Goal: Task Accomplishment & Management: Use online tool/utility

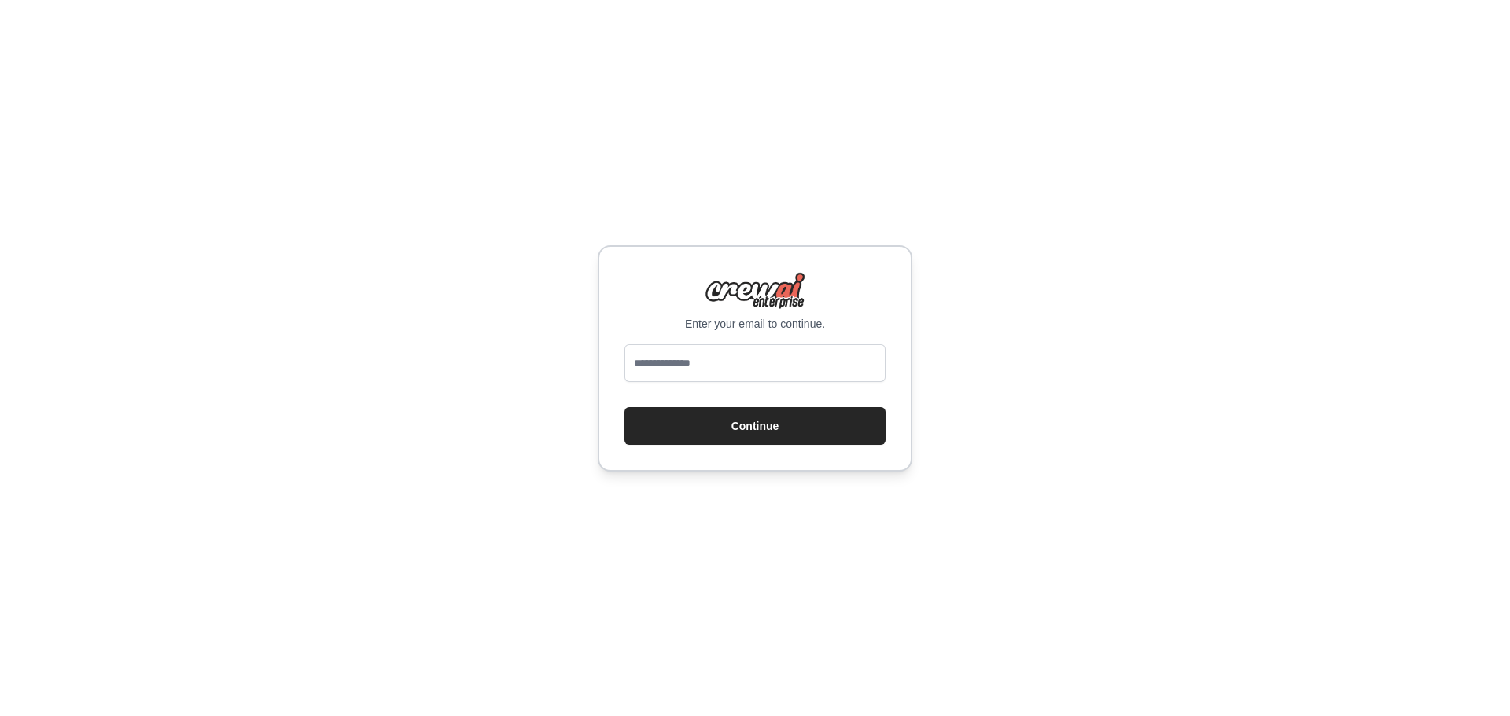
type input "**********"
click at [787, 427] on button "Continue" at bounding box center [754, 426] width 261 height 38
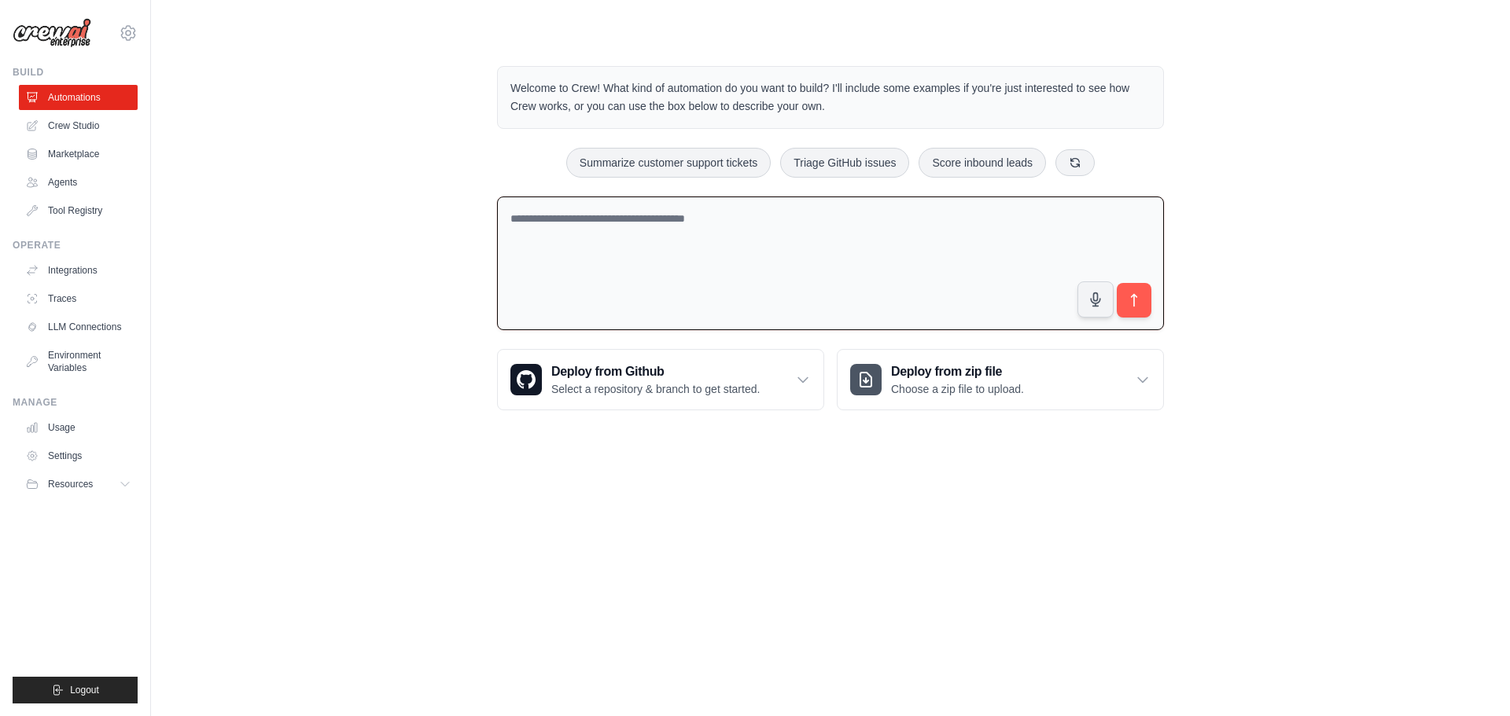
click at [727, 247] on textarea at bounding box center [830, 264] width 667 height 134
click at [605, 262] on textarea at bounding box center [830, 264] width 667 height 134
paste textarea "**********"
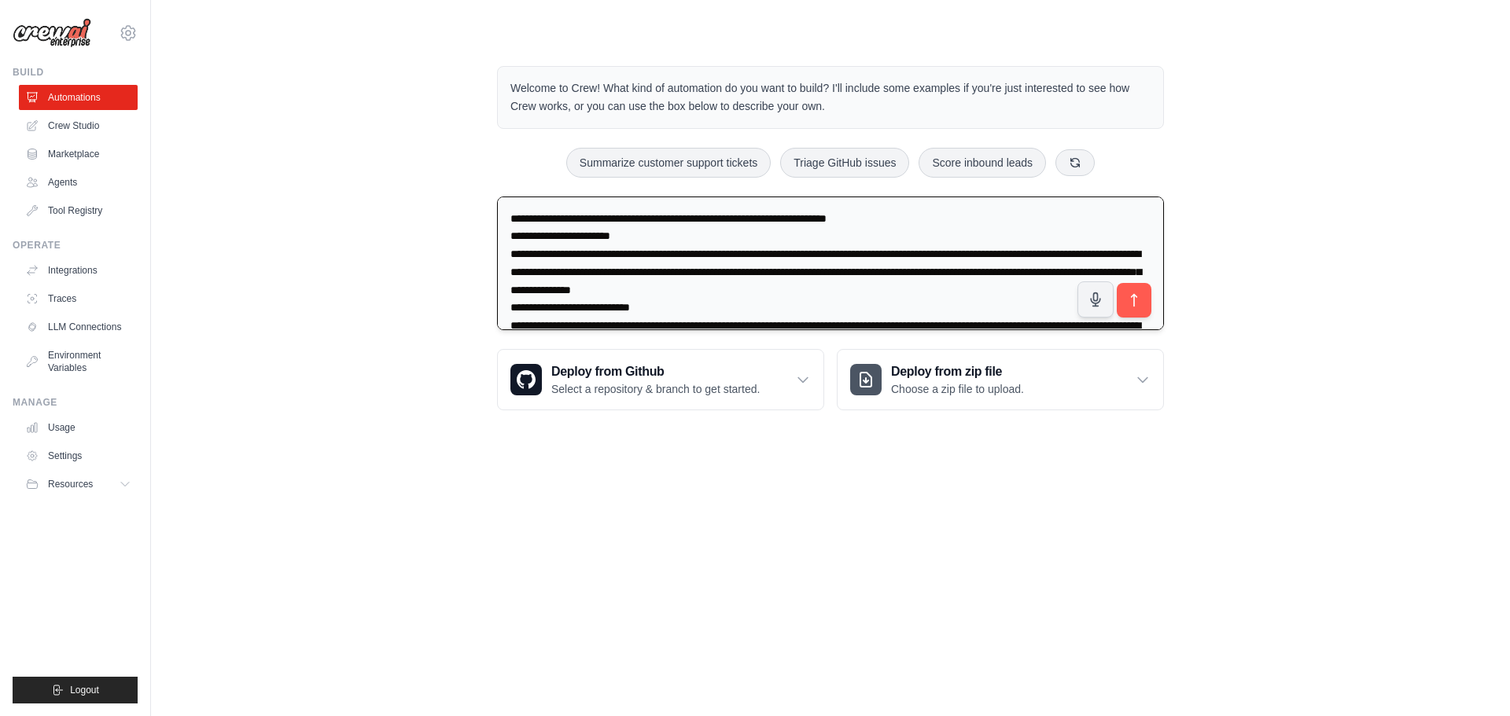
scroll to position [861, 0]
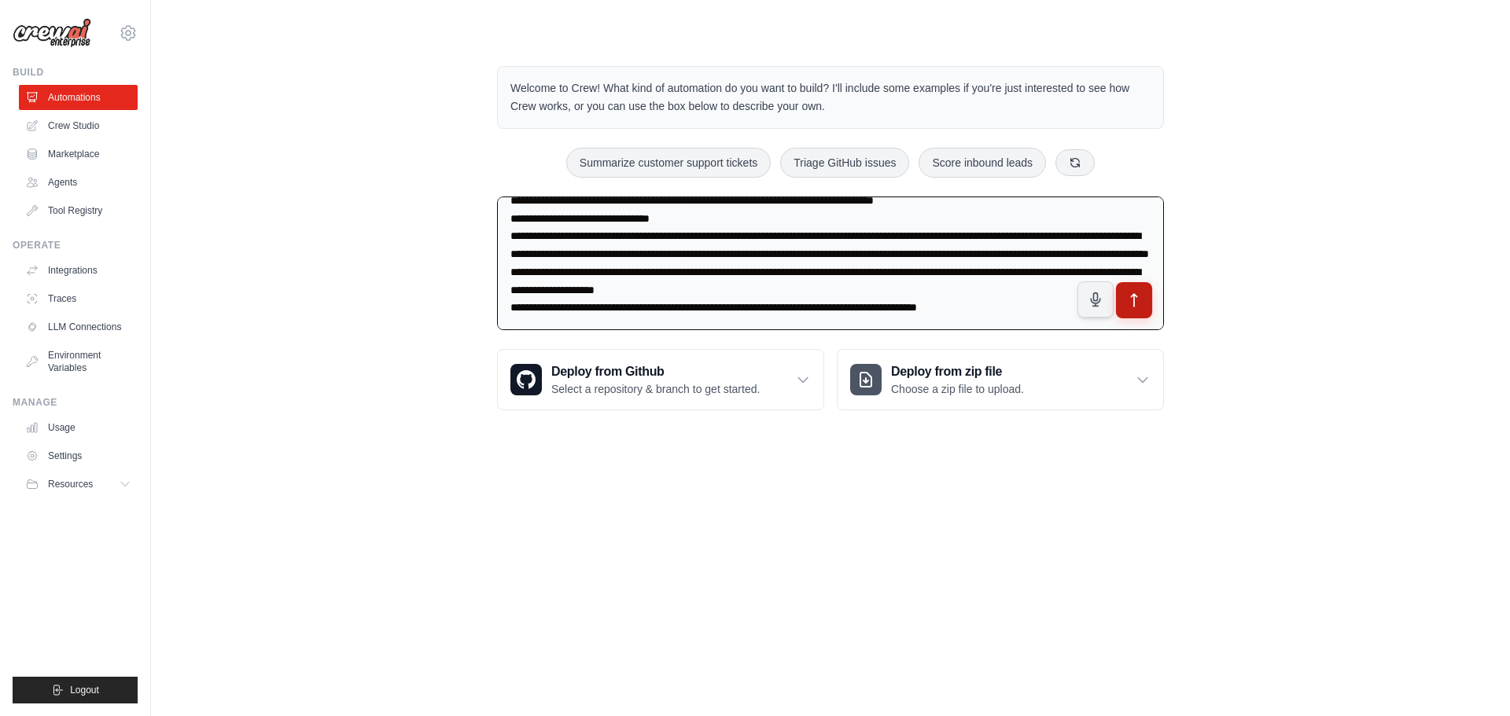
type textarea "**********"
click at [1136, 298] on icon "submit" at bounding box center [1134, 300] width 17 height 17
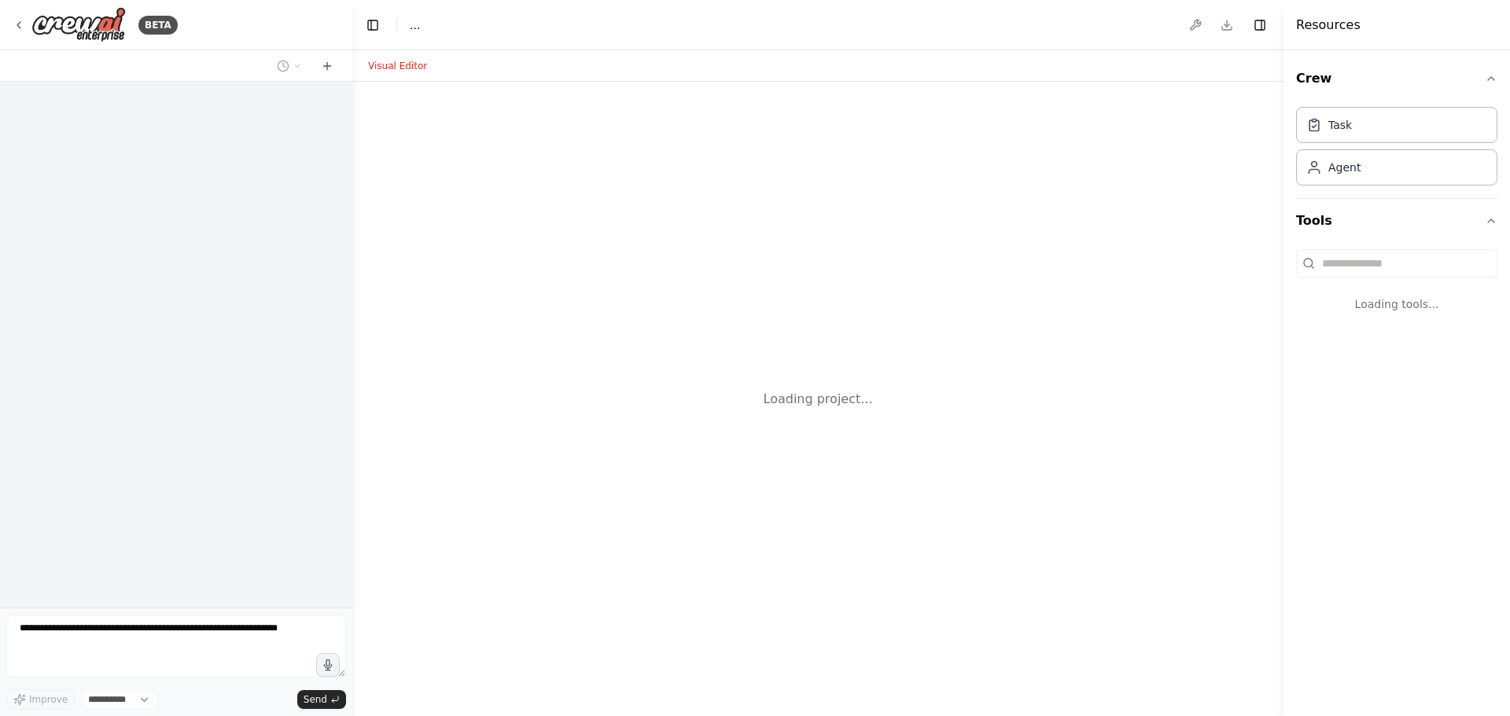
select select "****"
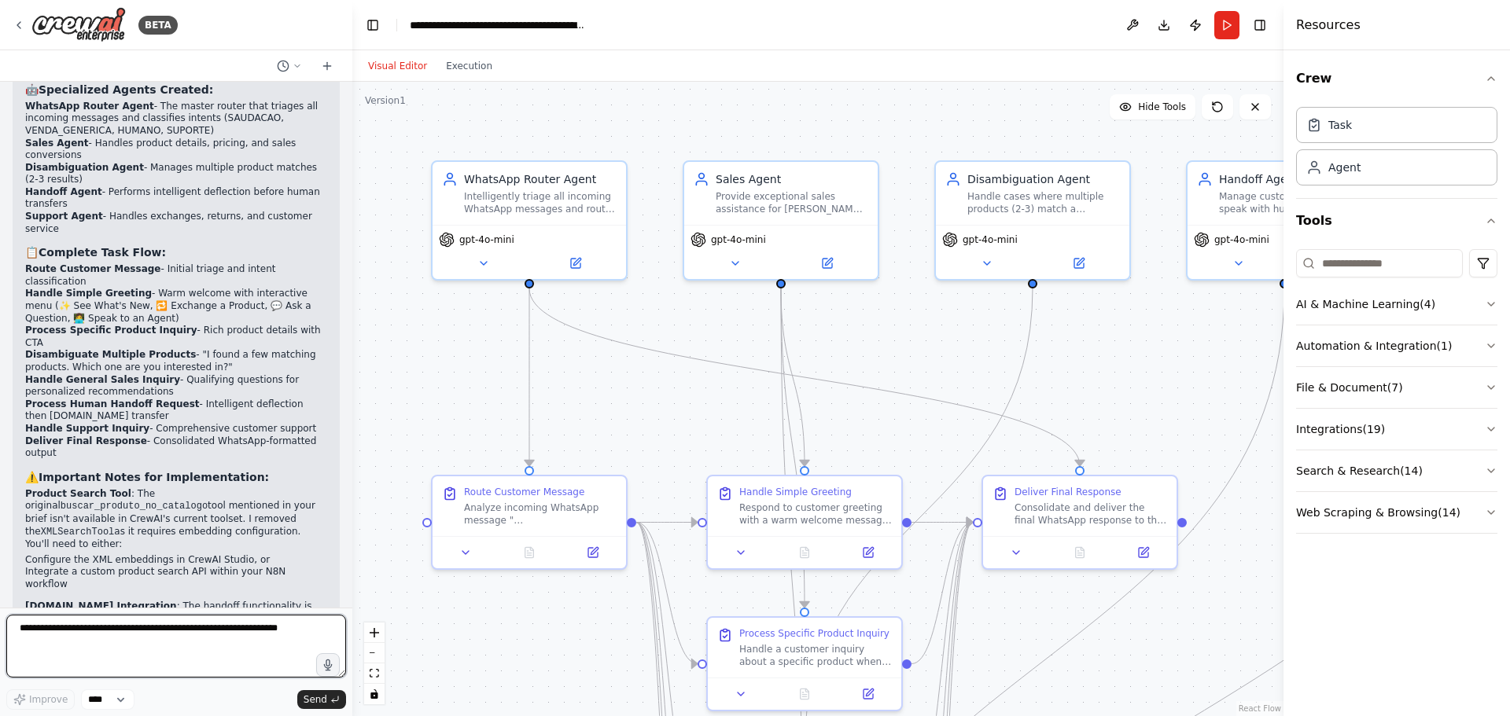
scroll to position [2753, 0]
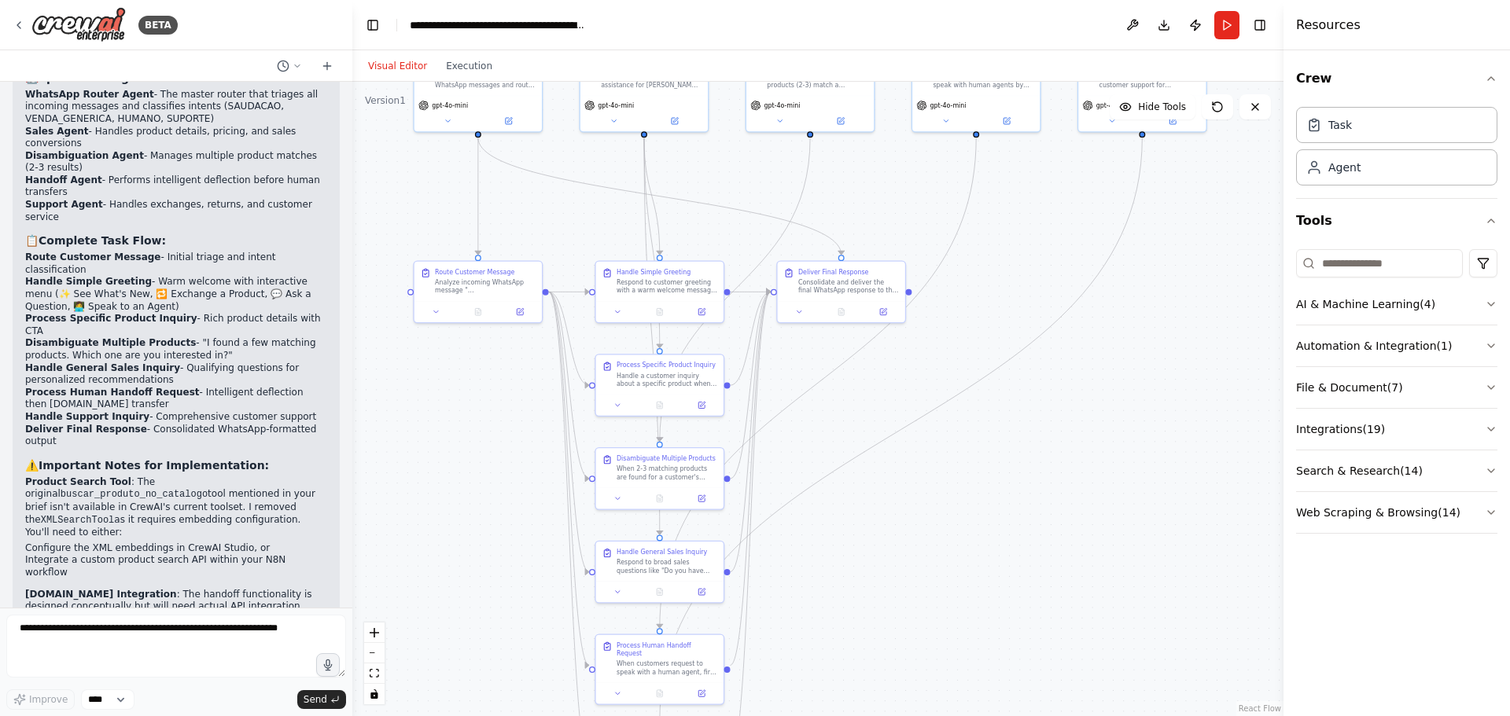
drag, startPoint x: 1055, startPoint y: 394, endPoint x: 856, endPoint y: 208, distance: 272.0
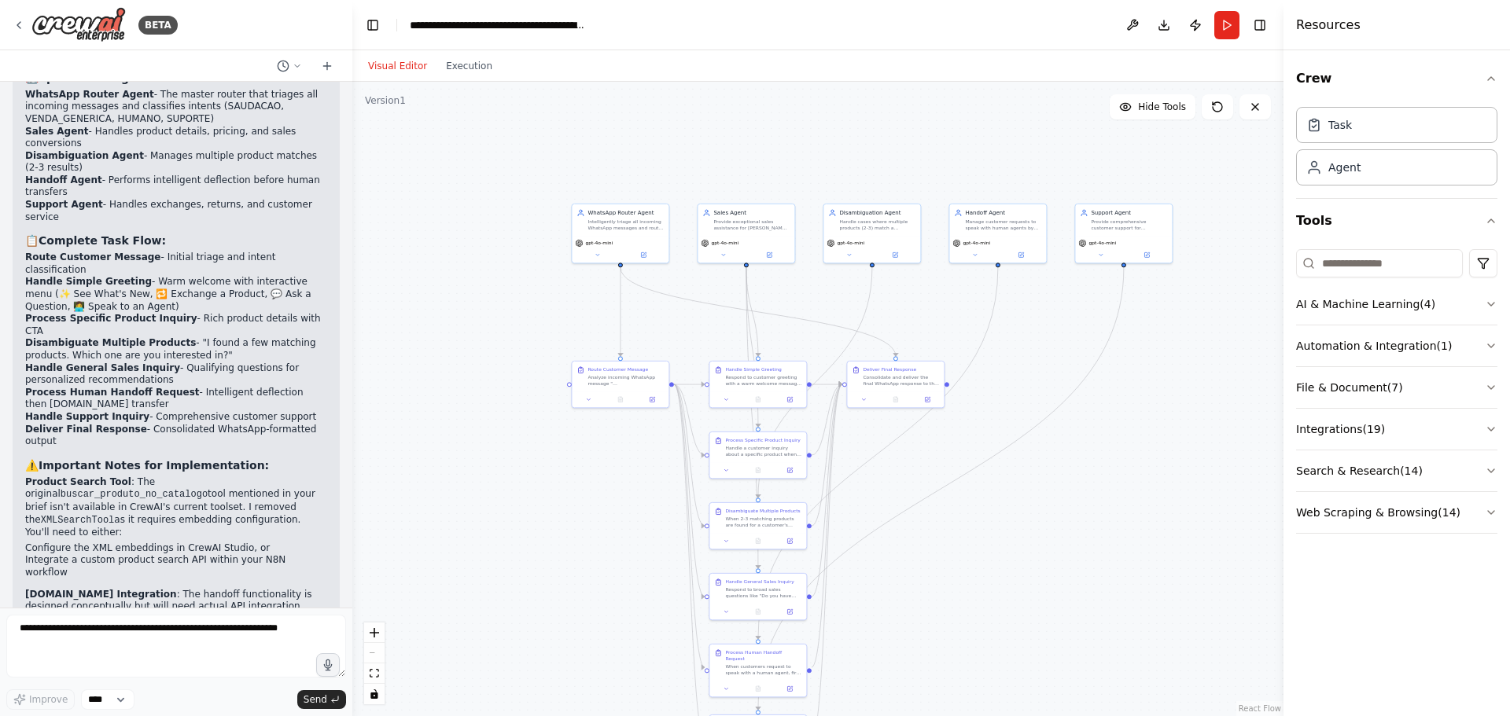
drag, startPoint x: 1052, startPoint y: 496, endPoint x: 1070, endPoint y: 570, distance: 76.1
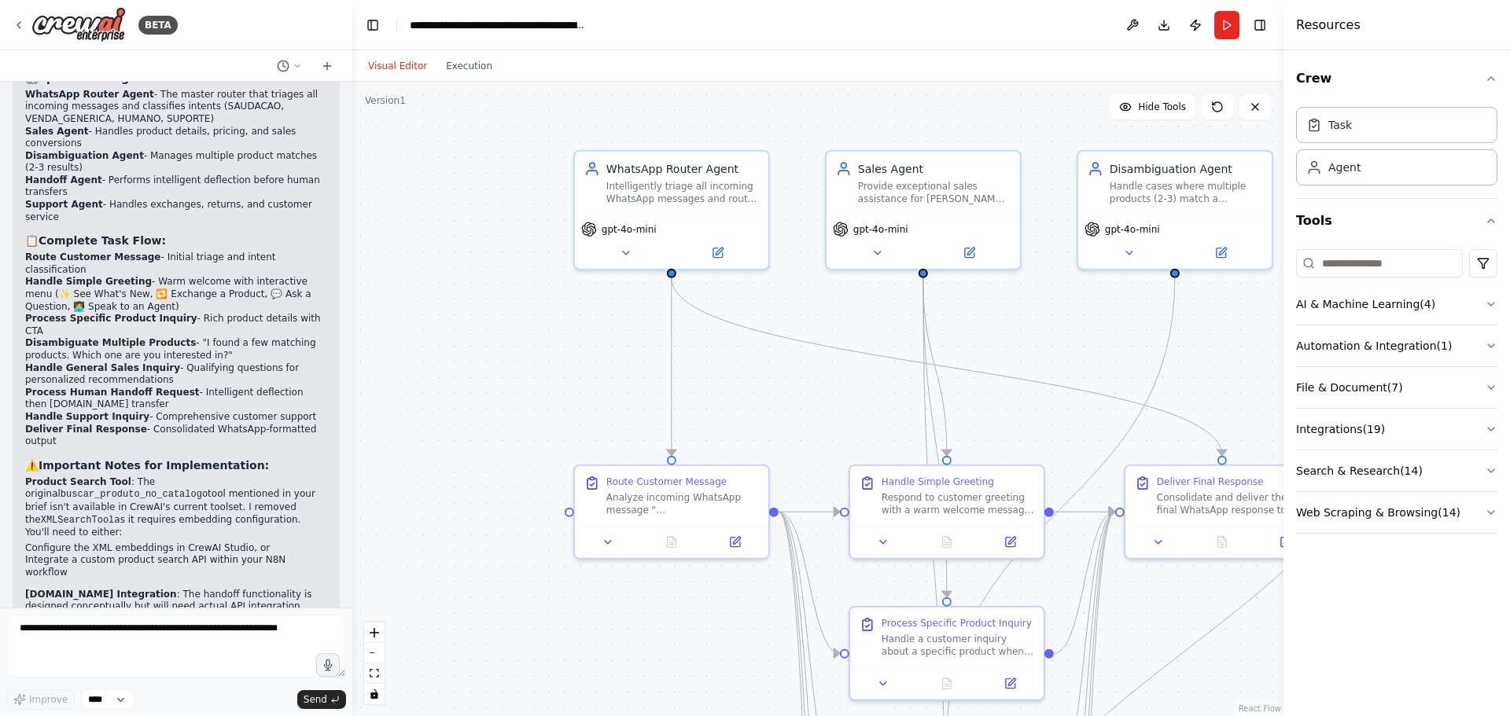
drag, startPoint x: 907, startPoint y: 337, endPoint x: 809, endPoint y: 366, distance: 102.3
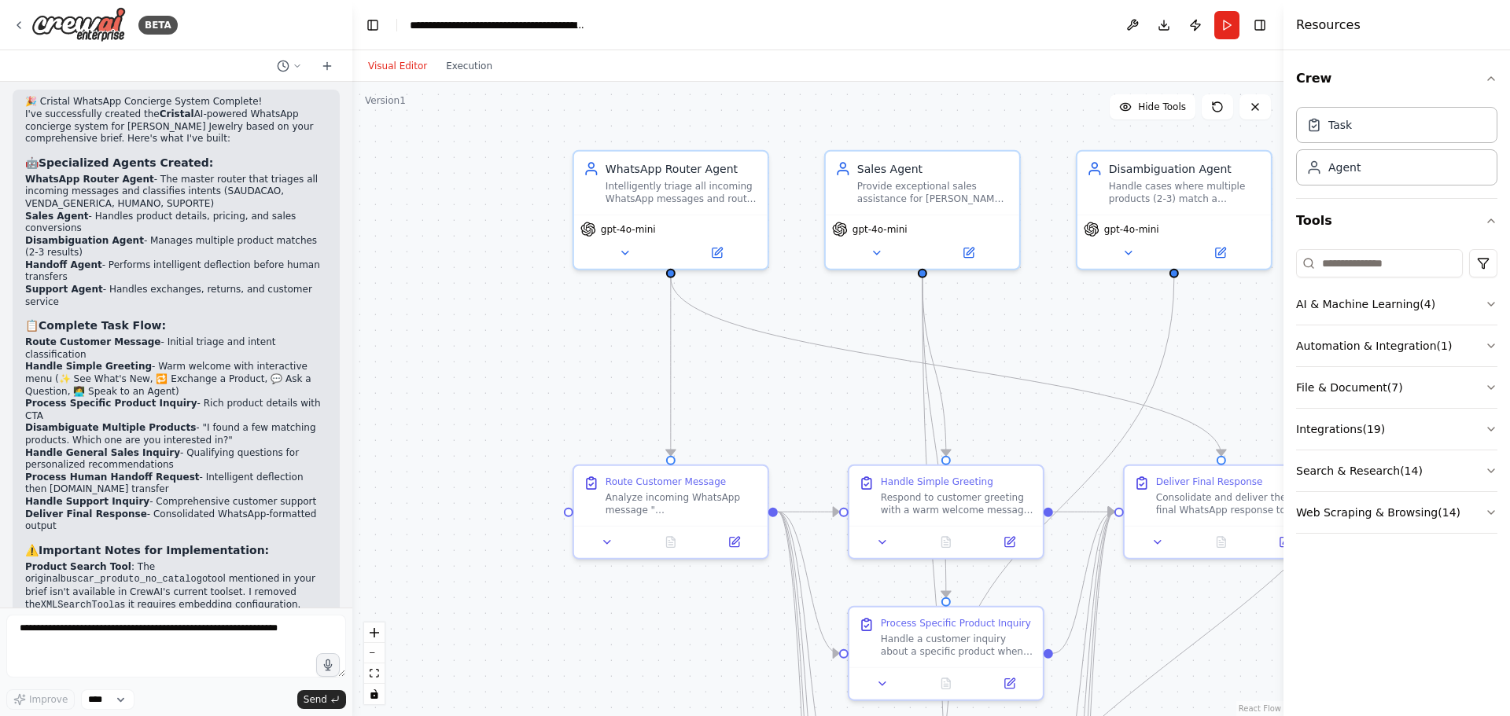
scroll to position [2439, 0]
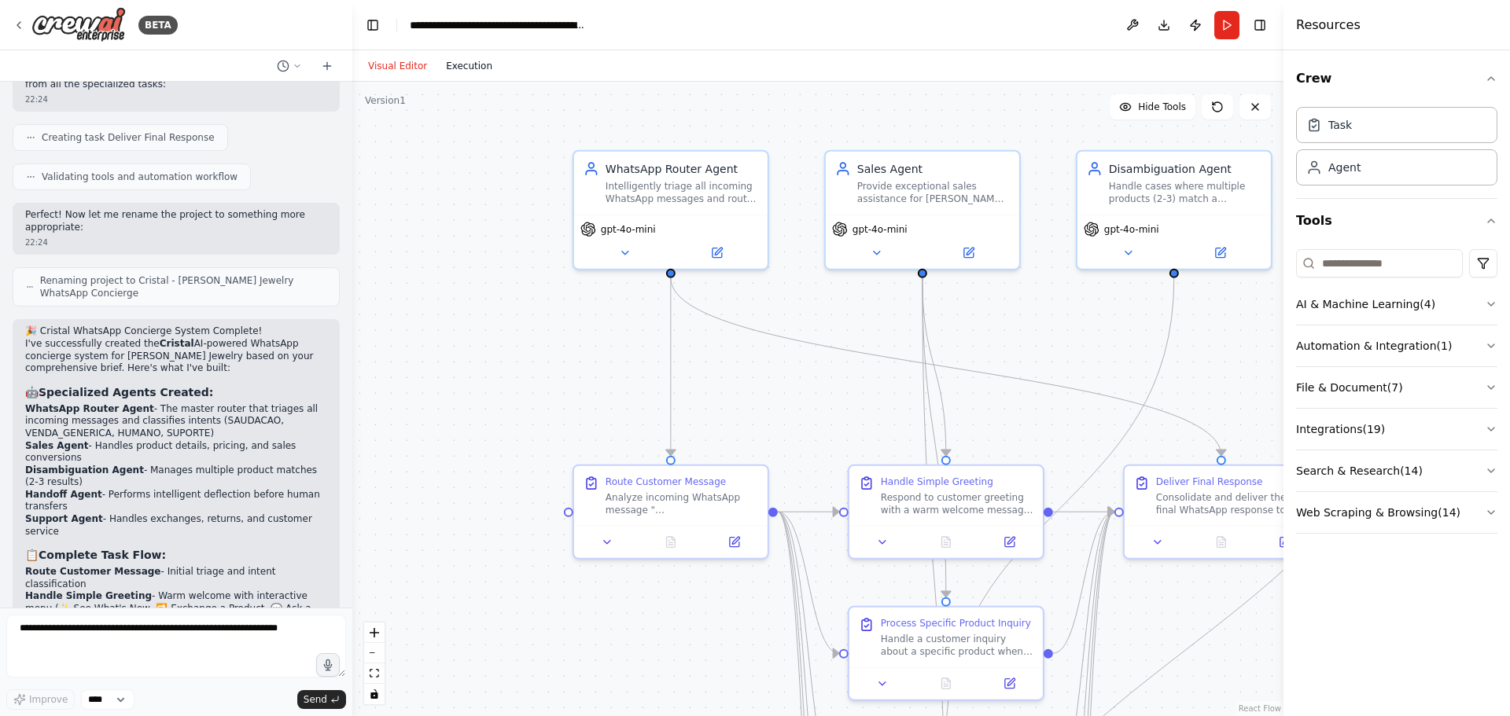
click at [463, 68] on button "Execution" at bounding box center [468, 66] width 65 height 19
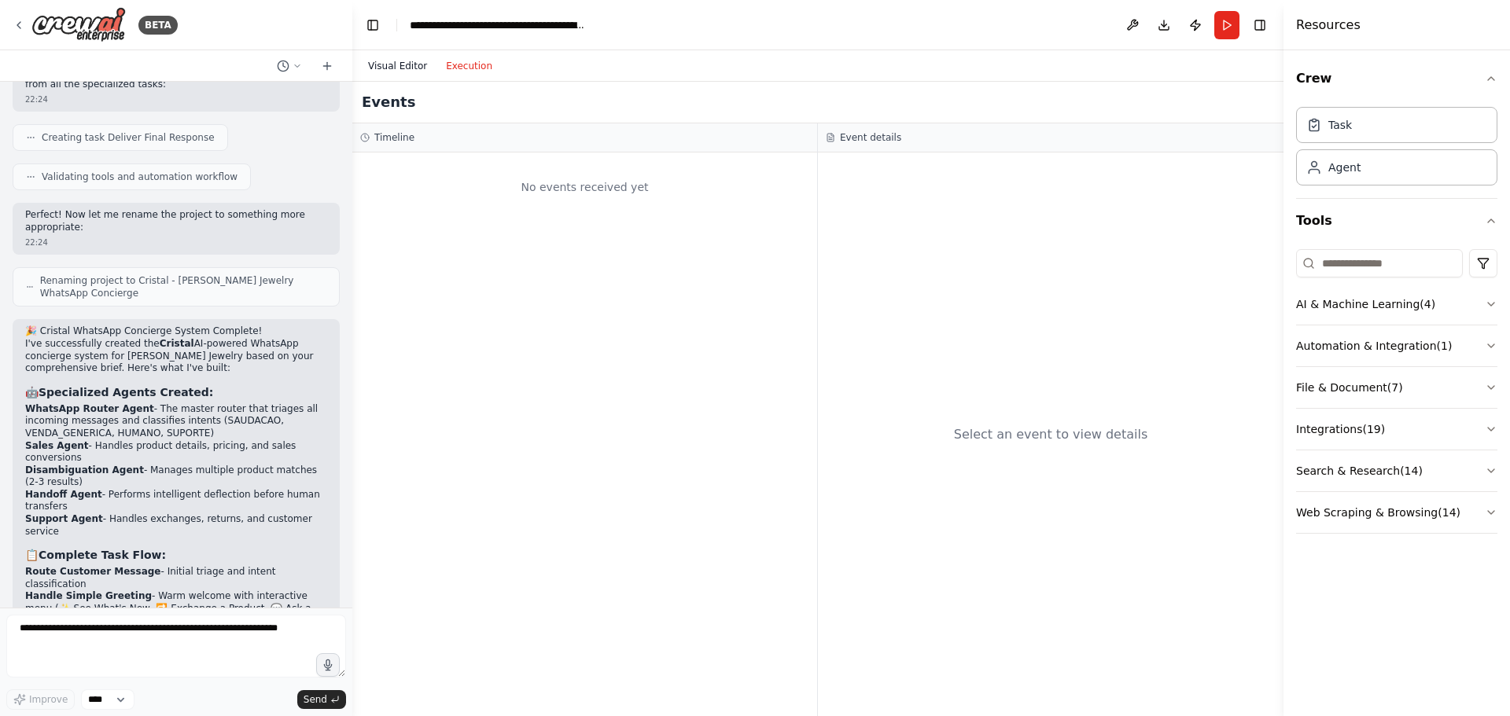
click at [397, 68] on button "Visual Editor" at bounding box center [398, 66] width 78 height 19
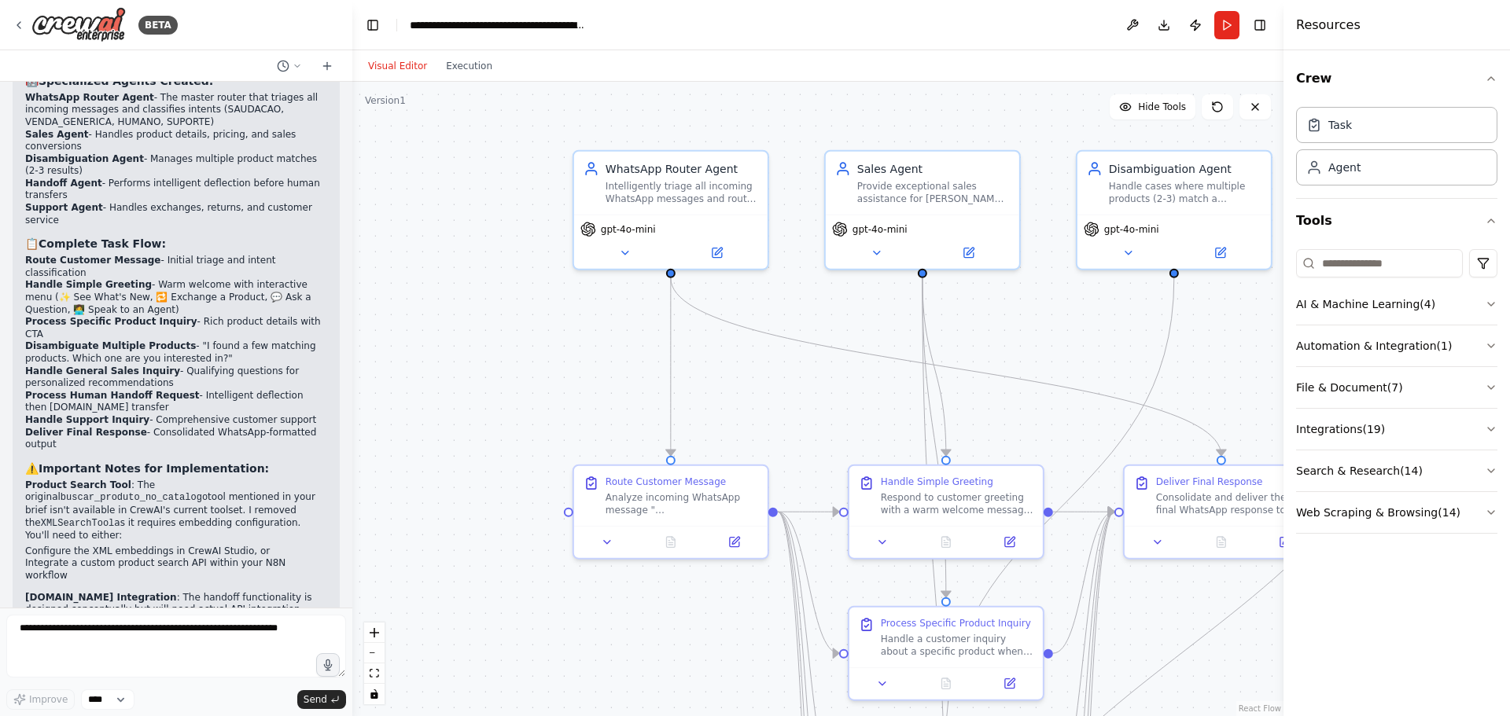
scroll to position [2753, 0]
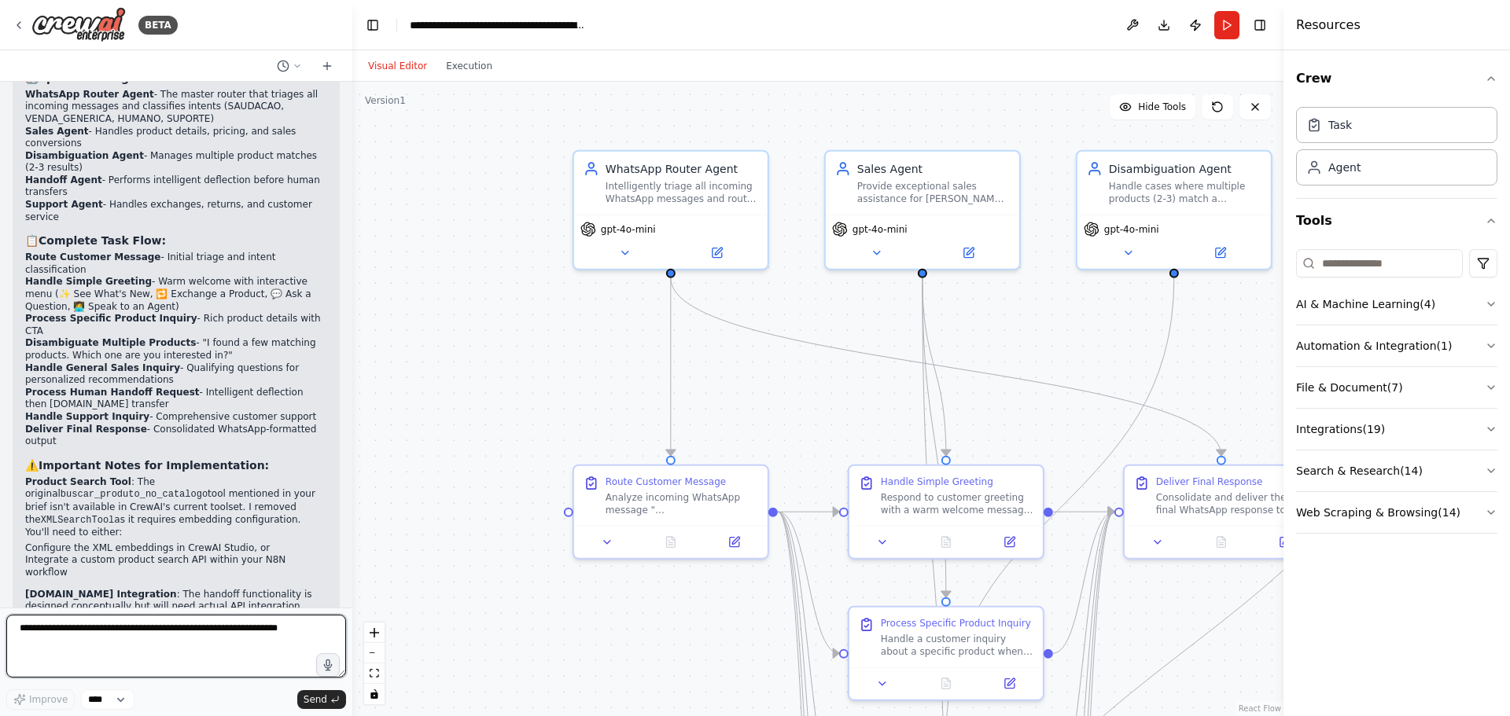
click at [149, 620] on textarea at bounding box center [176, 646] width 340 height 63
paste textarea "**********"
type textarea "**********"
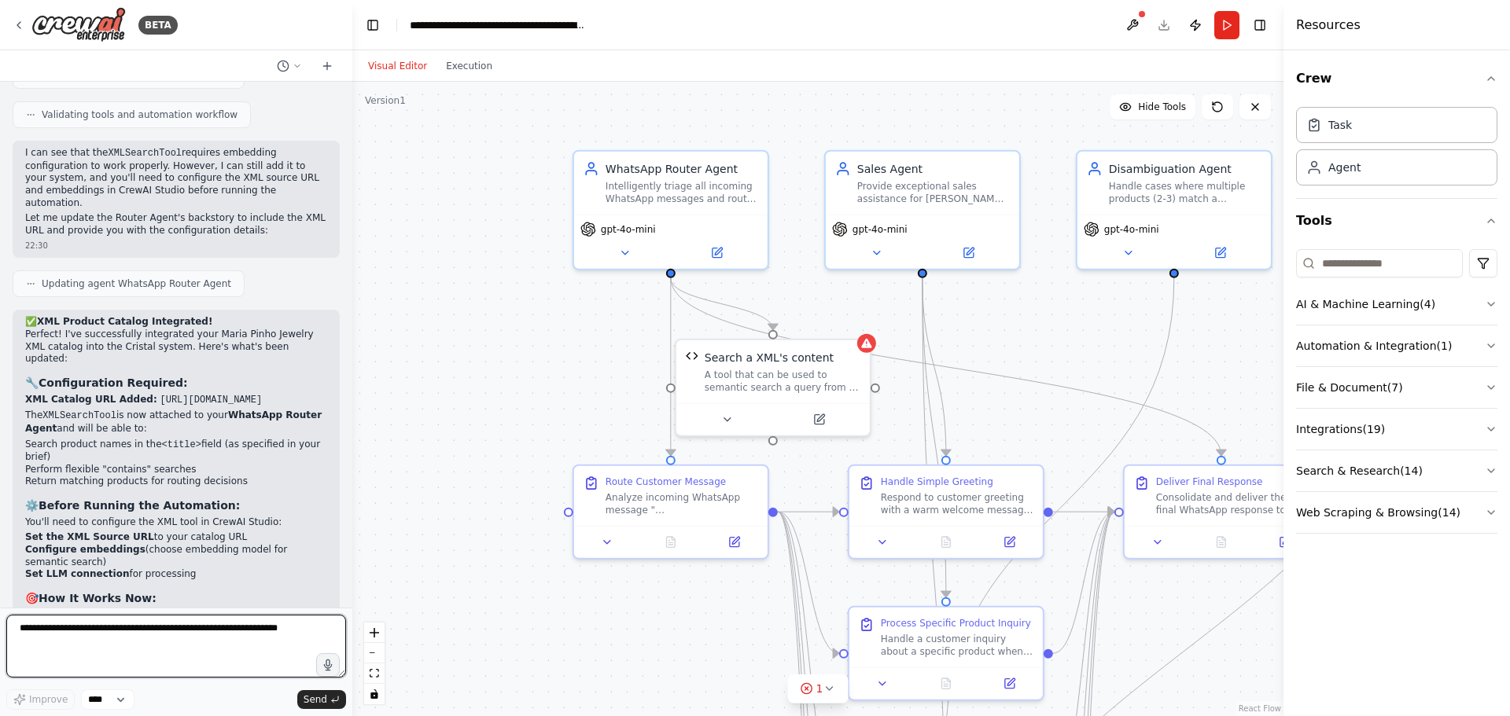
scroll to position [3732, 0]
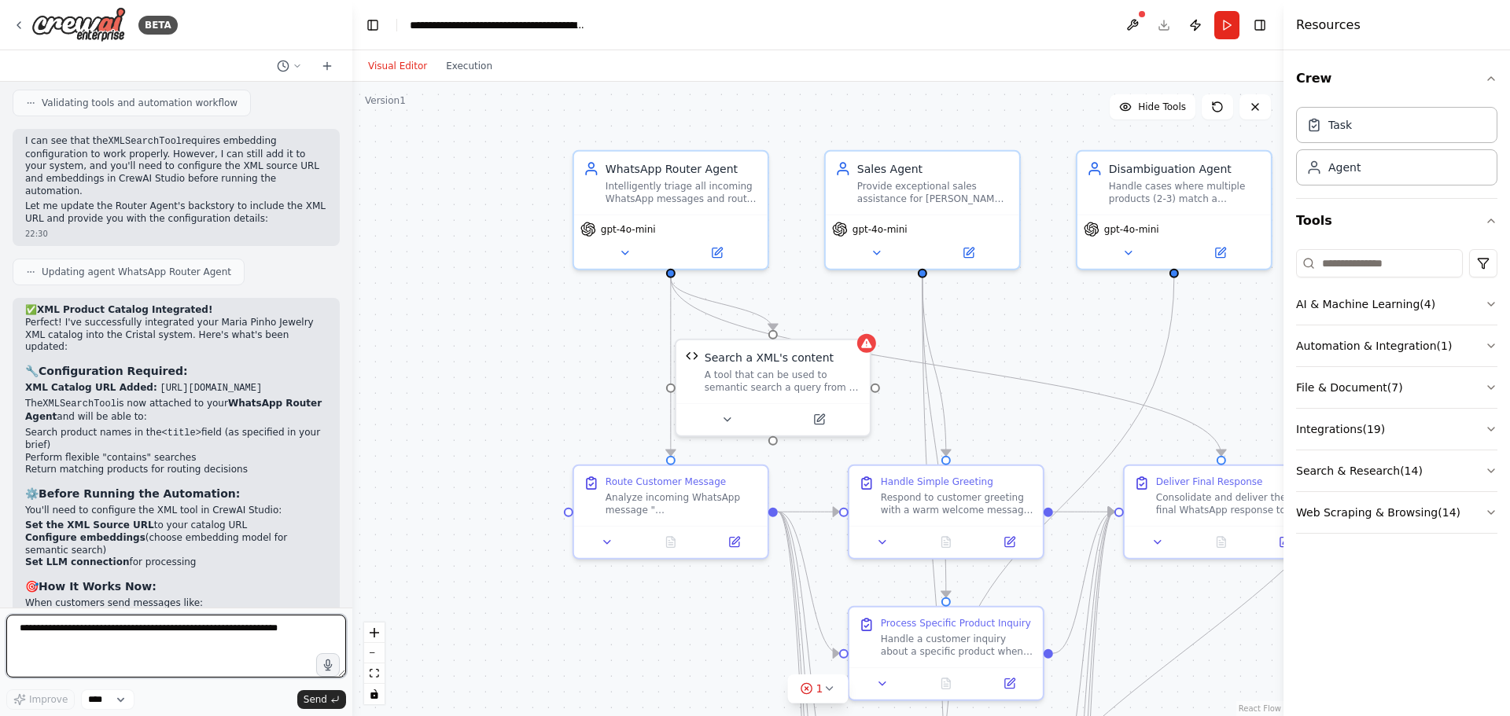
click at [187, 630] on textarea at bounding box center [176, 646] width 340 height 63
paste textarea "**********"
type textarea "**********"
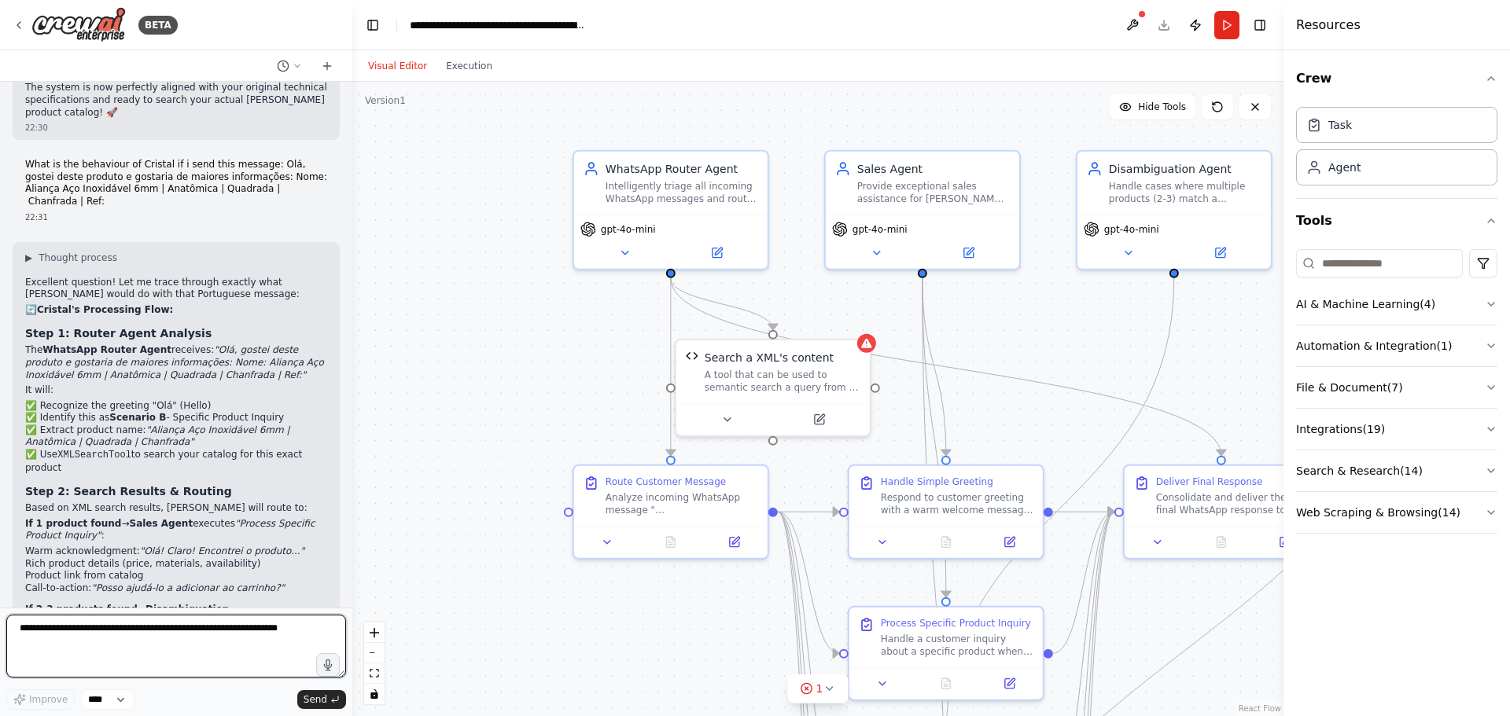
scroll to position [4412, 0]
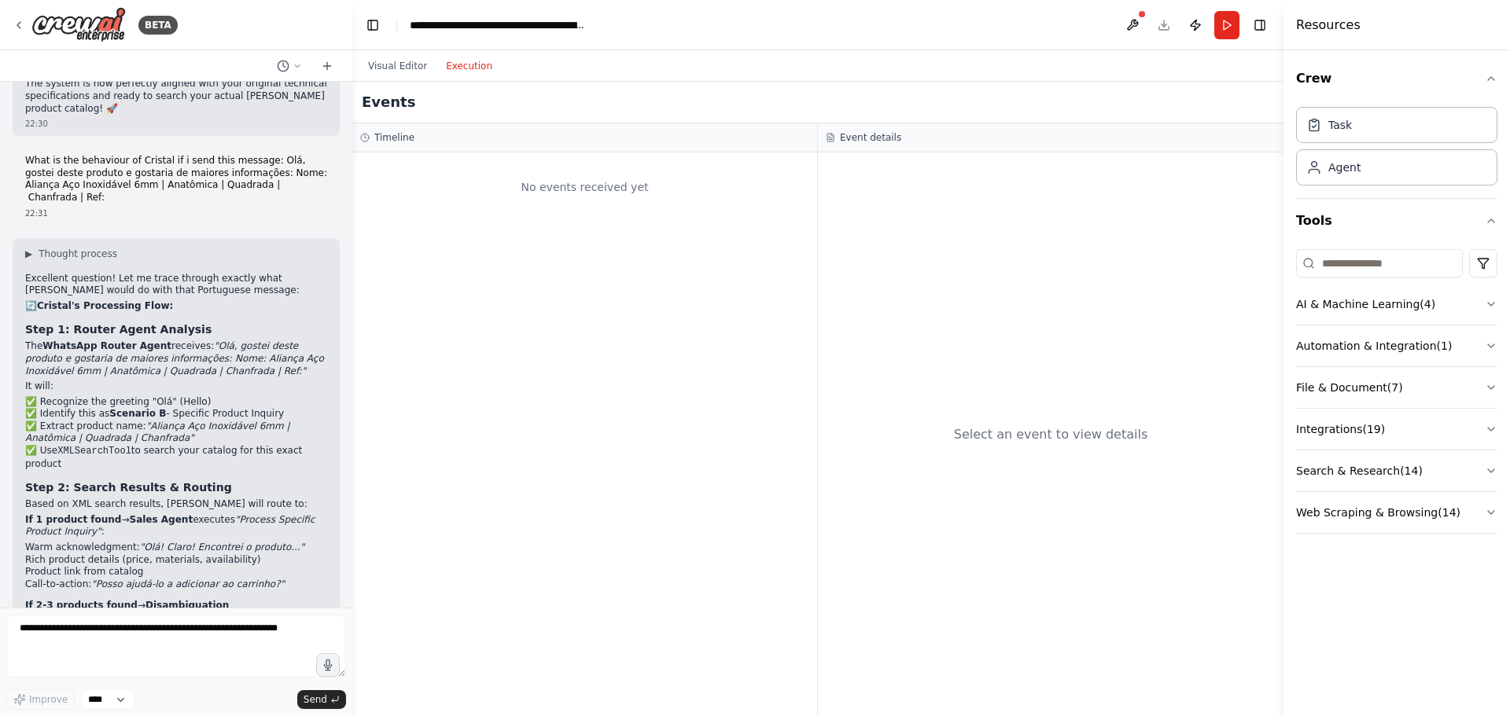
click at [469, 72] on button "Execution" at bounding box center [468, 66] width 65 height 19
click at [379, 65] on button "Visual Editor" at bounding box center [398, 66] width 78 height 19
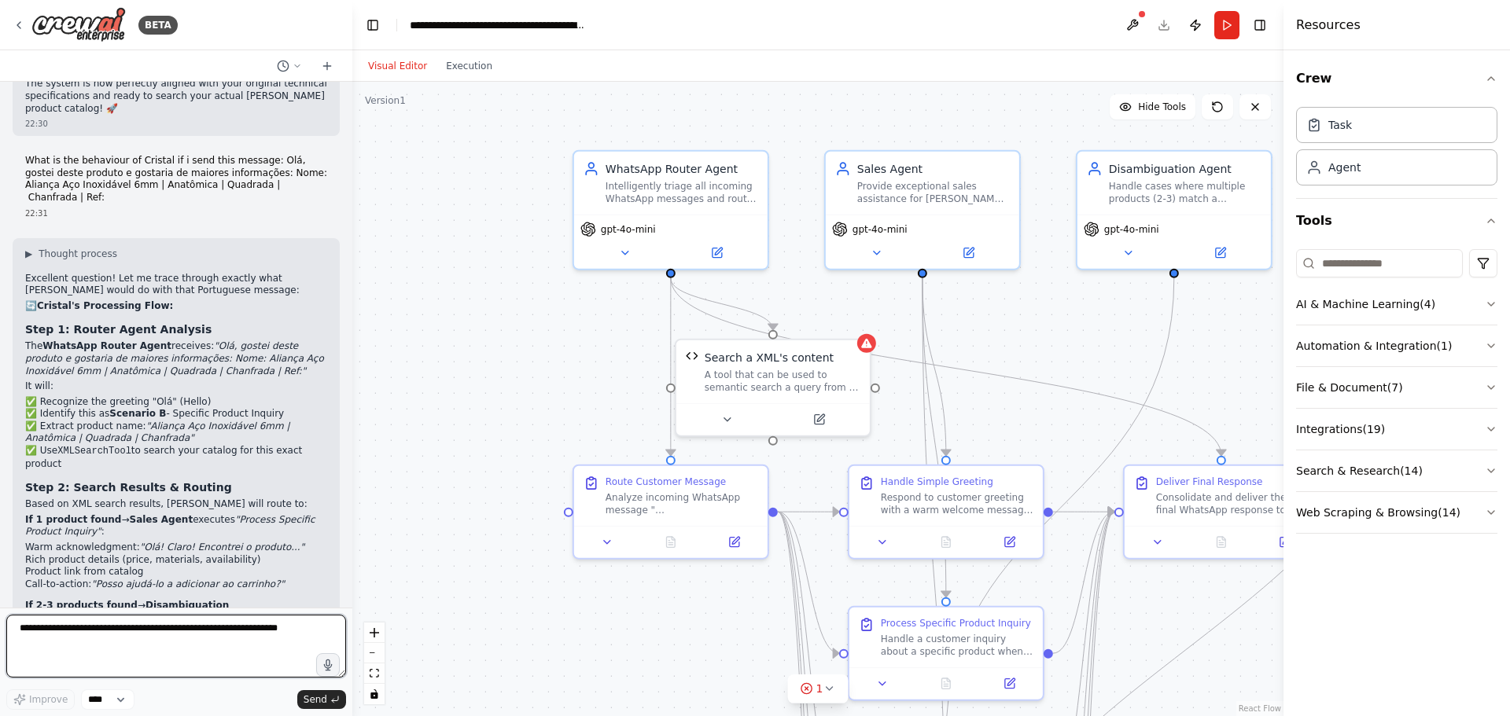
click at [134, 628] on textarea at bounding box center [176, 646] width 340 height 63
type textarea "*"
type textarea "**********"
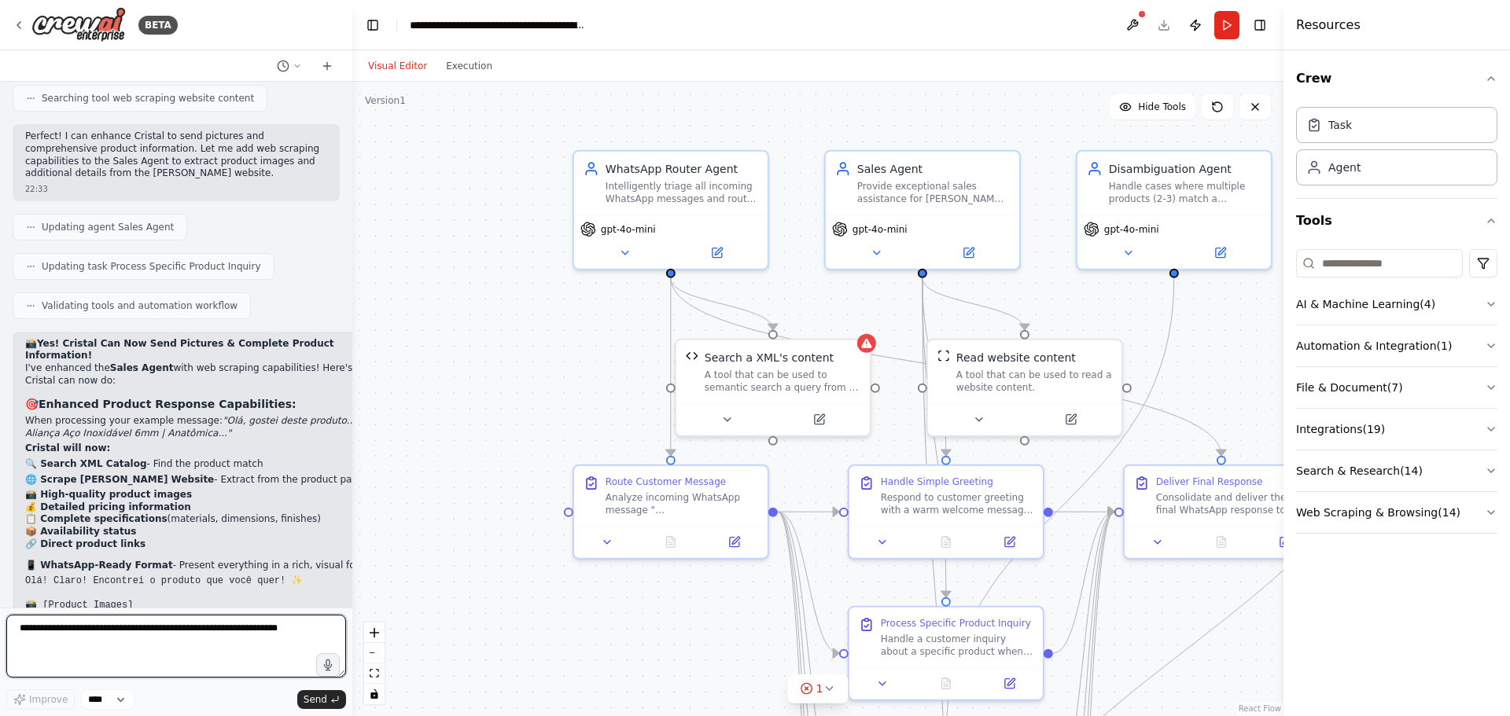
scroll to position [5438, 0]
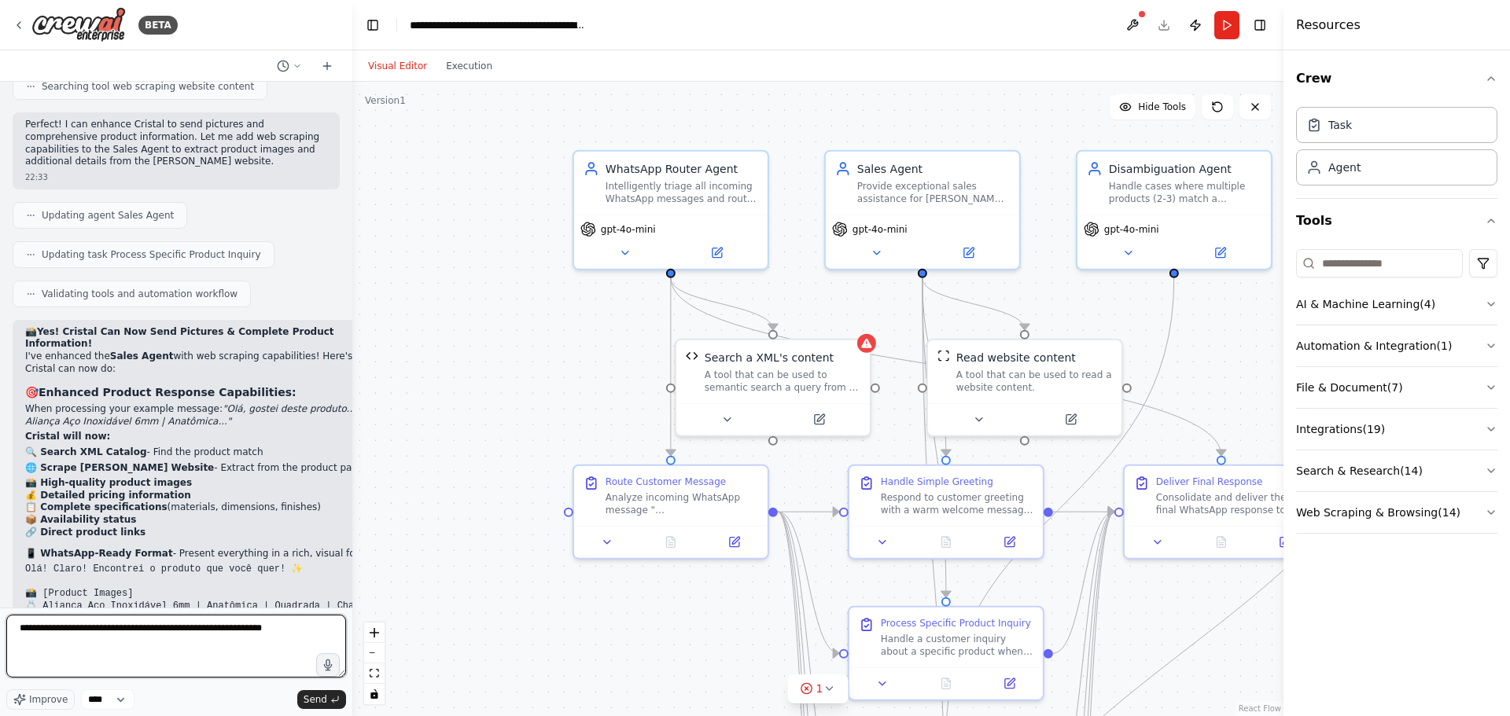
type textarea "**********"
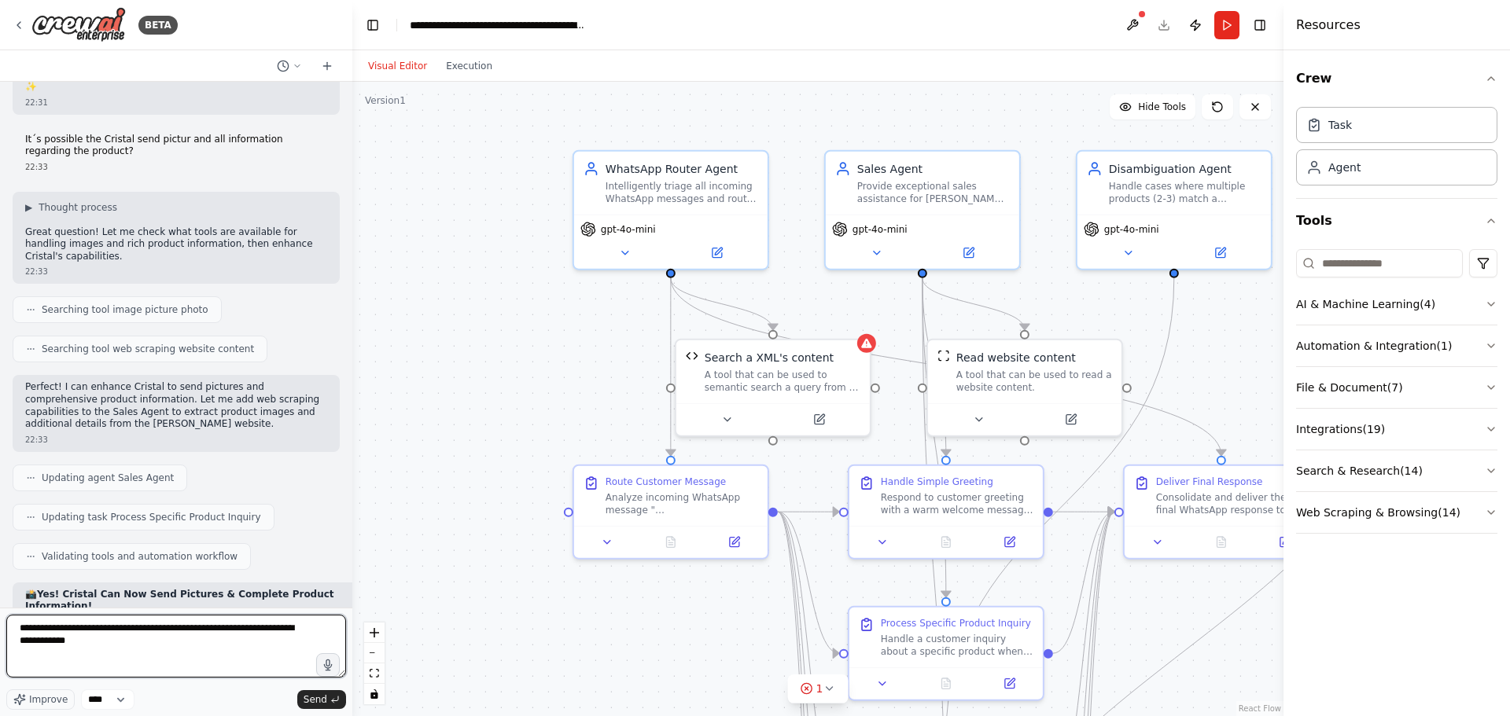
scroll to position [4939, 0]
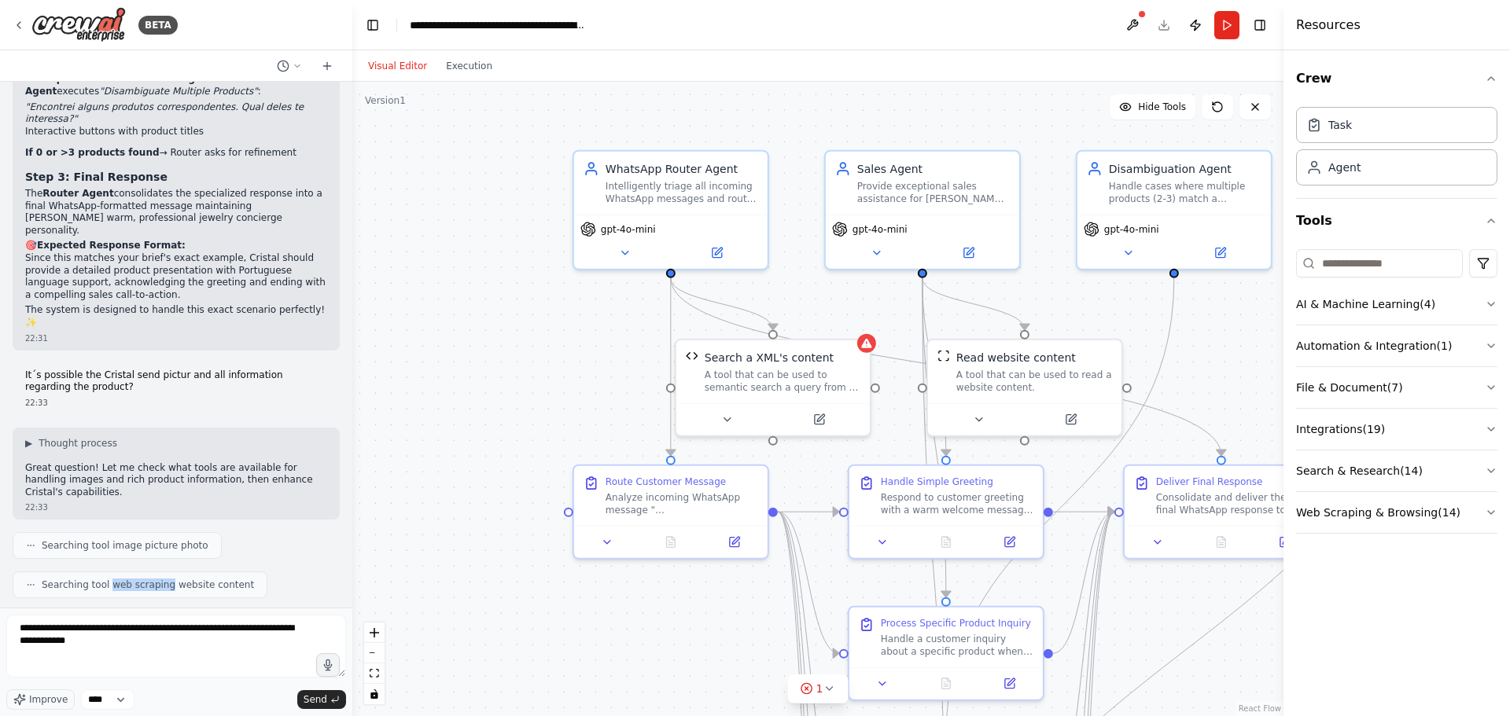
drag, startPoint x: 103, startPoint y: 305, endPoint x: 160, endPoint y: 309, distance: 56.7
click at [160, 579] on span "Searching tool web scraping website content" at bounding box center [148, 585] width 212 height 13
copy span "web scraping"
drag, startPoint x: 116, startPoint y: 643, endPoint x: 65, endPoint y: 644, distance: 50.3
click at [65, 644] on textarea "**********" at bounding box center [176, 646] width 340 height 63
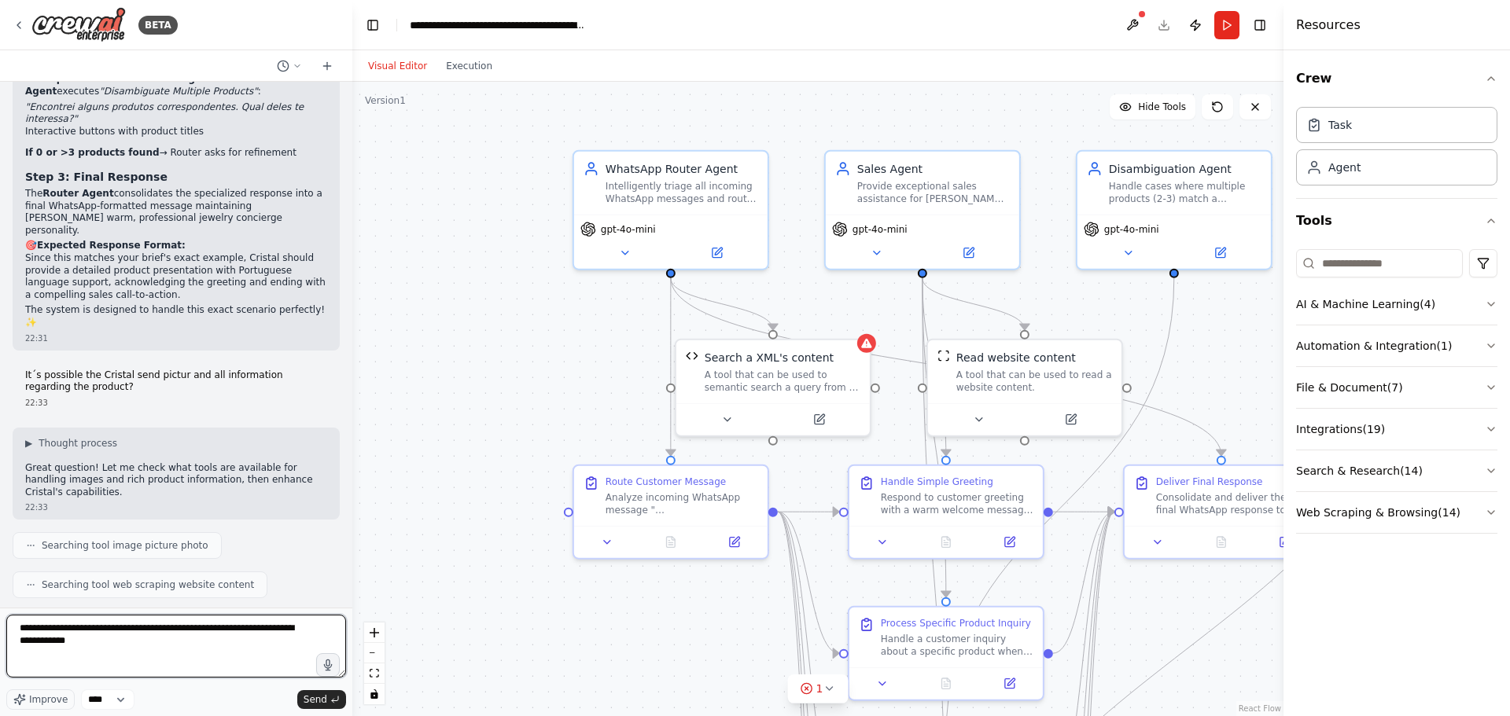
paste textarea "********"
type textarea "**********"
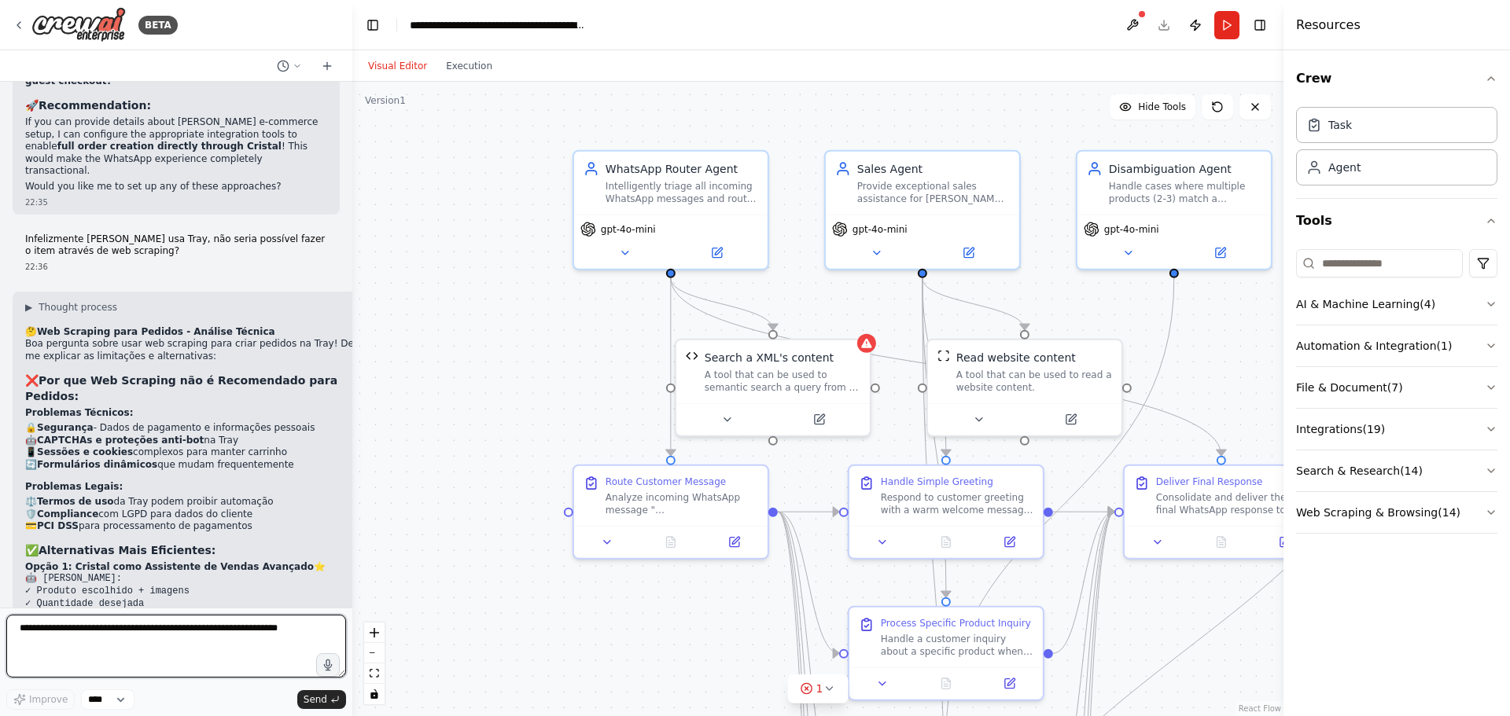
scroll to position [7119, 0]
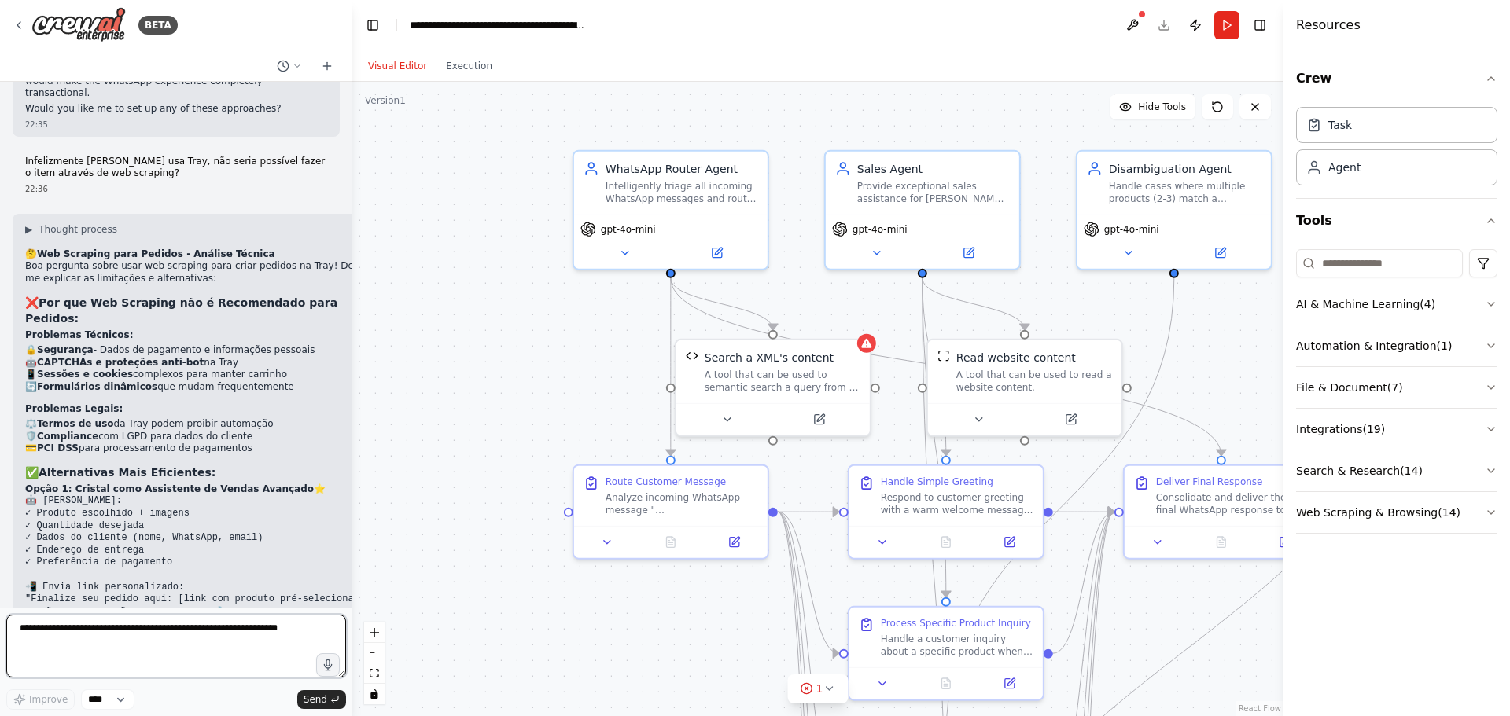
click at [133, 658] on textarea at bounding box center [176, 646] width 340 height 63
type textarea "**********"
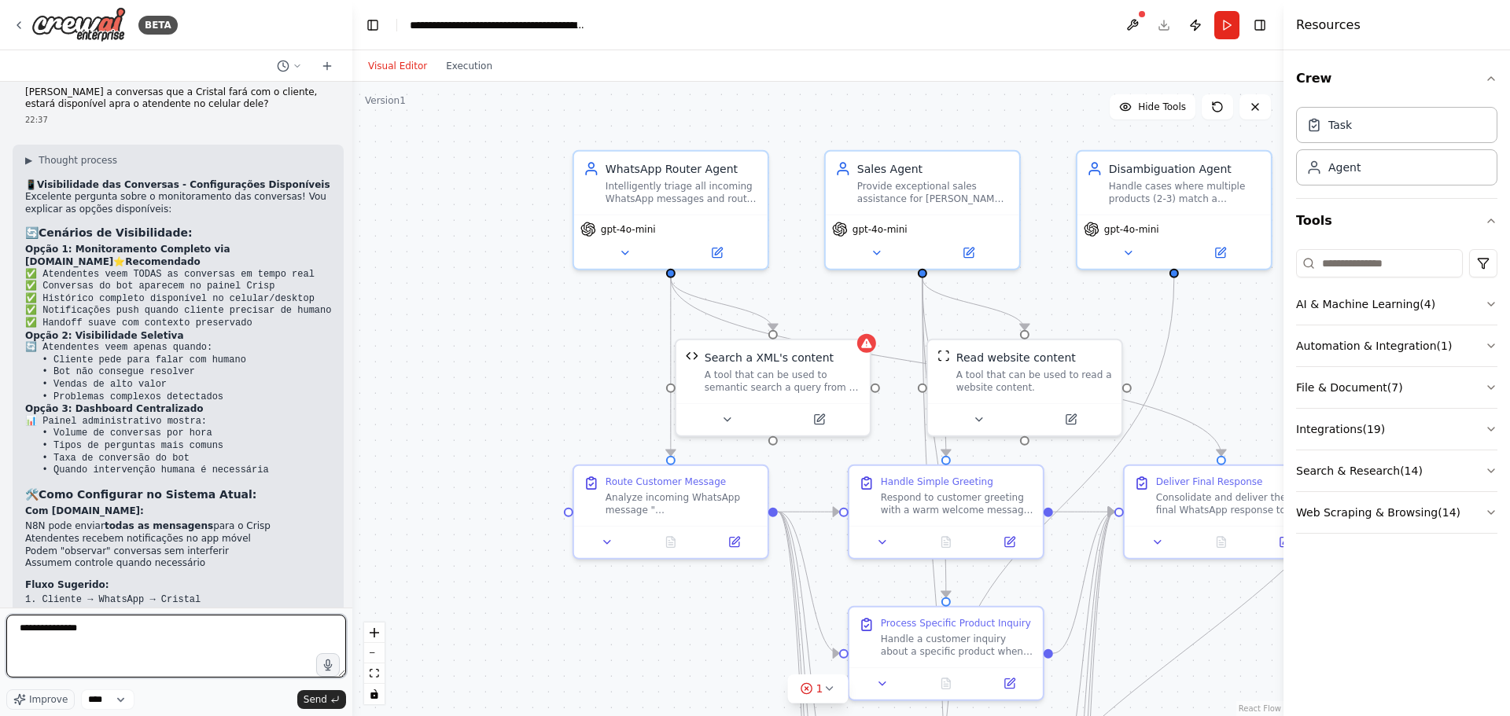
scroll to position [7964, 0]
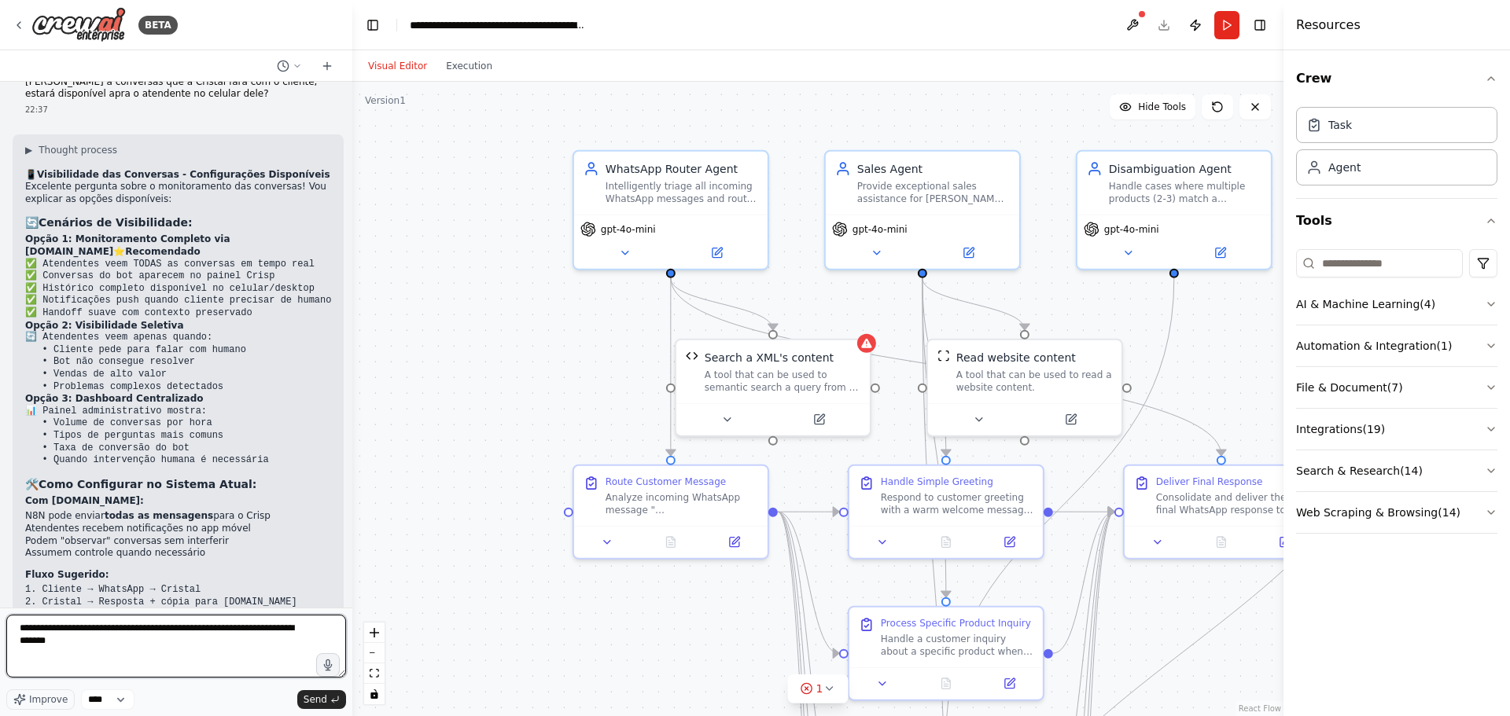
type textarea "**********"
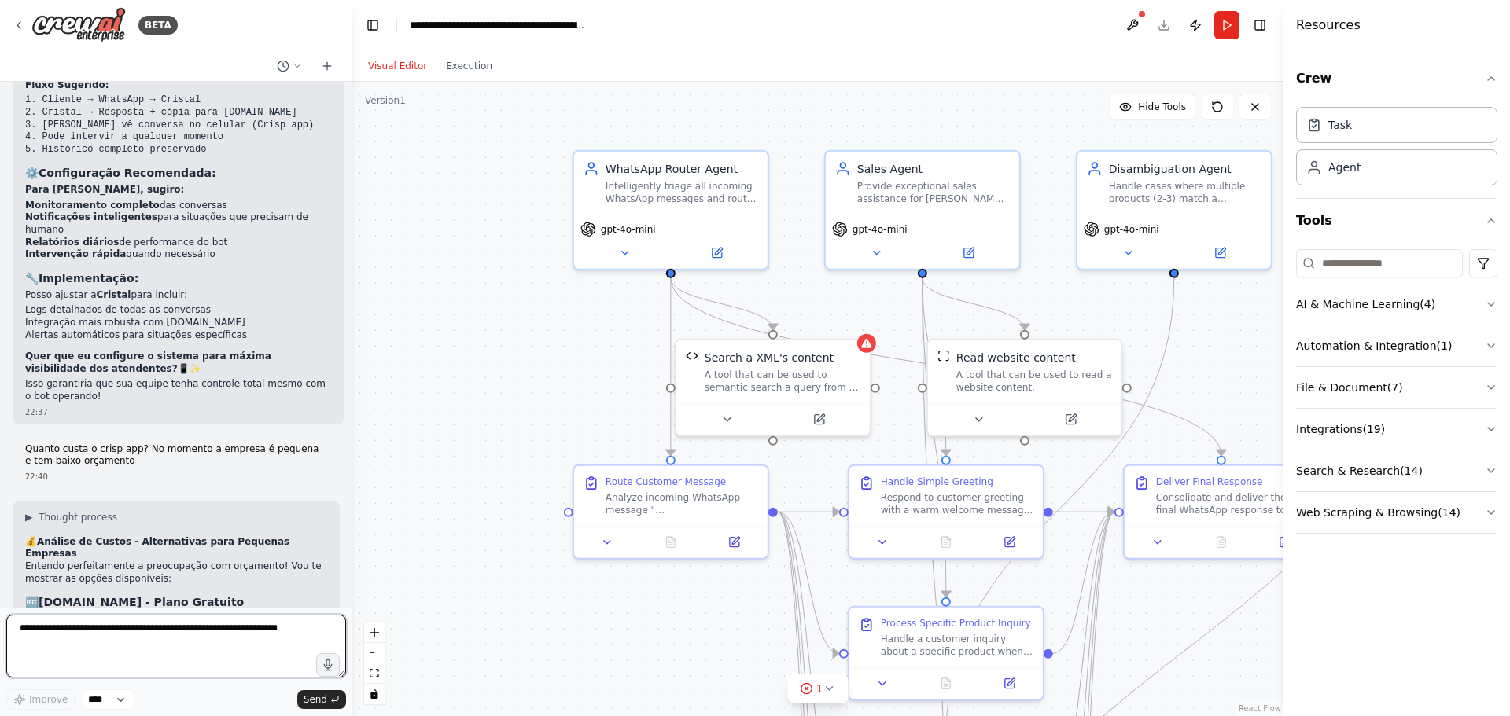
scroll to position [8449, 0]
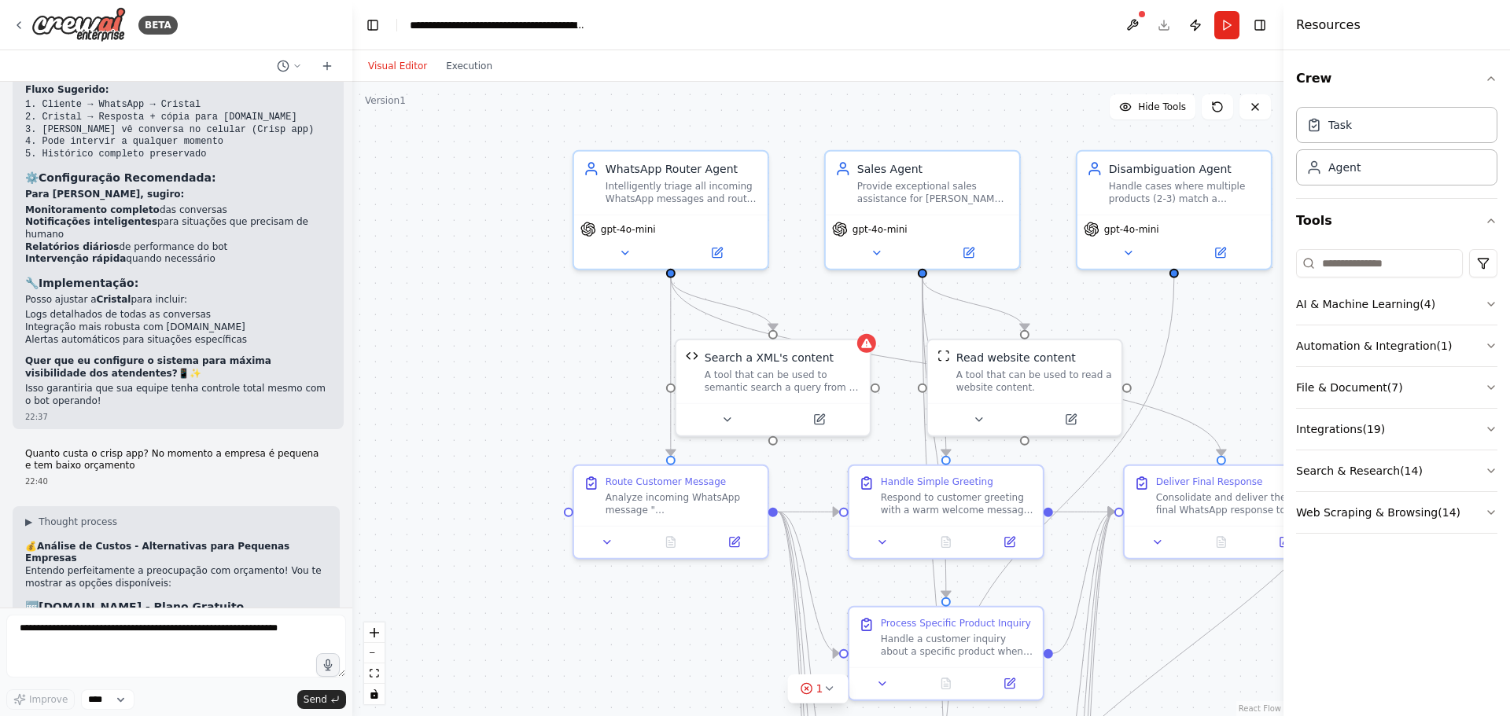
drag, startPoint x: 58, startPoint y: 309, endPoint x: 167, endPoint y: 312, distance: 109.3
click at [167, 618] on pre "✅ GRATUITO até 2 operadores ✅ Conversas ilimitadas ✅ Histórico completo ✅ App m…" at bounding box center [176, 648] width 302 height 61
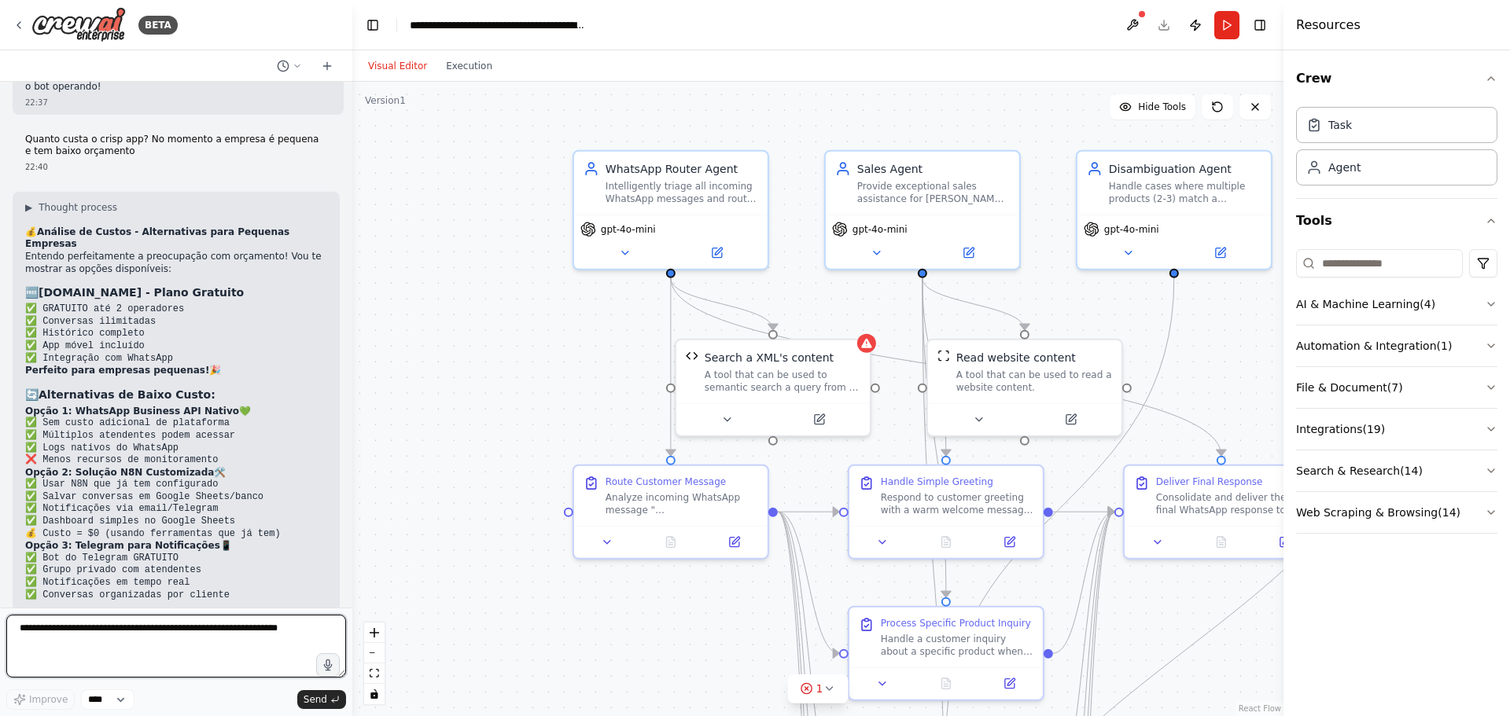
click at [97, 647] on textarea at bounding box center [176, 646] width 340 height 63
type textarea "**********"
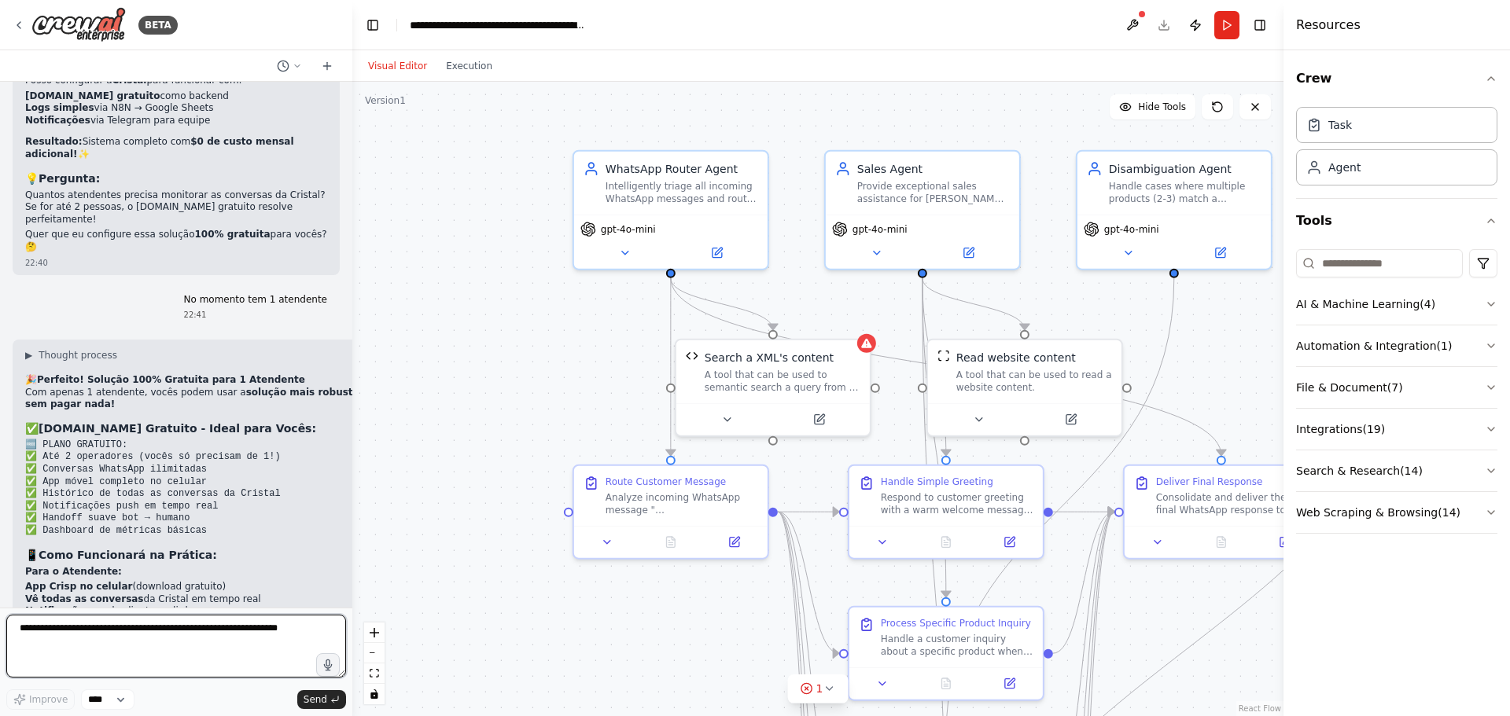
scroll to position [9464, 0]
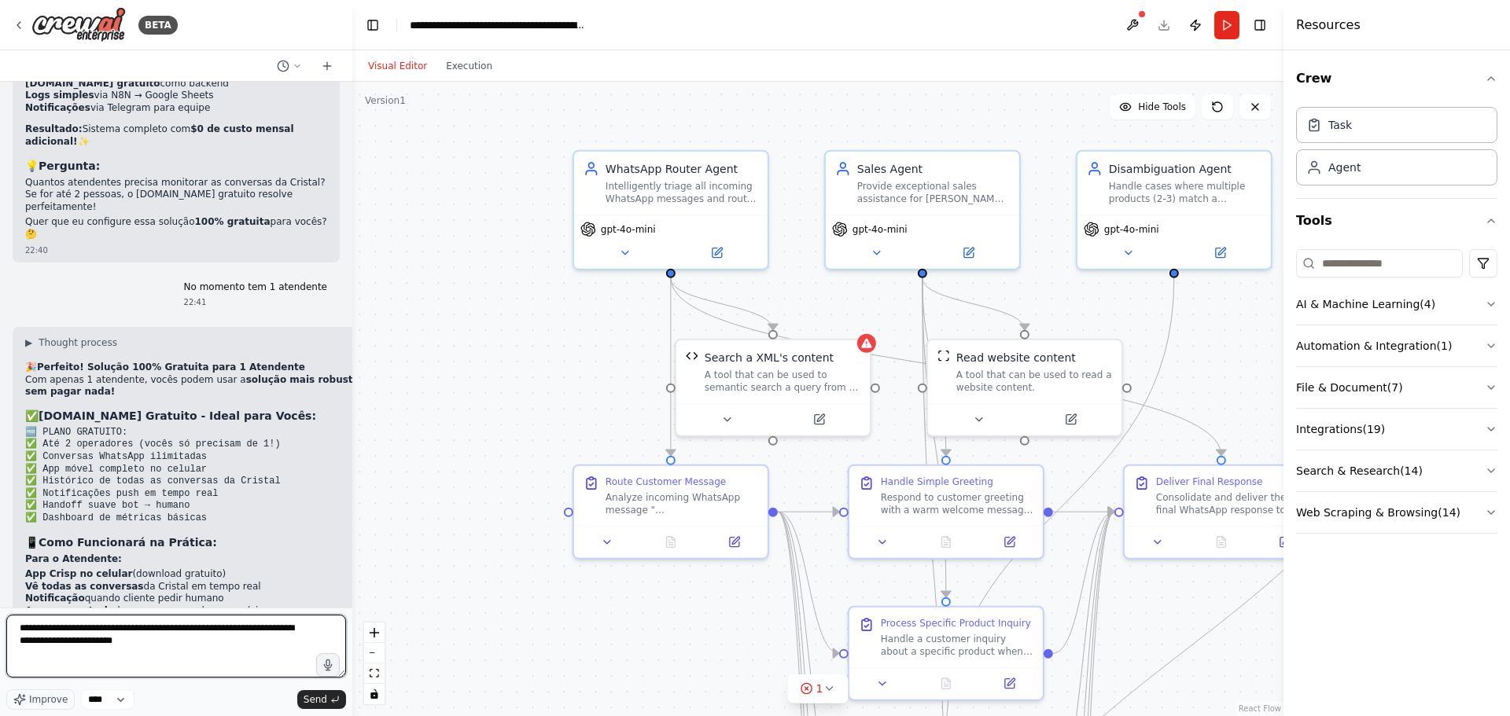
type textarea "**********"
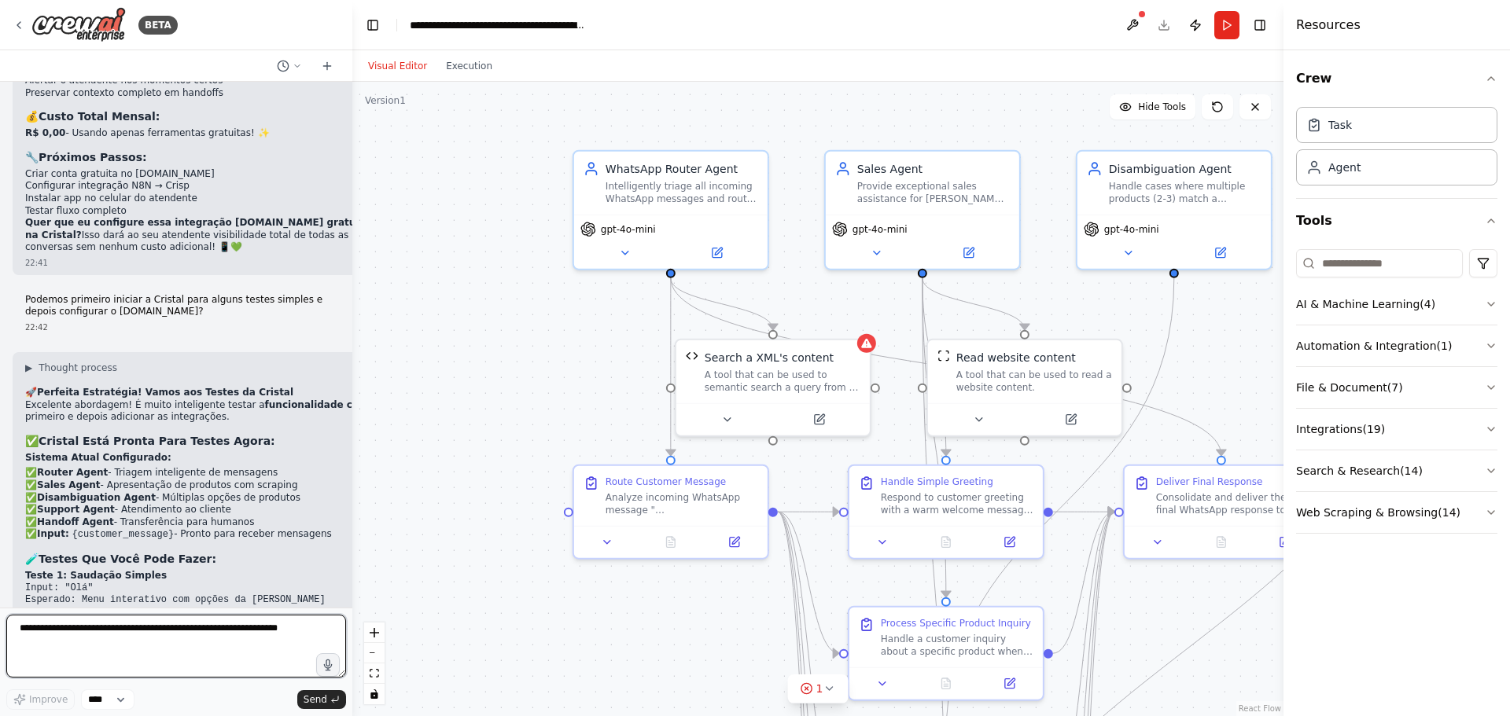
scroll to position [10153, 0]
click at [1223, 25] on button "Run" at bounding box center [1226, 25] width 25 height 28
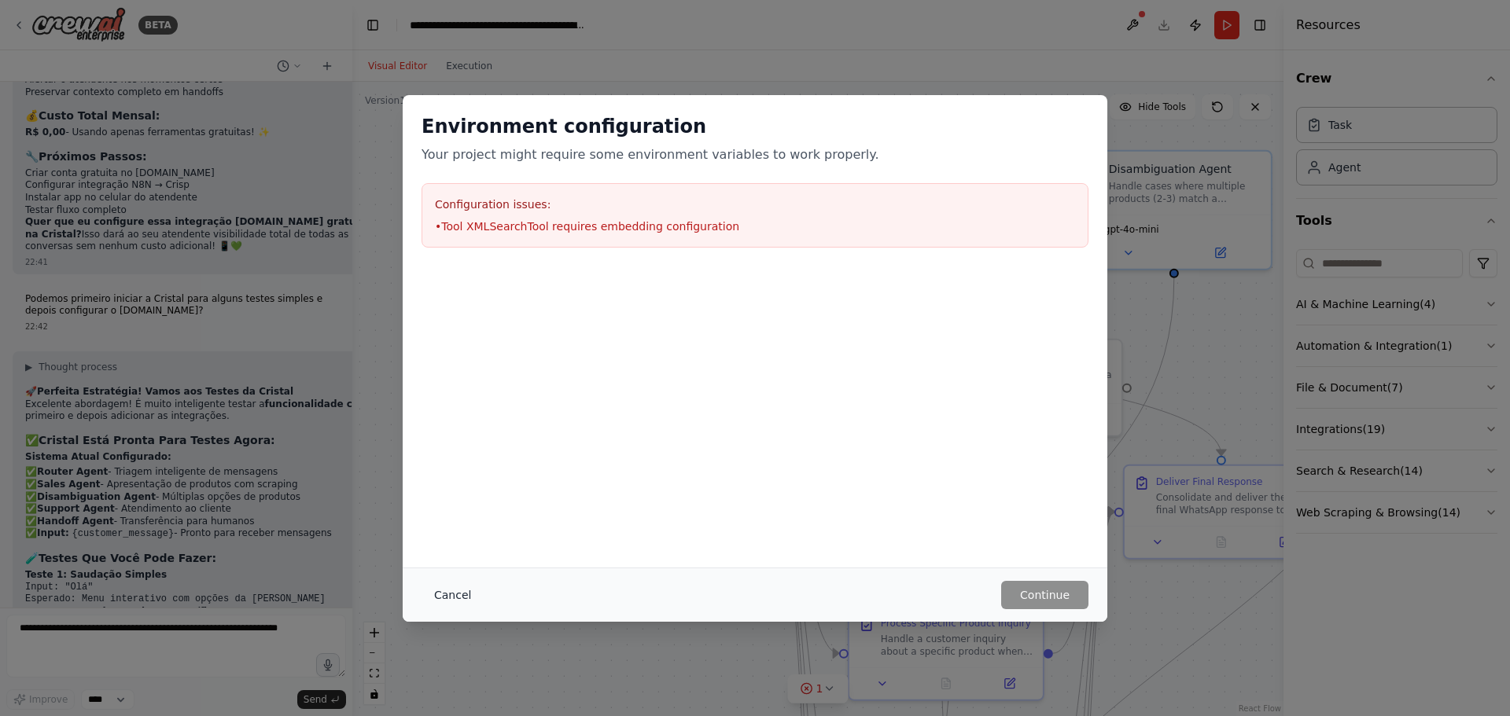
click at [460, 584] on button "Cancel" at bounding box center [452, 595] width 62 height 28
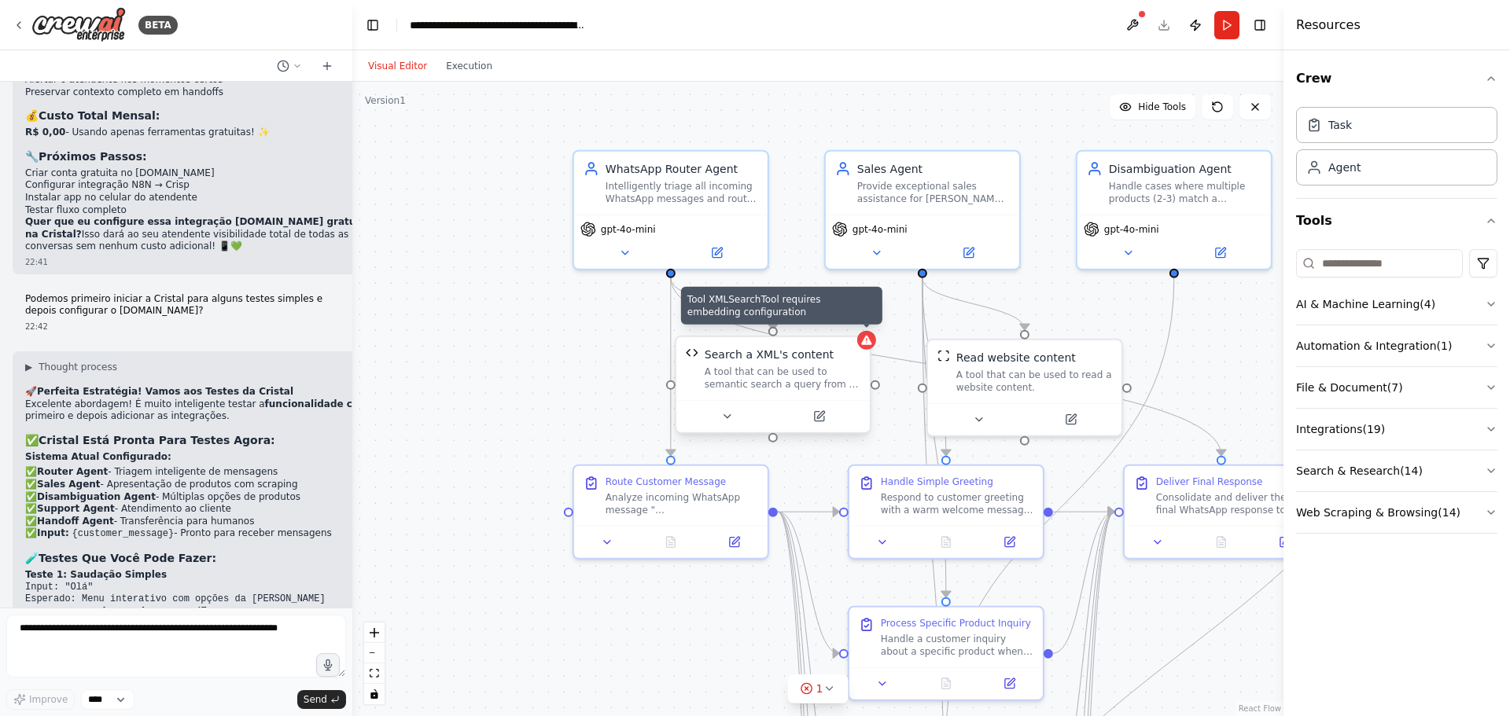
click at [863, 346] on icon at bounding box center [866, 340] width 13 height 13
click at [863, 344] on icon at bounding box center [866, 340] width 10 height 9
click at [863, 344] on div "Tool XMLSearchTool requires embedding configuration Search a XML's content A to…" at bounding box center [773, 385] width 197 height 98
click at [793, 379] on div "A tool that can be used to semantic search a query from a XML's content." at bounding box center [790, 378] width 156 height 25
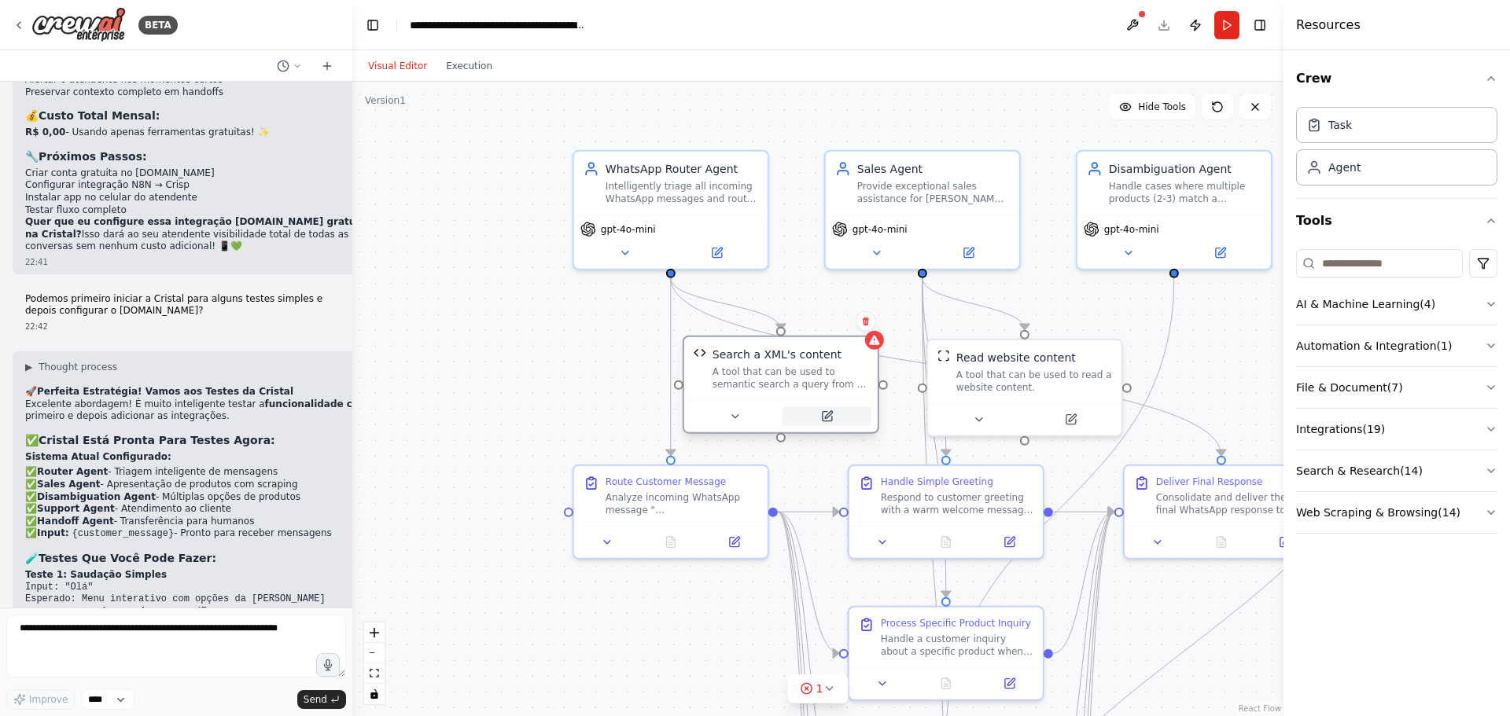
click at [830, 417] on icon at bounding box center [826, 416] width 9 height 9
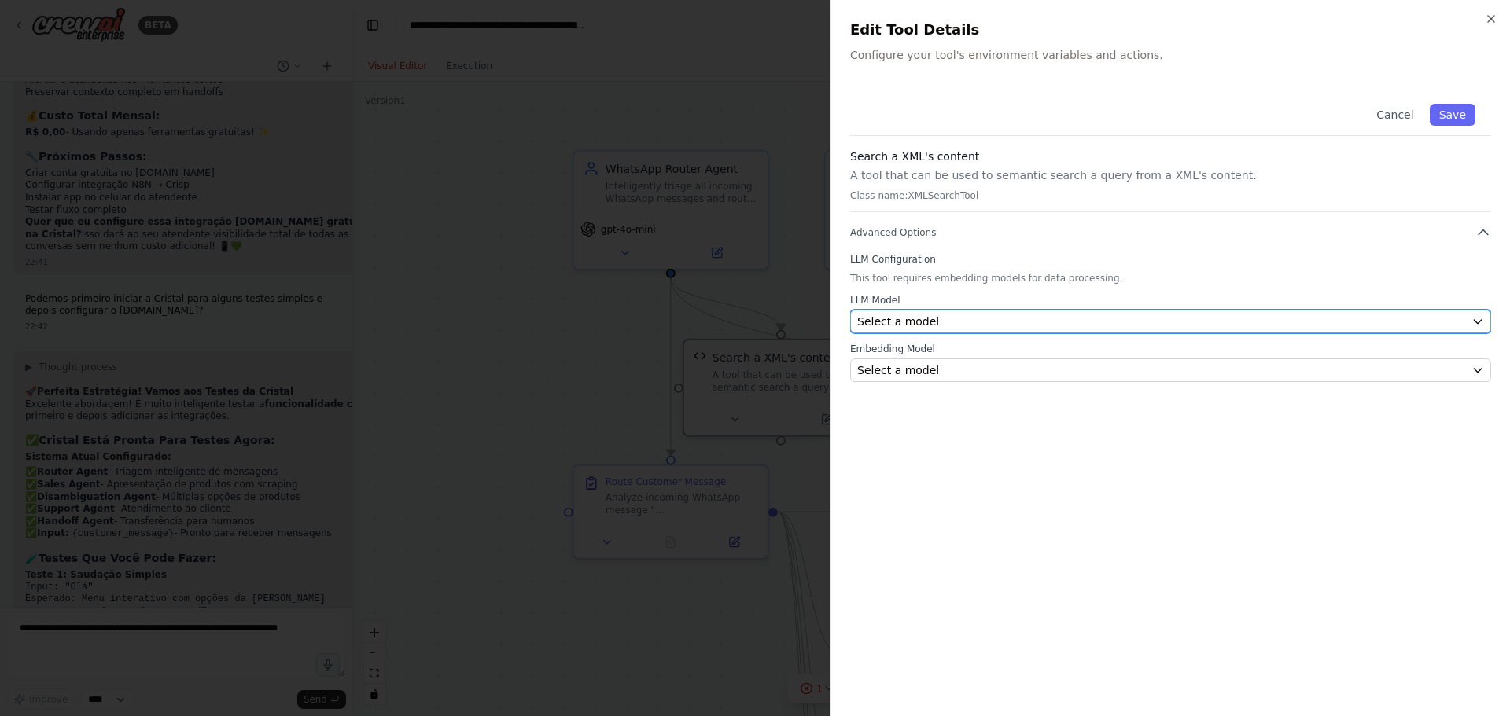
click at [936, 328] on div "Select a model" at bounding box center [1161, 322] width 608 height 16
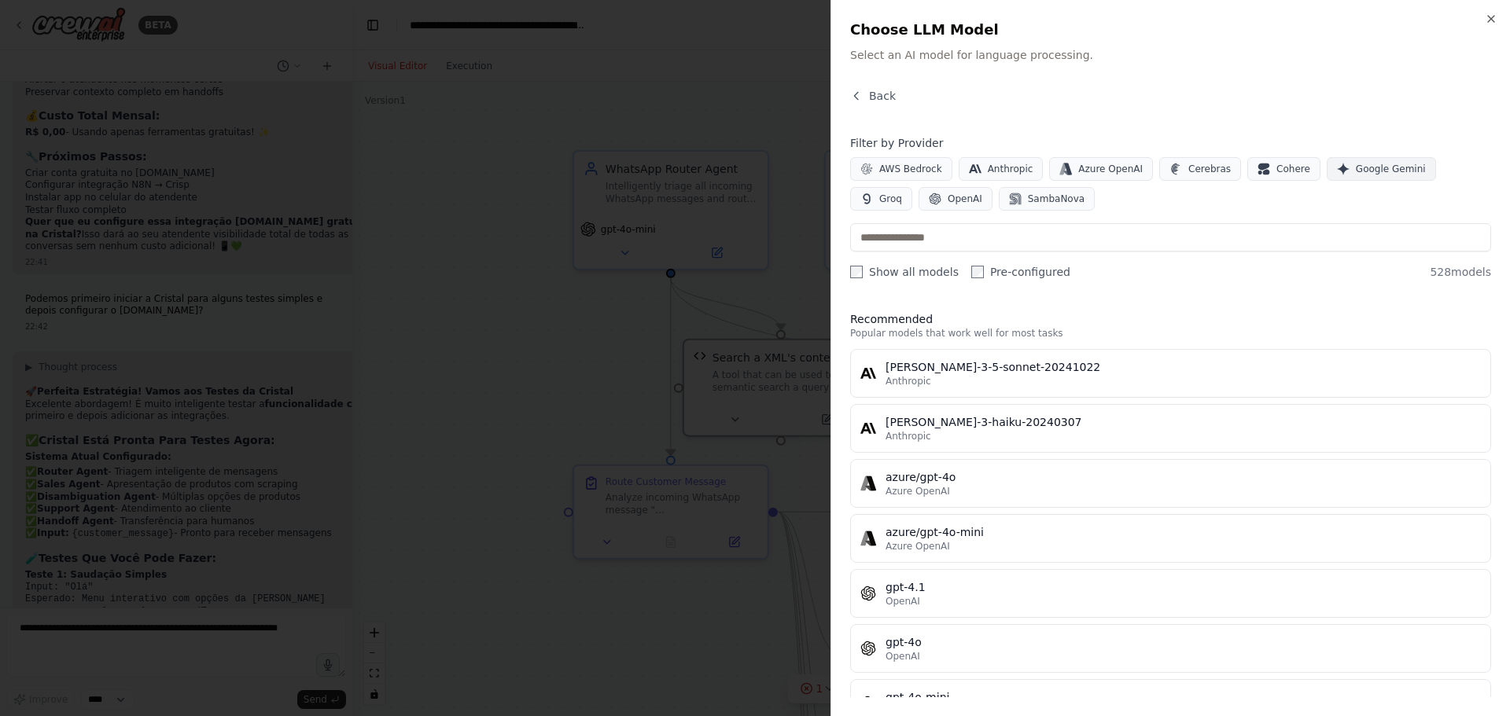
click at [1366, 172] on span "Google Gemini" at bounding box center [1390, 169] width 70 height 13
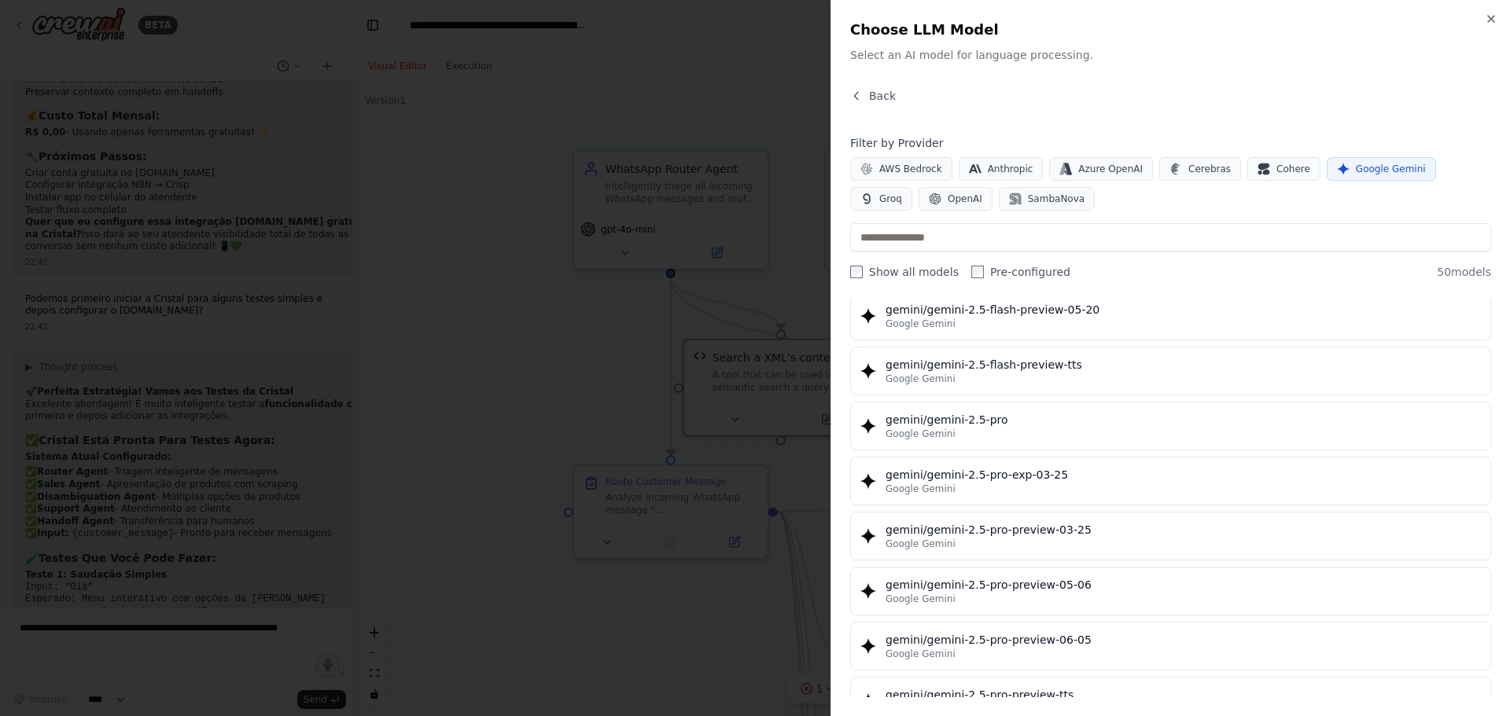
scroll to position [1593, 0]
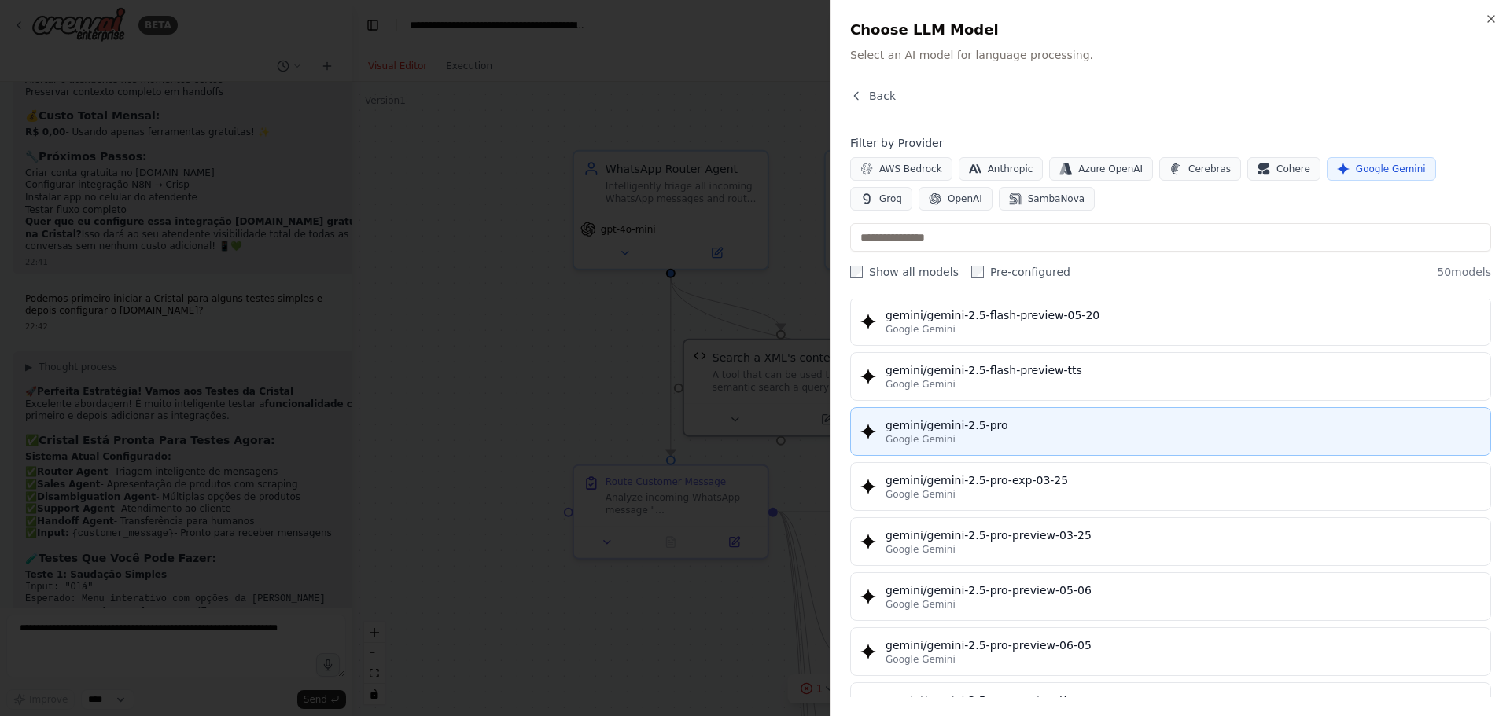
click at [999, 432] on div "gemini/gemini-2.5-pro" at bounding box center [1182, 425] width 595 height 16
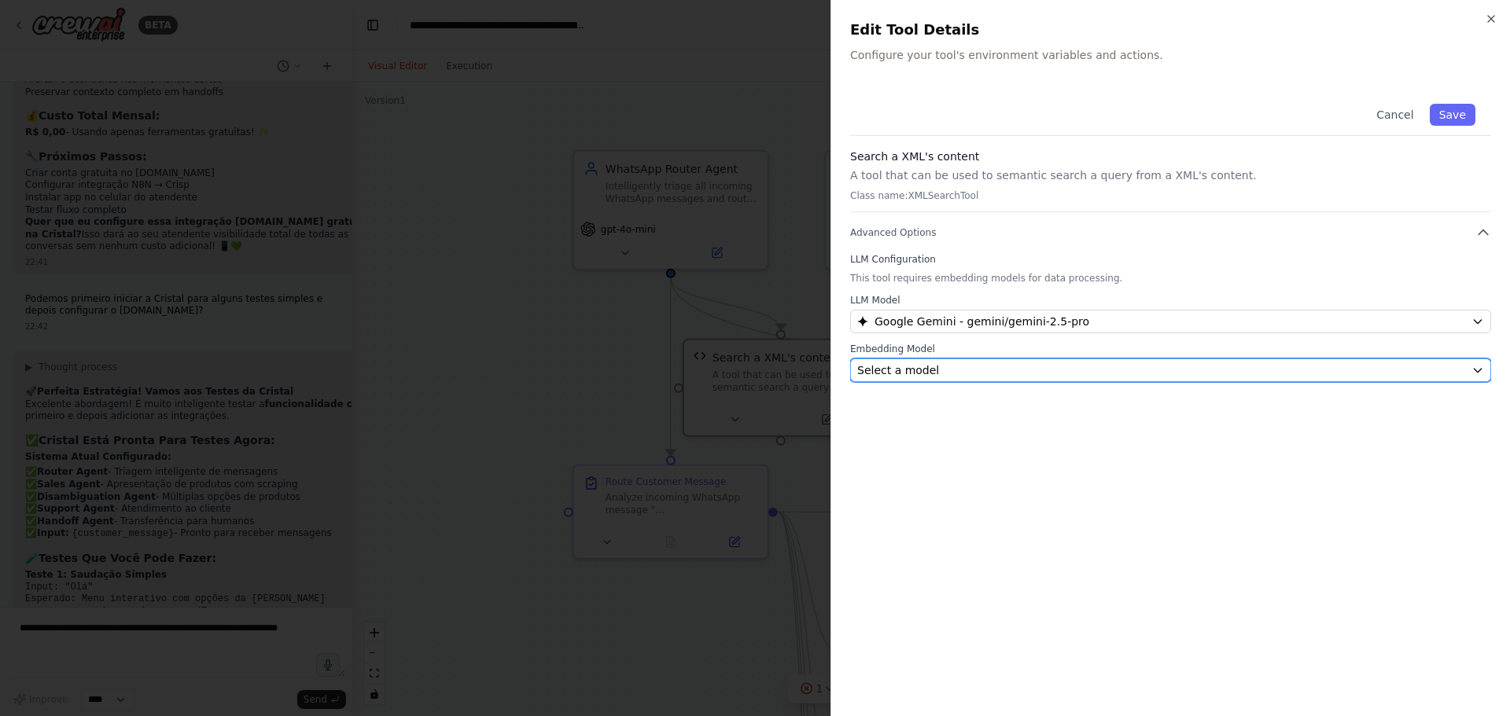
click at [976, 369] on div "Select a model" at bounding box center [1161, 370] width 608 height 16
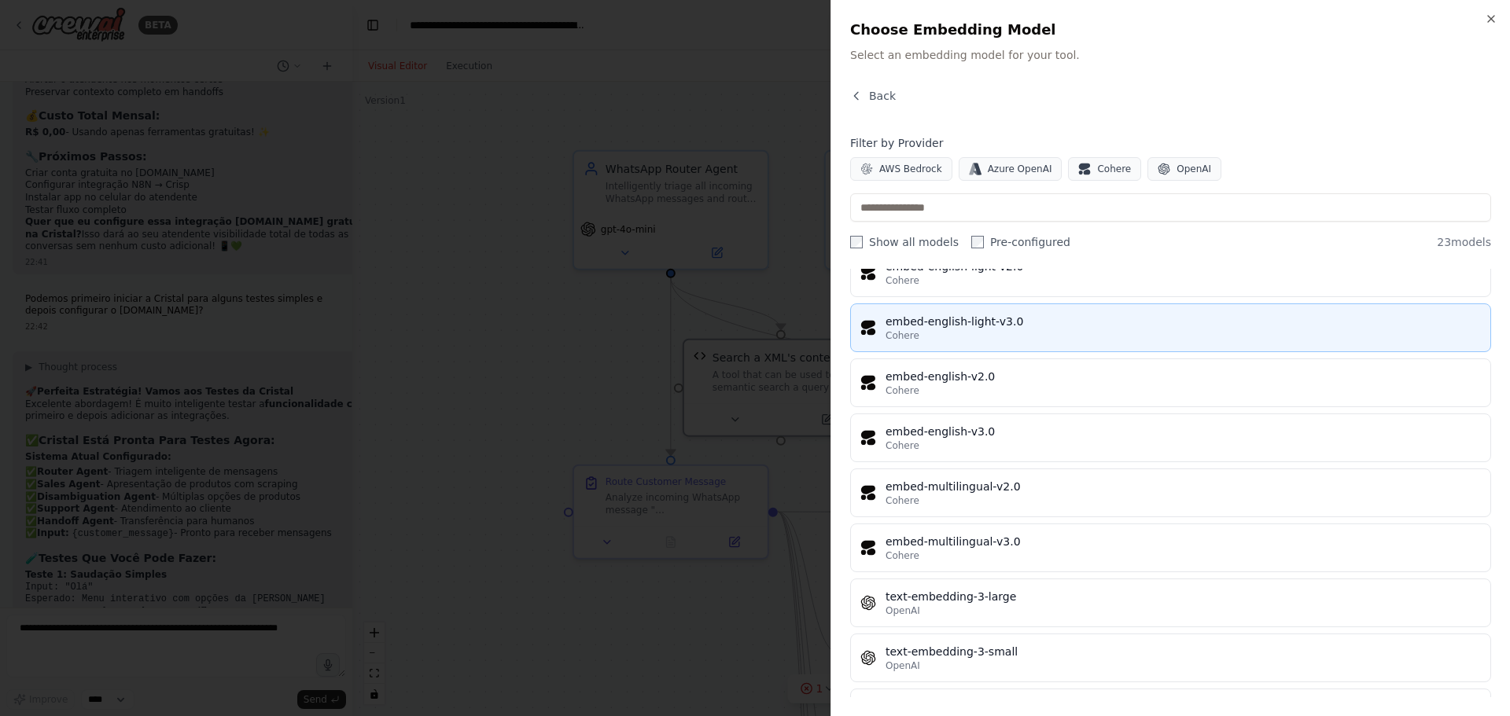
scroll to position [894, 0]
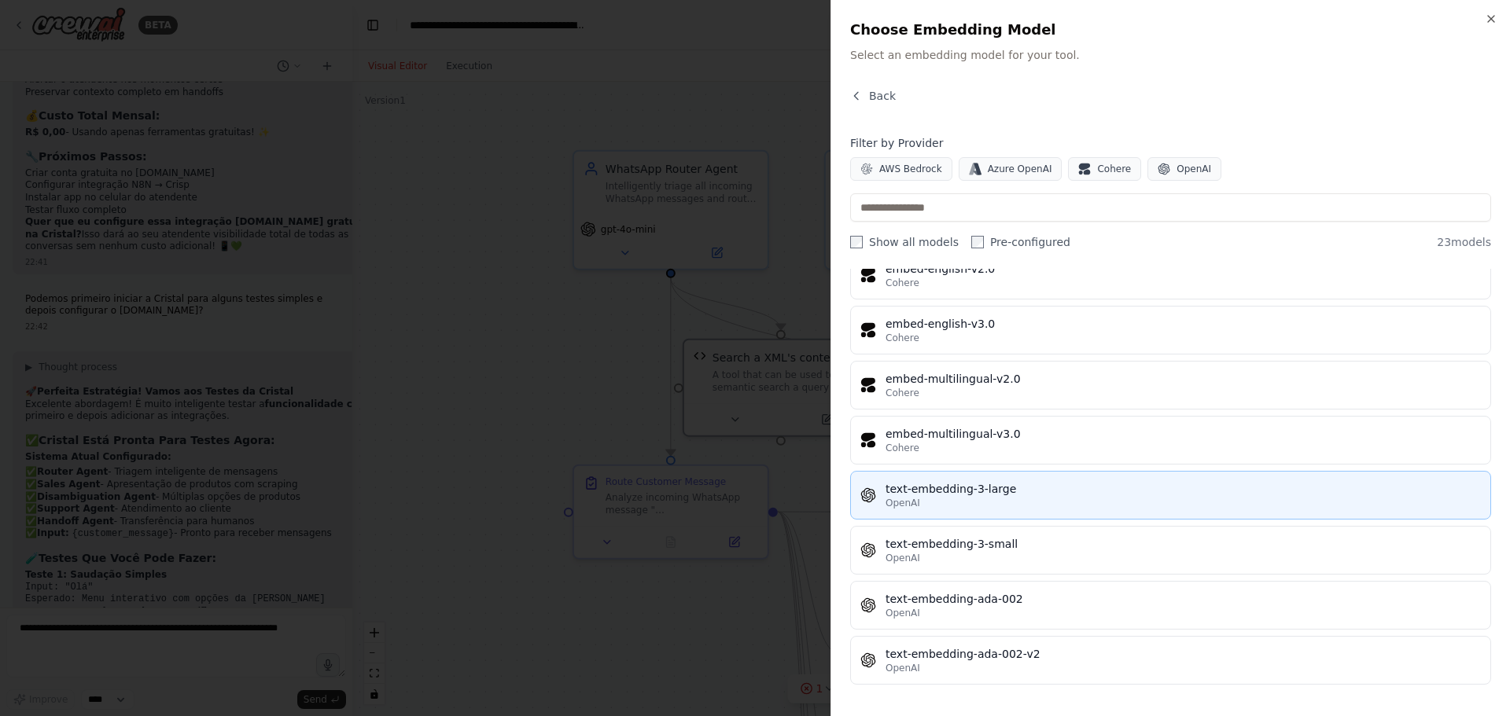
click at [1002, 509] on div "OpenAI" at bounding box center [1182, 503] width 595 height 13
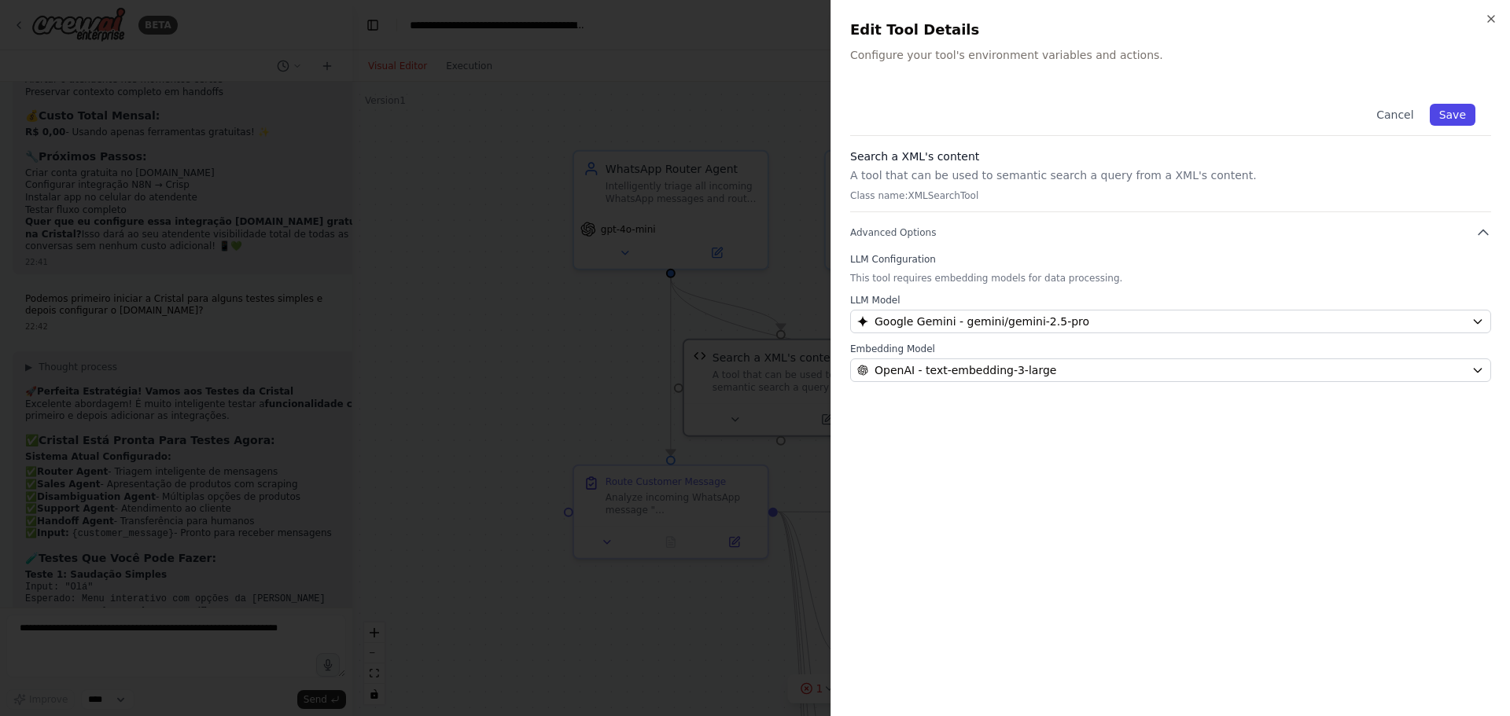
click at [1456, 112] on button "Save" at bounding box center [1452, 115] width 46 height 22
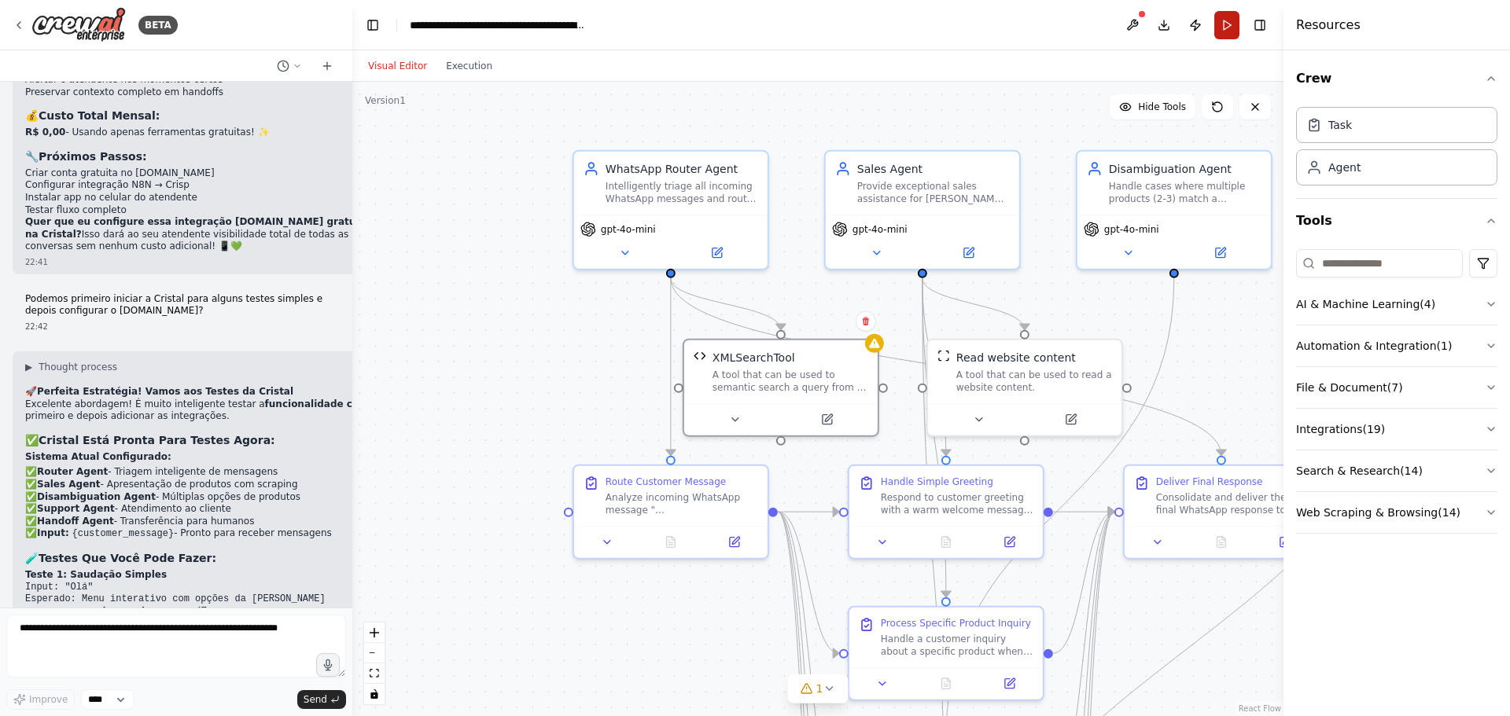
click at [1230, 25] on button "Run" at bounding box center [1226, 25] width 25 height 28
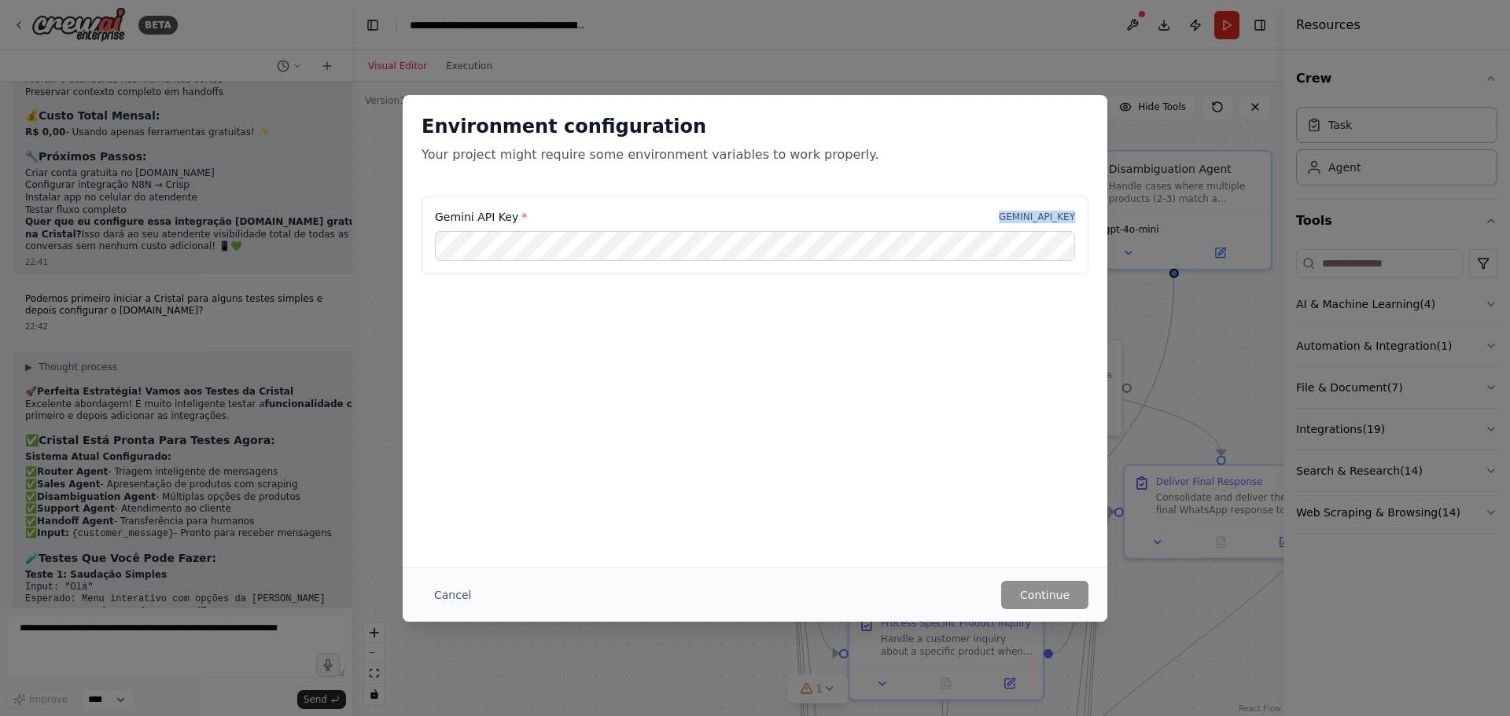
drag, startPoint x: 1008, startPoint y: 216, endPoint x: 1075, endPoint y: 218, distance: 66.8
click at [1075, 218] on div "Gemini API Key * GEMINI_API_KEY" at bounding box center [754, 235] width 667 height 79
copy p "GEMINI_API_KEY"
click at [1027, 588] on button "Continue" at bounding box center [1044, 595] width 87 height 28
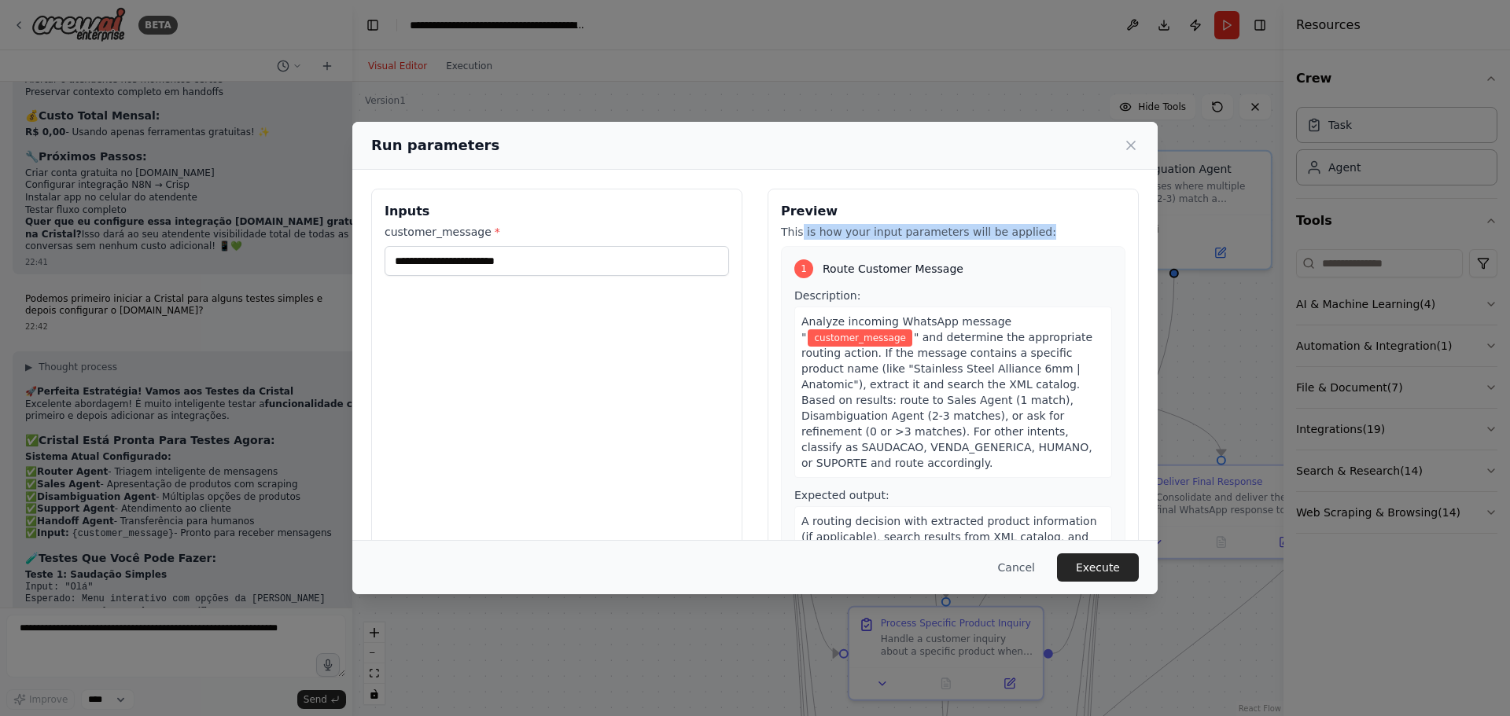
drag, startPoint x: 793, startPoint y: 233, endPoint x: 1029, endPoint y: 229, distance: 235.9
click at [1029, 229] on p "This is how your input parameters will be applied:" at bounding box center [953, 232] width 344 height 16
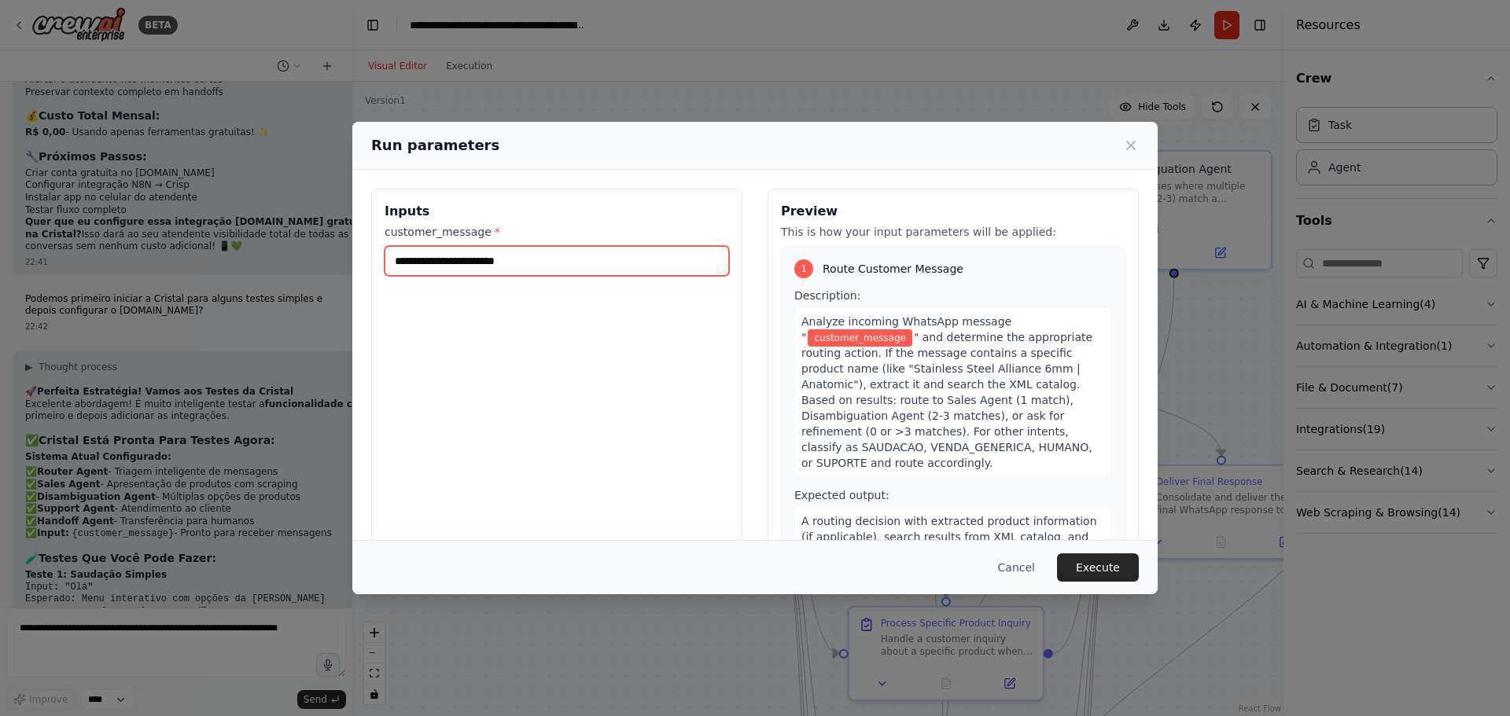
click at [553, 268] on input "customer_message *" at bounding box center [556, 261] width 344 height 30
type input "**********"
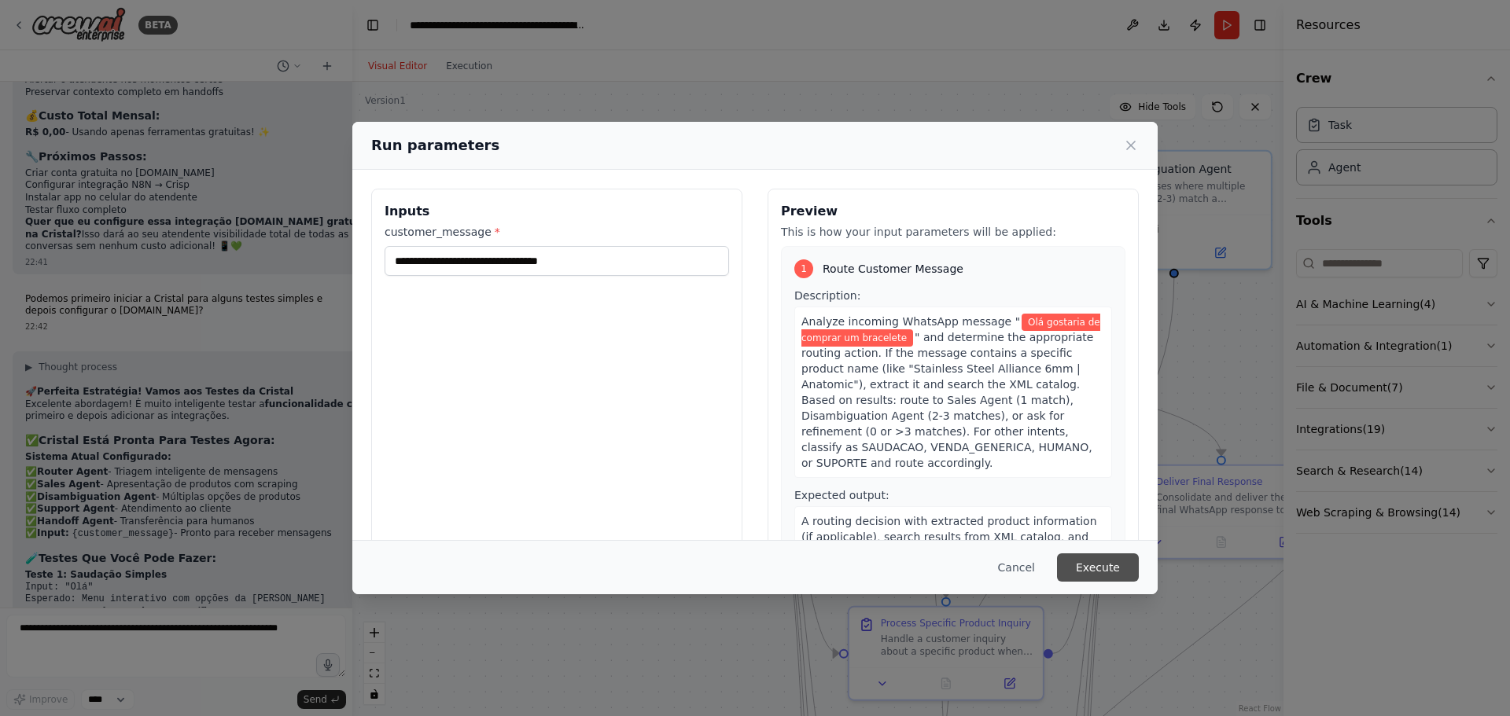
click at [1117, 560] on button "Execute" at bounding box center [1098, 568] width 82 height 28
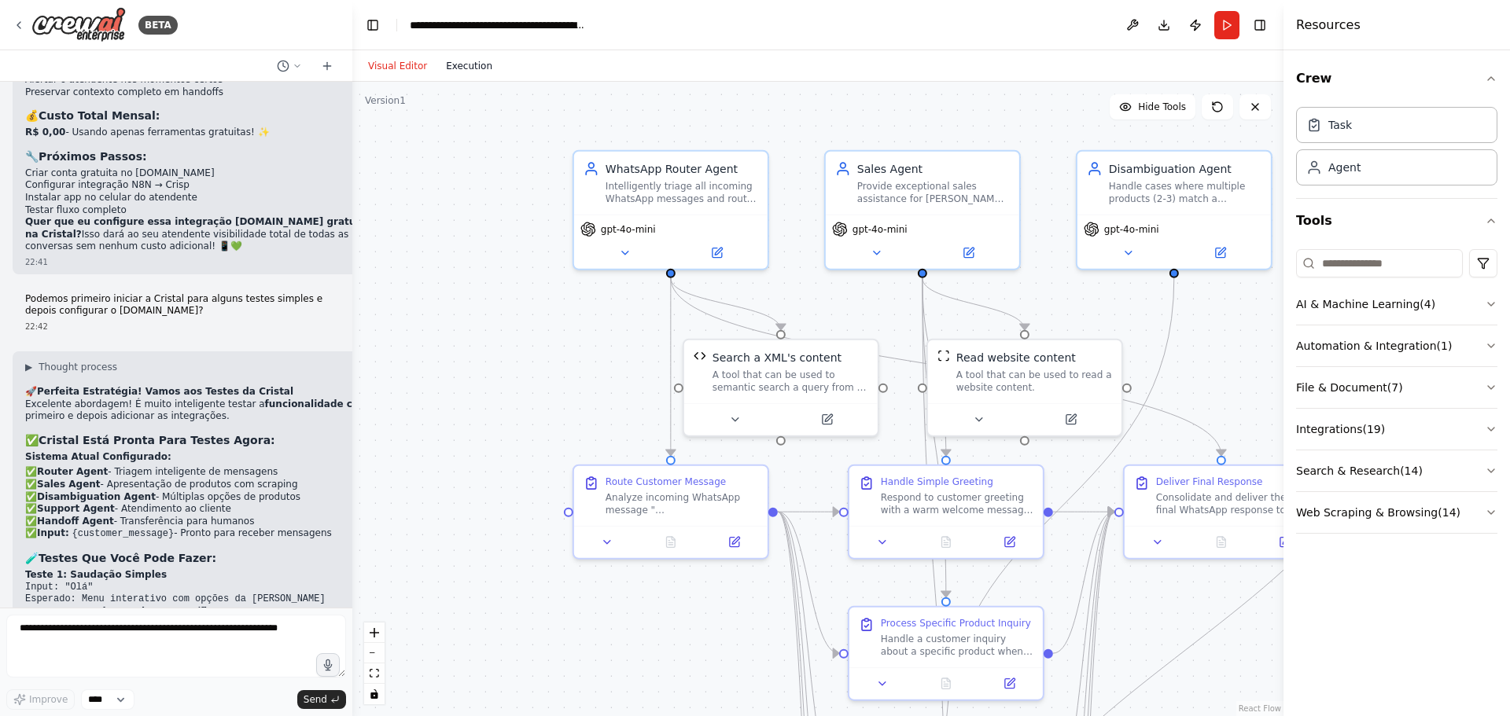
click at [468, 68] on button "Execution" at bounding box center [468, 66] width 65 height 19
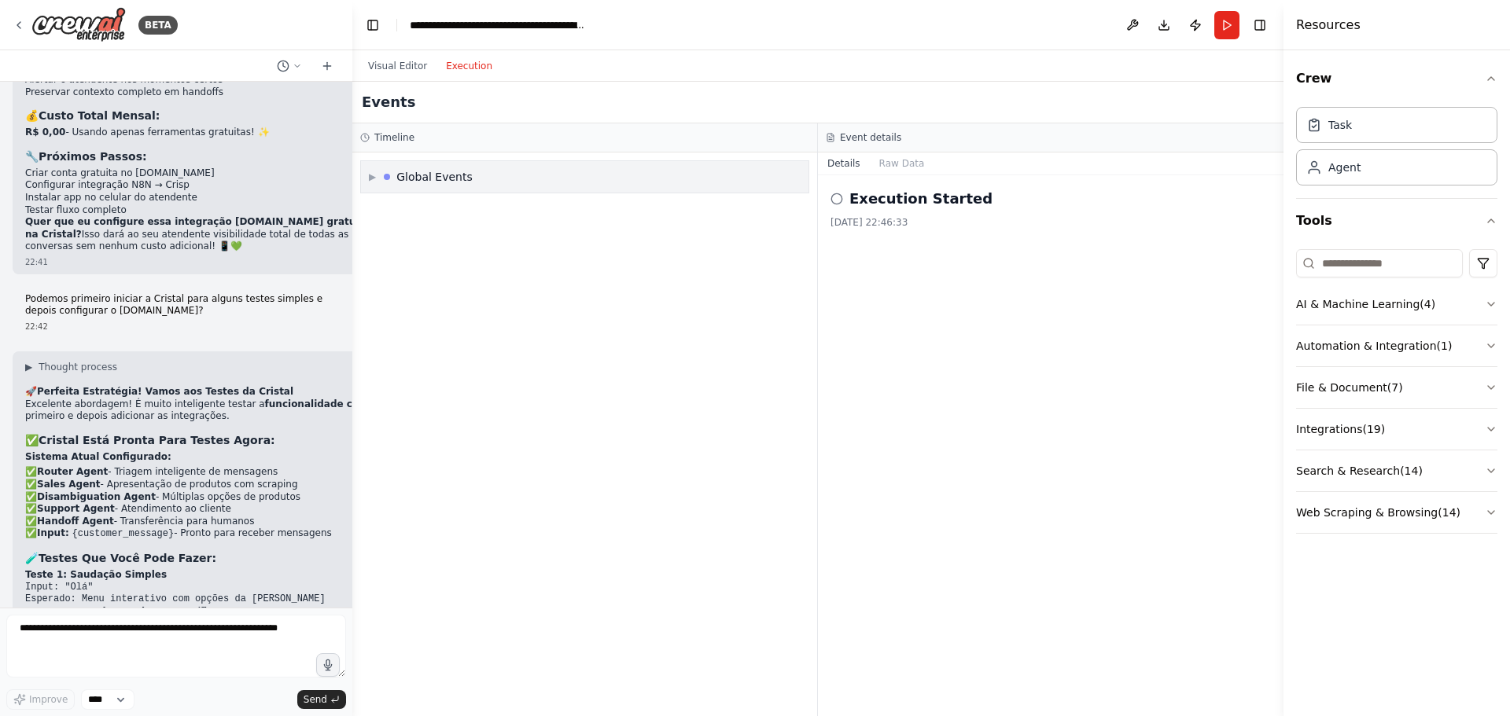
click at [655, 174] on div "▶ Global Events" at bounding box center [584, 176] width 447 height 31
click at [451, 206] on span "Execution Started" at bounding box center [429, 210] width 84 height 13
click at [445, 237] on span "Execution Failed" at bounding box center [425, 237] width 77 height 13
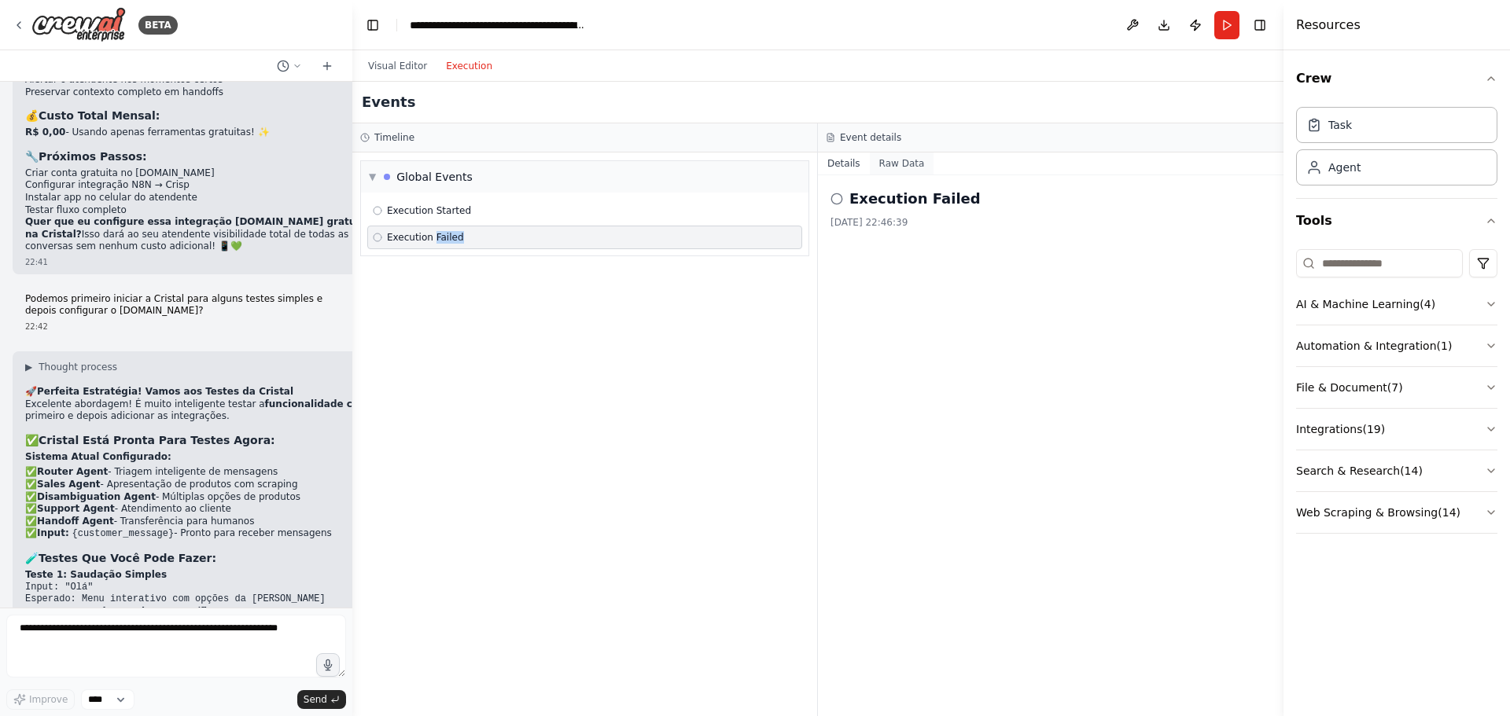
click at [896, 163] on button "Raw Data" at bounding box center [902, 164] width 64 height 22
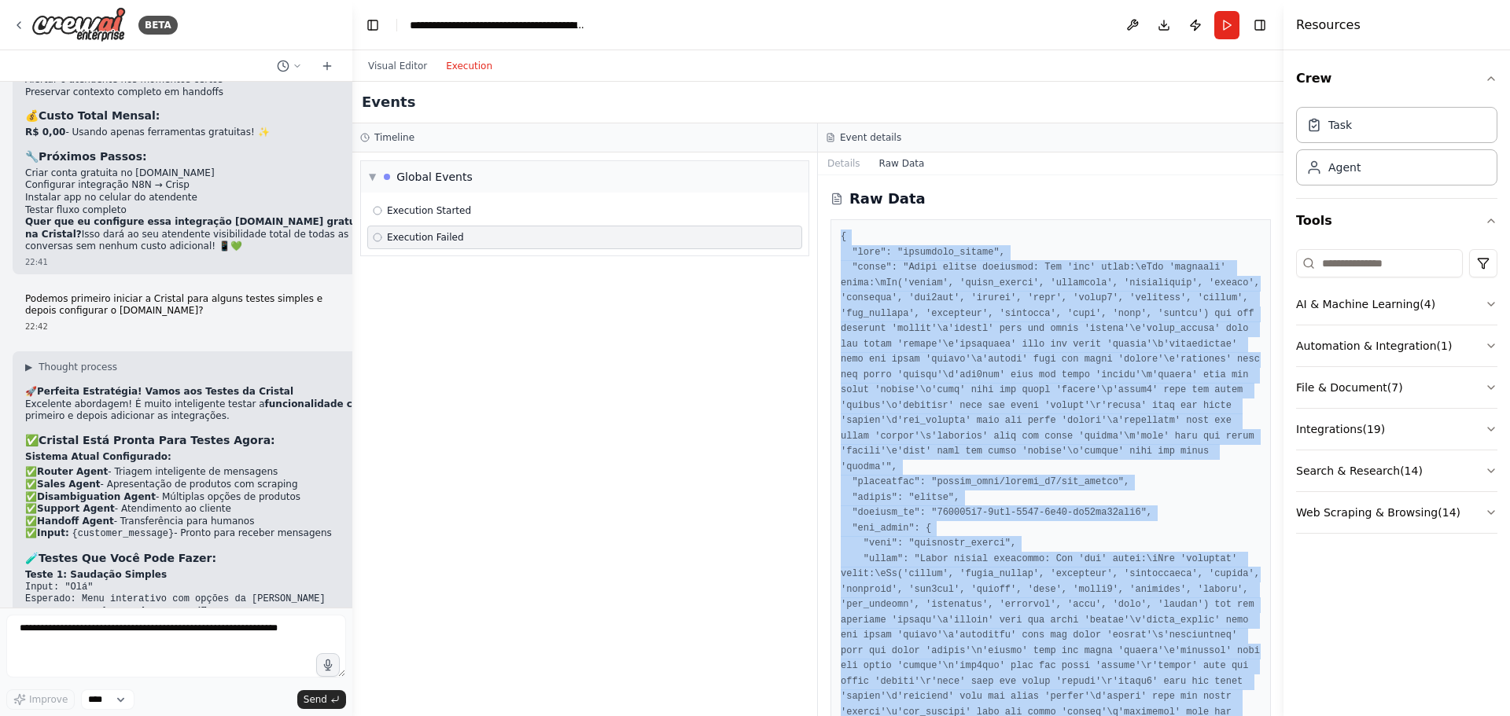
scroll to position [73, 0]
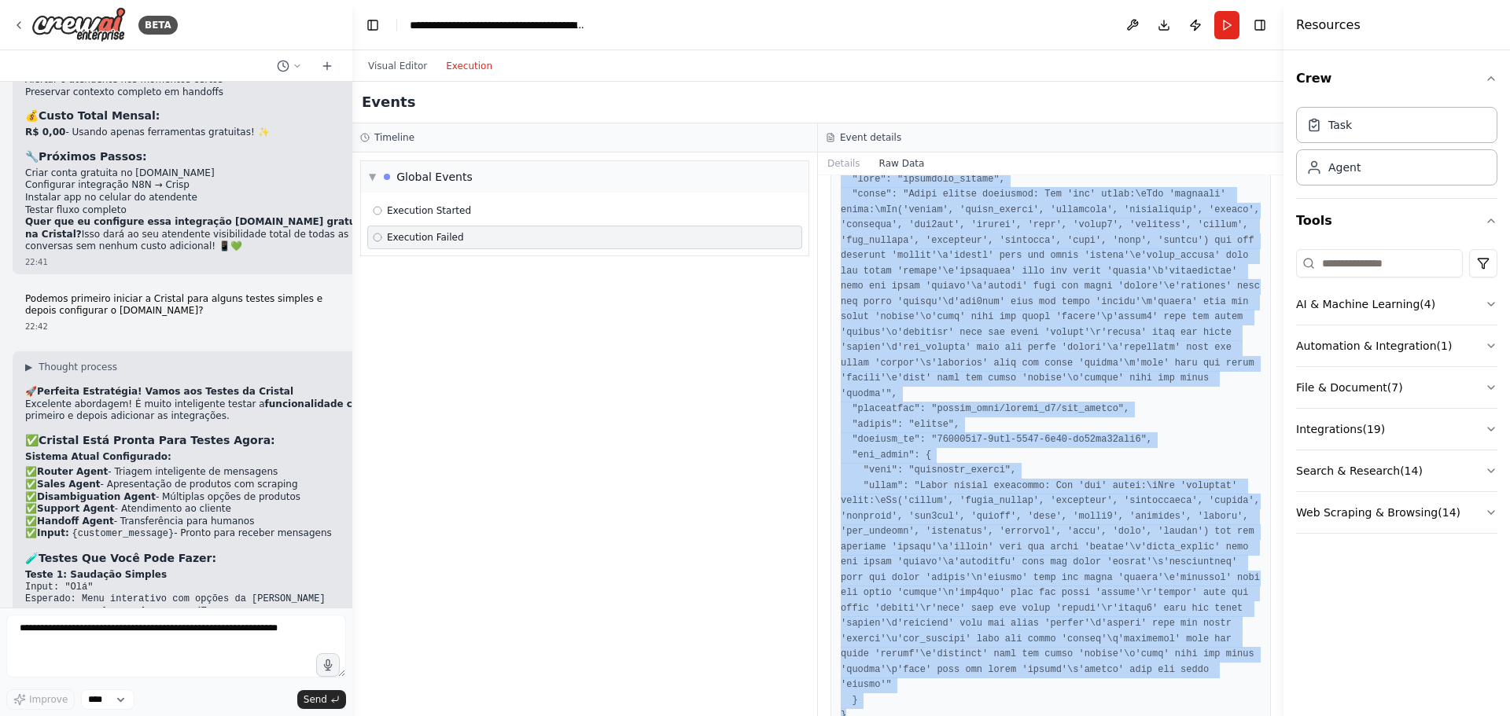
drag, startPoint x: 841, startPoint y: 234, endPoint x: 914, endPoint y: 753, distance: 524.7
click at [914, 715] on html "BETA Project Brief: "Cristal" - AI-Powered WhatsApp Concierge for Maria Pinho J…" at bounding box center [755, 358] width 1510 height 716
copy pre "{ "type": "execution_failed", "error": "Error during execution: Key 'llm' error…"
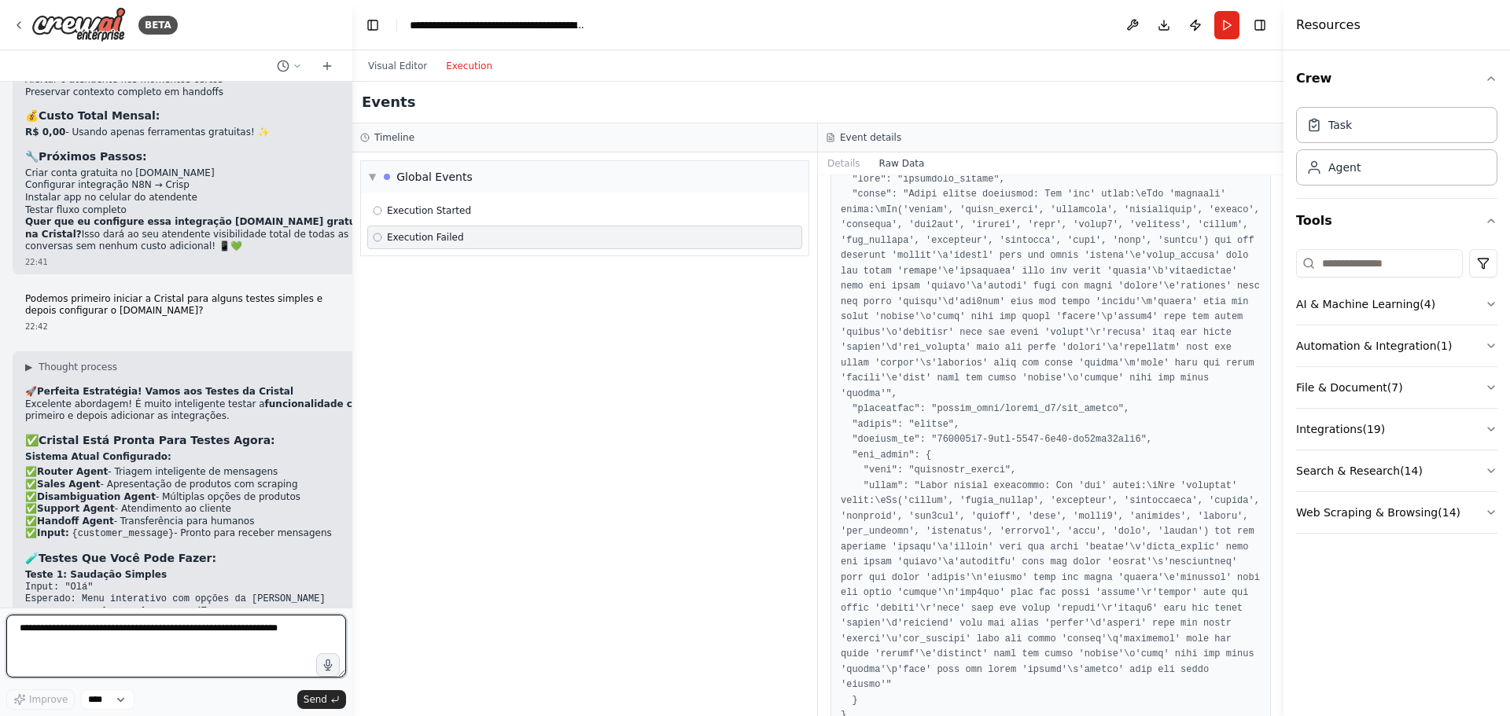
click at [170, 633] on textarea at bounding box center [176, 646] width 340 height 63
paste textarea "**********"
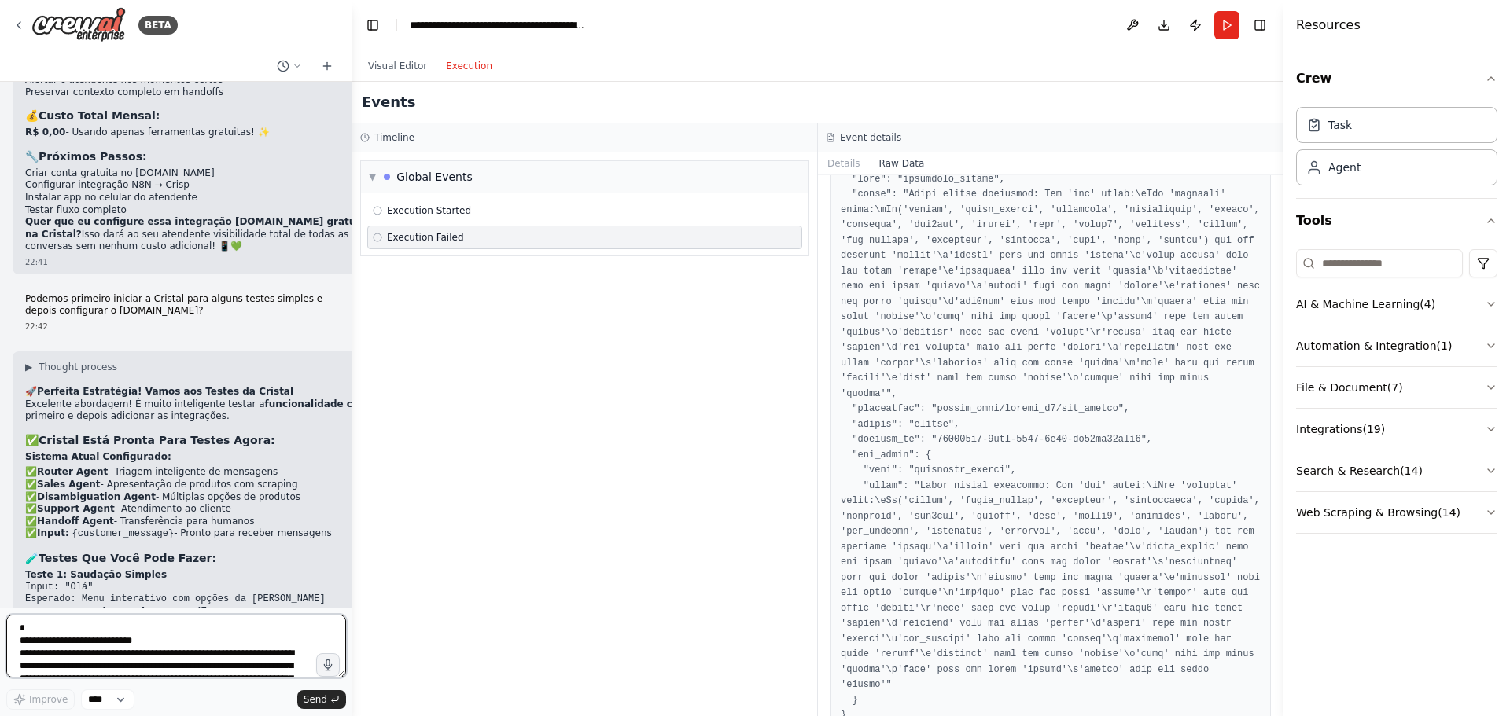
scroll to position [436, 0]
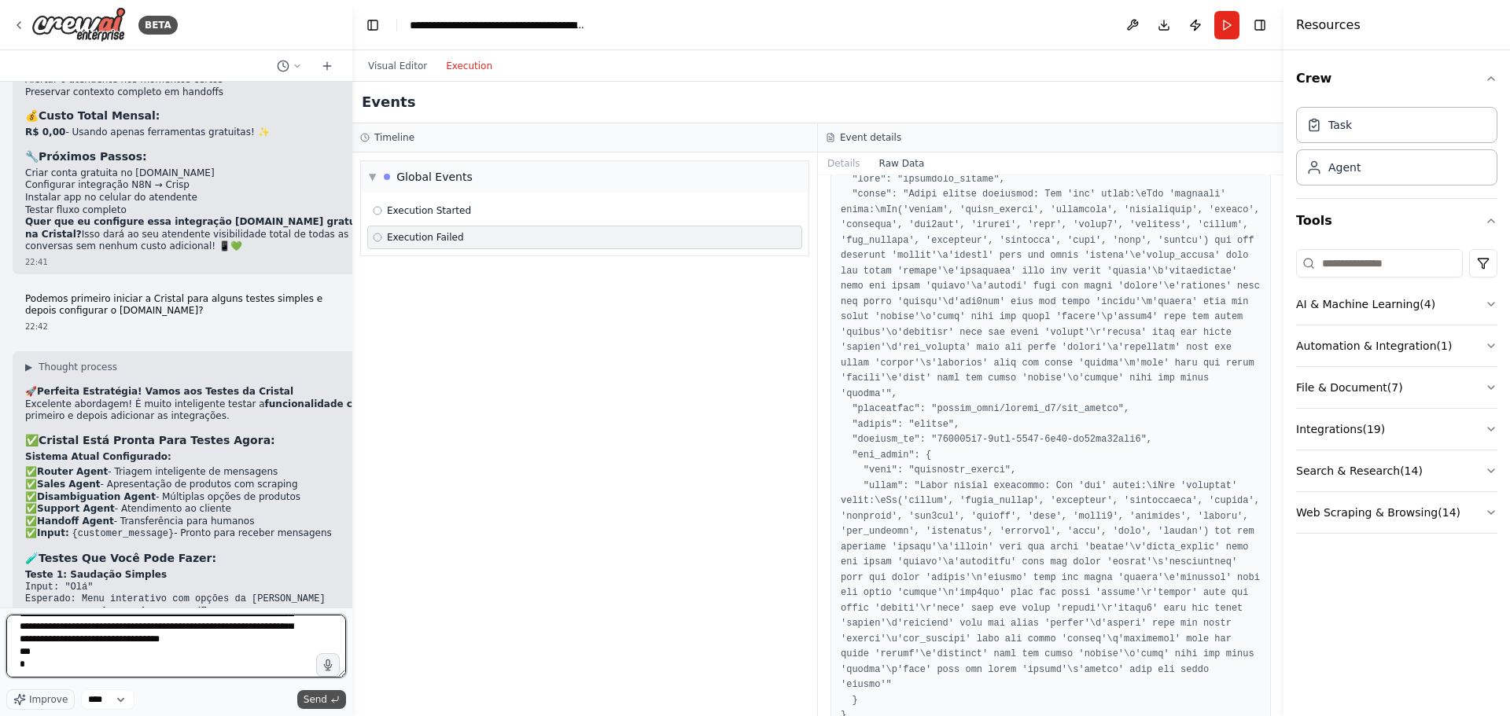
type textarea "**********"
click at [322, 703] on span "Send" at bounding box center [315, 699] width 24 height 13
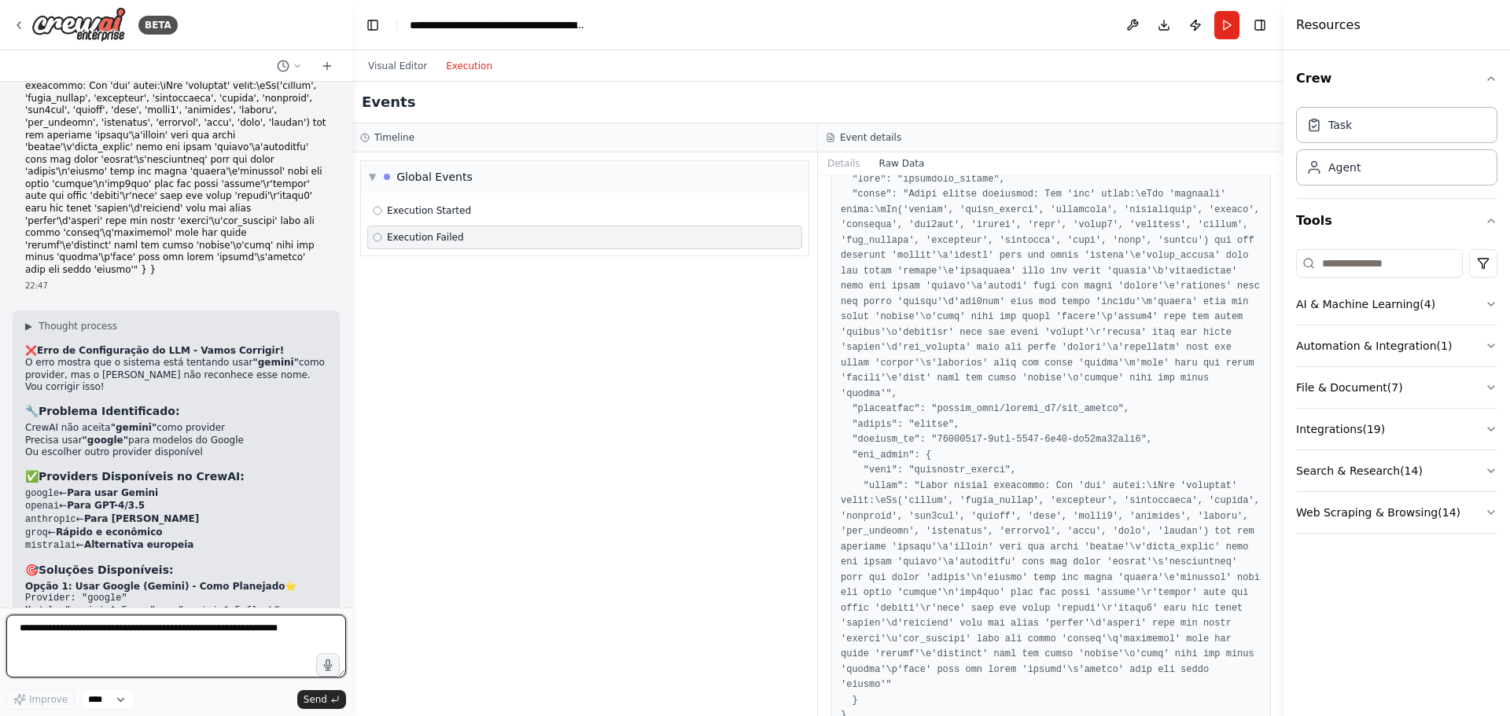
scroll to position [11064, 0]
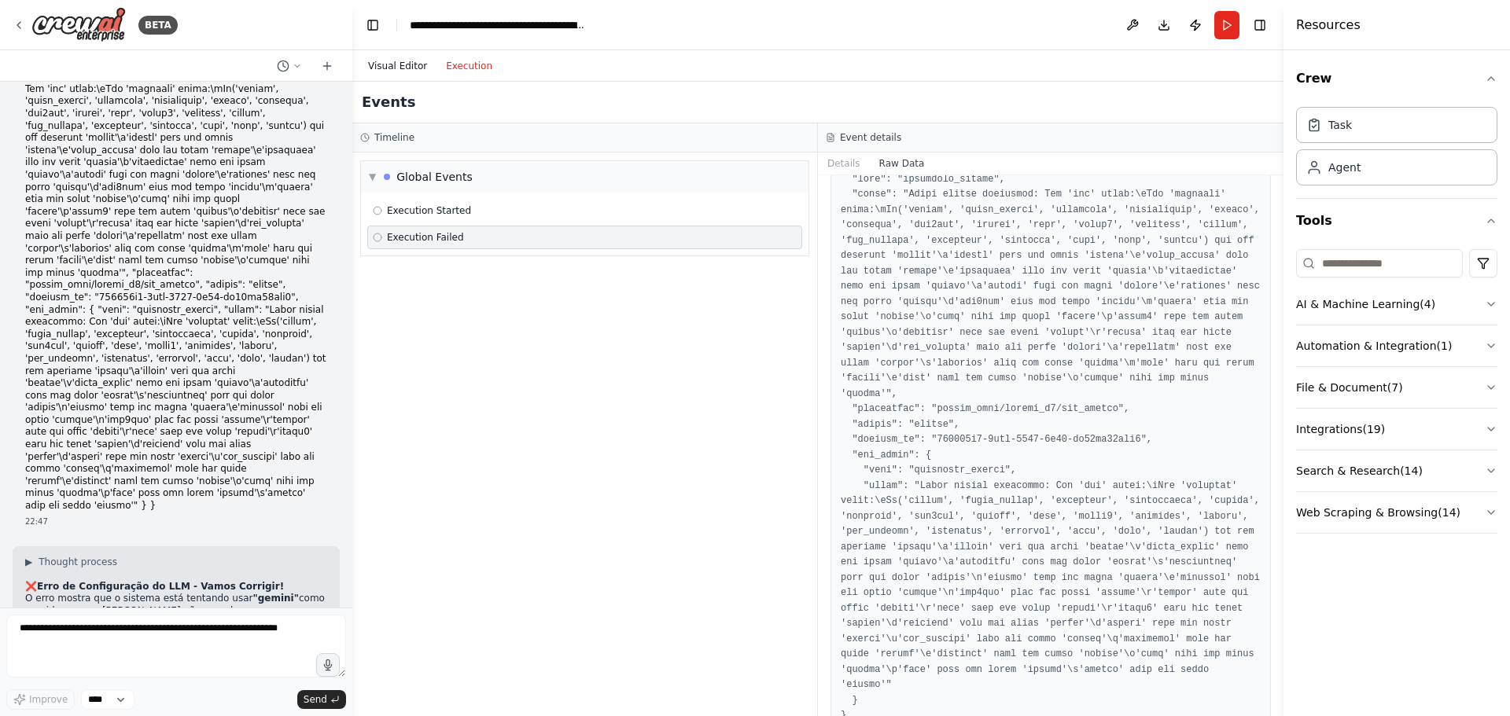
click at [414, 63] on button "Visual Editor" at bounding box center [398, 66] width 78 height 19
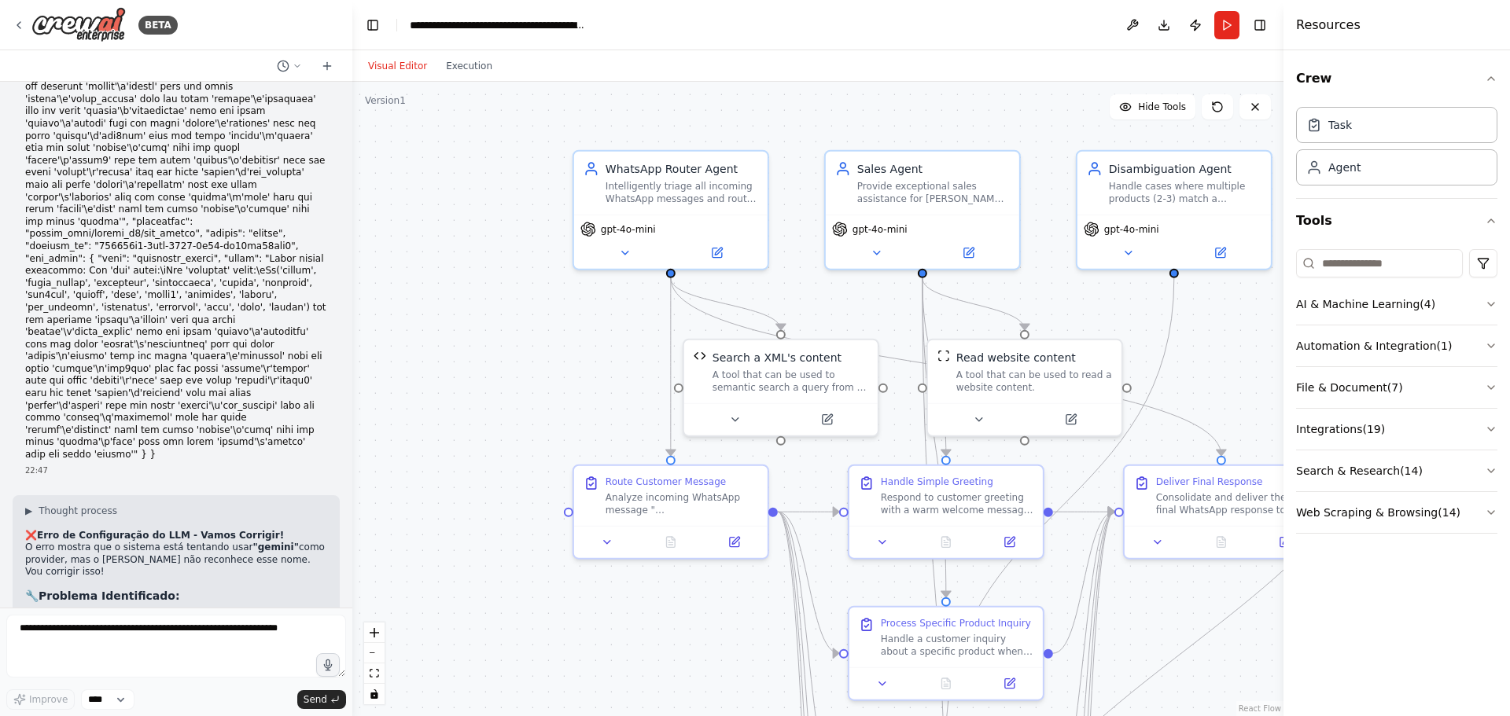
scroll to position [11143, 0]
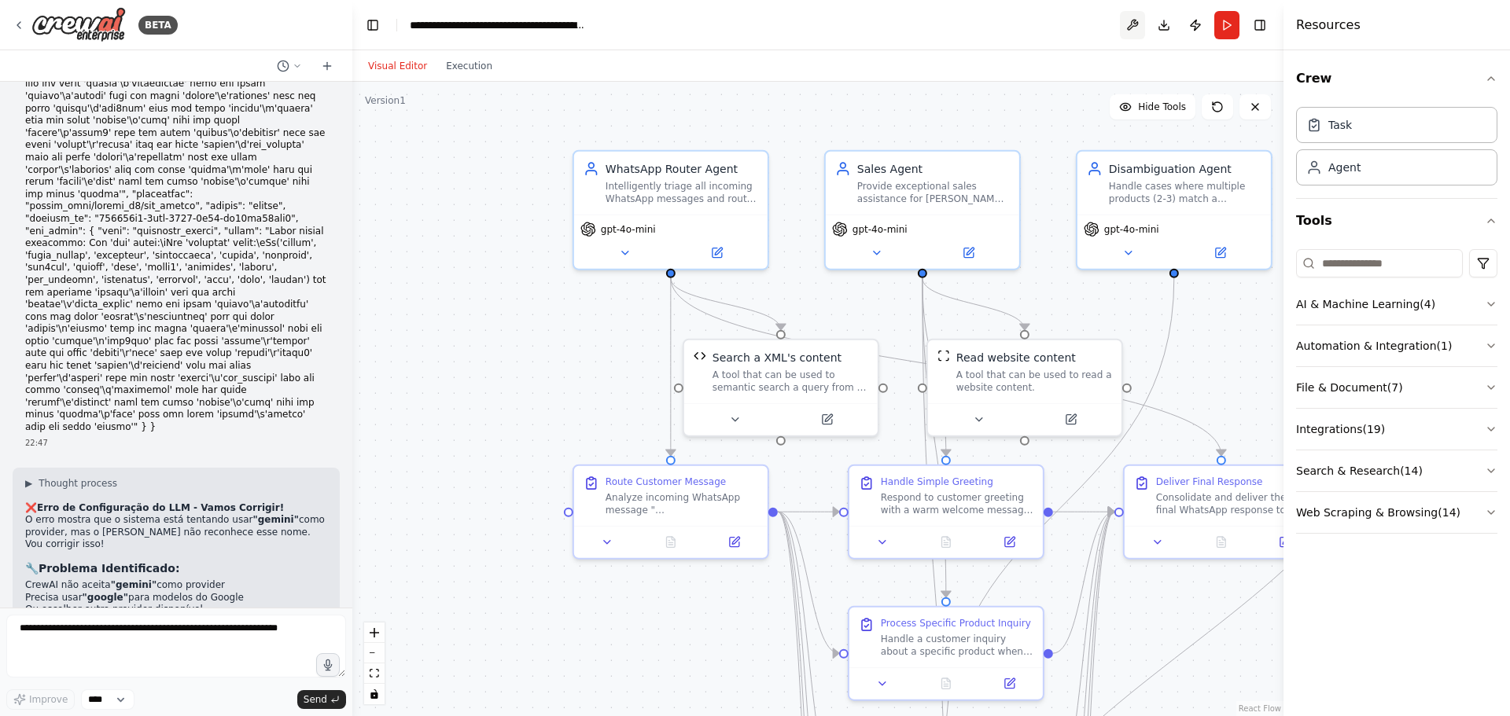
click at [1127, 24] on button at bounding box center [1132, 25] width 25 height 28
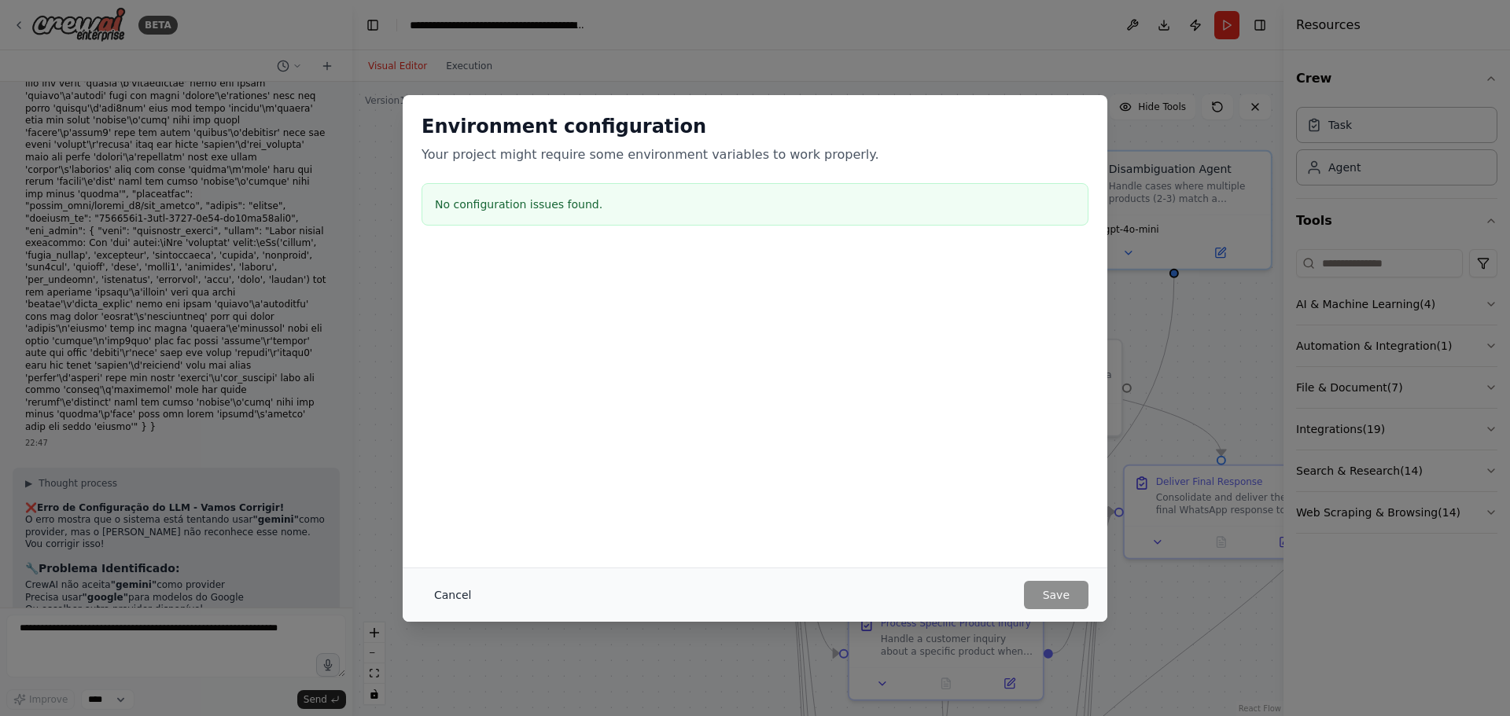
click at [458, 594] on button "Cancel" at bounding box center [452, 595] width 62 height 28
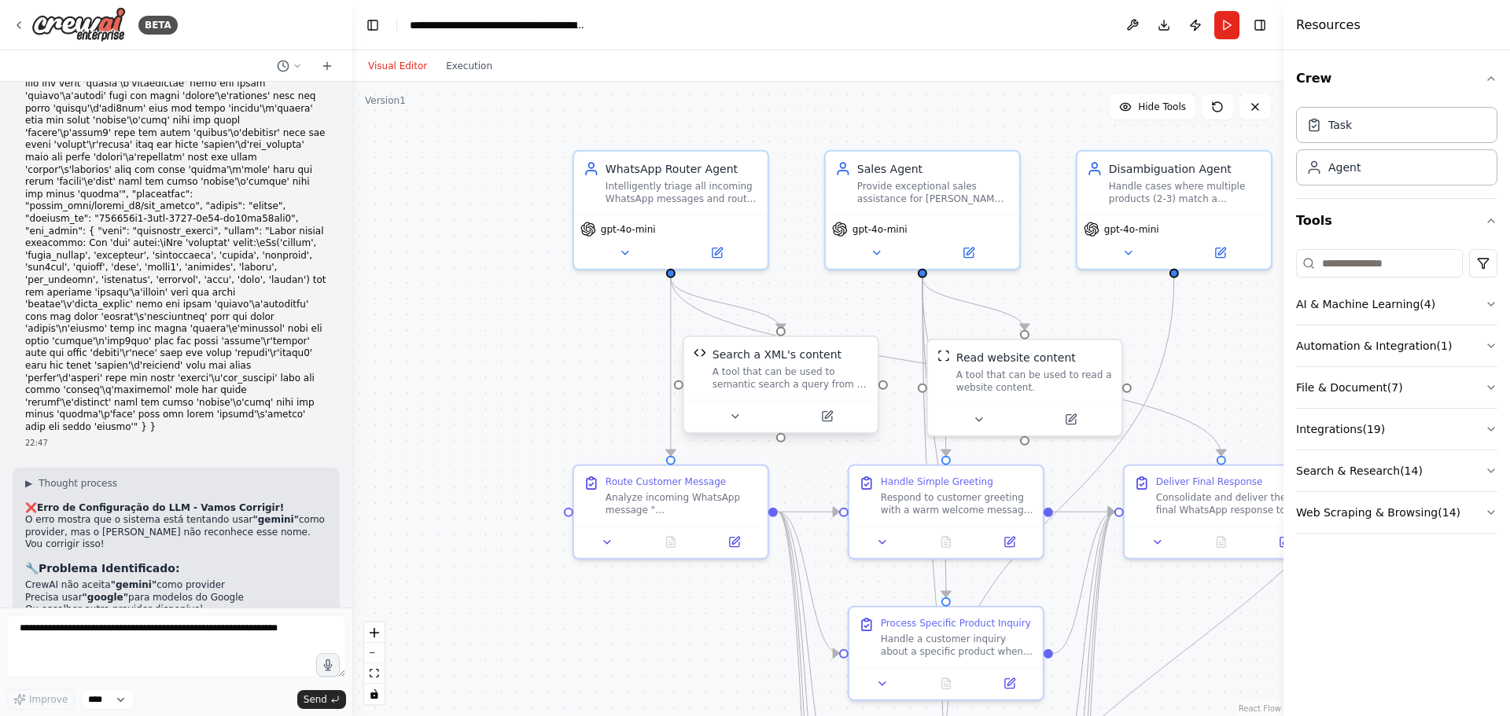
click at [823, 371] on div "A tool that can be used to semantic search a query from a XML's content." at bounding box center [790, 378] width 156 height 25
click at [826, 421] on icon at bounding box center [826, 416] width 9 height 9
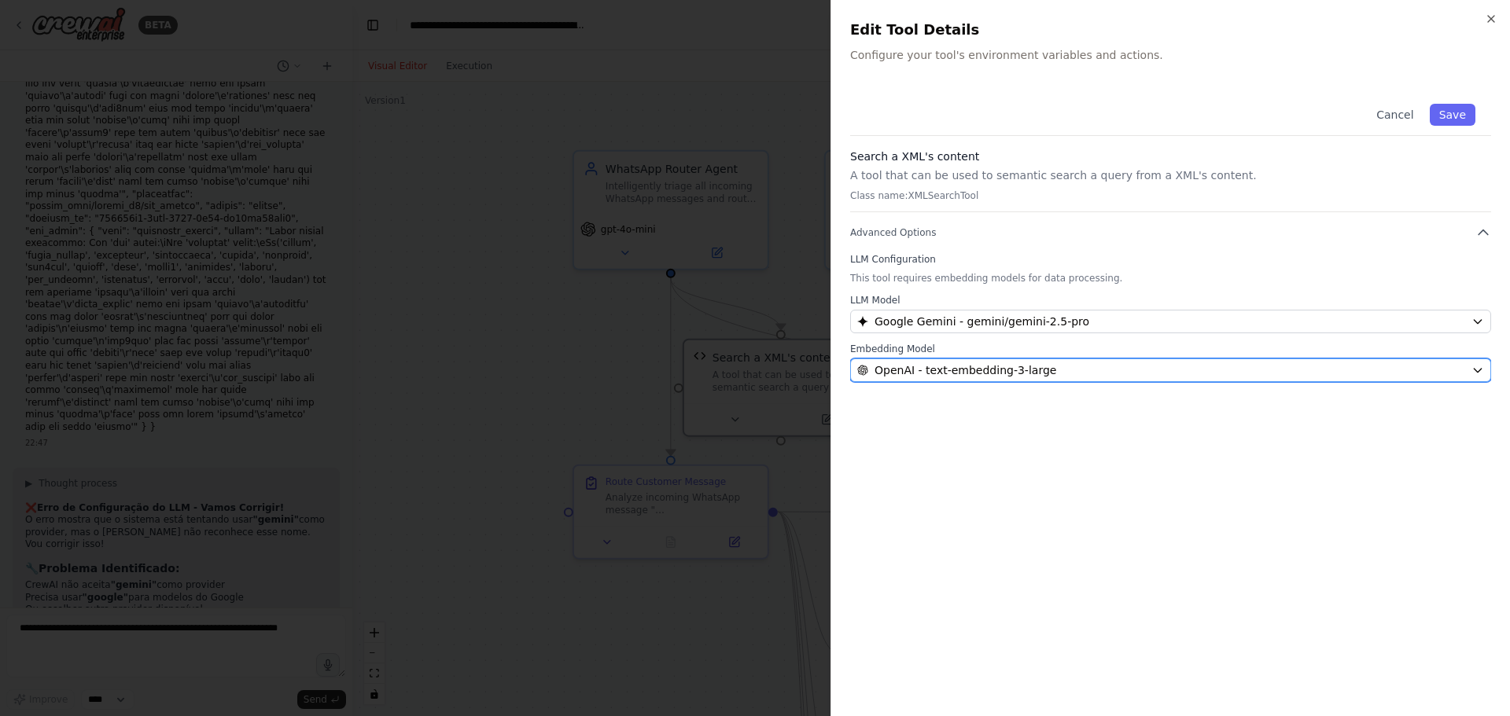
click at [913, 368] on span "OpenAI - text-embedding-3-large" at bounding box center [965, 370] width 182 height 16
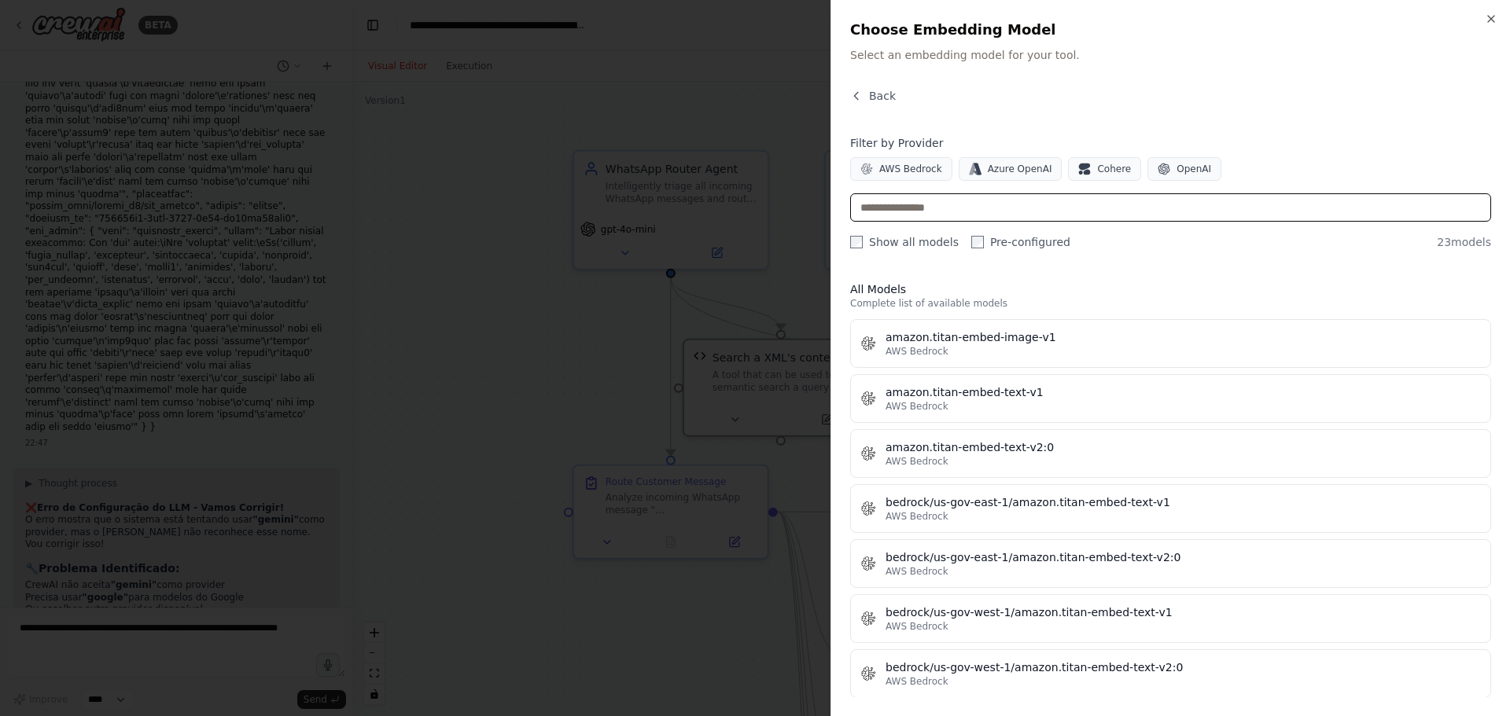
click at [1050, 216] on input "text" at bounding box center [1170, 207] width 641 height 28
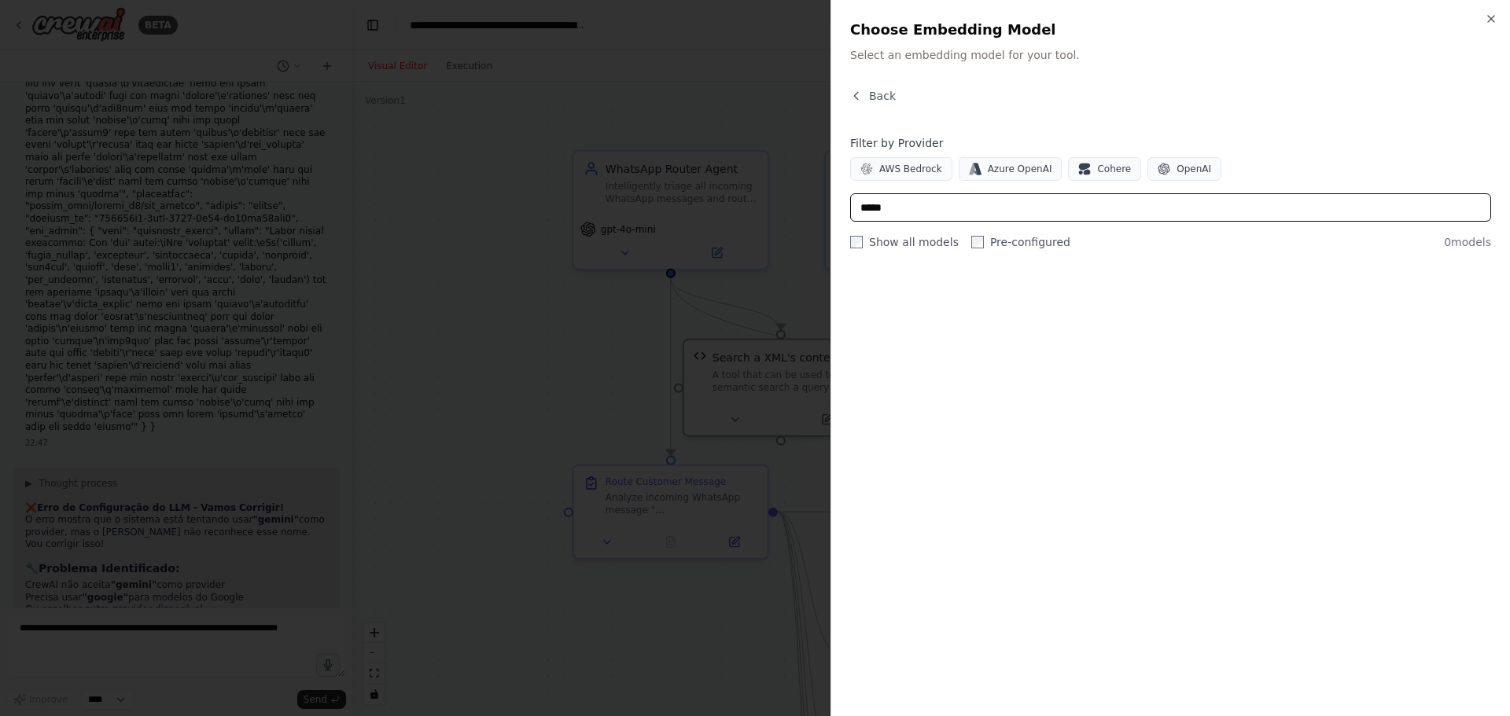
type input "*****"
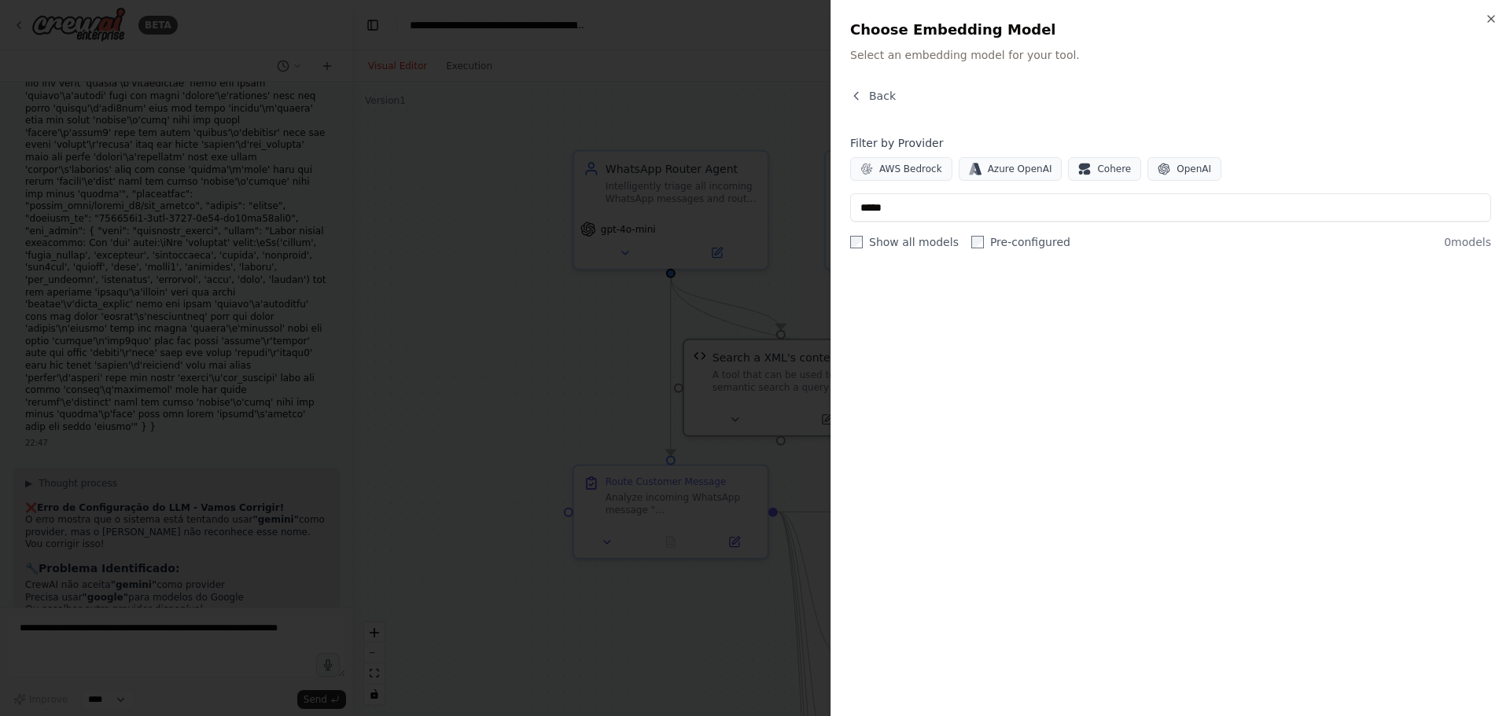
click at [982, 241] on label "Pre-configured" at bounding box center [1020, 242] width 99 height 16
click at [881, 241] on label "Show all models" at bounding box center [904, 242] width 109 height 16
click at [866, 90] on button "Back" at bounding box center [873, 96] width 46 height 16
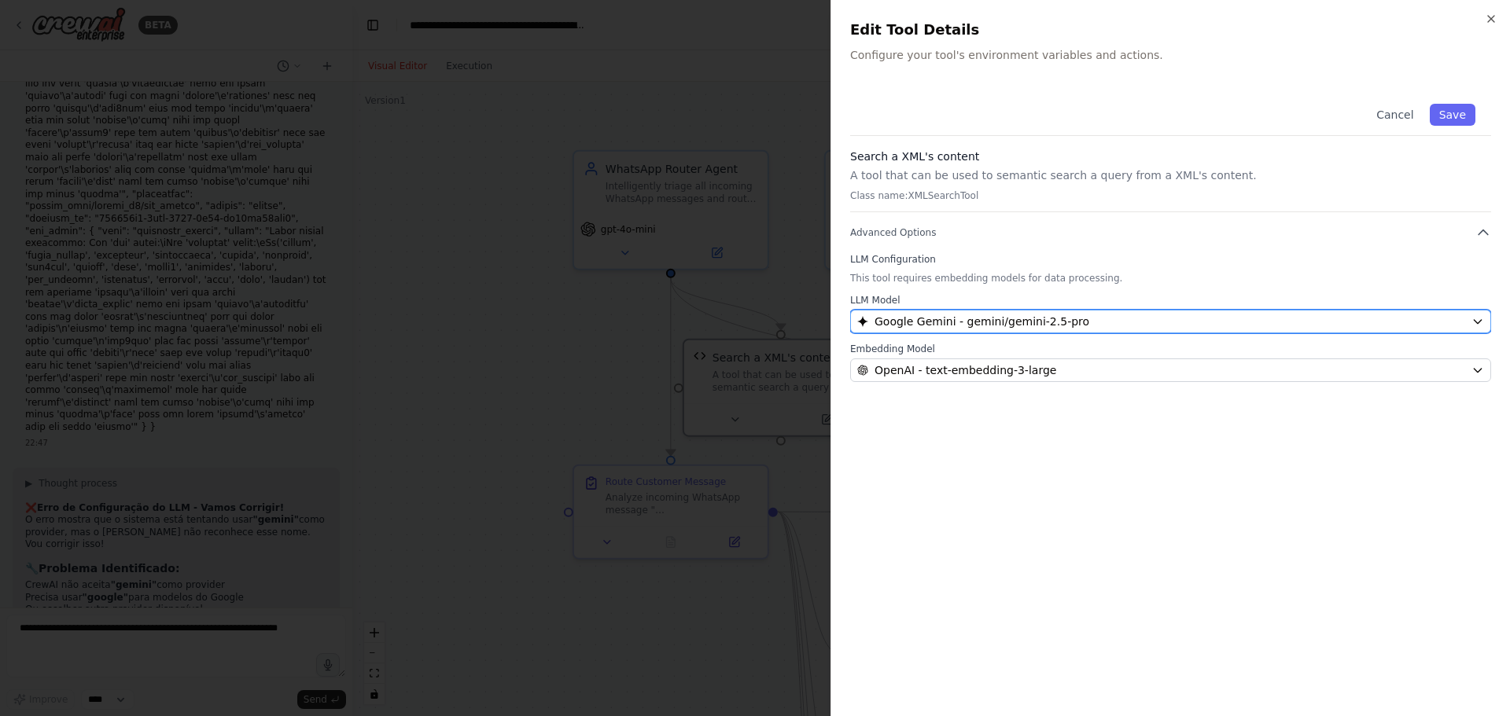
click at [1466, 319] on button "Google Gemini - gemini/gemini-2.5-pro" at bounding box center [1170, 322] width 641 height 24
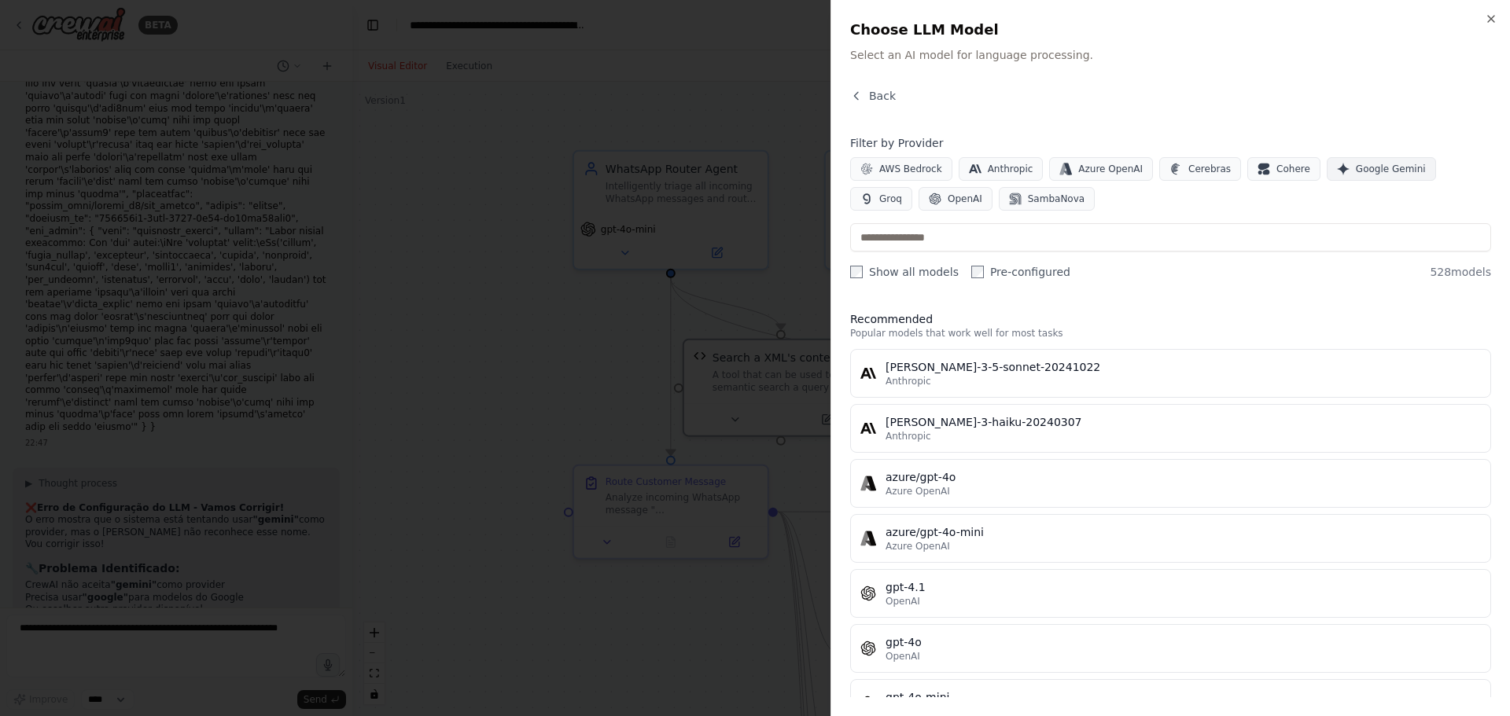
click at [1361, 163] on span "Google Gemini" at bounding box center [1390, 169] width 70 height 13
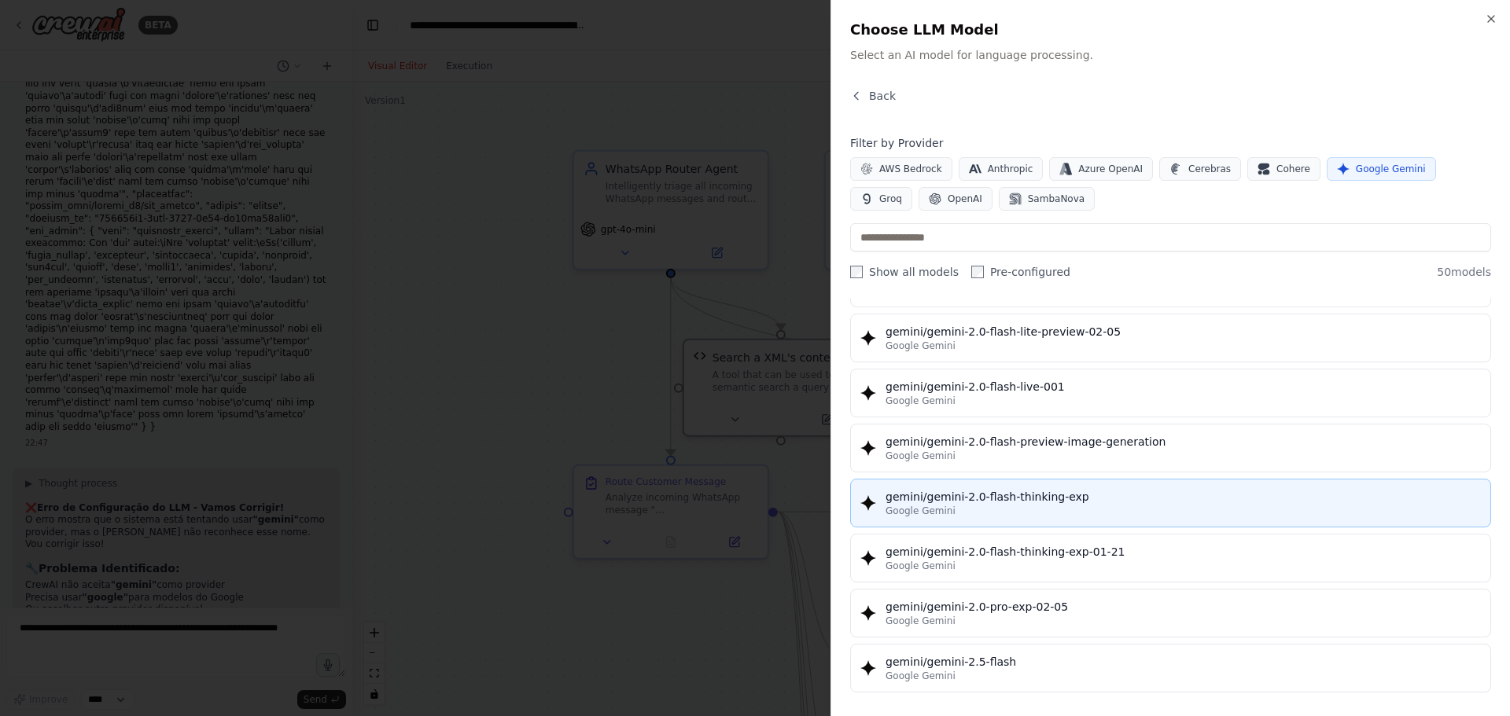
scroll to position [1105, 0]
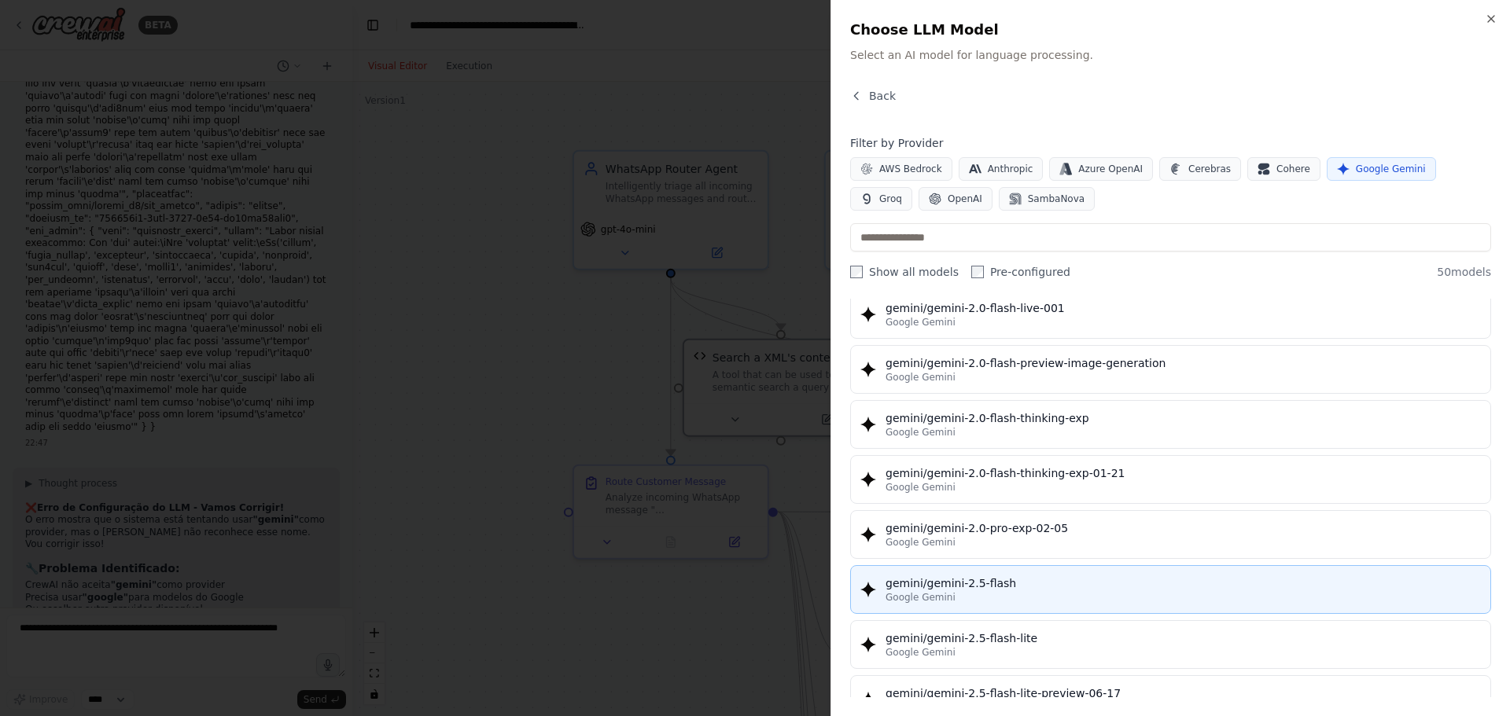
click at [1016, 594] on div "Google Gemini" at bounding box center [1182, 597] width 595 height 13
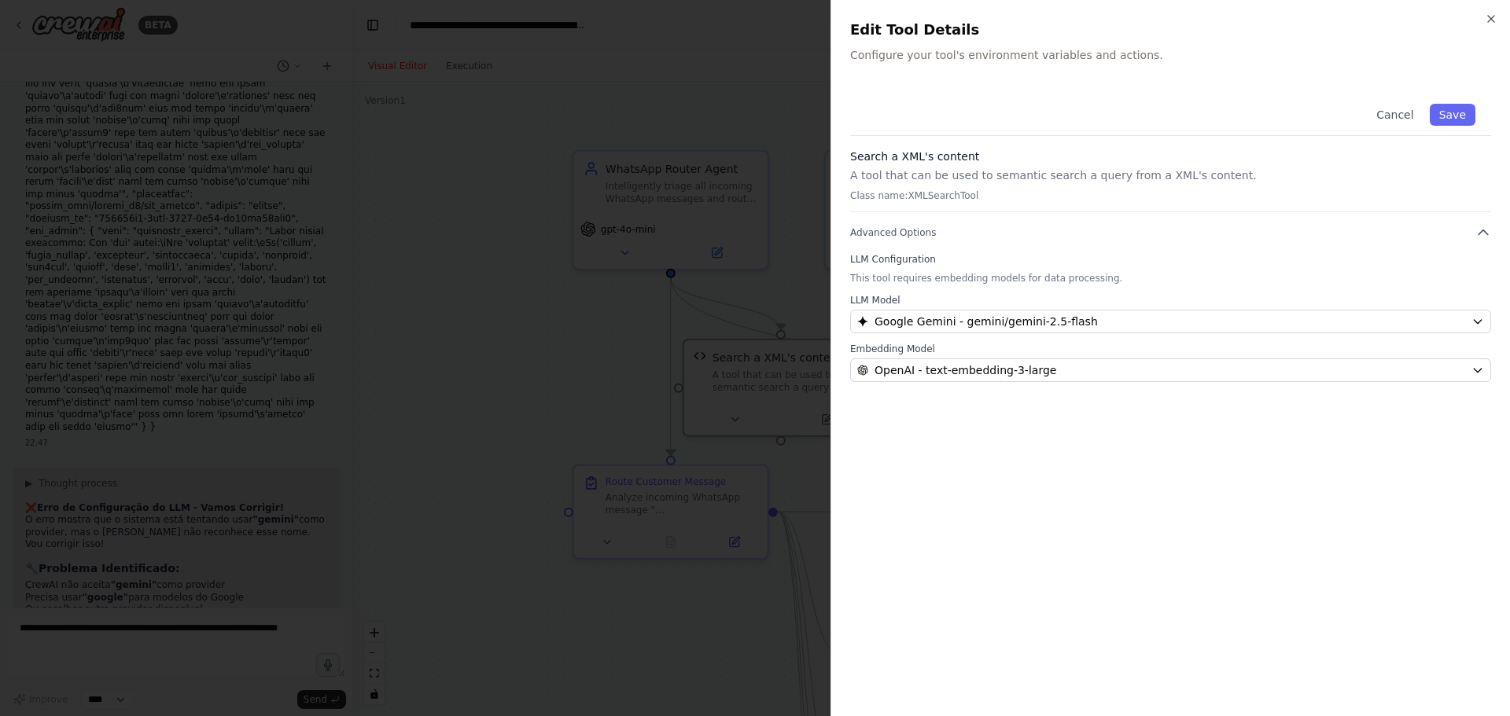
drag, startPoint x: 1436, startPoint y: 112, endPoint x: 1388, endPoint y: 135, distance: 52.4
click at [1436, 112] on button "Save" at bounding box center [1452, 115] width 46 height 22
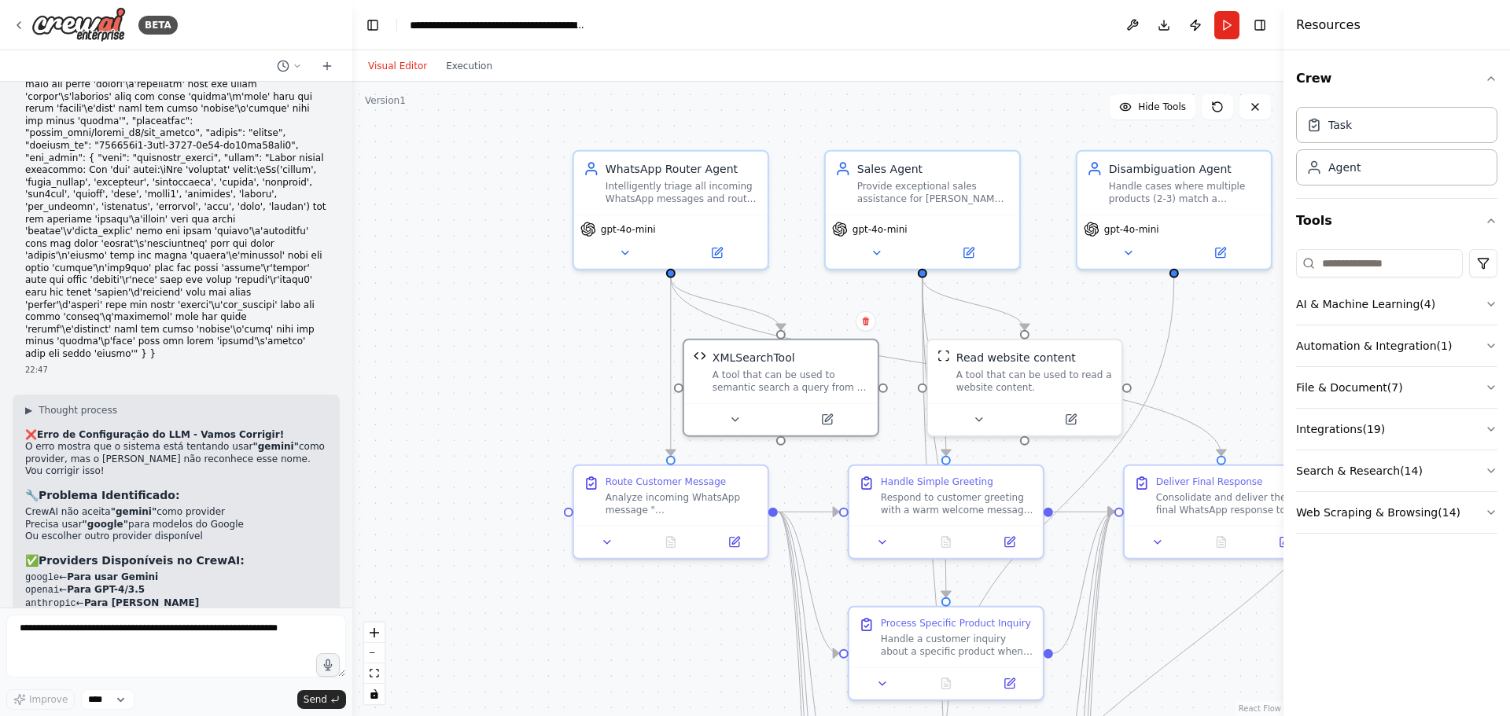
scroll to position [11300, 0]
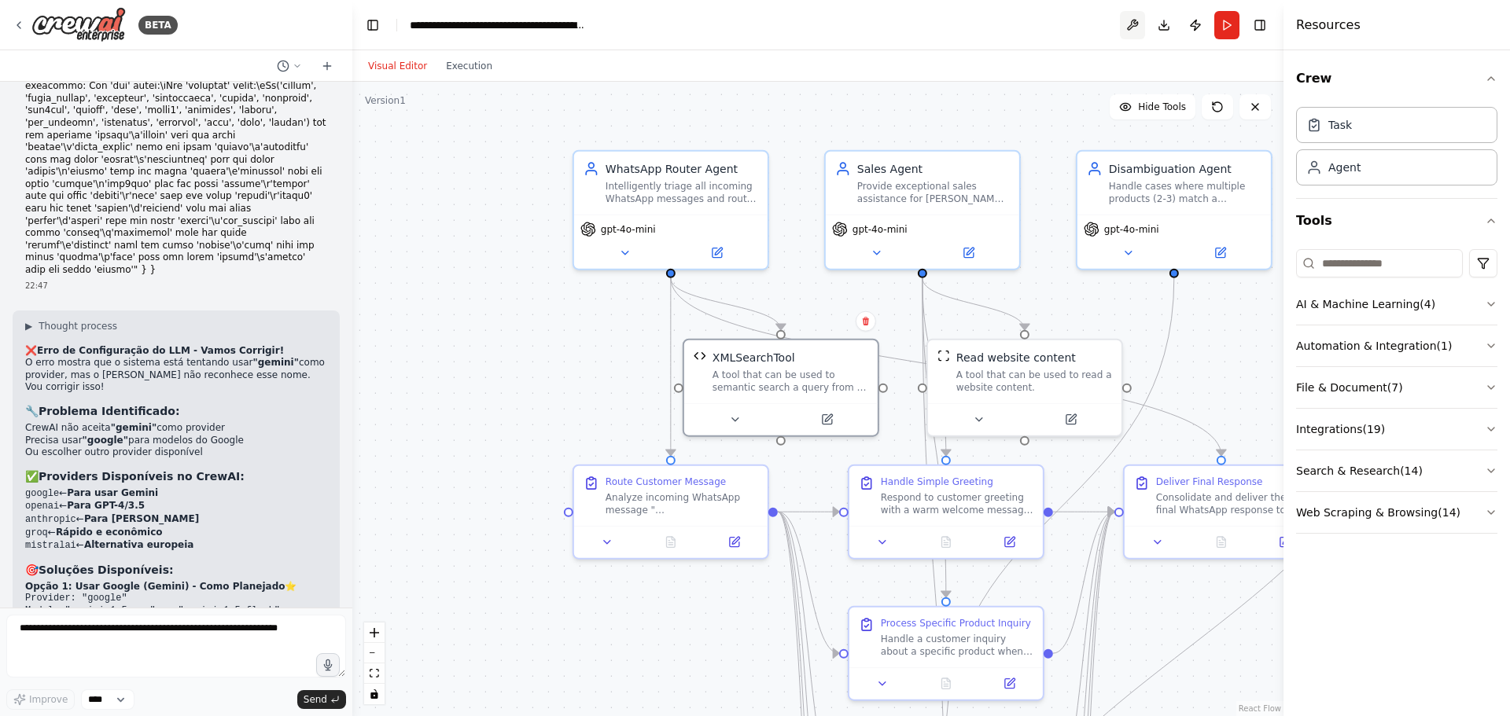
click at [1130, 21] on button at bounding box center [1132, 25] width 25 height 28
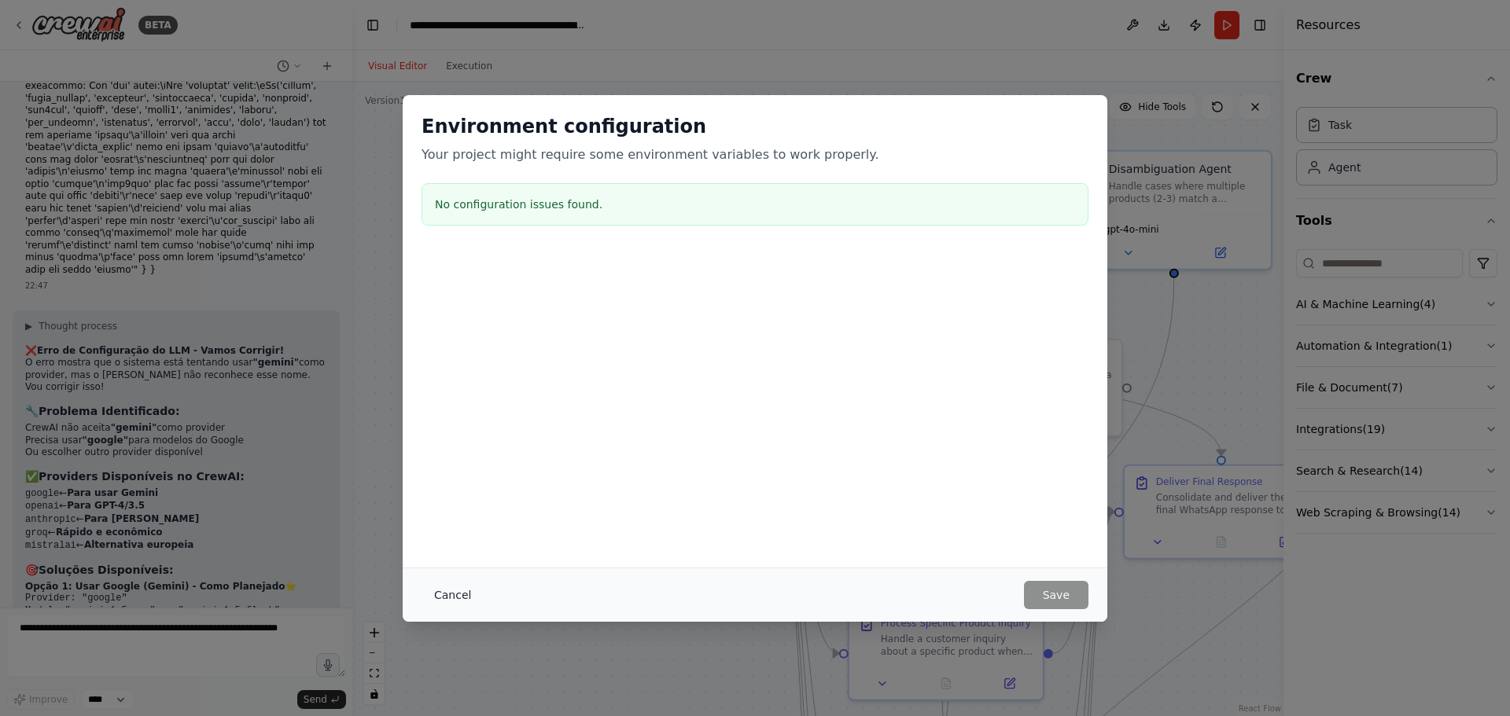
click at [447, 594] on button "Cancel" at bounding box center [452, 595] width 62 height 28
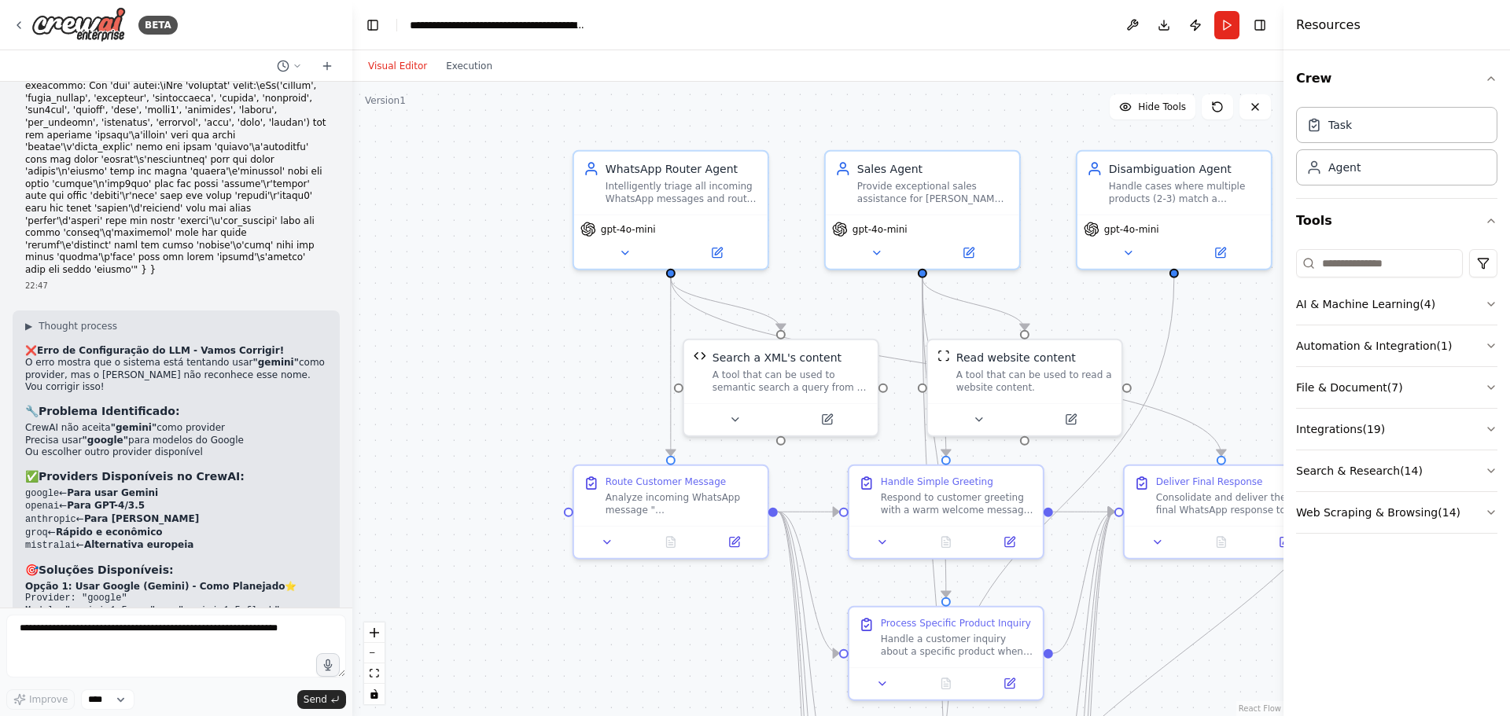
click at [1223, 35] on button "Run" at bounding box center [1226, 25] width 25 height 28
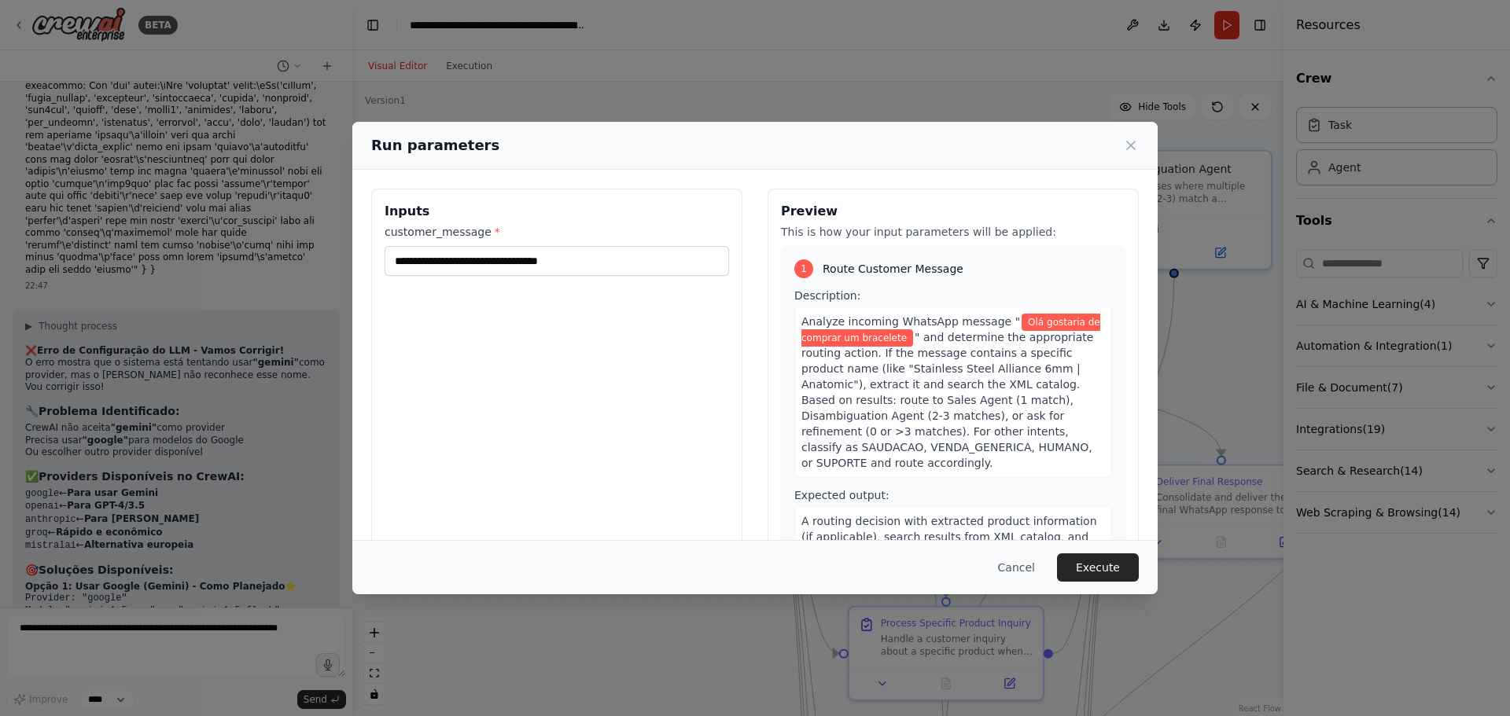
click at [1086, 572] on button "Execute" at bounding box center [1098, 568] width 82 height 28
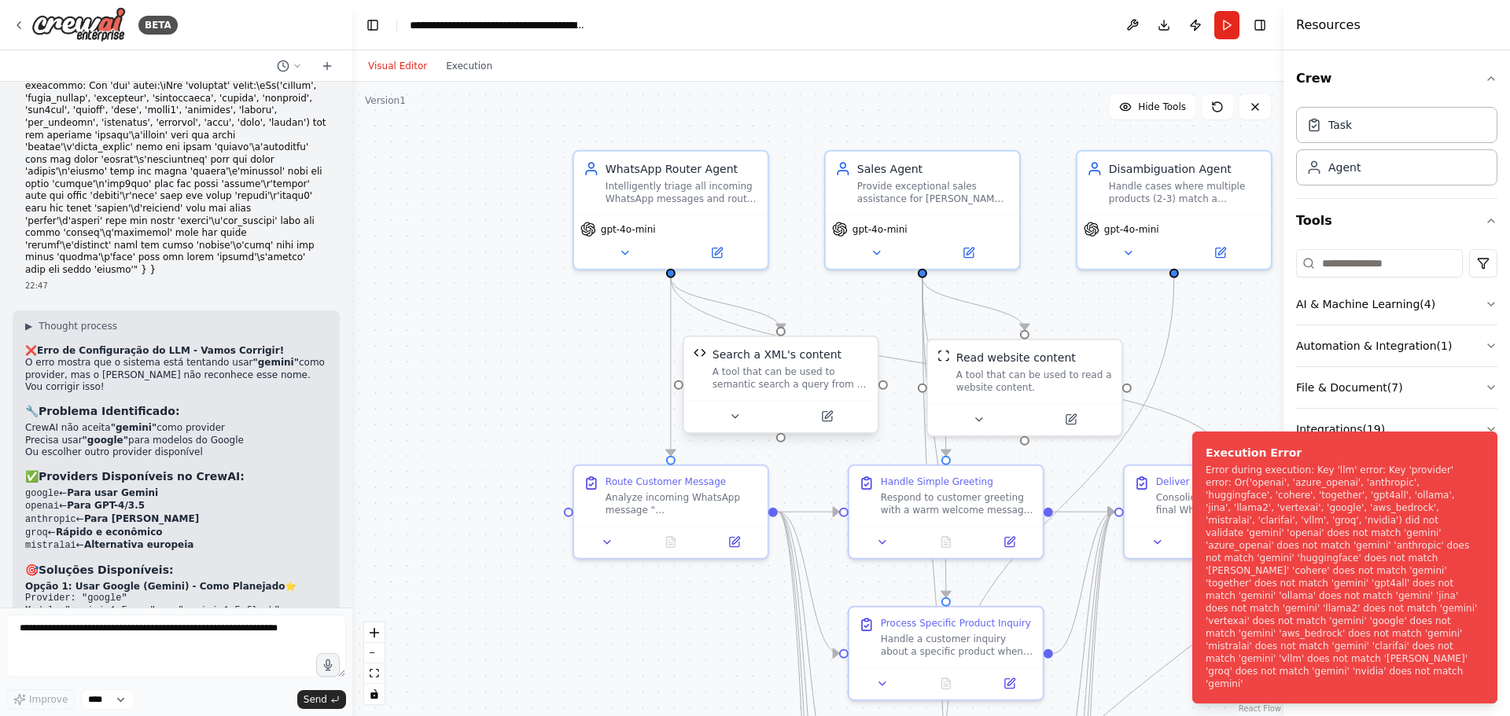
click at [717, 368] on div "A tool that can be used to semantic search a query from a XML's content." at bounding box center [790, 378] width 156 height 25
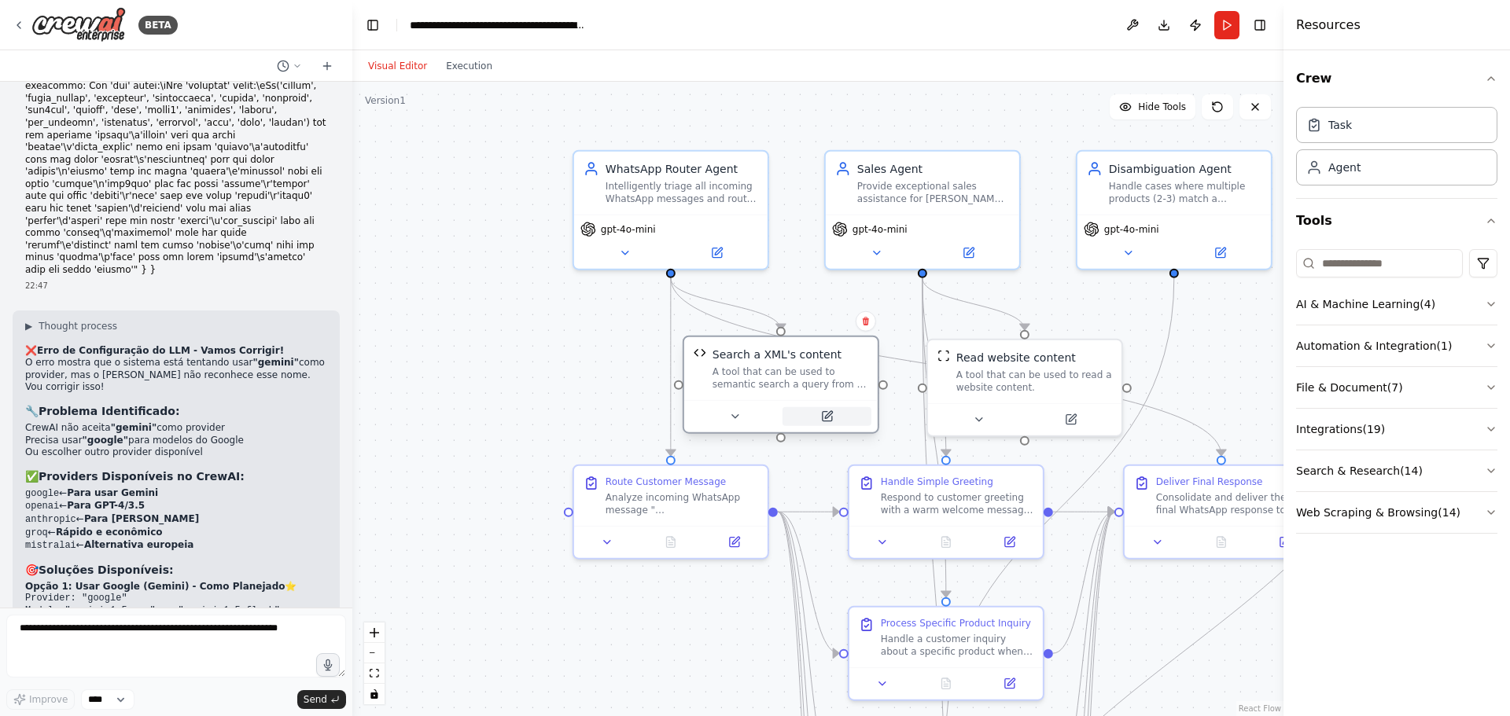
click at [823, 414] on icon at bounding box center [826, 416] width 9 height 9
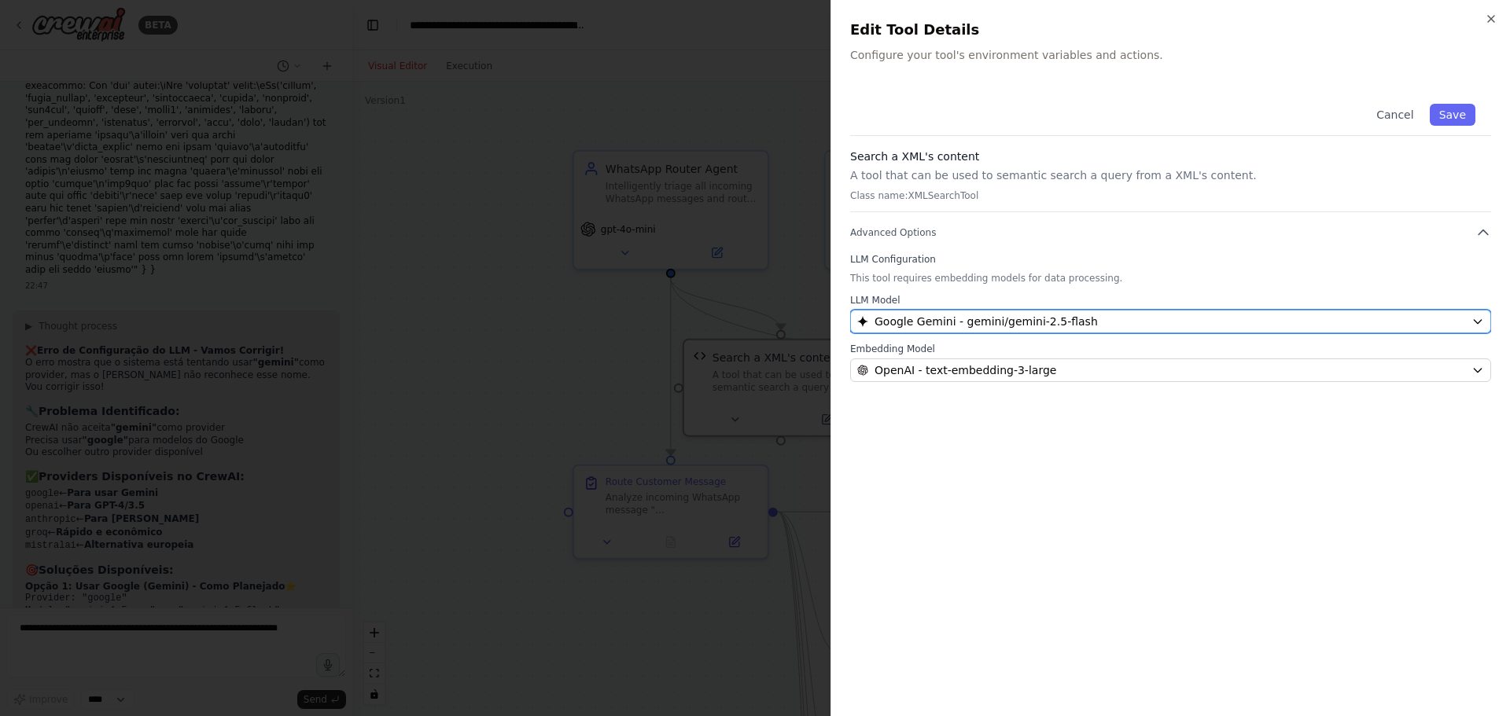
click at [966, 329] on button "Google Gemini - gemini/gemini-2.5-flash" at bounding box center [1170, 322] width 641 height 24
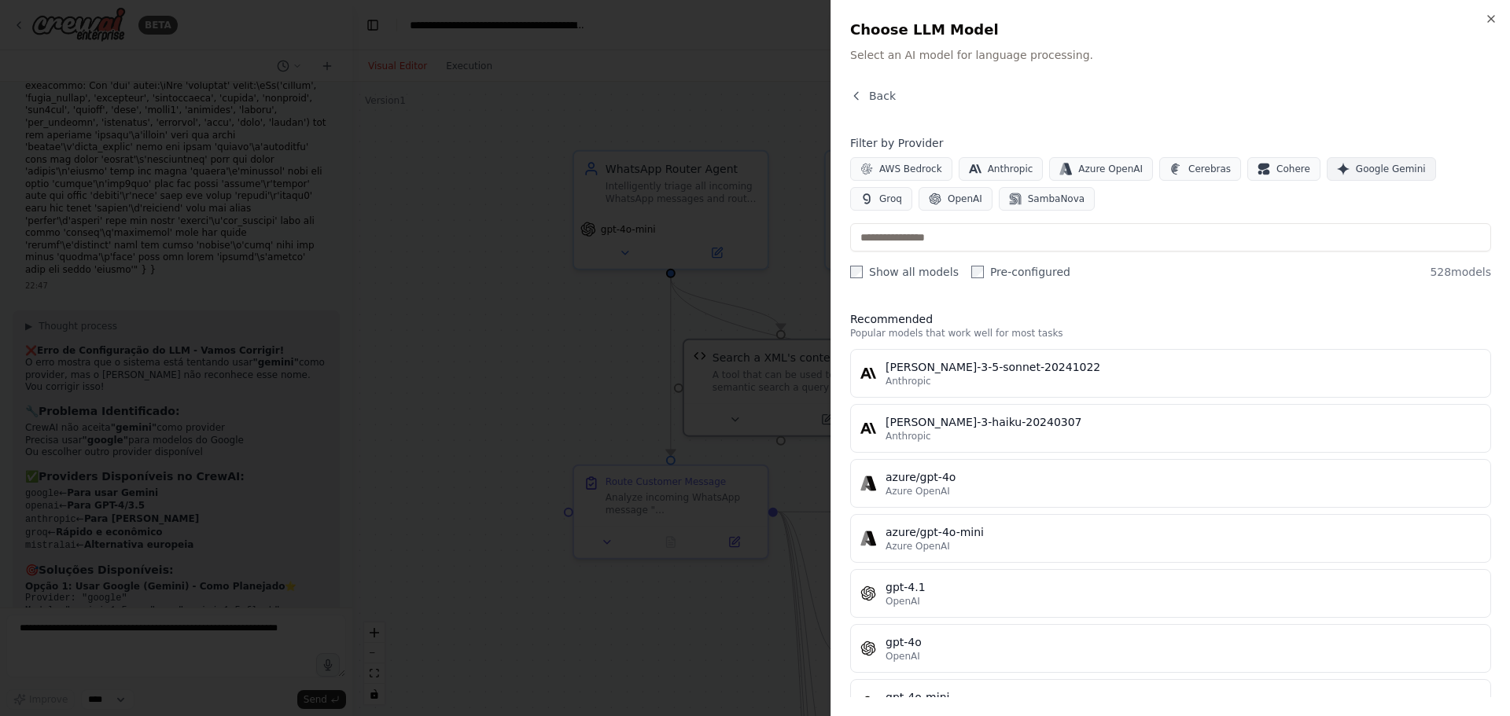
click at [1355, 164] on span "Google Gemini" at bounding box center [1390, 169] width 70 height 13
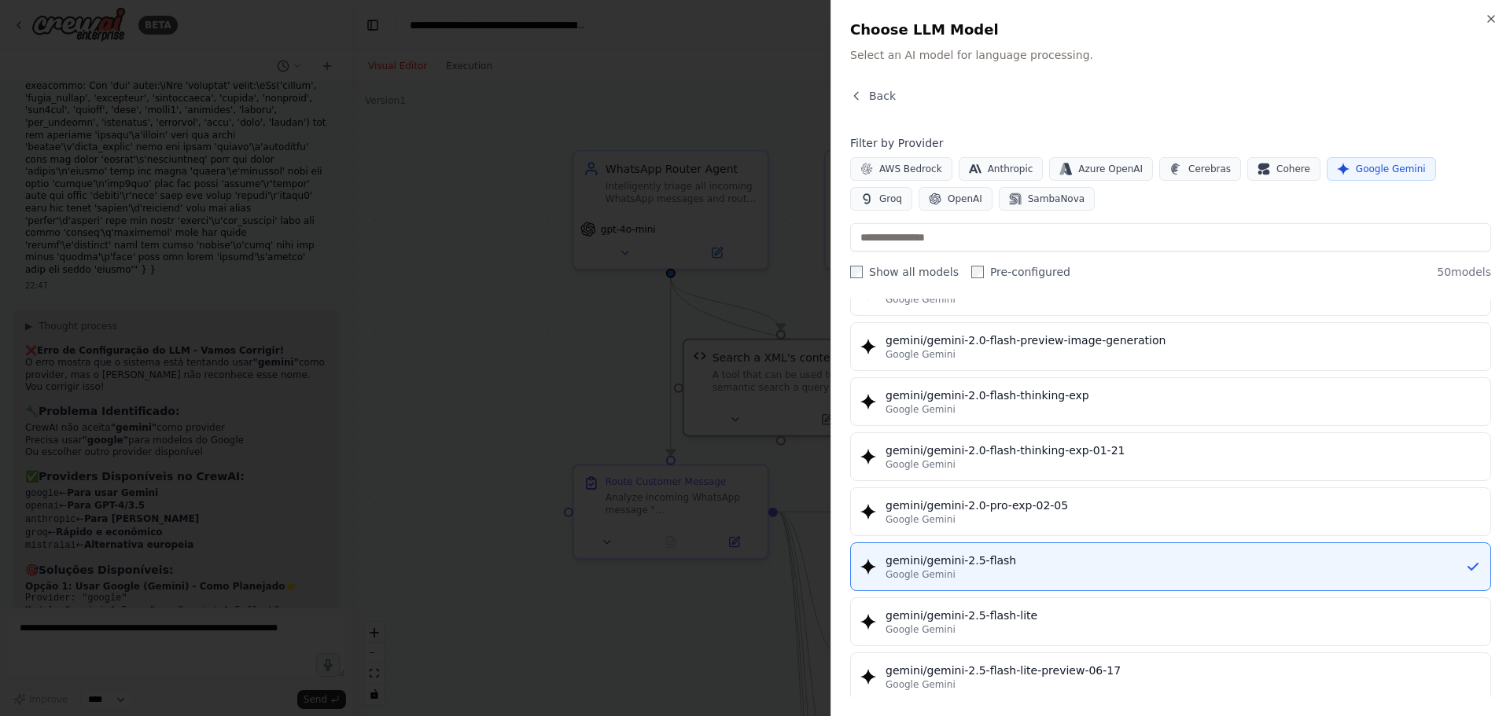
scroll to position [1133, 0]
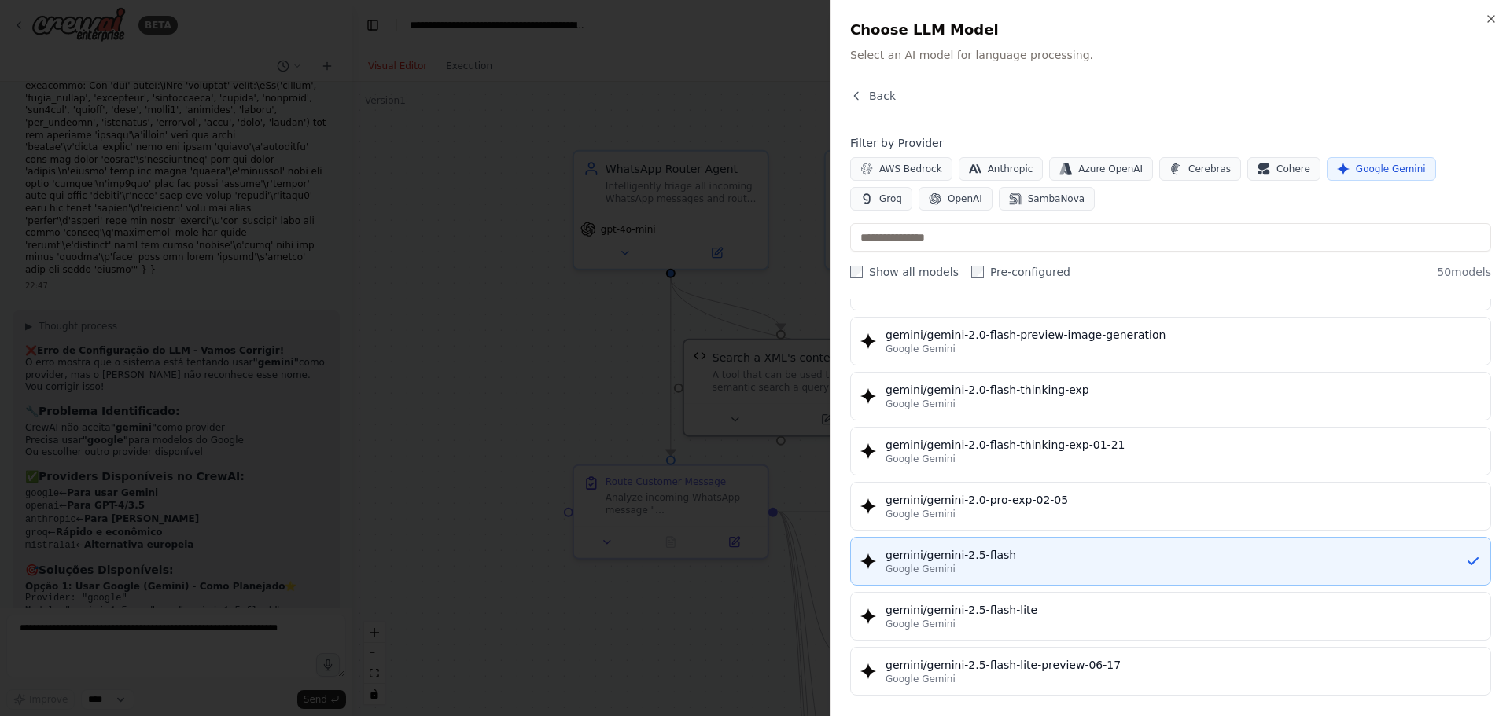
click at [1239, 571] on div "Google Gemini" at bounding box center [1174, 569] width 579 height 13
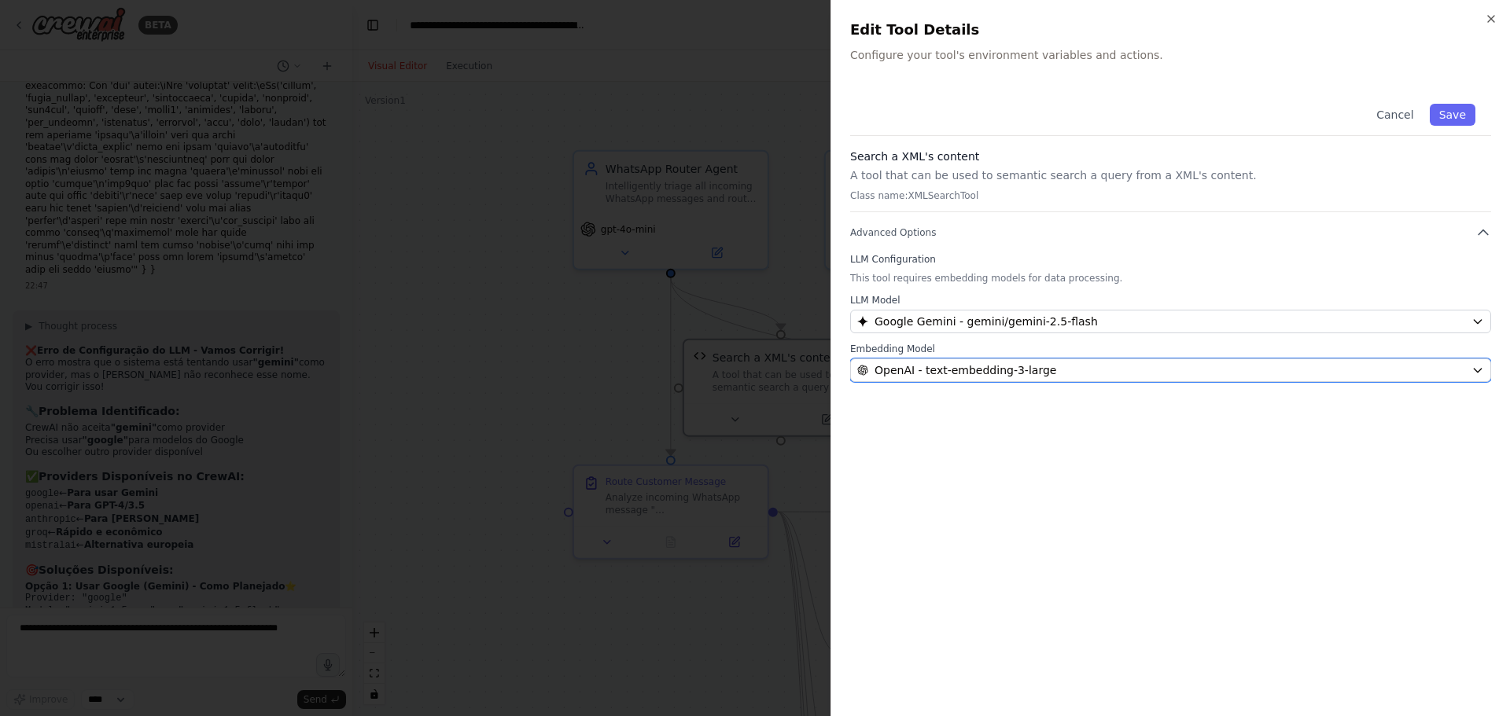
click at [1138, 373] on div "OpenAI - text-embedding-3-large" at bounding box center [1161, 370] width 608 height 16
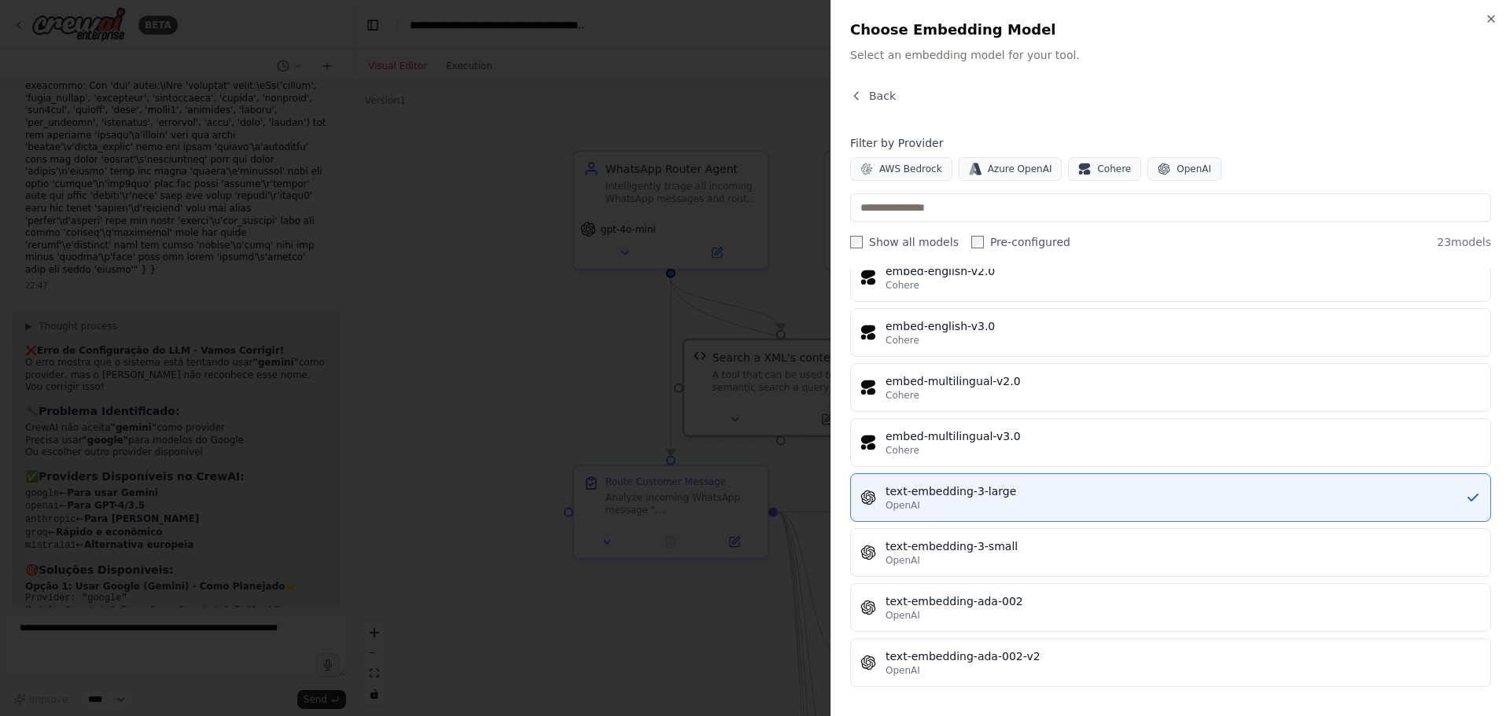
scroll to position [894, 0]
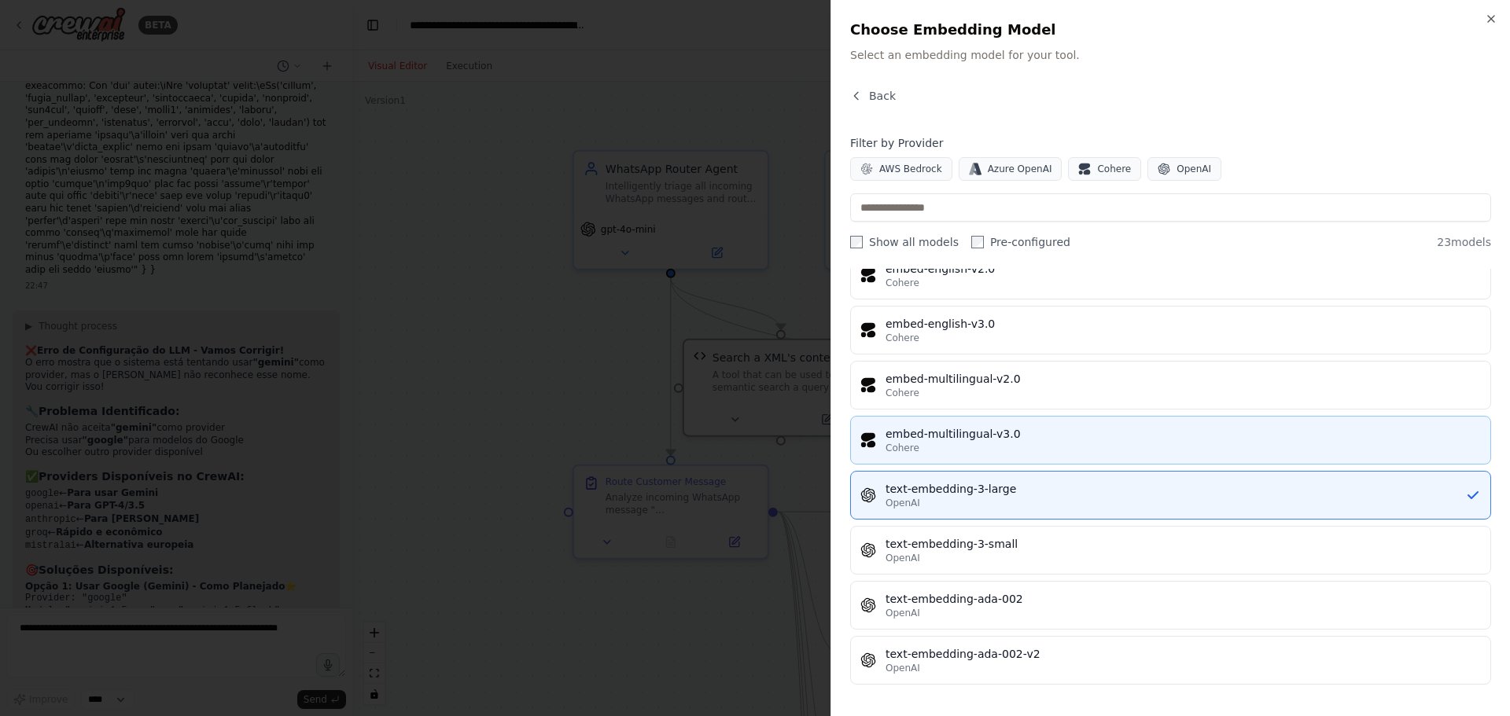
click at [1169, 440] on div "embed-multilingual-v3.0" at bounding box center [1182, 434] width 595 height 16
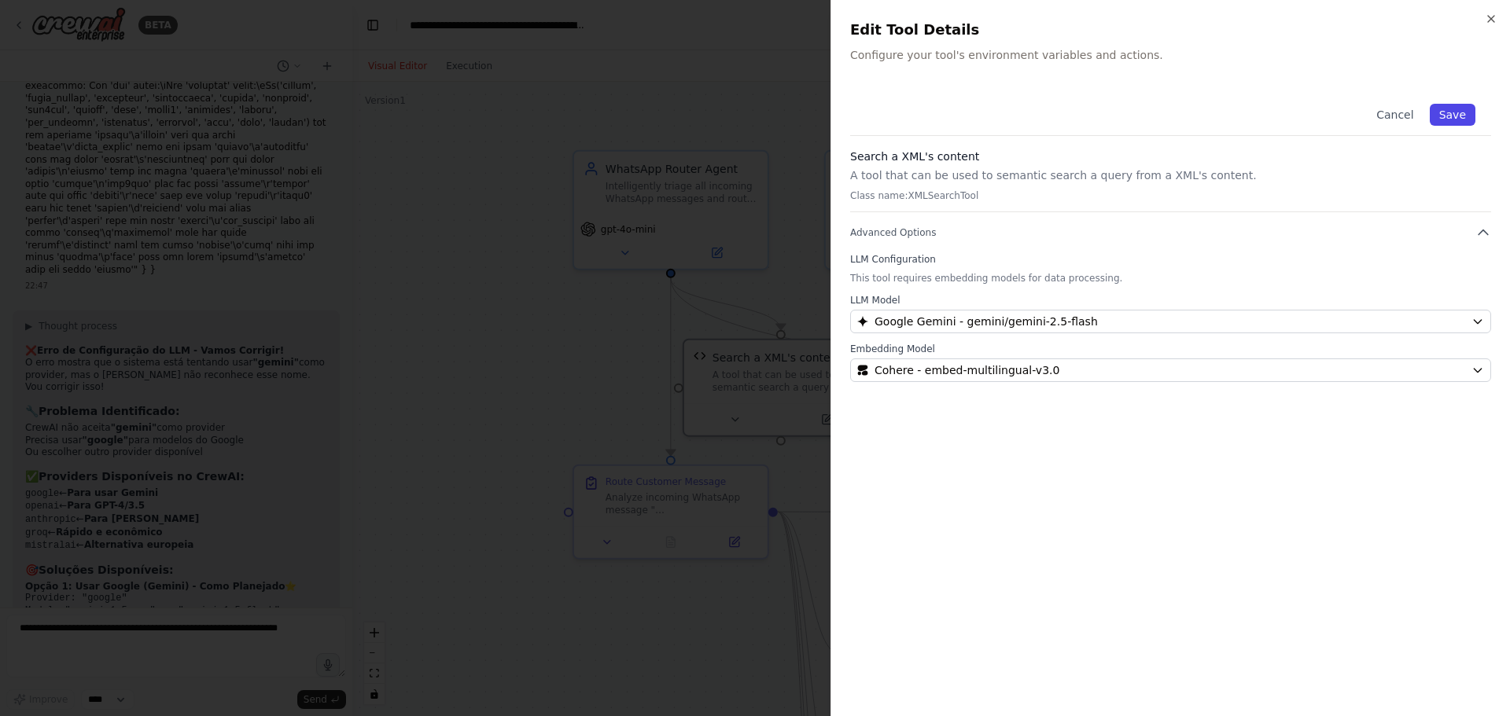
click at [1458, 118] on button "Save" at bounding box center [1452, 115] width 46 height 22
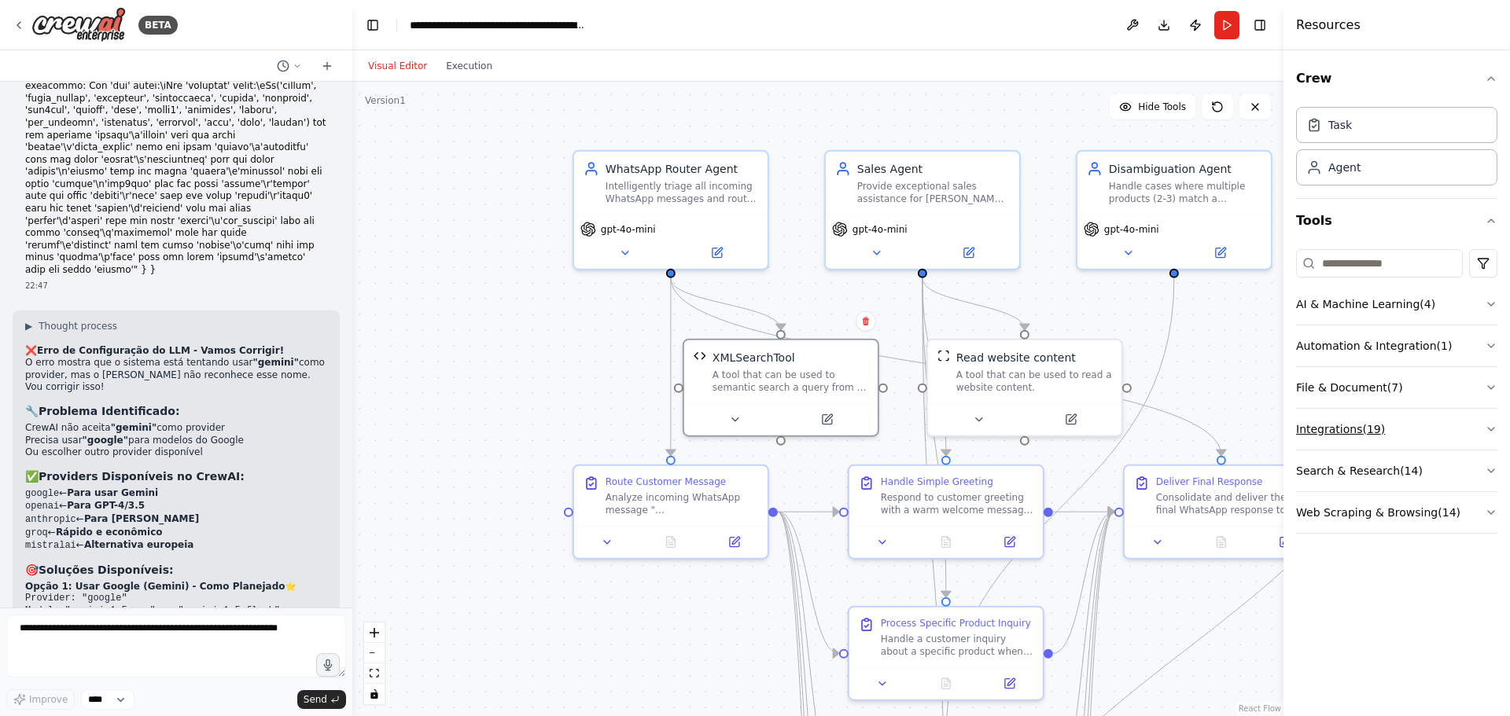
click at [1326, 433] on button "Integrations ( 19 )" at bounding box center [1396, 429] width 201 height 41
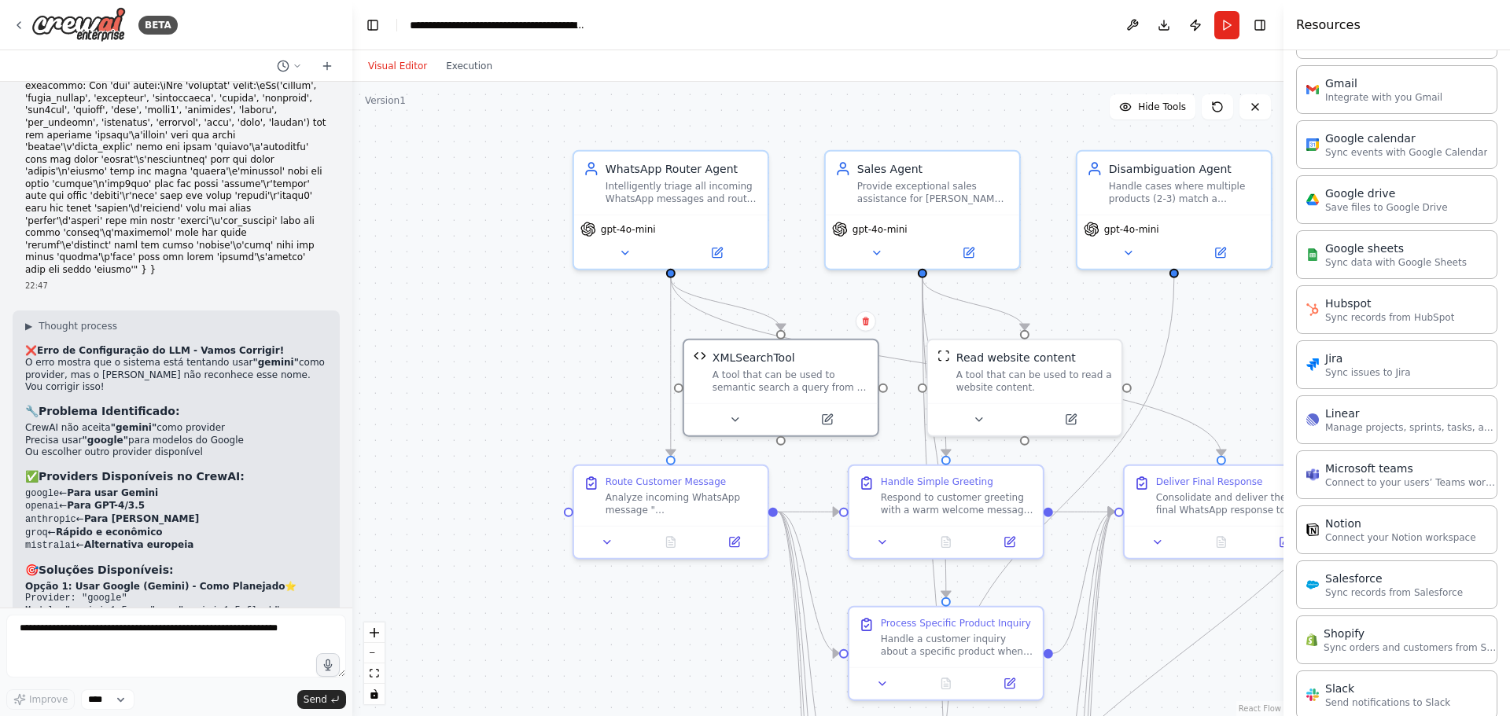
scroll to position [0, 0]
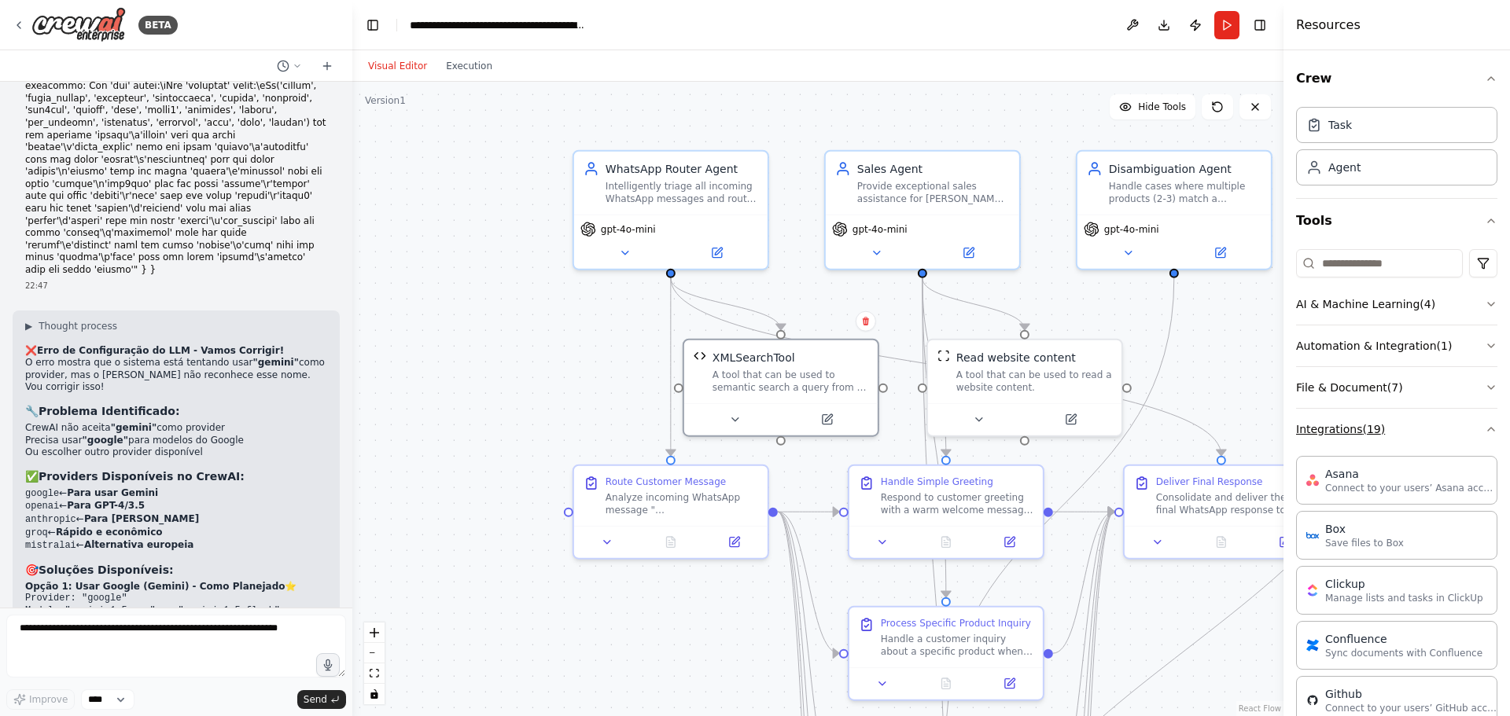
click at [1384, 435] on button "Integrations ( 19 )" at bounding box center [1396, 429] width 201 height 41
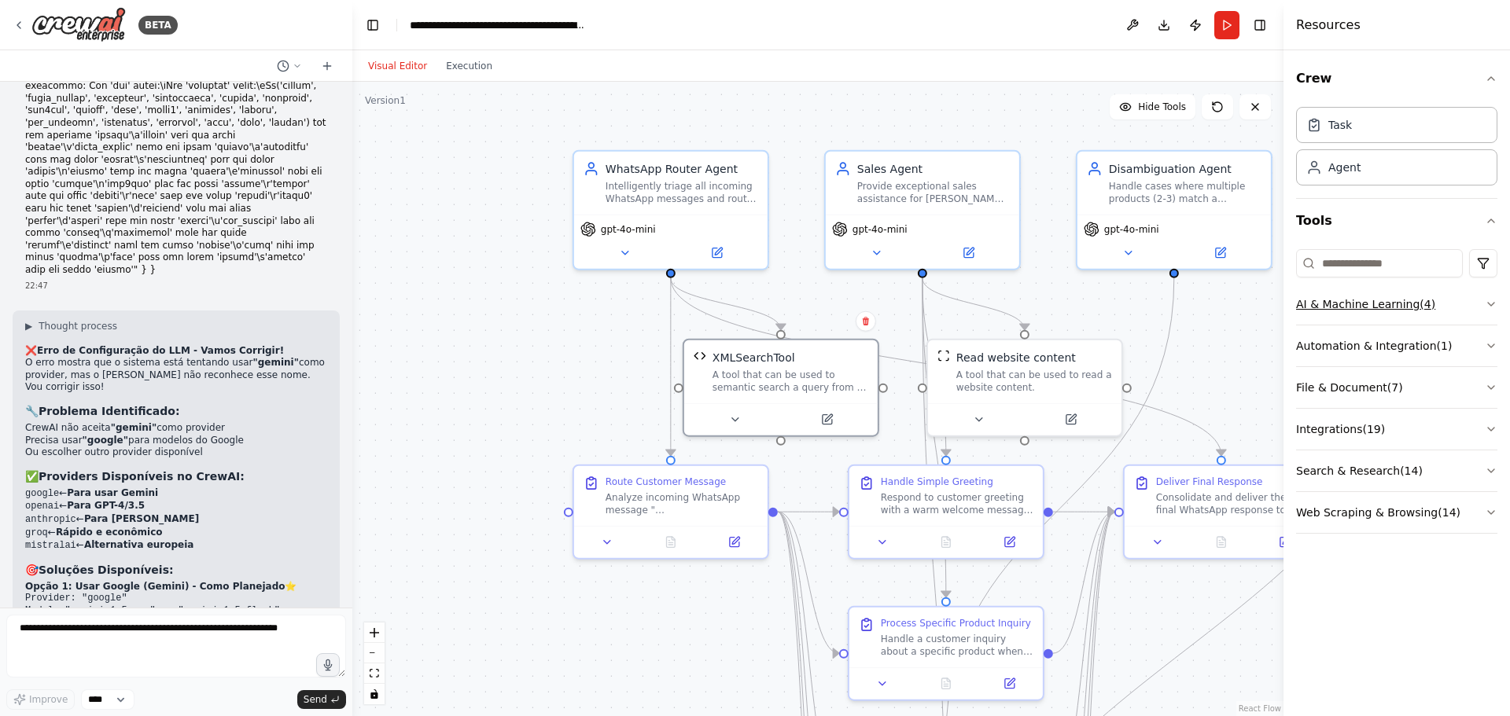
click at [1397, 304] on button "AI & Machine Learning ( 4 )" at bounding box center [1396, 304] width 201 height 41
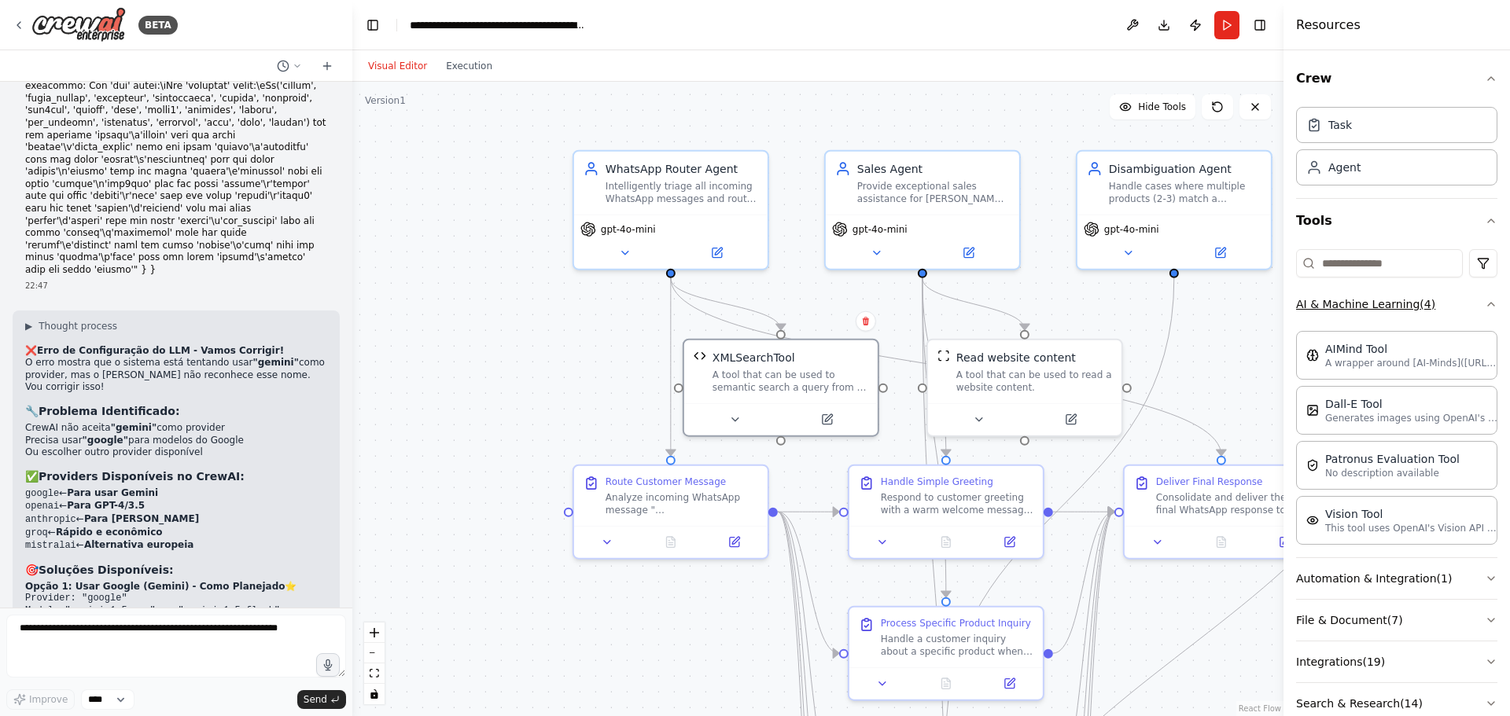
click at [1397, 304] on button "AI & Machine Learning ( 4 )" at bounding box center [1396, 304] width 201 height 41
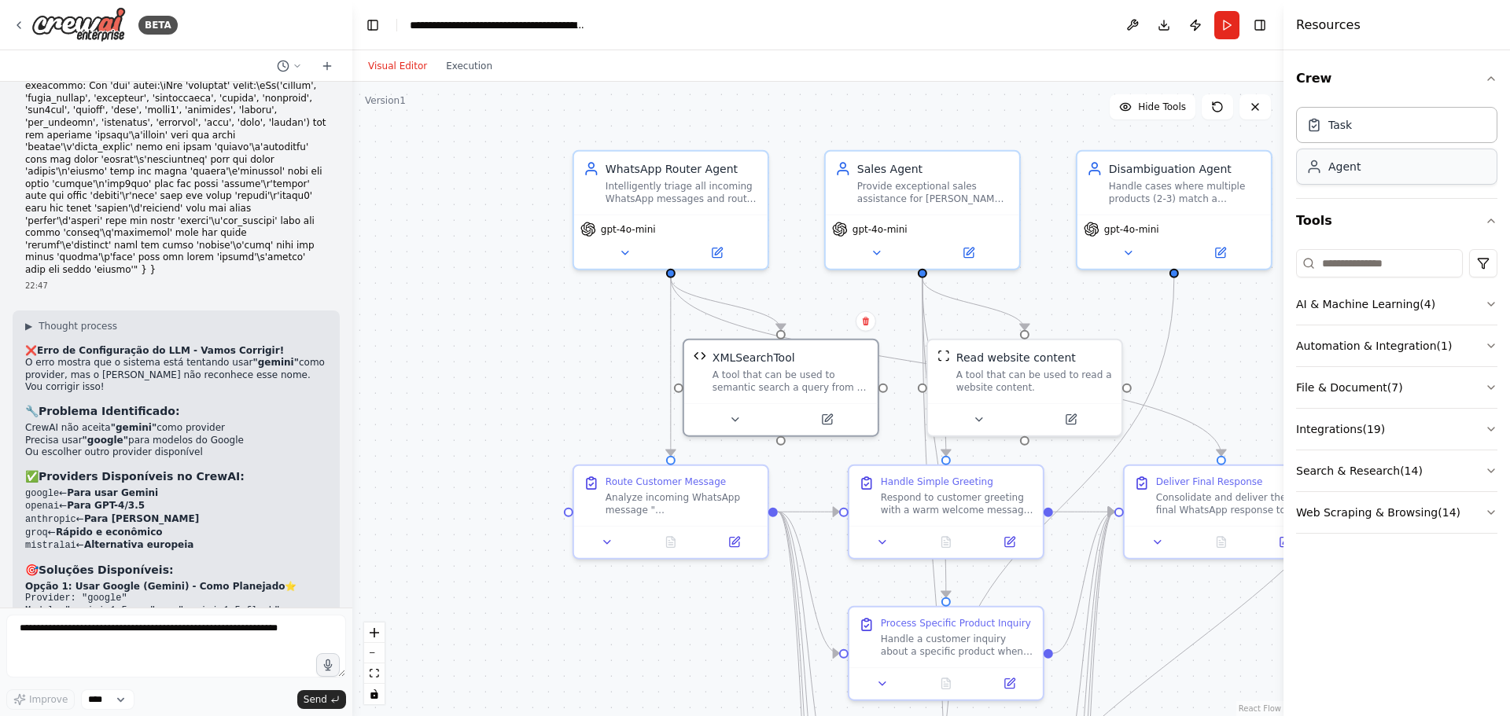
click at [1348, 164] on div "Agent" at bounding box center [1344, 167] width 32 height 16
click at [1348, 175] on div "Agent" at bounding box center [1396, 167] width 201 height 36
click at [730, 416] on icon at bounding box center [734, 416] width 13 height 13
click at [741, 417] on button at bounding box center [734, 416] width 89 height 19
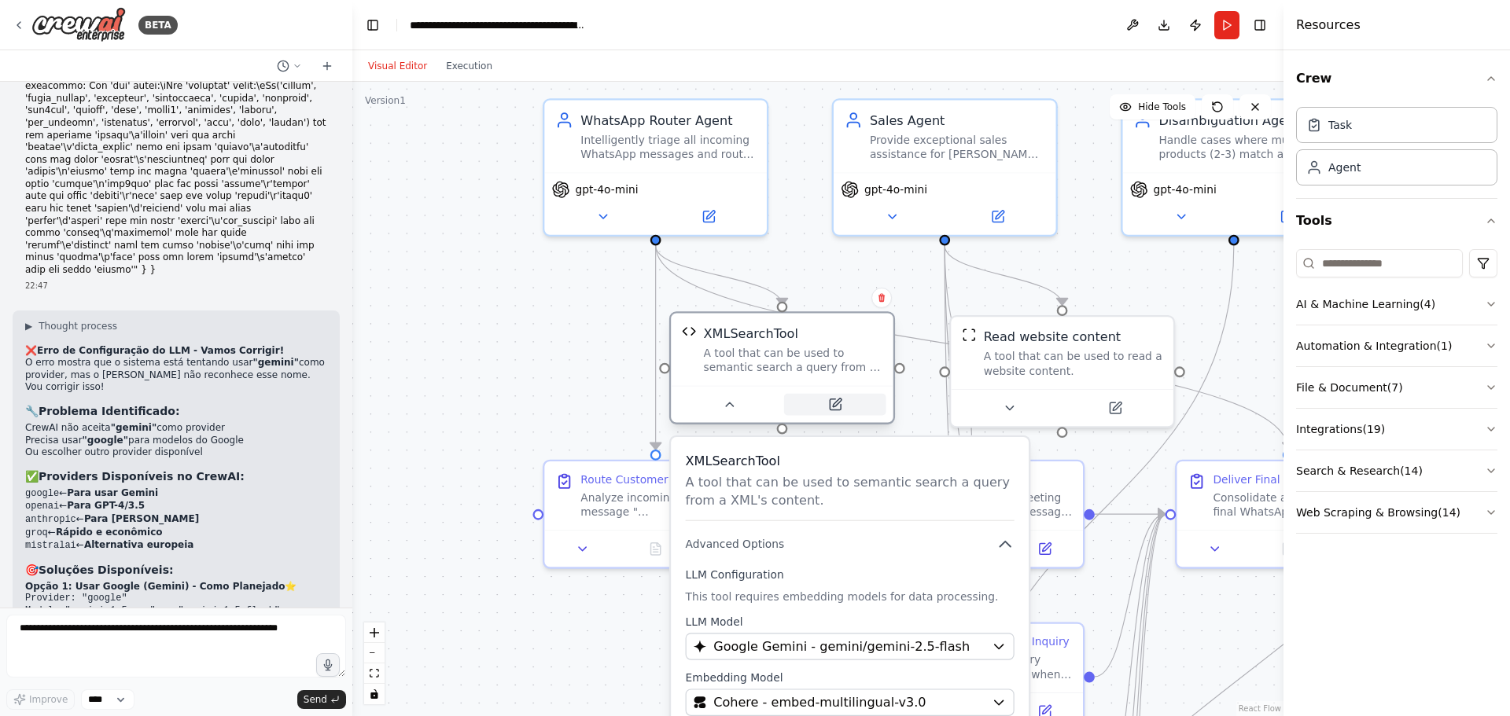
click at [838, 412] on button at bounding box center [835, 405] width 102 height 22
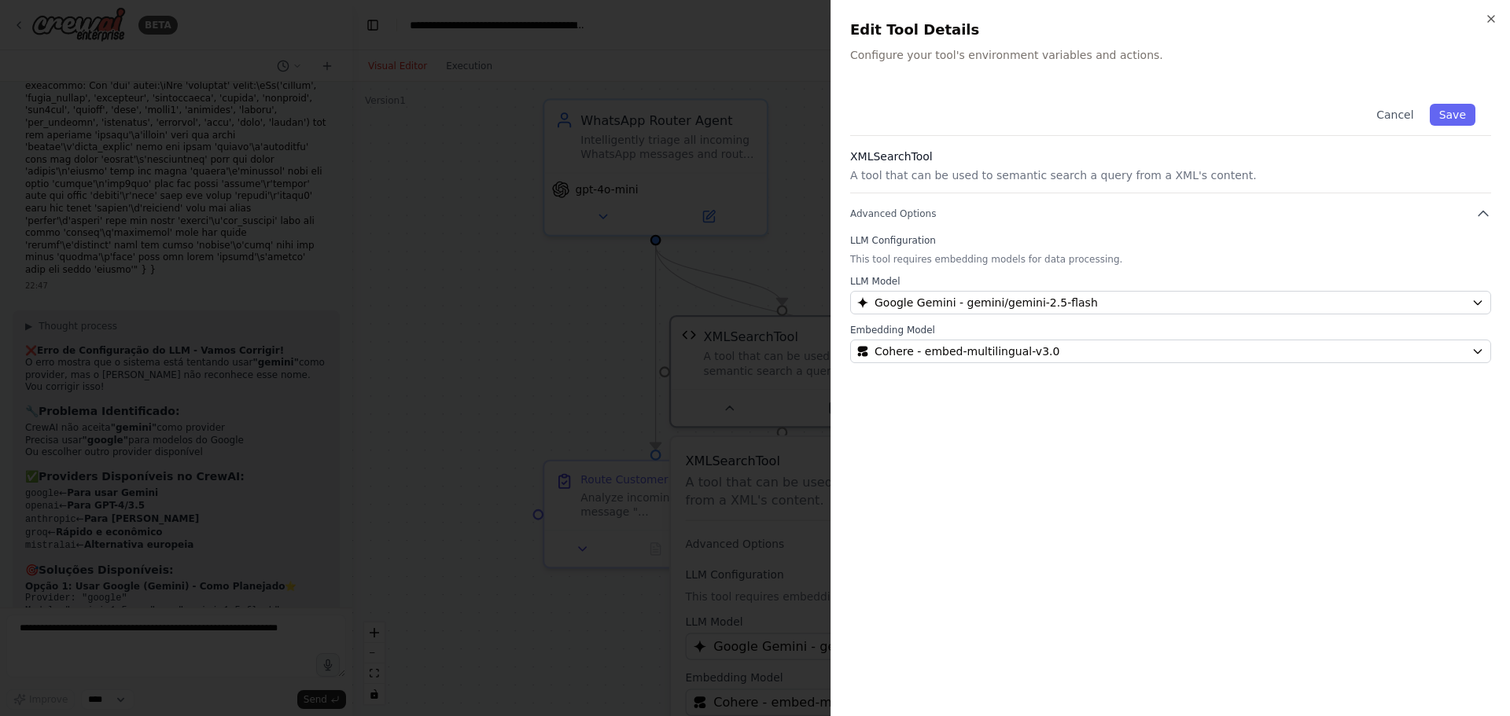
click at [502, 379] on div at bounding box center [755, 358] width 1510 height 716
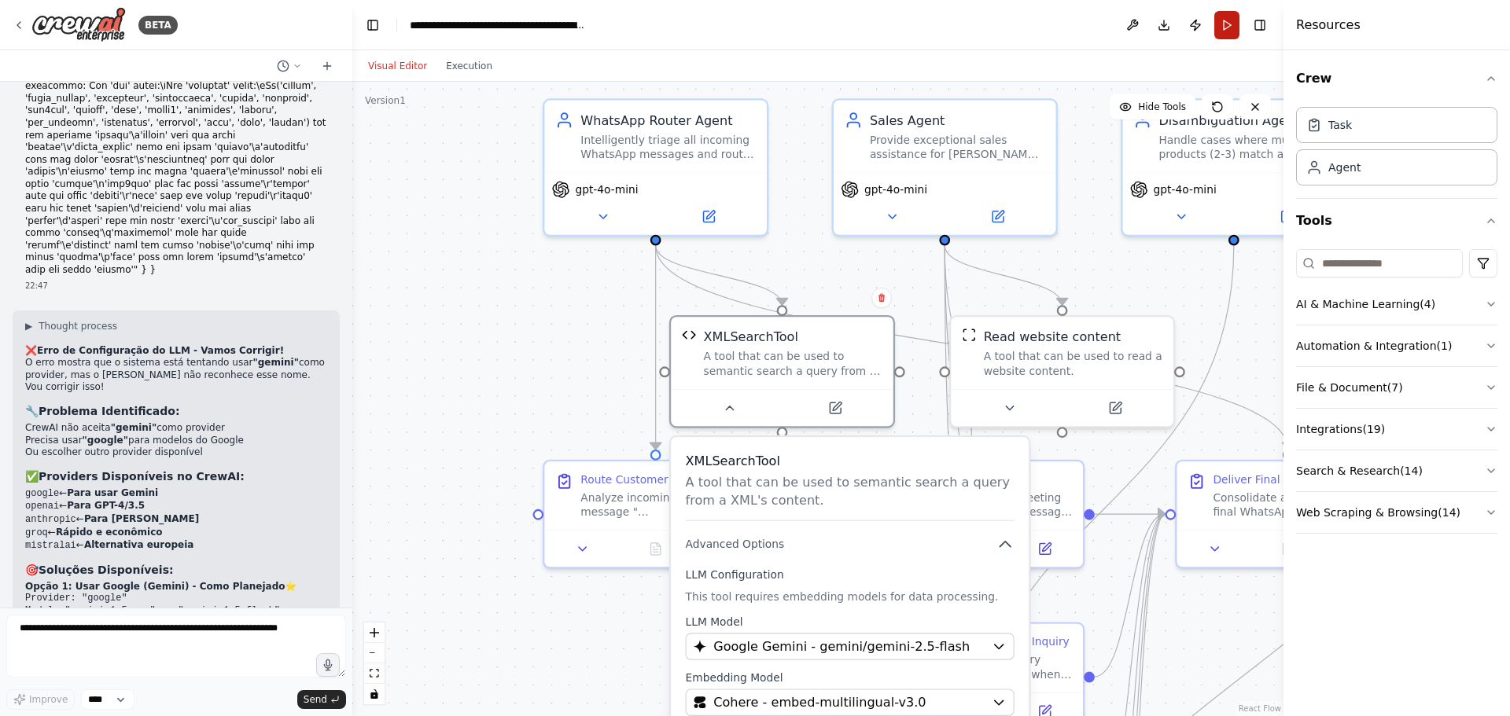
click at [1227, 21] on button "Run" at bounding box center [1226, 25] width 25 height 28
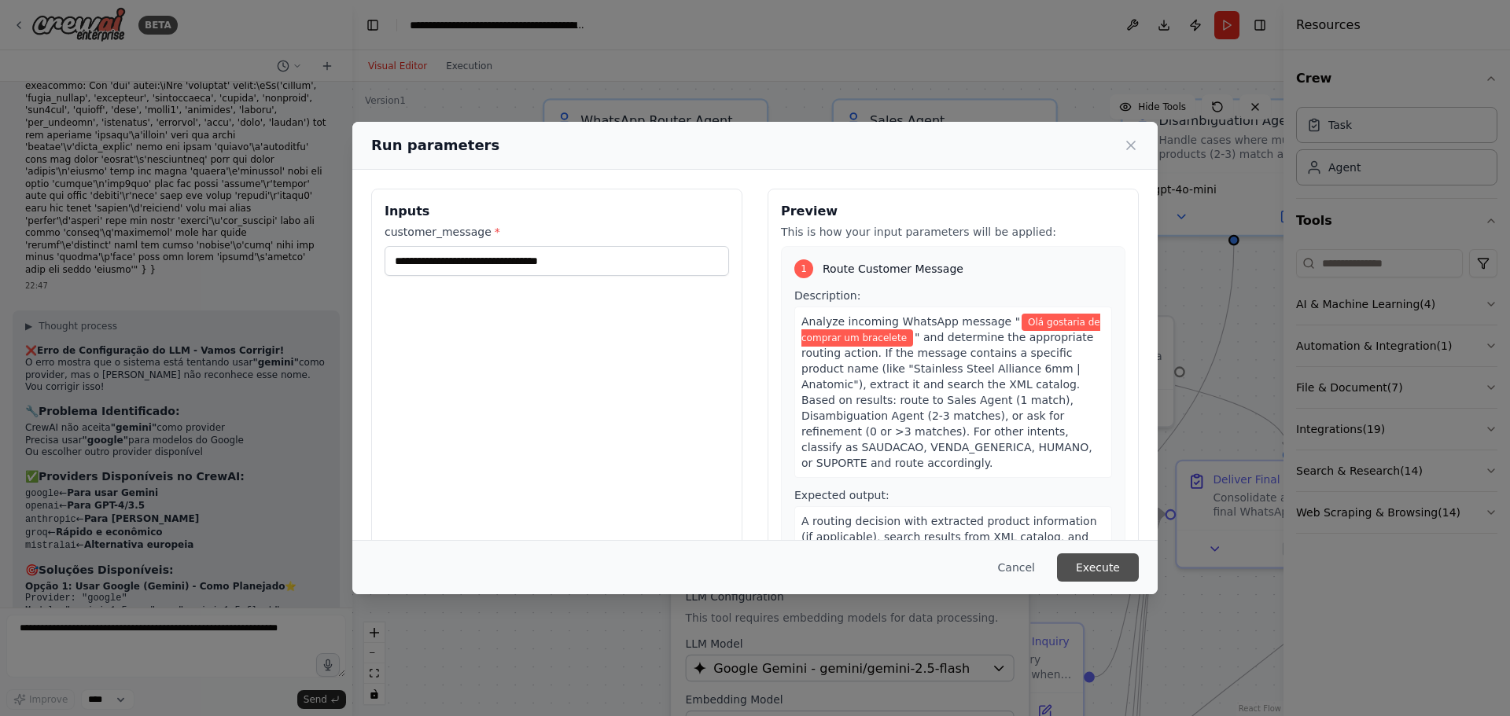
click at [1091, 575] on button "Execute" at bounding box center [1098, 568] width 82 height 28
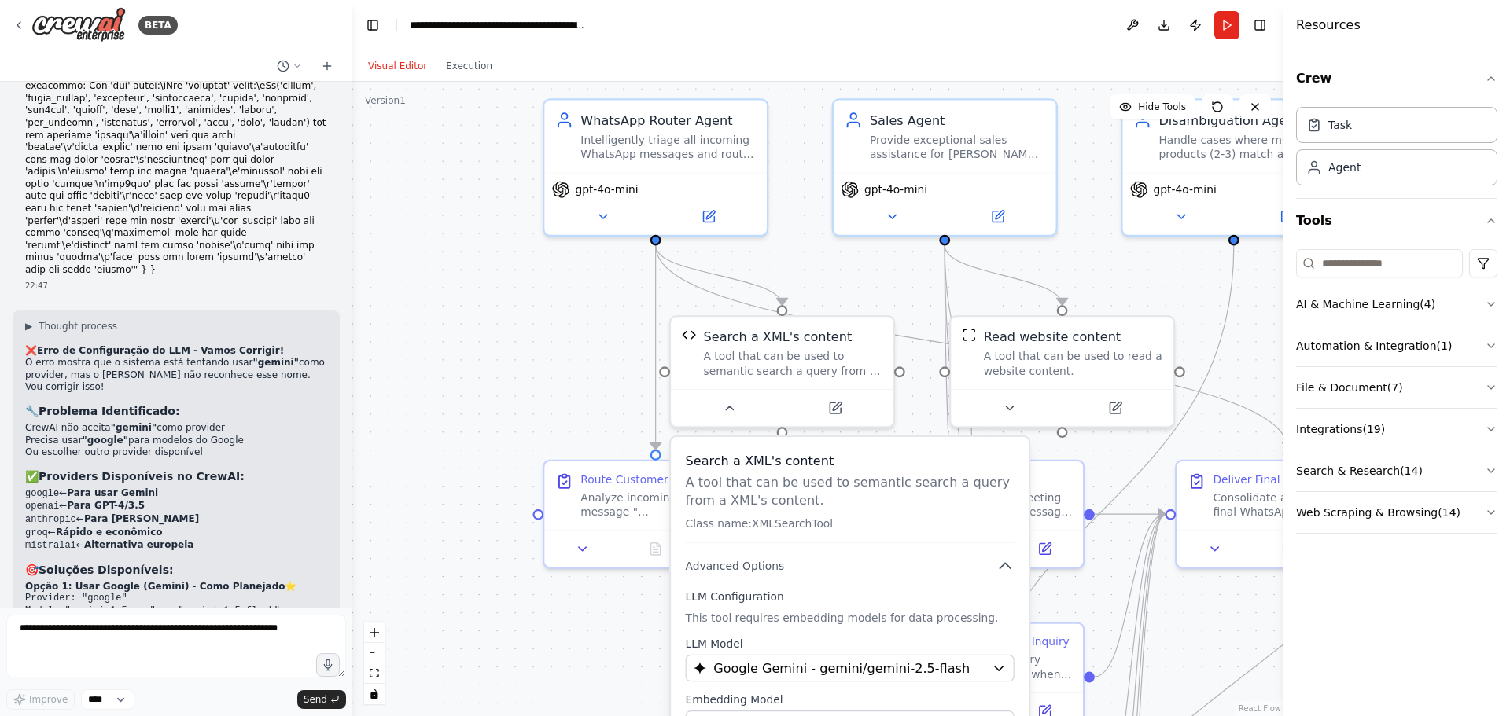
click at [410, 340] on div ".deletable-edge-delete-btn { width: 20px; height: 20px; border: 0px solid #ffff…" at bounding box center [817, 399] width 931 height 634
click at [1192, 24] on button "Publish" at bounding box center [1195, 25] width 25 height 28
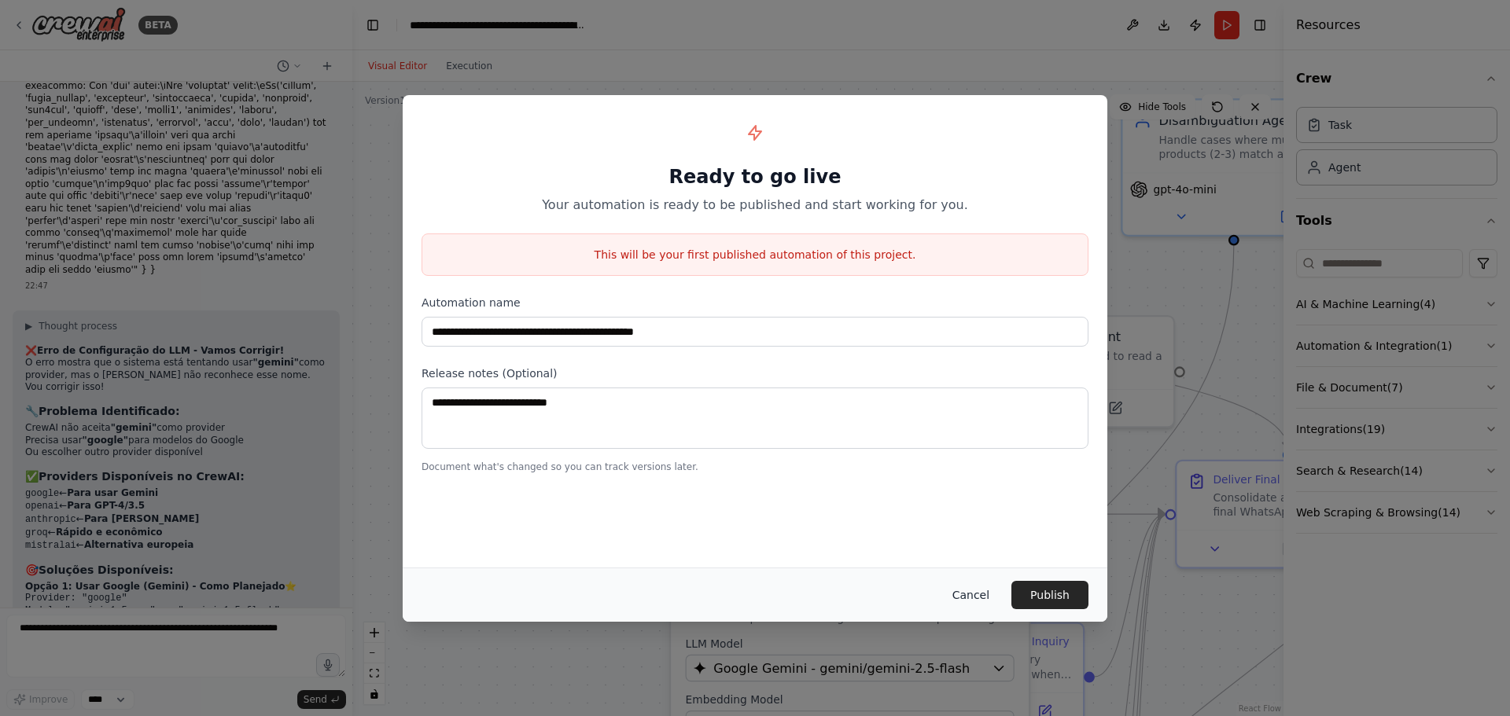
click at [987, 588] on button "Cancel" at bounding box center [971, 595] width 62 height 28
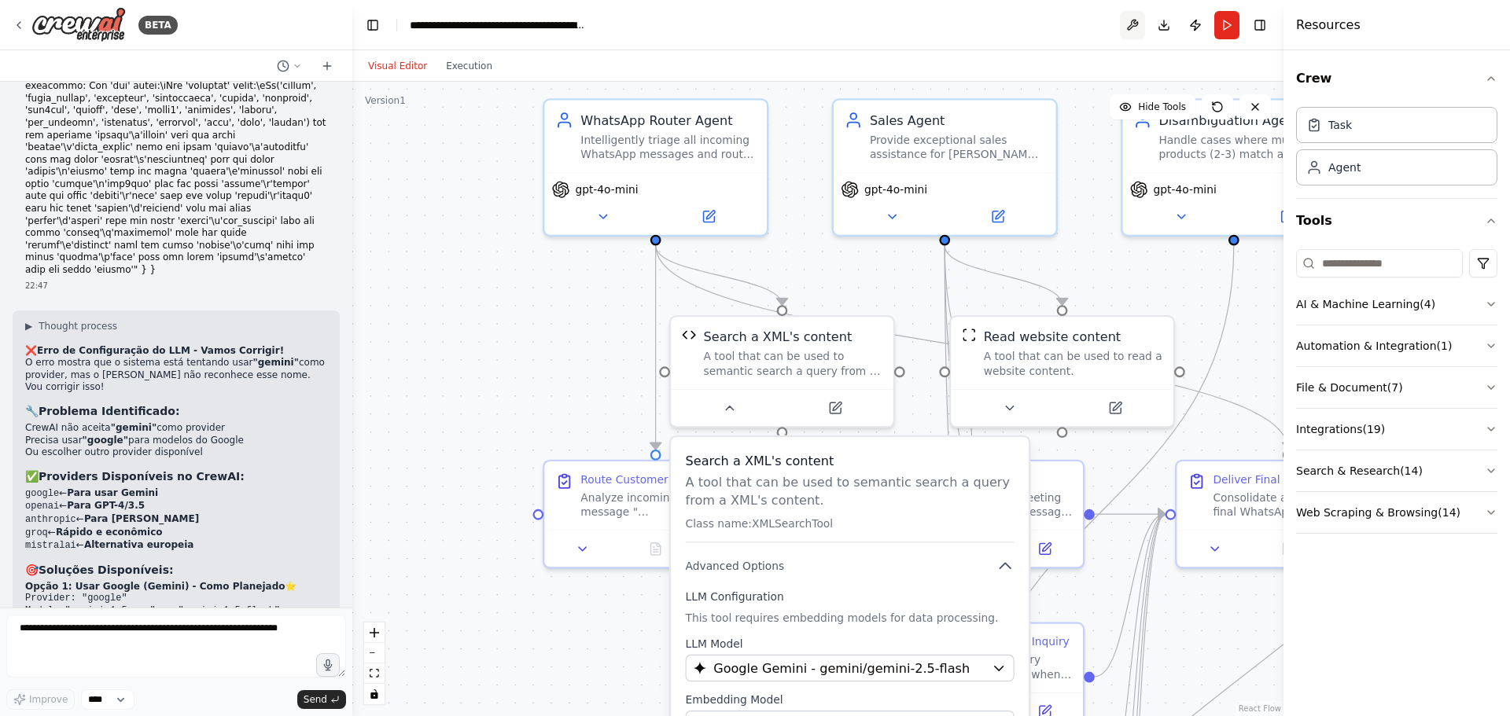
click at [1124, 24] on button at bounding box center [1132, 25] width 25 height 28
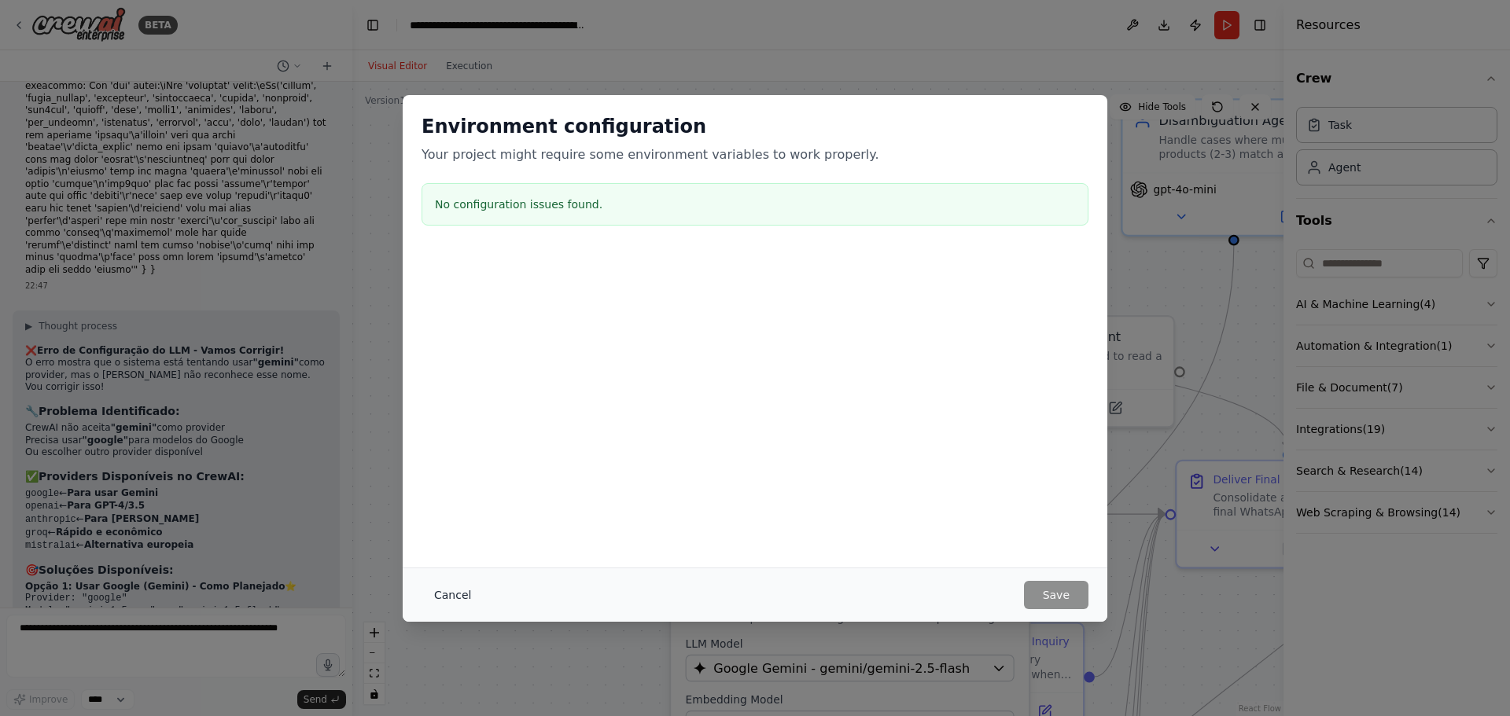
drag, startPoint x: 450, startPoint y: 596, endPoint x: 473, endPoint y: 584, distance: 25.7
click at [451, 596] on button "Cancel" at bounding box center [452, 595] width 62 height 28
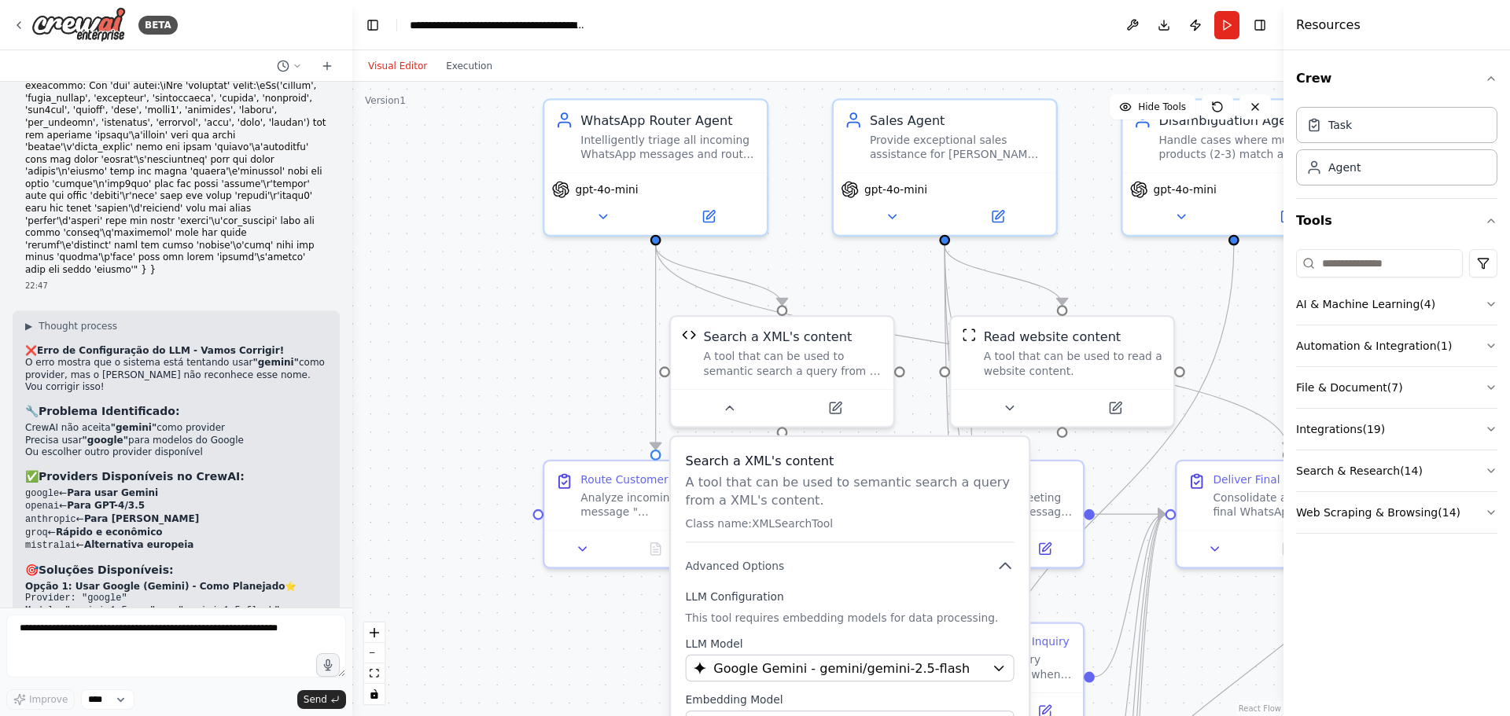
click at [789, 585] on div "Search a XML's content A tool that can be used to semantic search a query from …" at bounding box center [850, 614] width 358 height 355
click at [1010, 567] on icon "button" at bounding box center [1005, 566] width 18 height 18
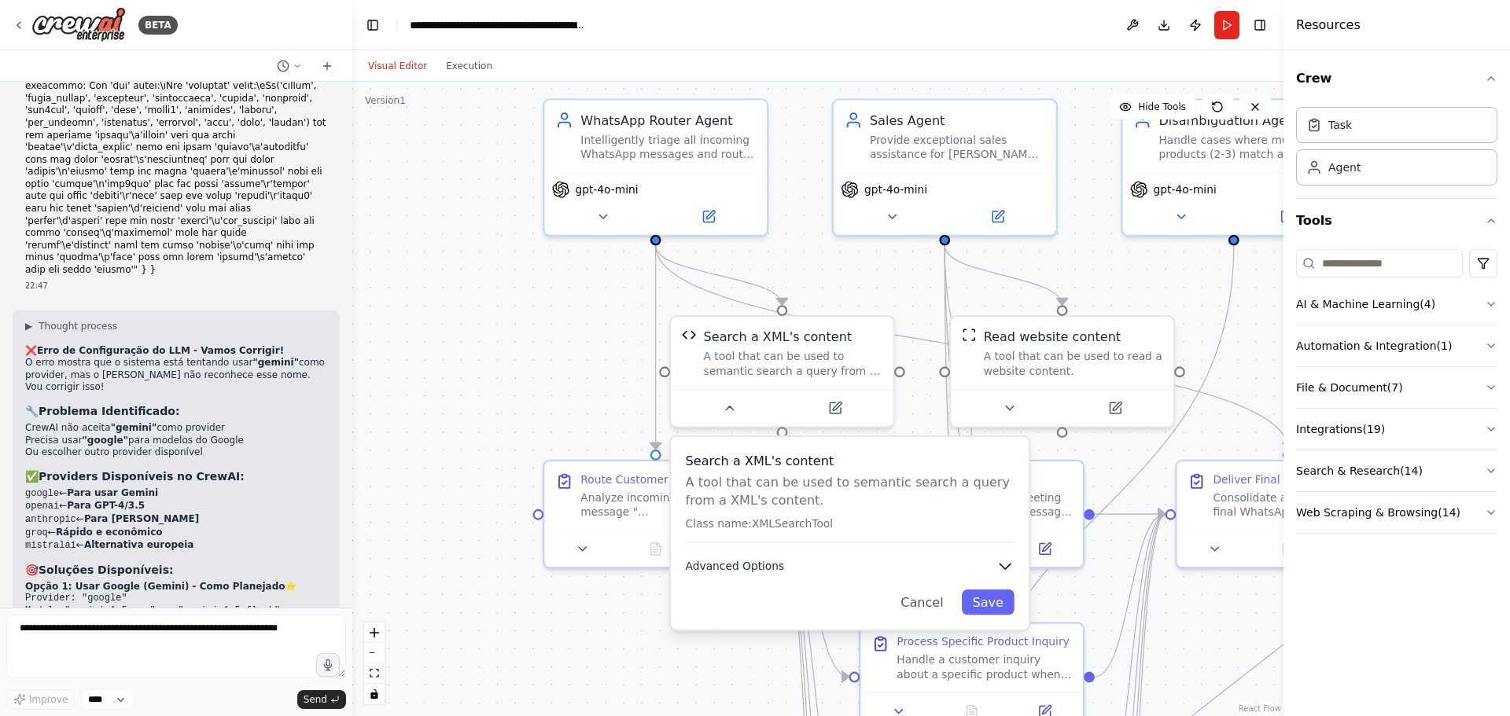
click at [1010, 567] on icon "button" at bounding box center [1005, 566] width 18 height 18
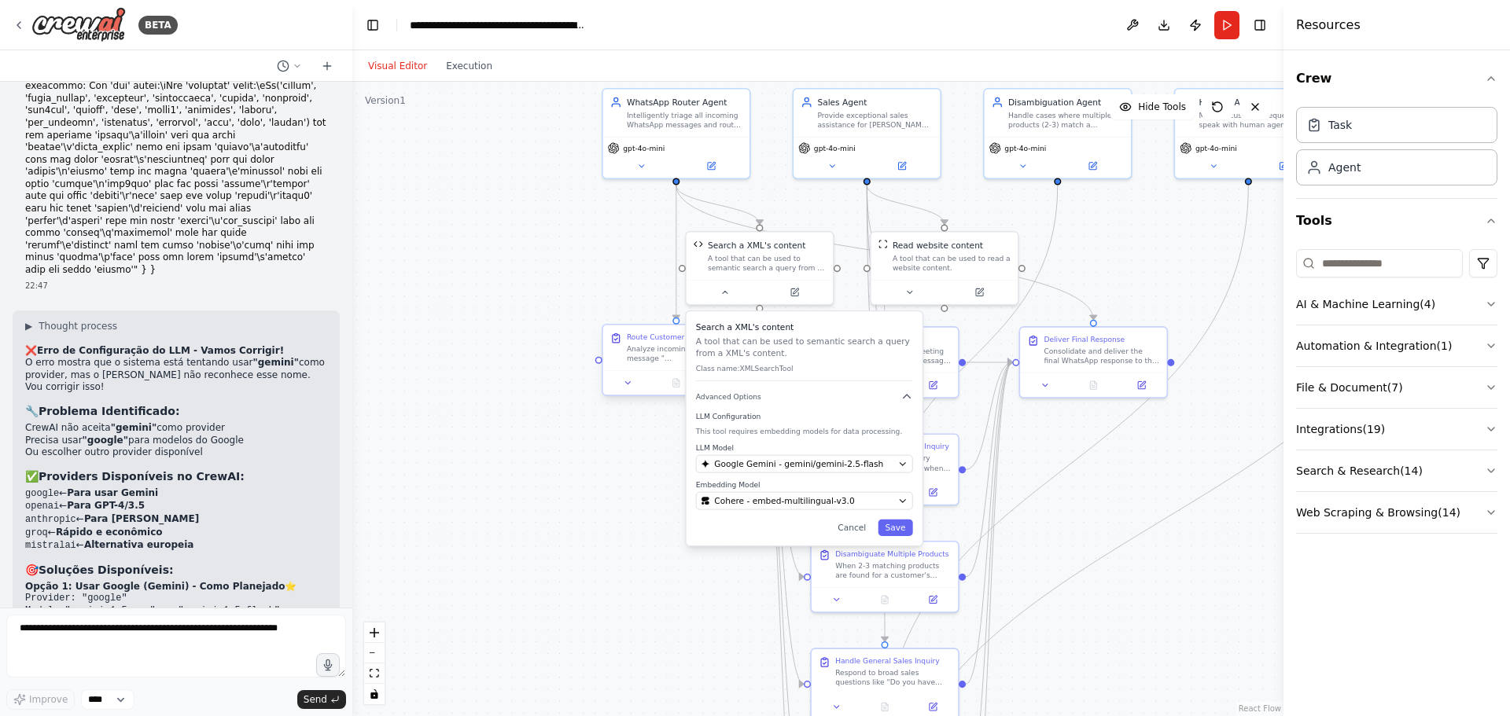
drag, startPoint x: 644, startPoint y: 524, endPoint x: 616, endPoint y: 352, distance: 174.4
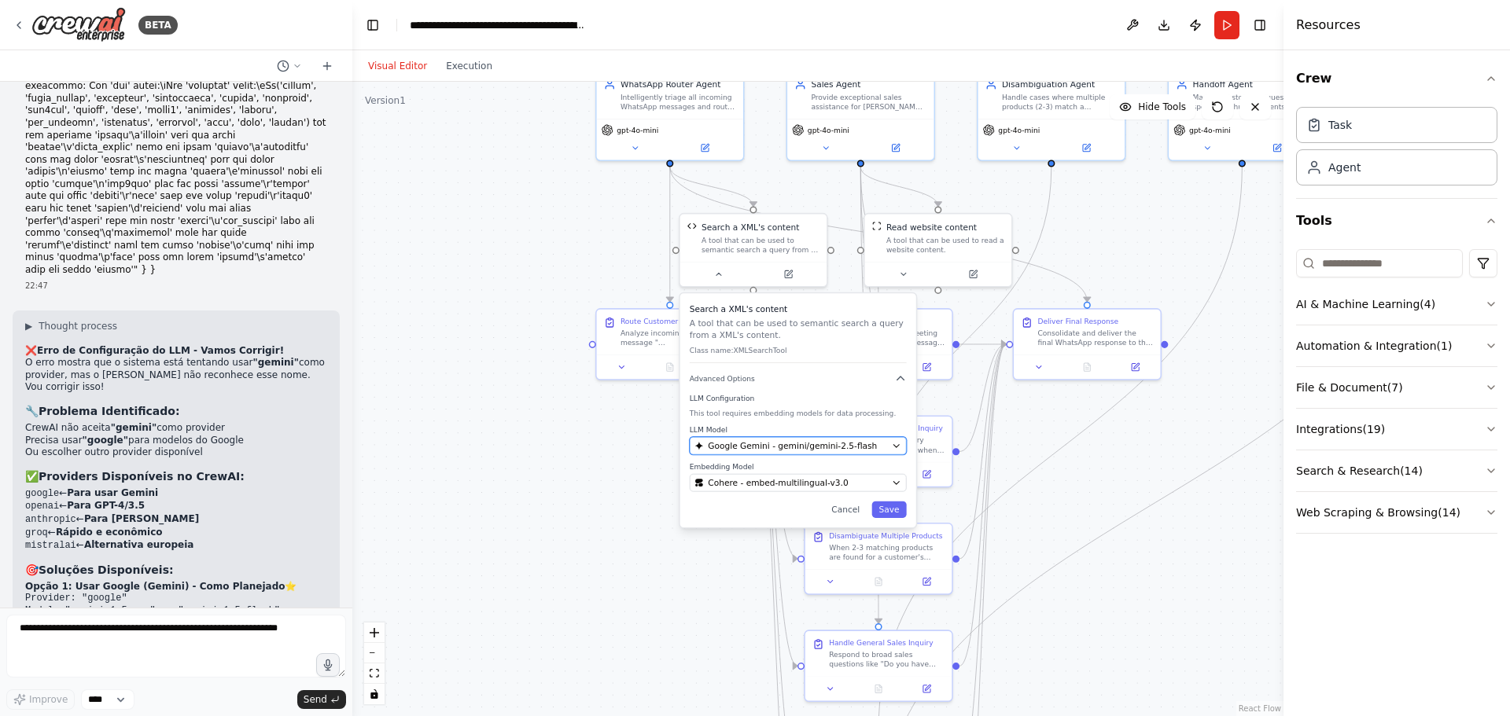
click at [778, 443] on span "Google Gemini - gemini/gemini-2.5-flash" at bounding box center [792, 446] width 169 height 12
click at [893, 444] on icon "button" at bounding box center [896, 445] width 9 height 9
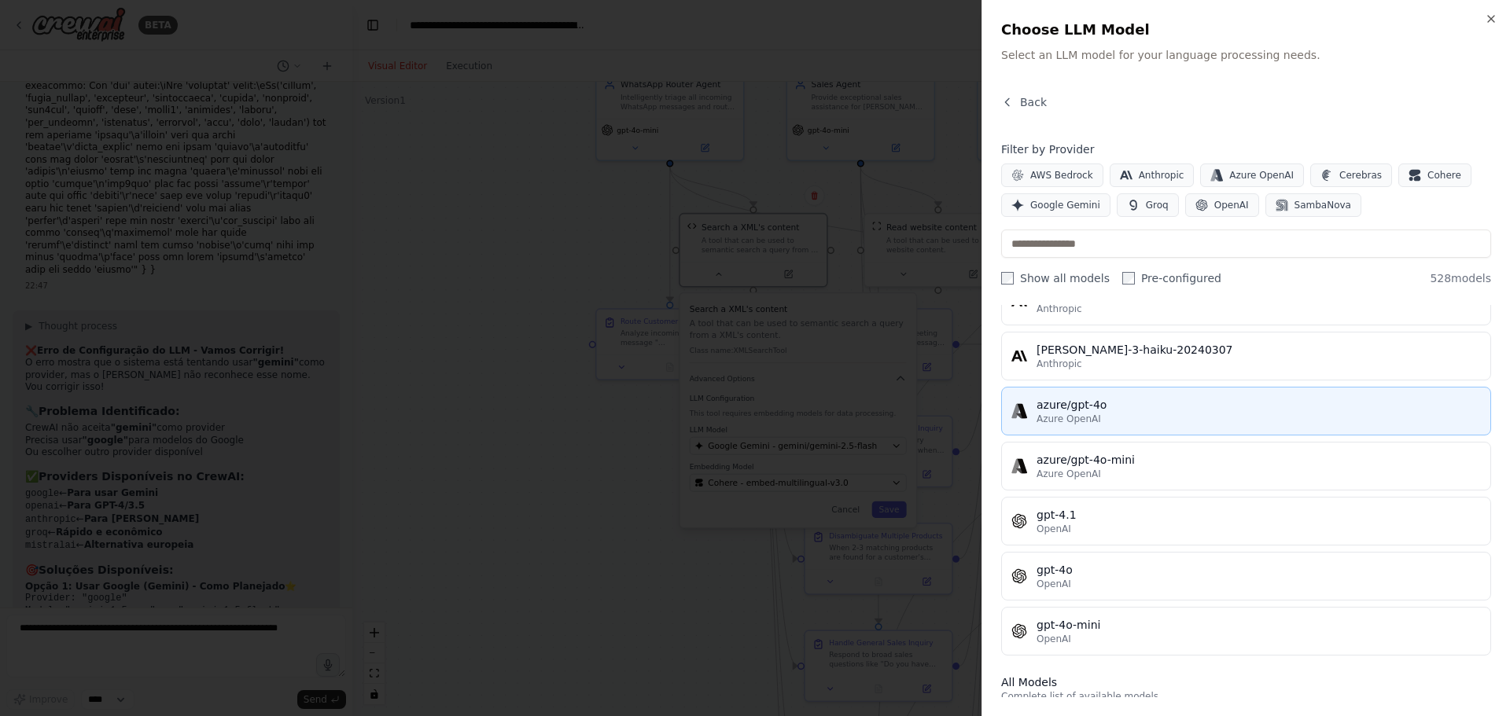
scroll to position [236, 0]
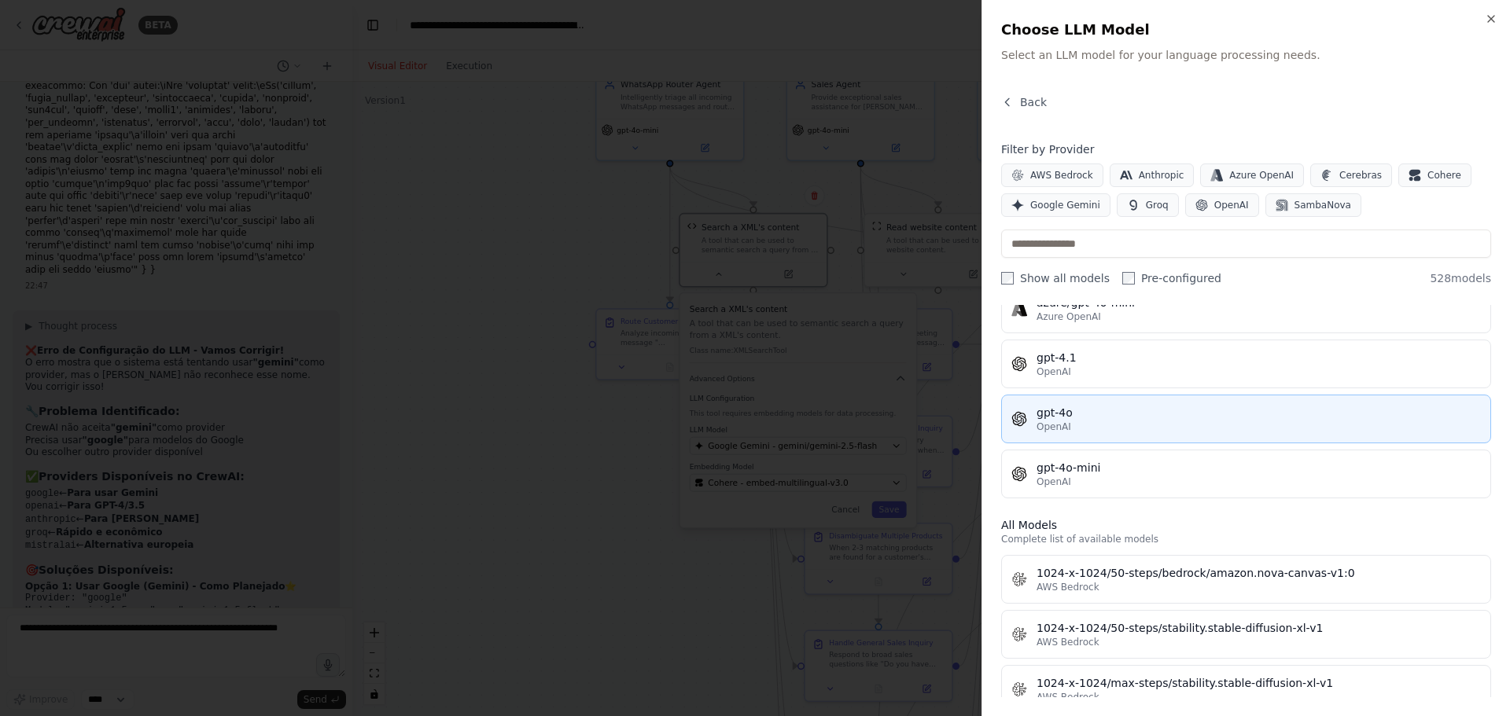
click at [1080, 421] on div "OpenAI" at bounding box center [1258, 427] width 444 height 13
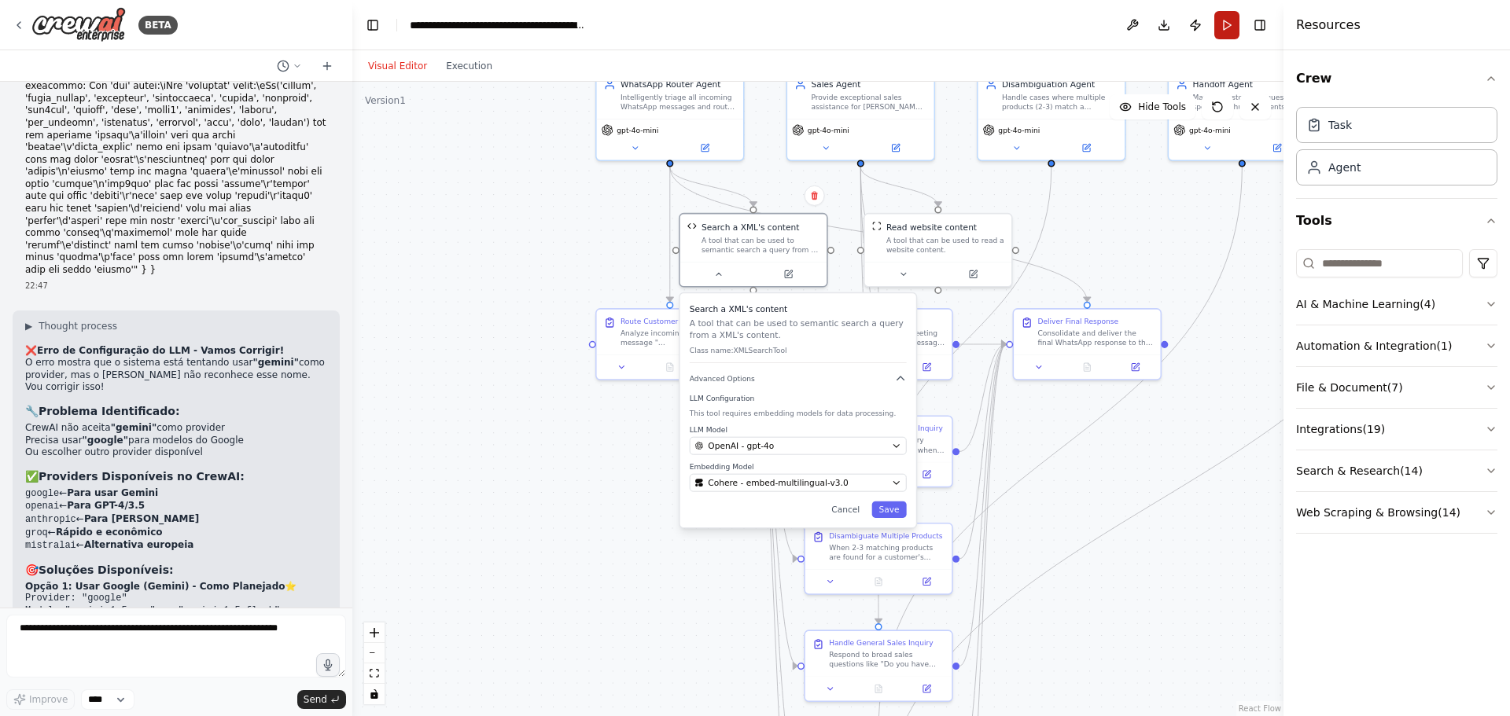
click at [1229, 27] on button "Run" at bounding box center [1226, 25] width 25 height 28
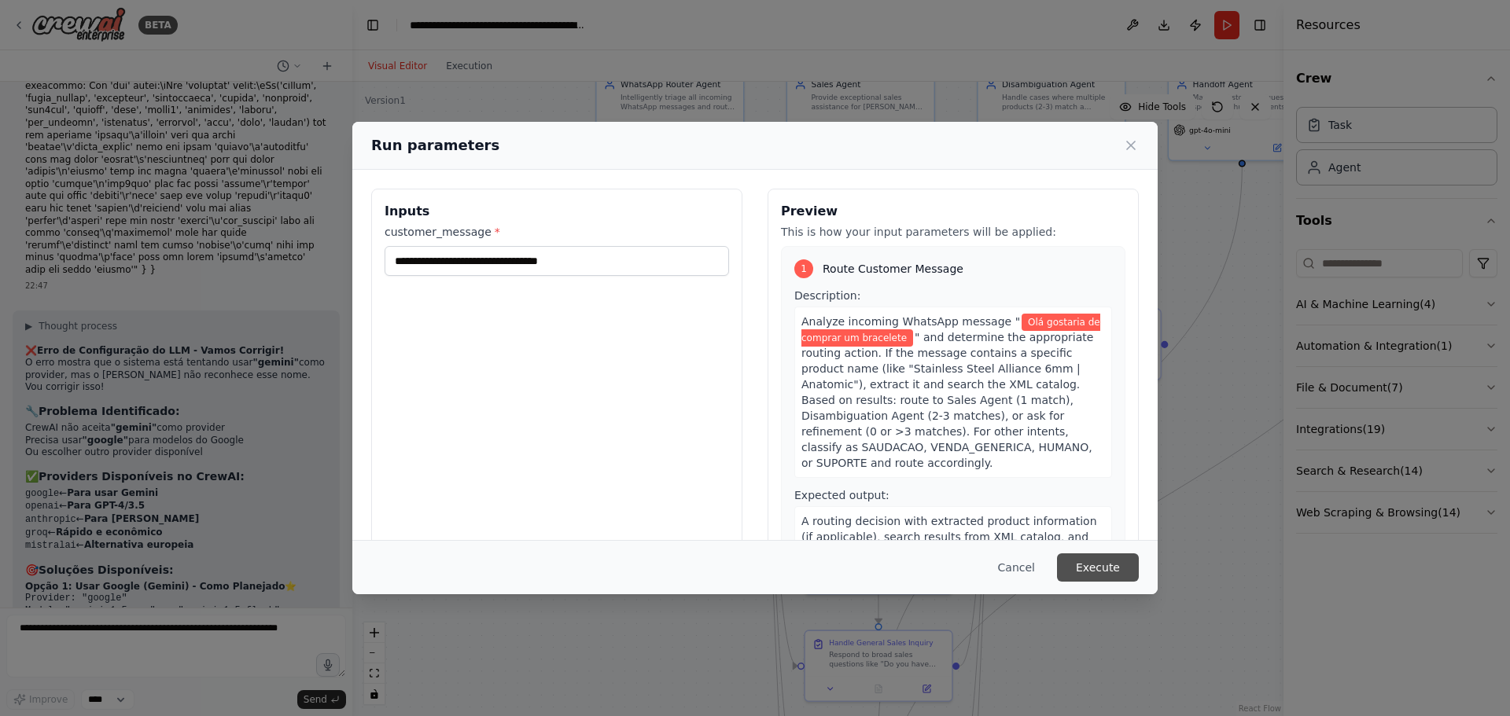
click at [1109, 574] on button "Execute" at bounding box center [1098, 568] width 82 height 28
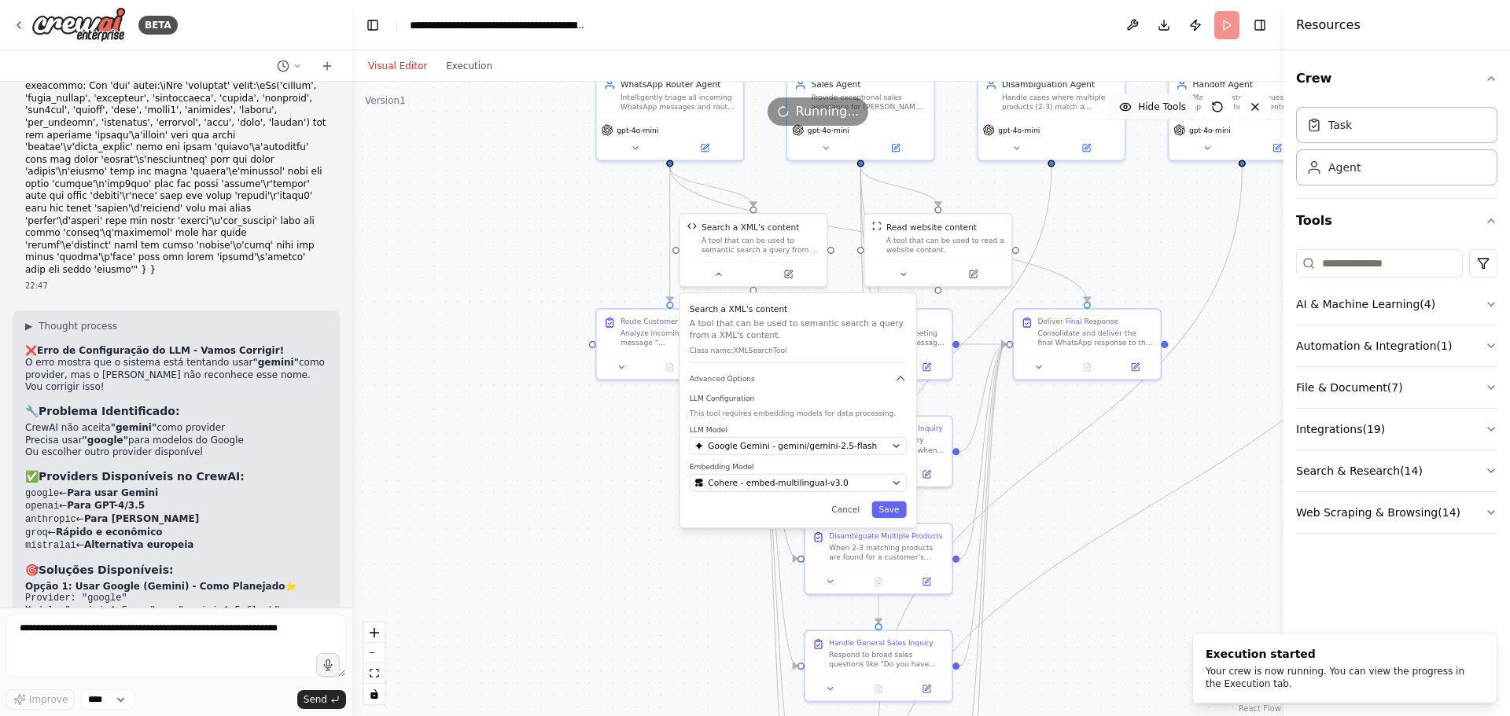
click at [1164, 105] on span "Hide Tools" at bounding box center [1162, 107] width 48 height 13
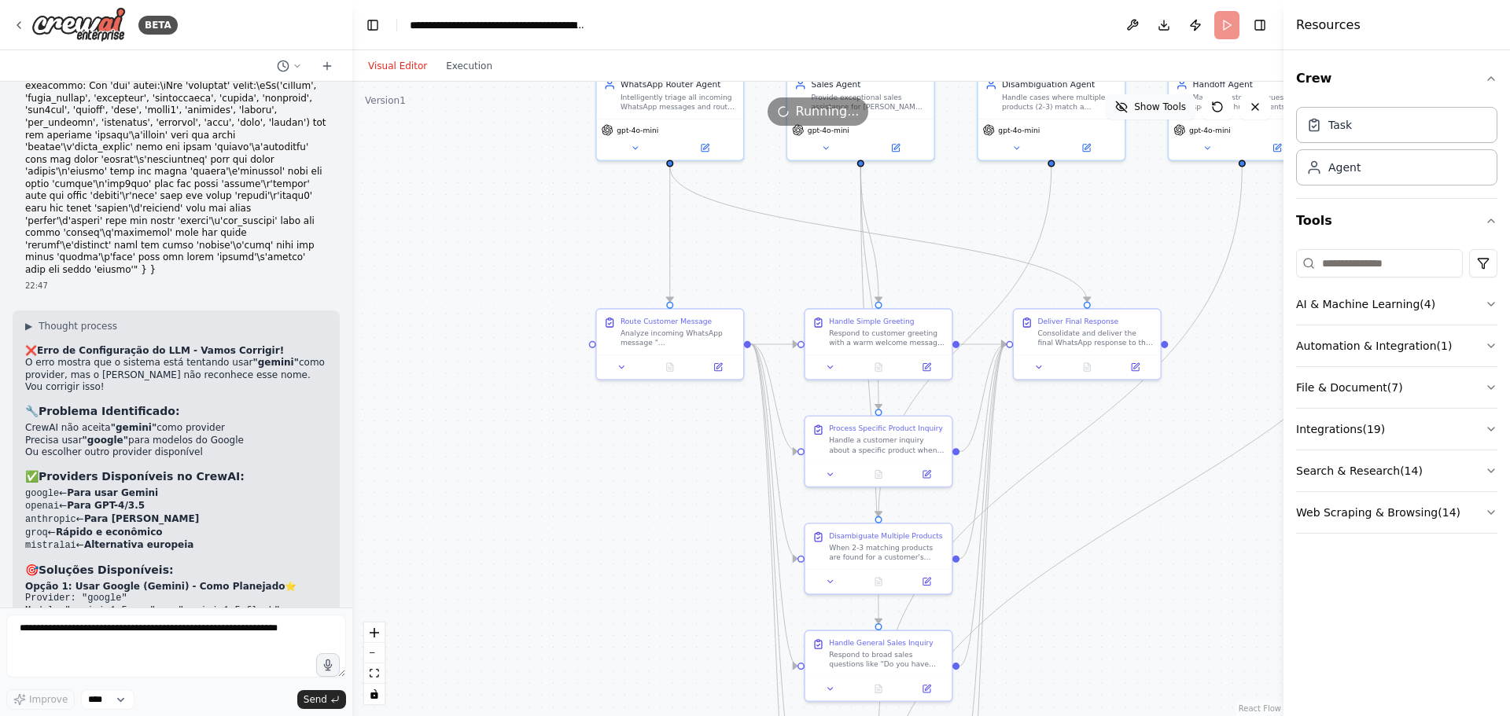
click at [1164, 105] on span "Show Tools" at bounding box center [1160, 107] width 52 height 13
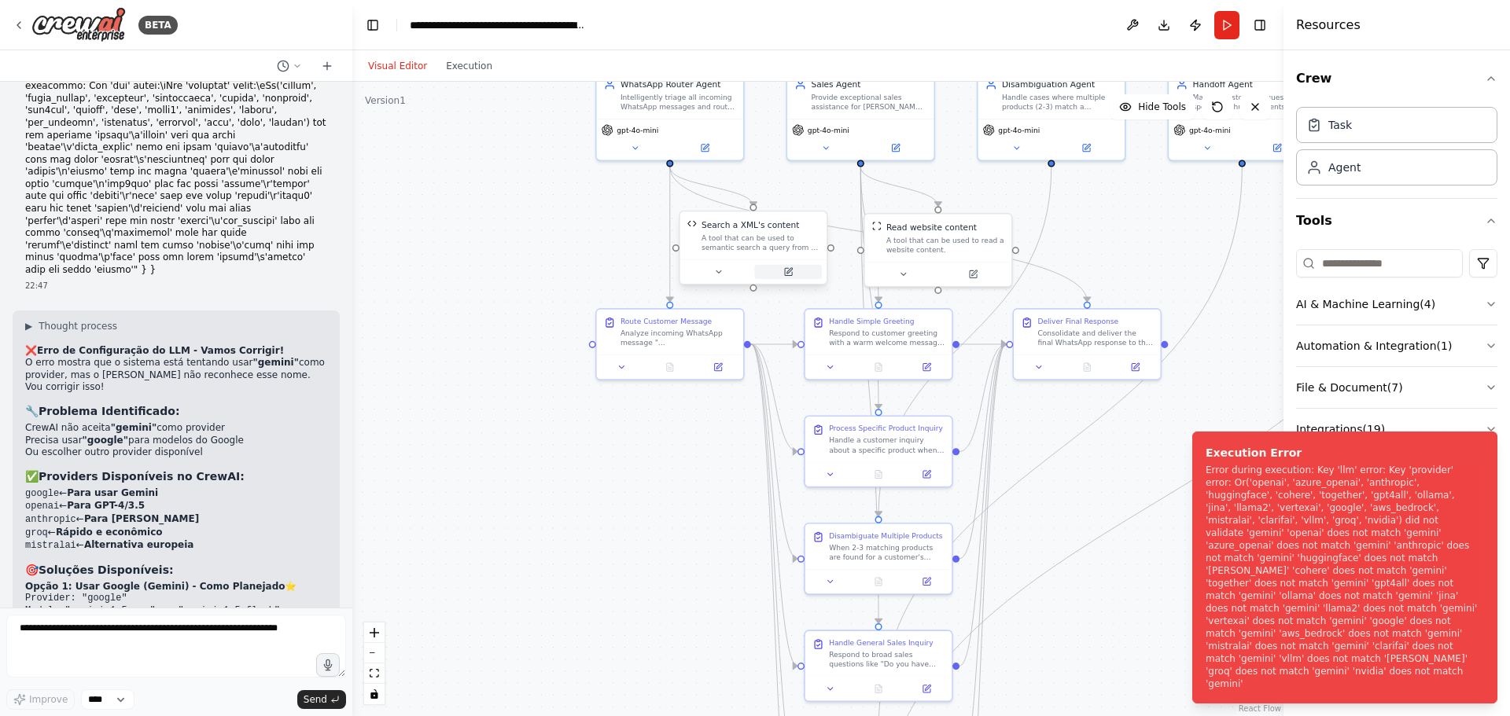
click at [790, 270] on icon at bounding box center [789, 271] width 6 height 6
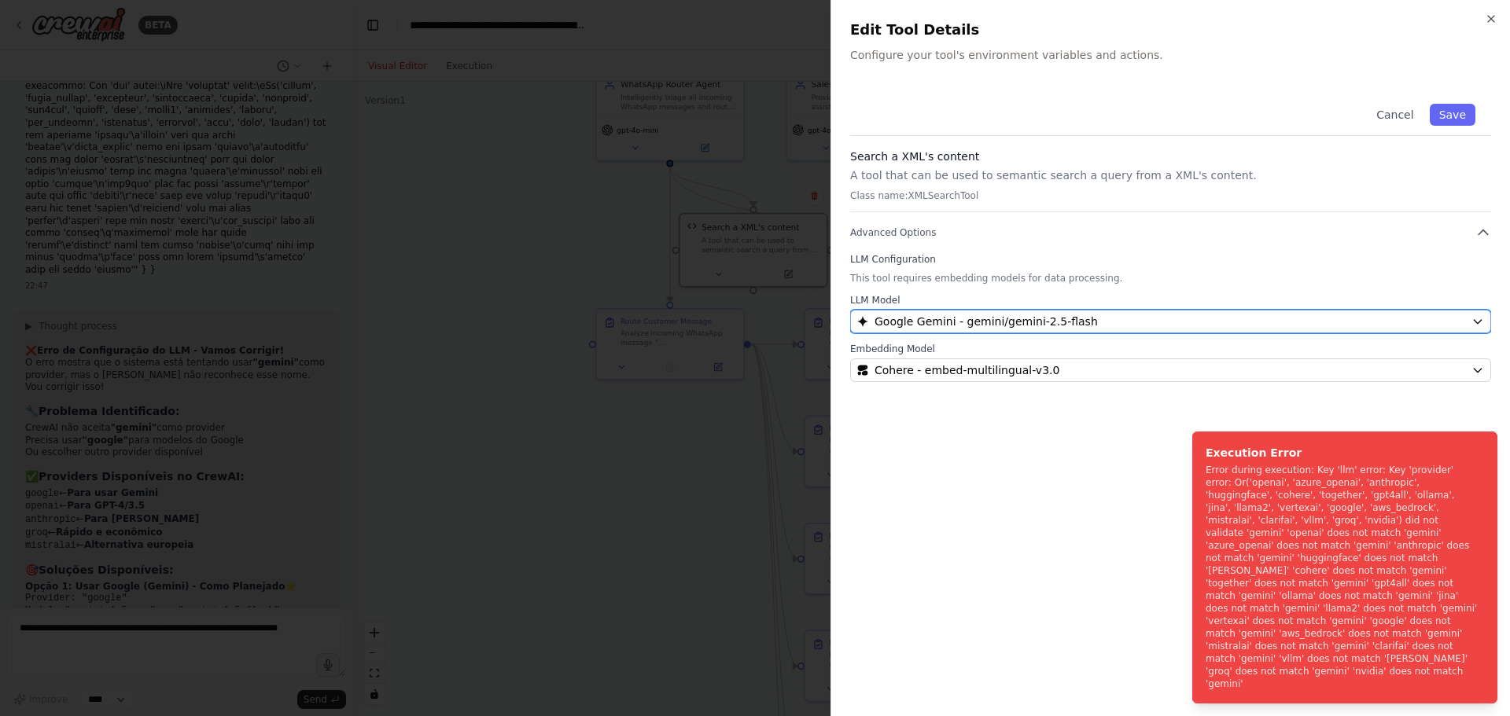
click at [977, 326] on span "Google Gemini - gemini/gemini-2.5-flash" at bounding box center [985, 322] width 223 height 16
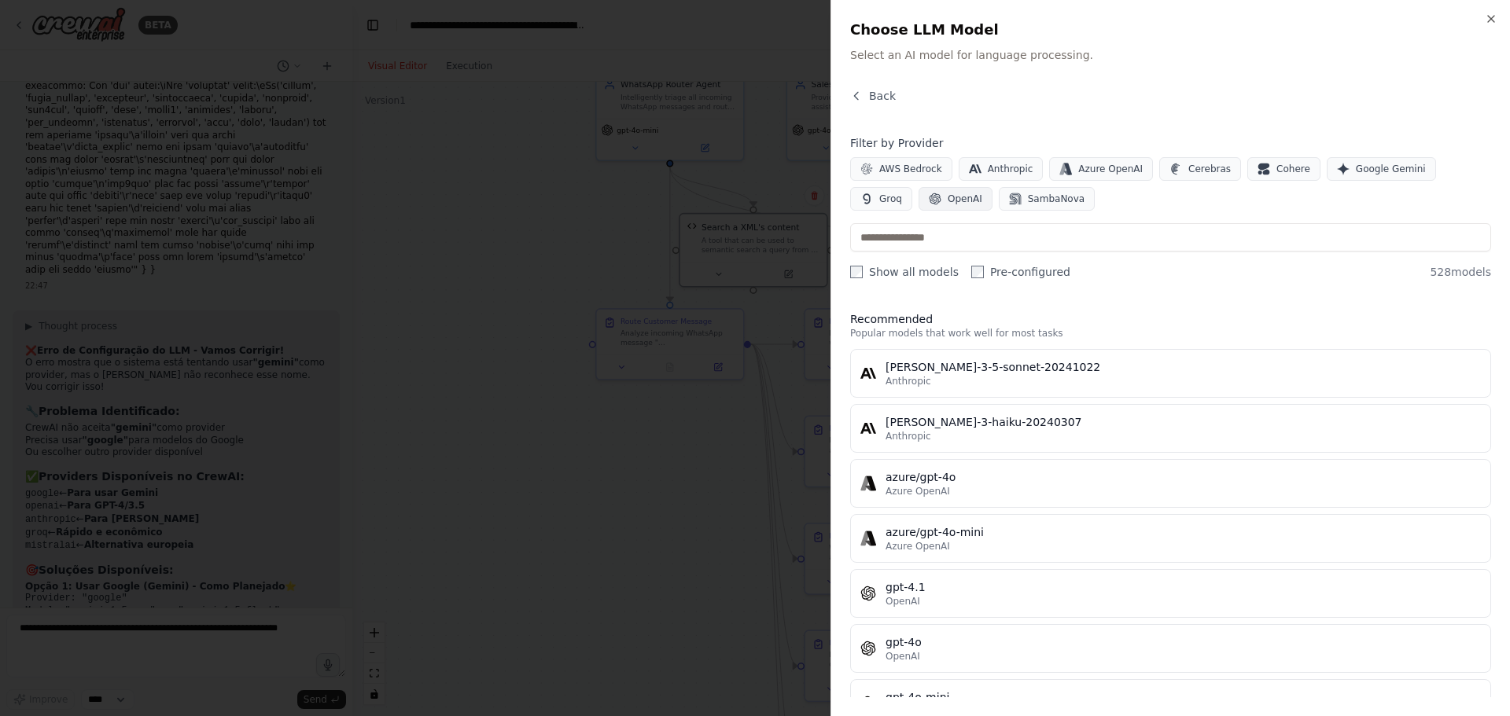
click at [947, 204] on span "OpenAI" at bounding box center [964, 199] width 35 height 13
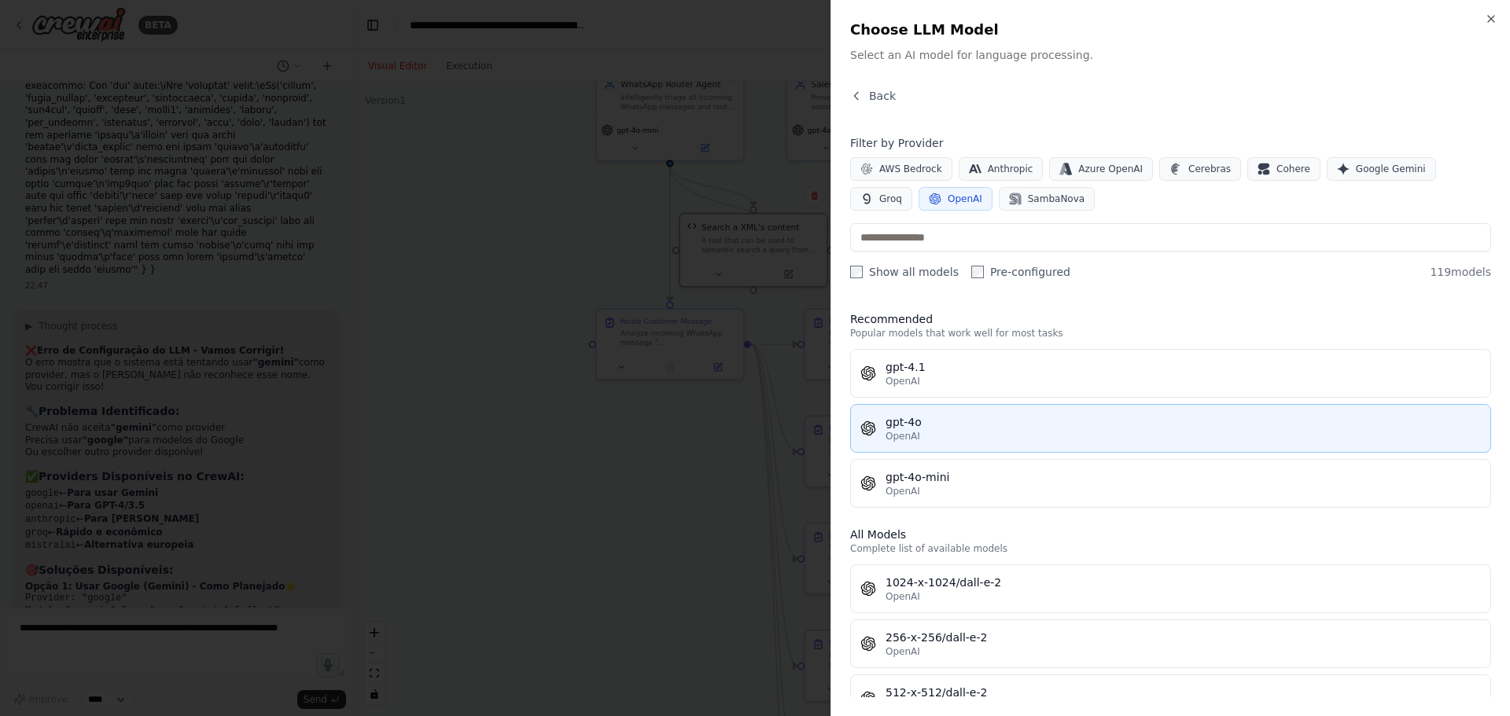
click at [926, 432] on div "OpenAI" at bounding box center [1182, 436] width 595 height 13
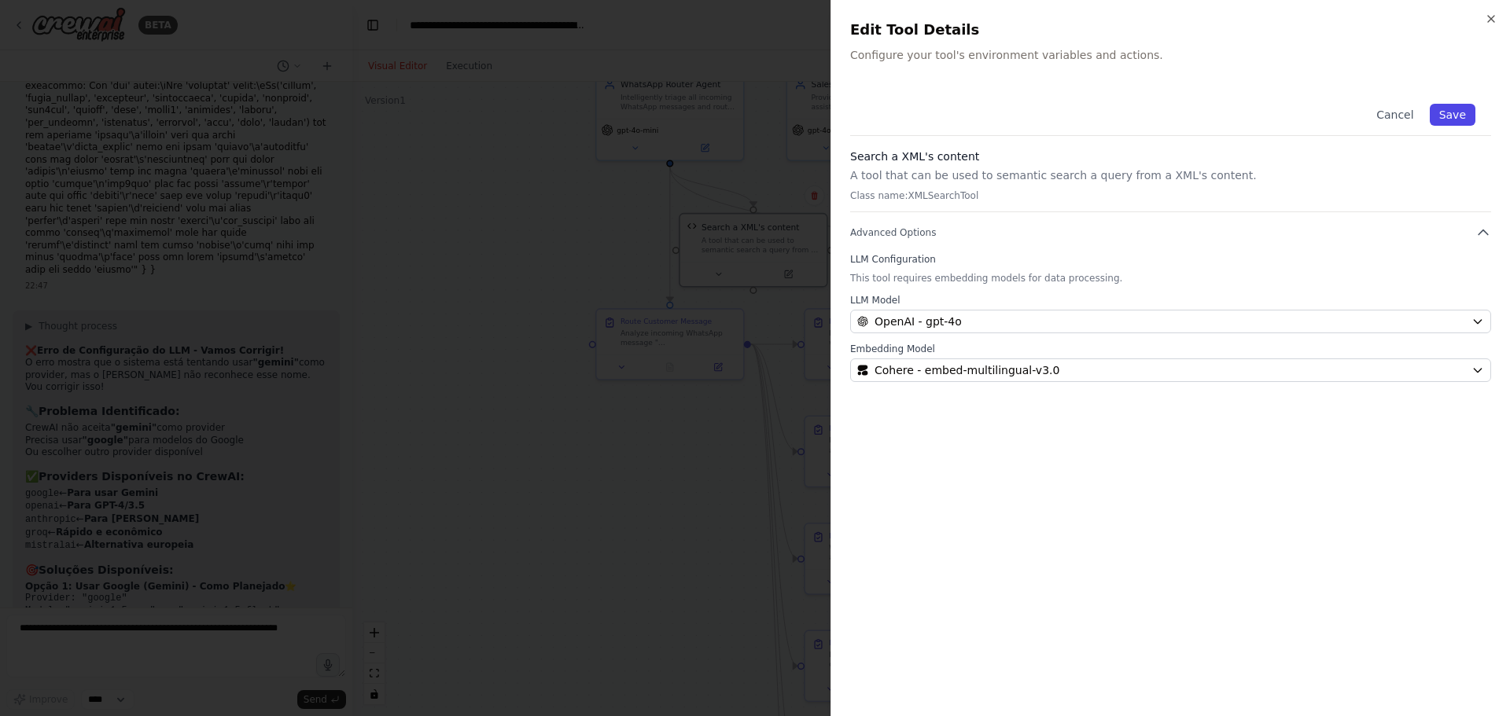
click at [1459, 121] on button "Save" at bounding box center [1452, 115] width 46 height 22
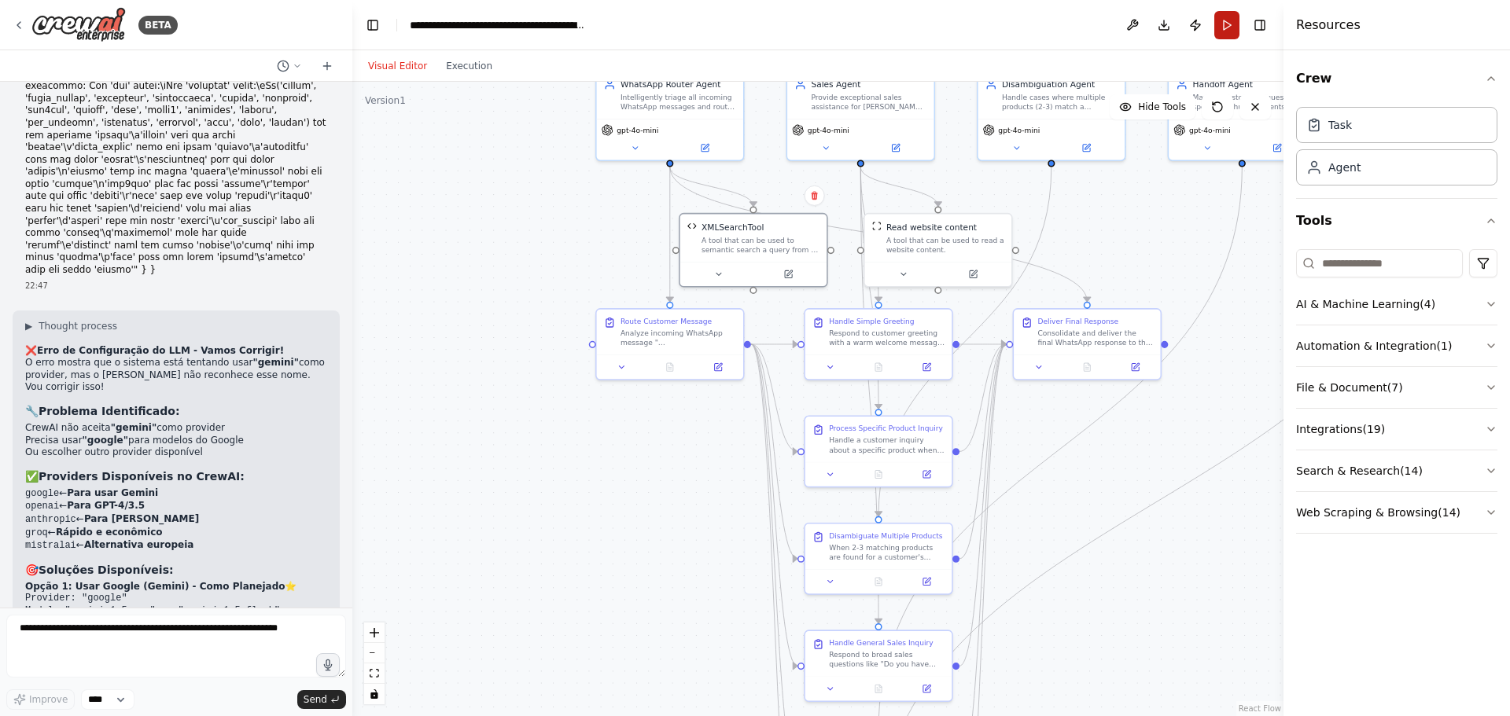
click at [1227, 24] on button "Run" at bounding box center [1226, 25] width 25 height 28
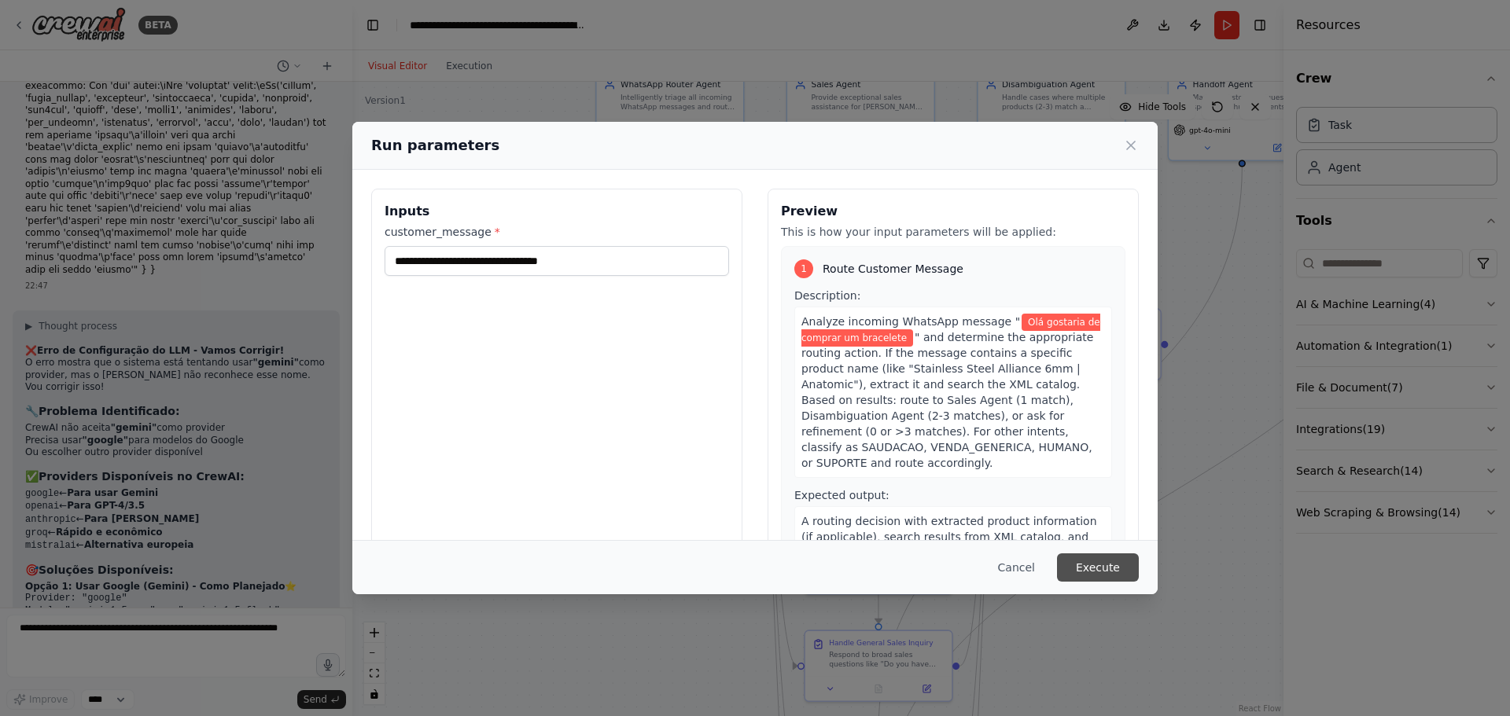
click at [1086, 563] on button "Execute" at bounding box center [1098, 568] width 82 height 28
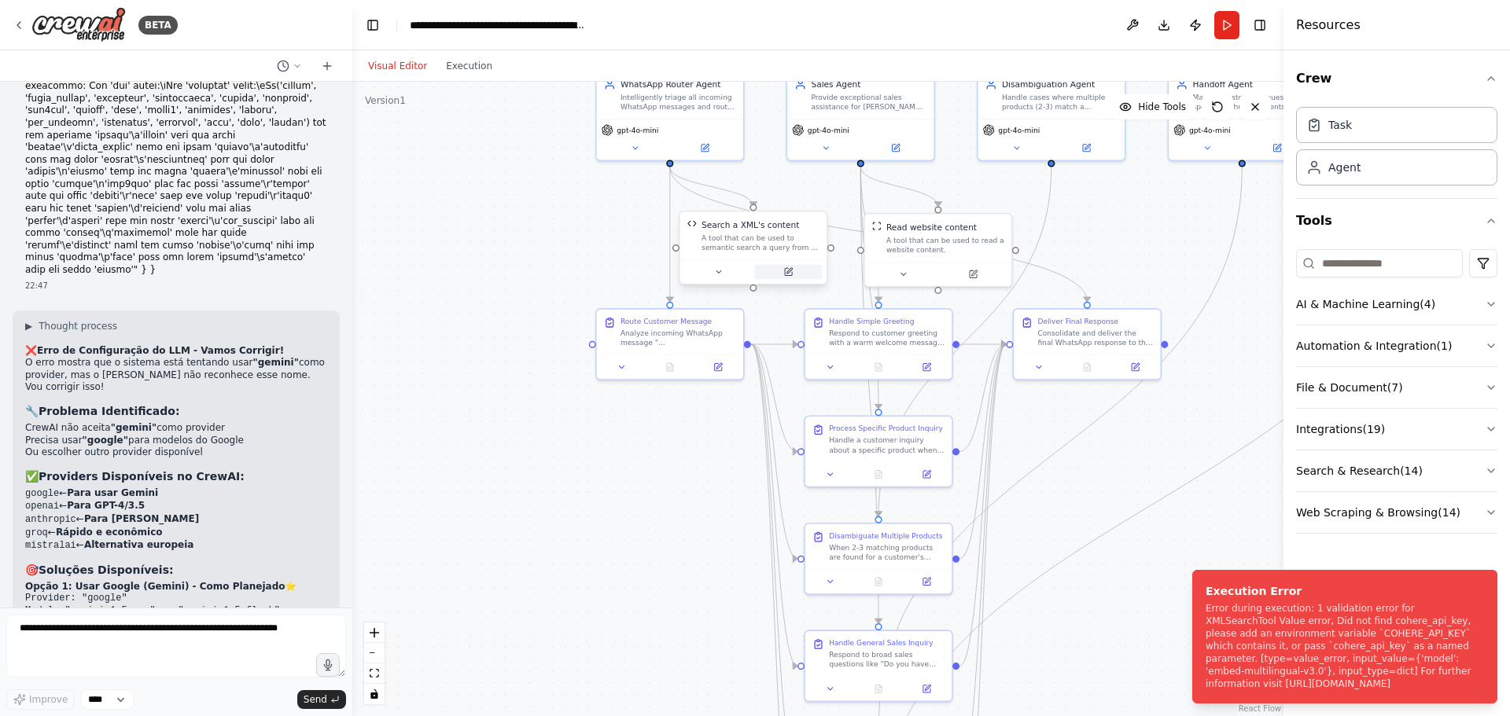
click at [787, 272] on icon at bounding box center [789, 271] width 6 height 6
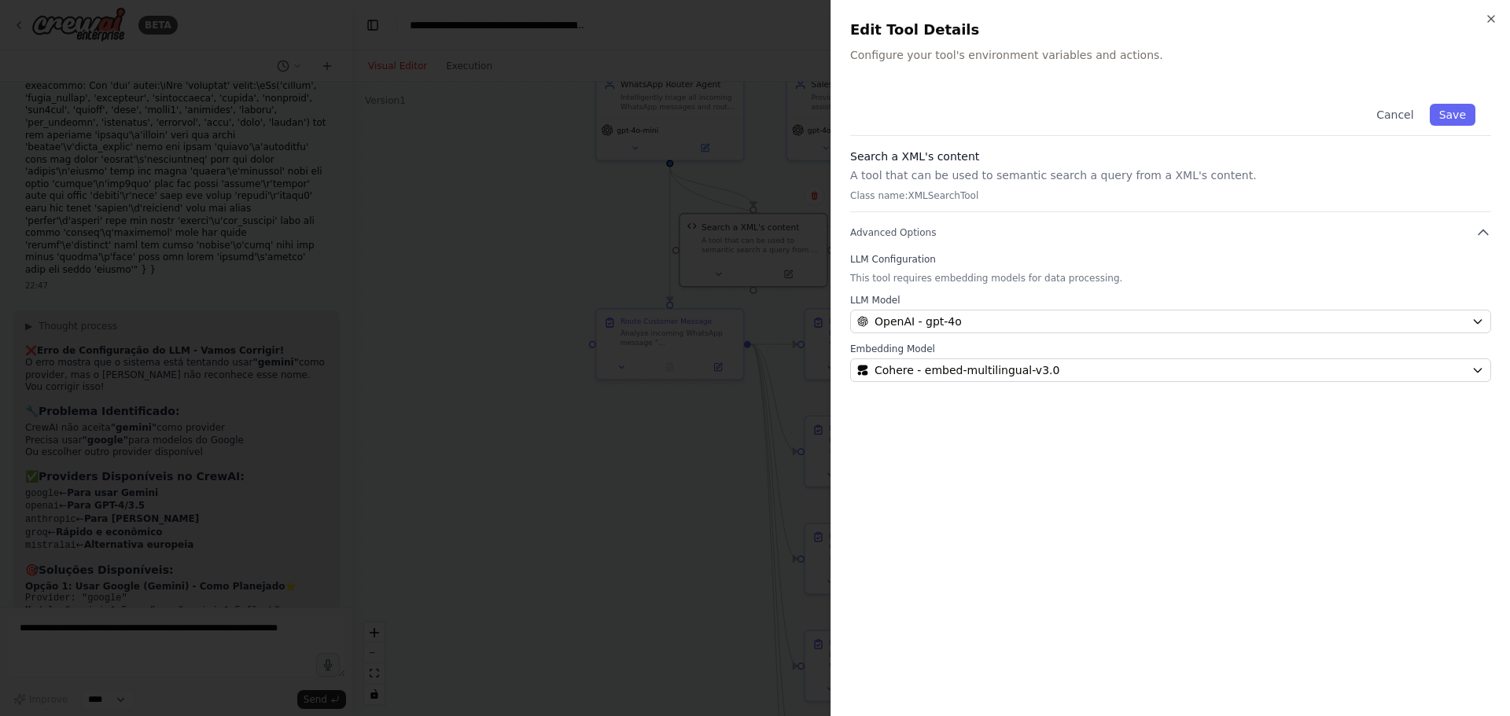
click at [499, 259] on div at bounding box center [755, 358] width 1510 height 716
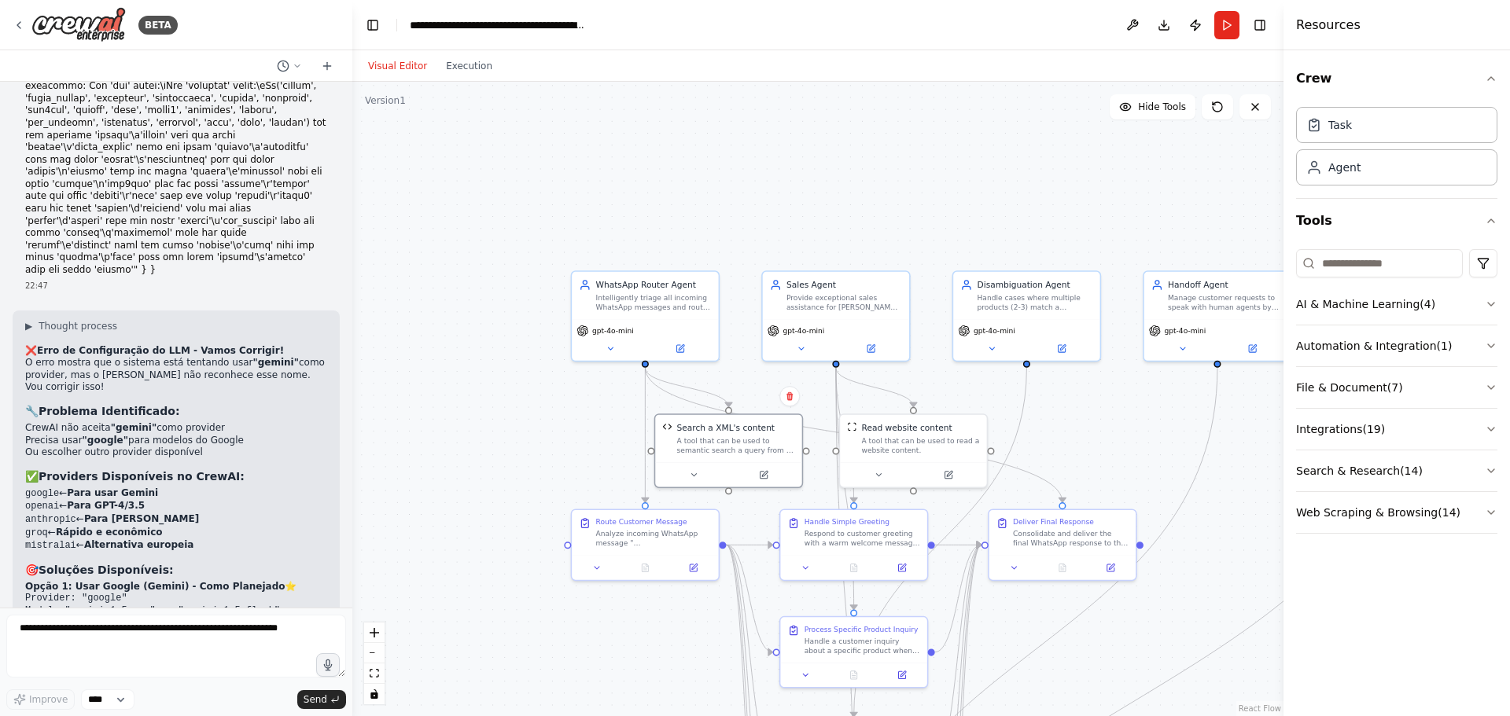
drag, startPoint x: 607, startPoint y: 243, endPoint x: 561, endPoint y: 465, distance: 226.5
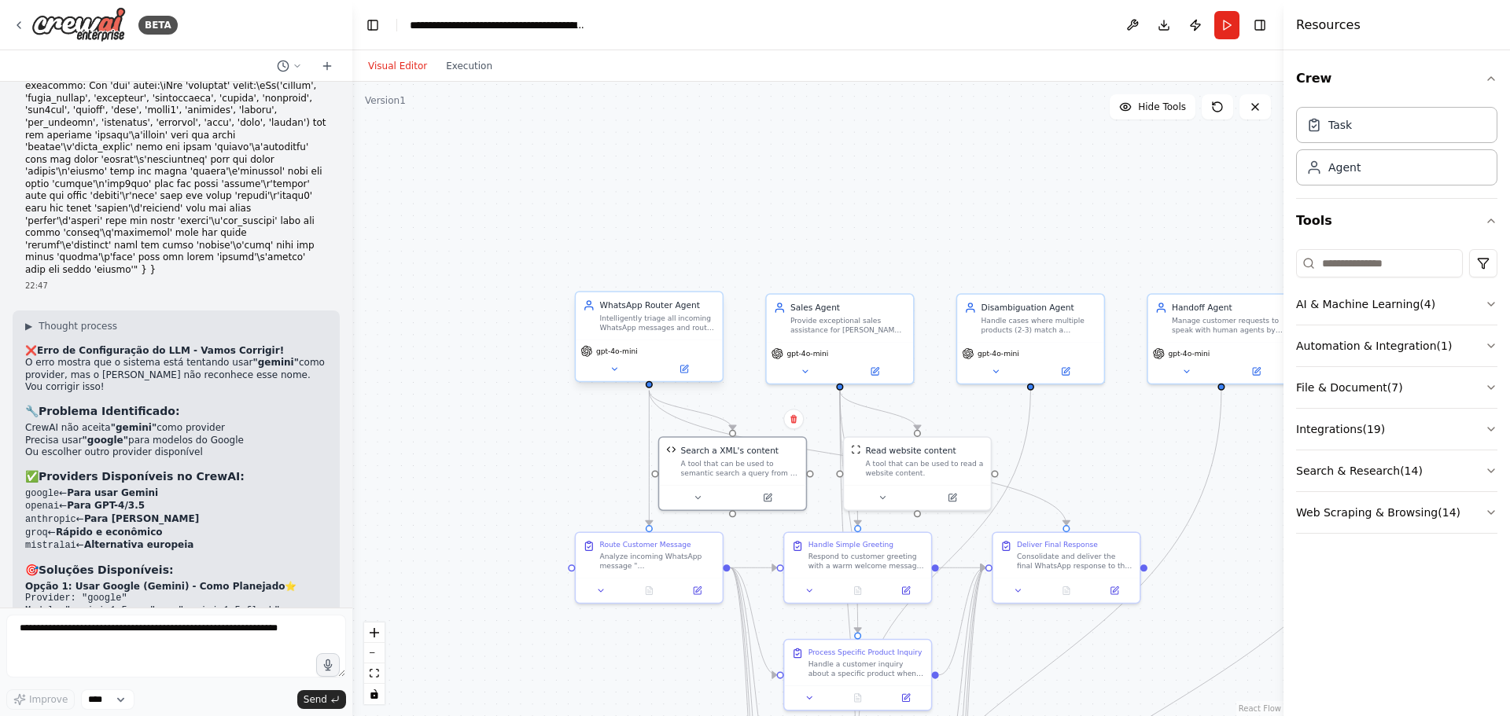
click at [639, 348] on div "gpt-4o-mini" at bounding box center [648, 351] width 137 height 12
click at [692, 366] on button at bounding box center [684, 369] width 68 height 14
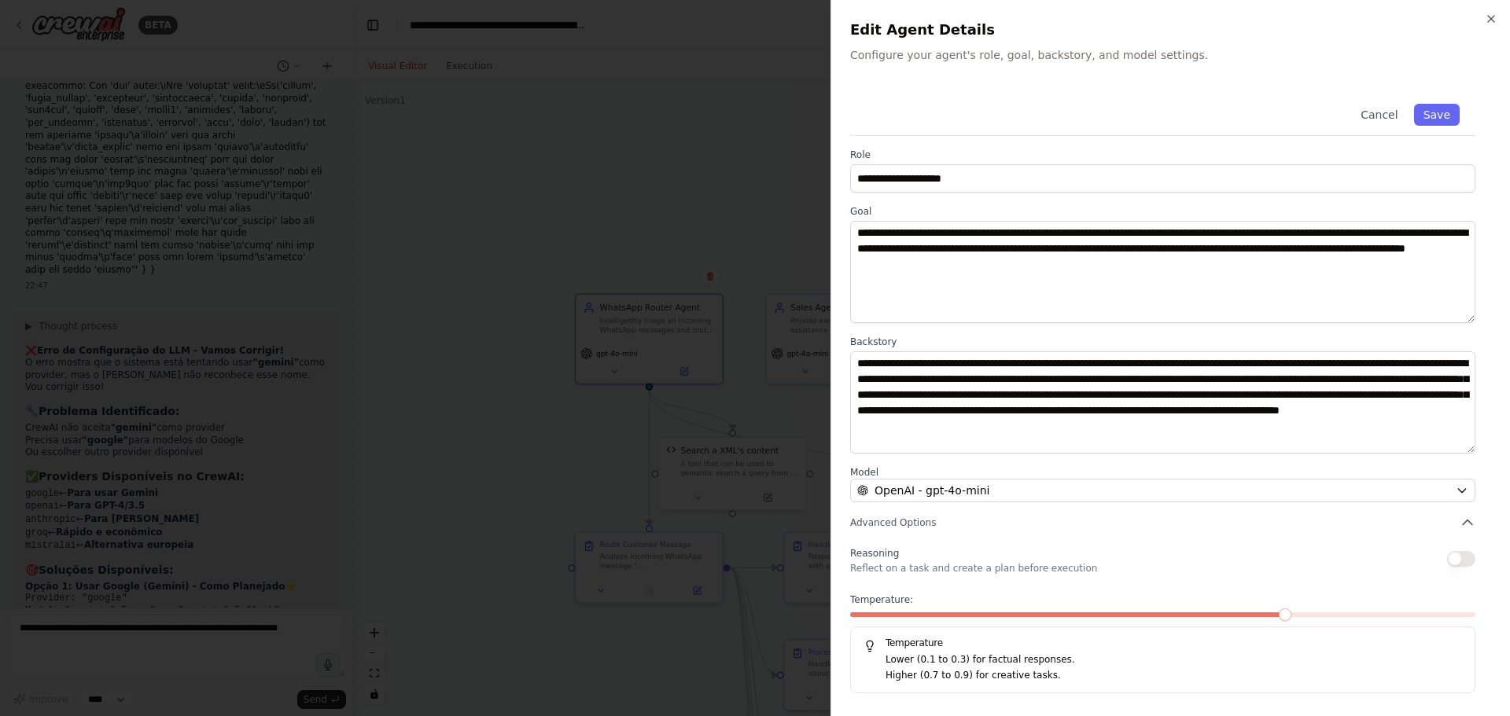
click at [513, 462] on div at bounding box center [755, 358] width 1510 height 716
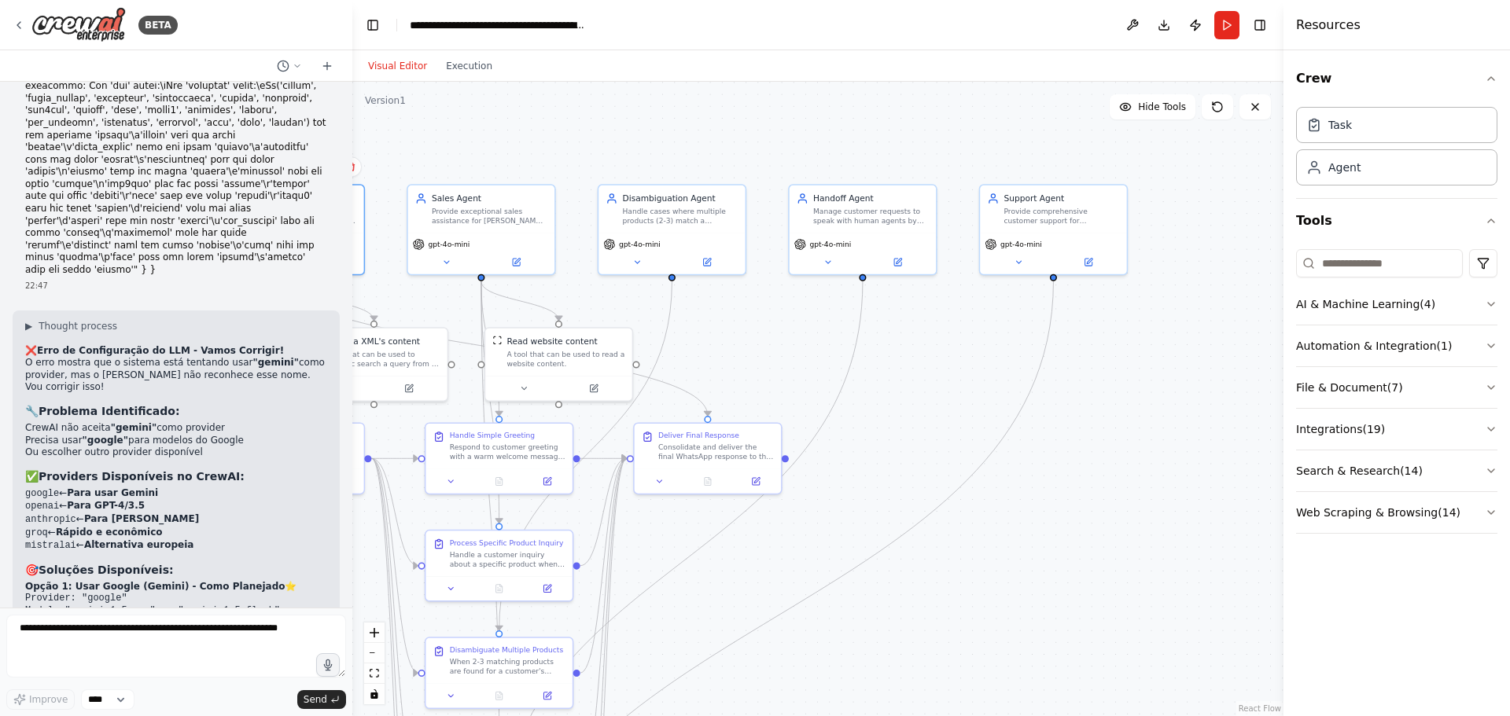
drag, startPoint x: 1061, startPoint y: 186, endPoint x: 702, endPoint y: 77, distance: 374.8
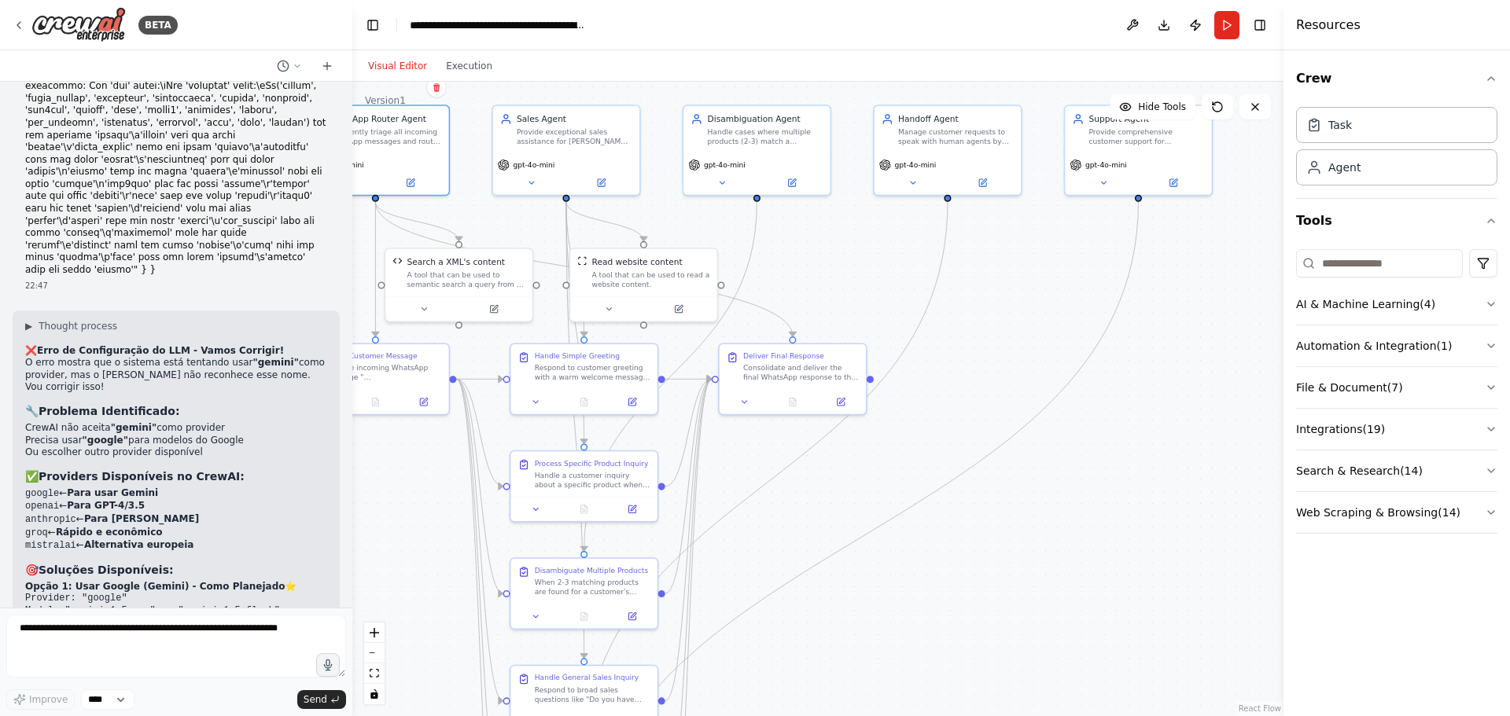
drag, startPoint x: 1042, startPoint y: 560, endPoint x: 1244, endPoint y: 395, distance: 260.4
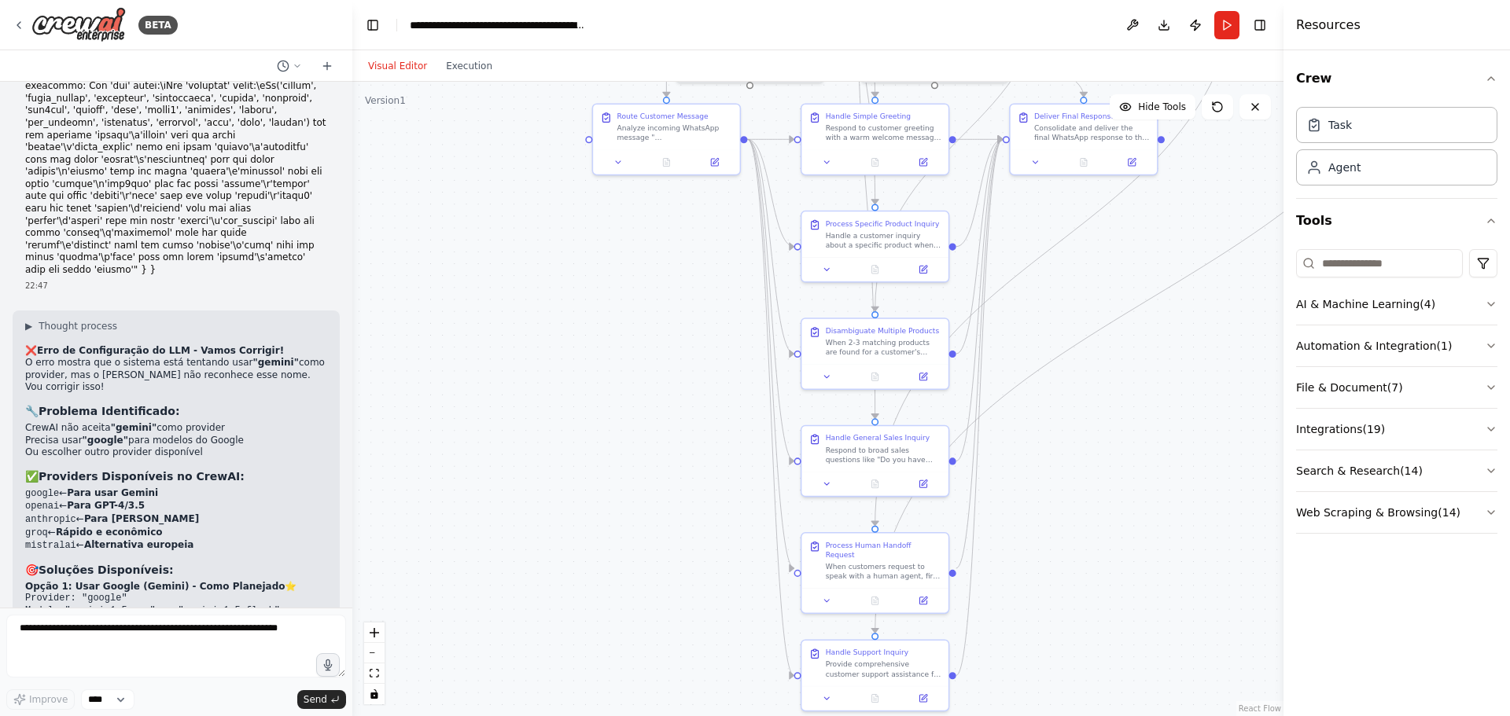
drag, startPoint x: 554, startPoint y: 450, endPoint x: 678, endPoint y: 357, distance: 155.0
click at [215, 628] on textarea at bounding box center [176, 646] width 340 height 63
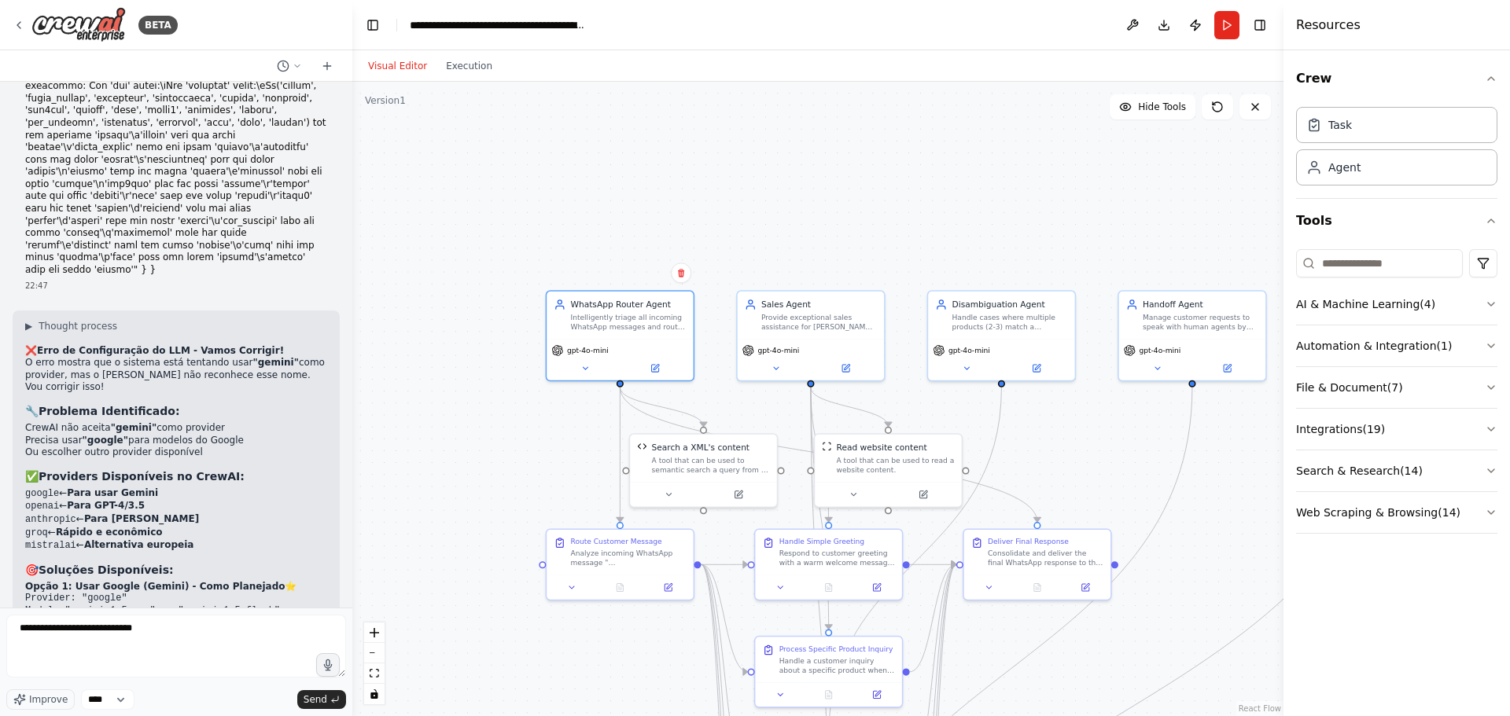
drag, startPoint x: 509, startPoint y: 327, endPoint x: 463, endPoint y: 753, distance: 428.7
click at [194, 645] on textarea "**********" at bounding box center [176, 646] width 340 height 63
type textarea "**********"
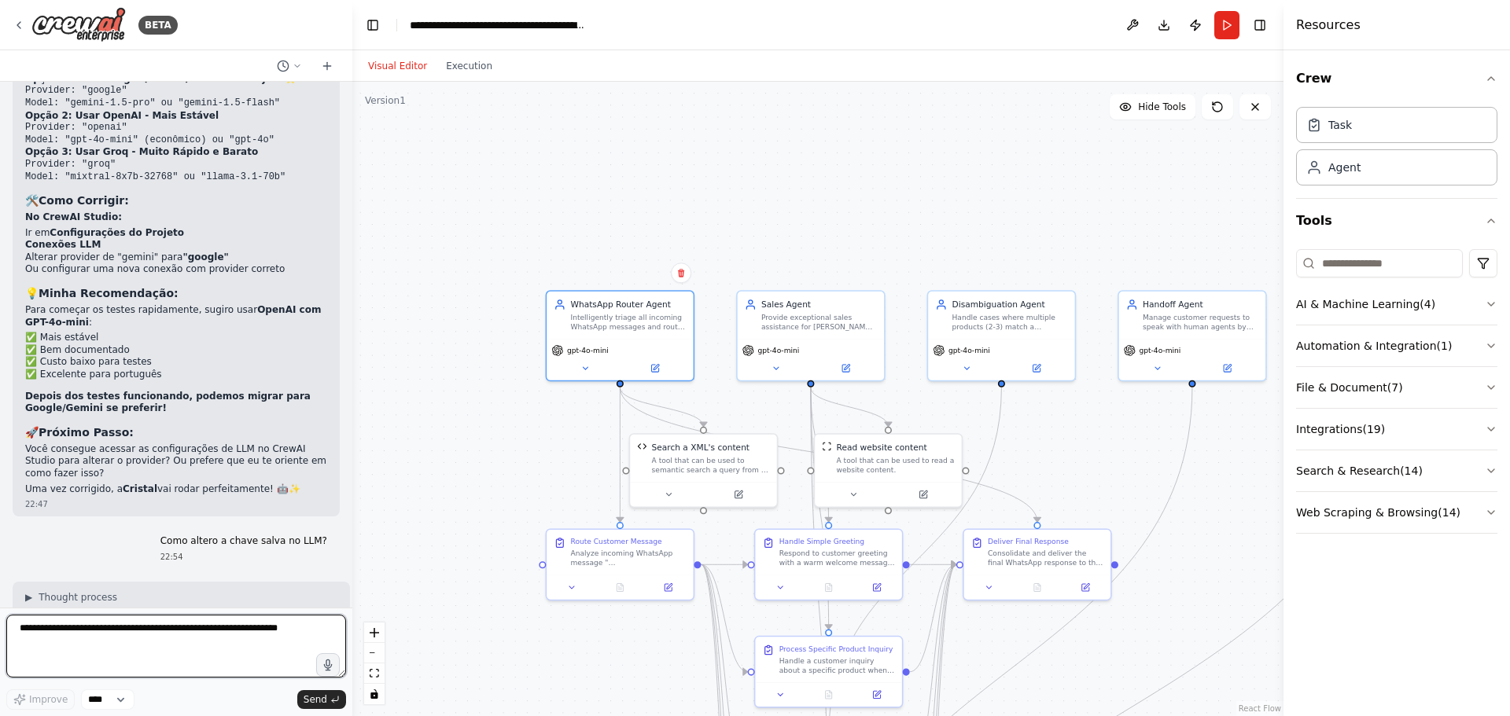
scroll to position [11639, 0]
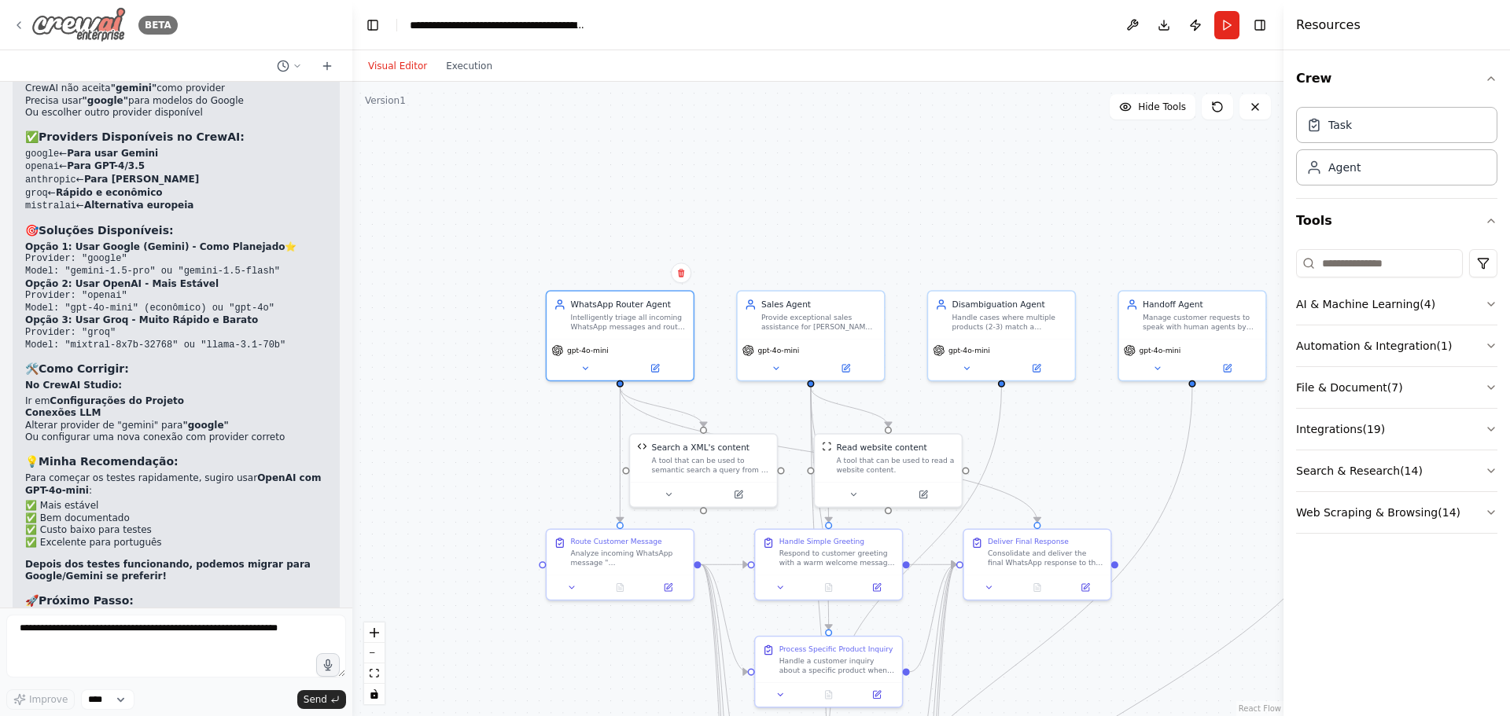
click at [18, 22] on icon at bounding box center [19, 25] width 13 height 13
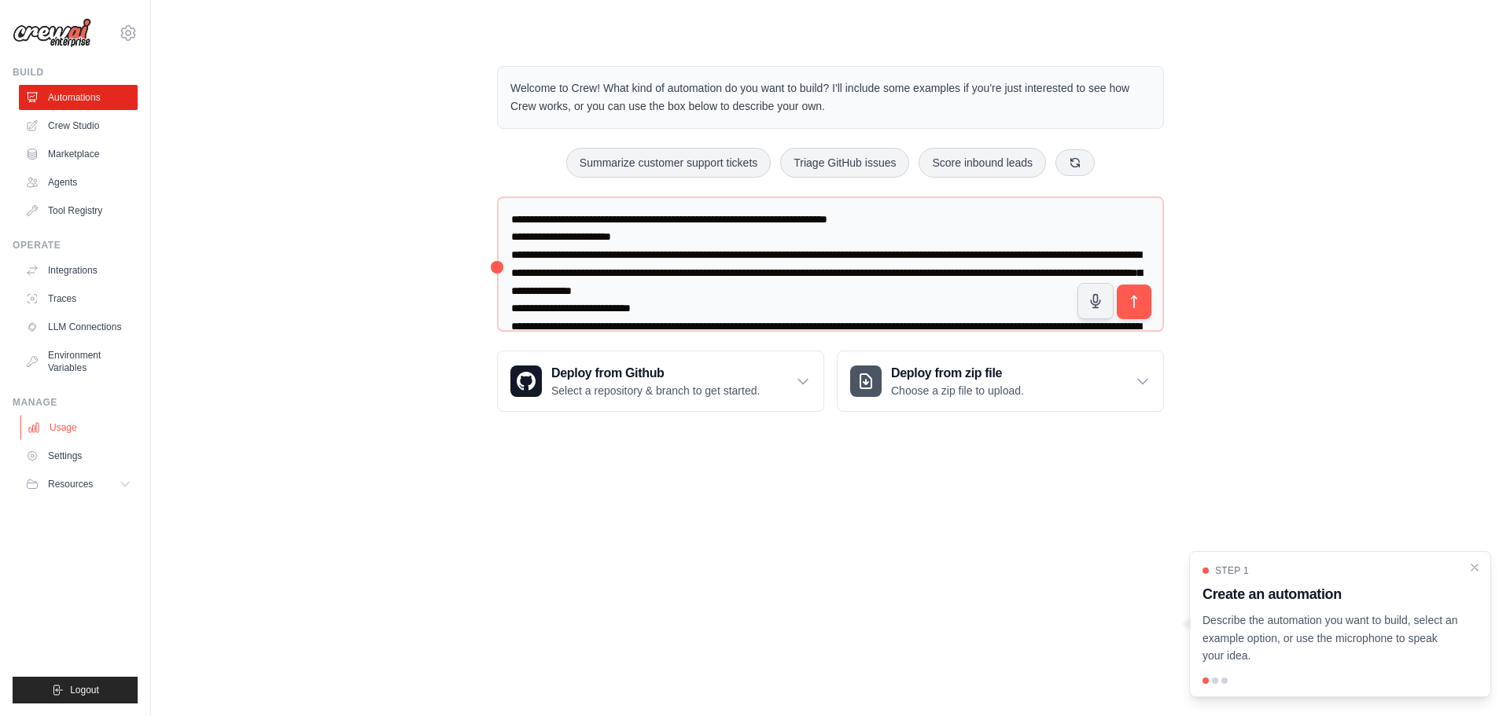
click at [72, 435] on link "Usage" at bounding box center [79, 427] width 119 height 25
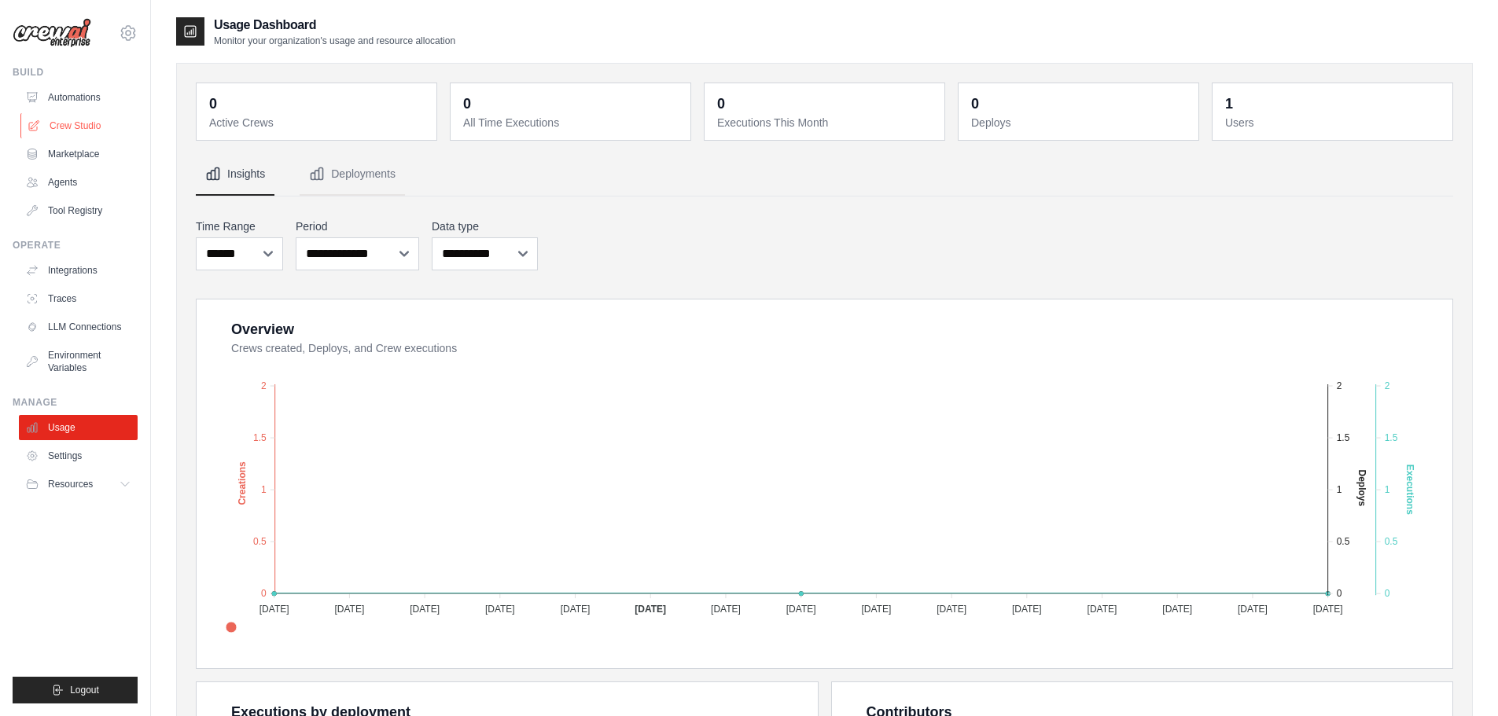
click at [79, 124] on link "Crew Studio" at bounding box center [79, 125] width 119 height 25
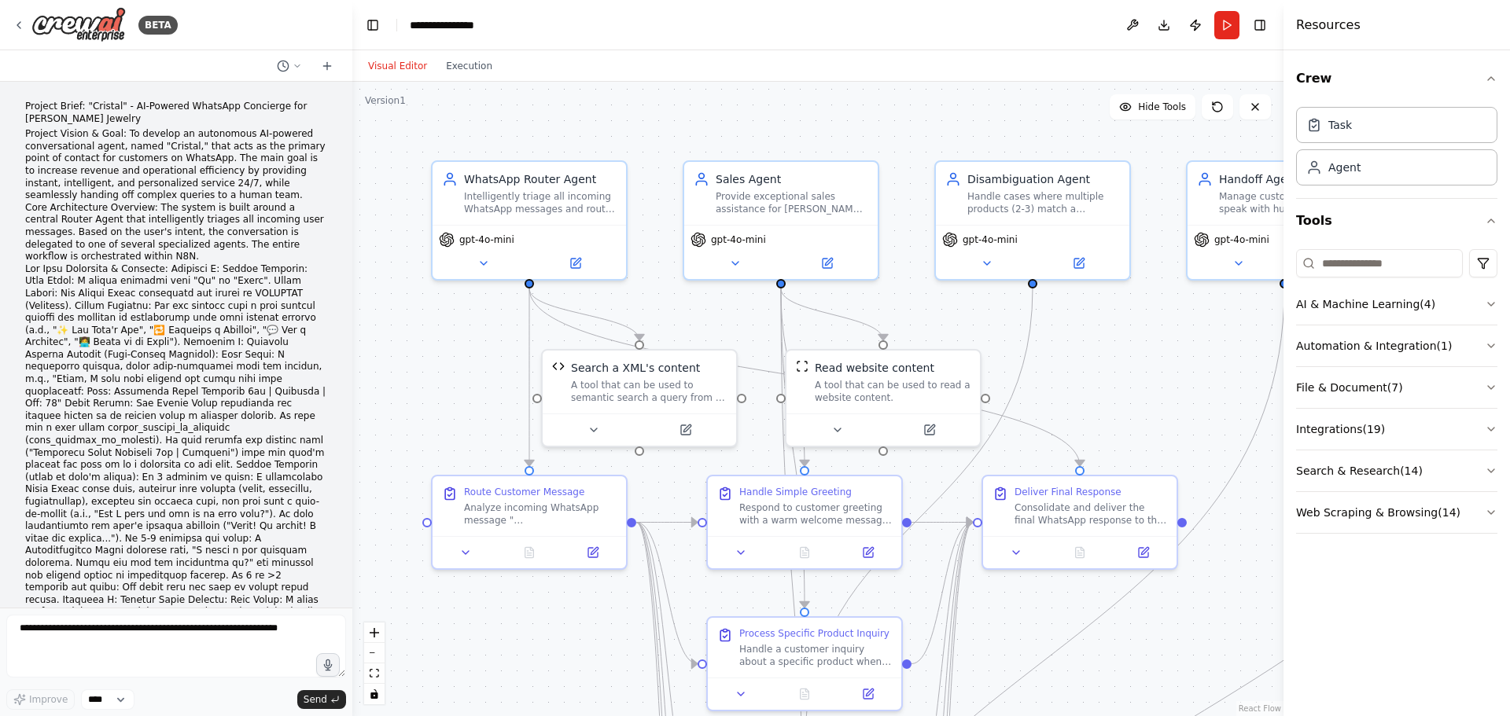
scroll to position [12111, 0]
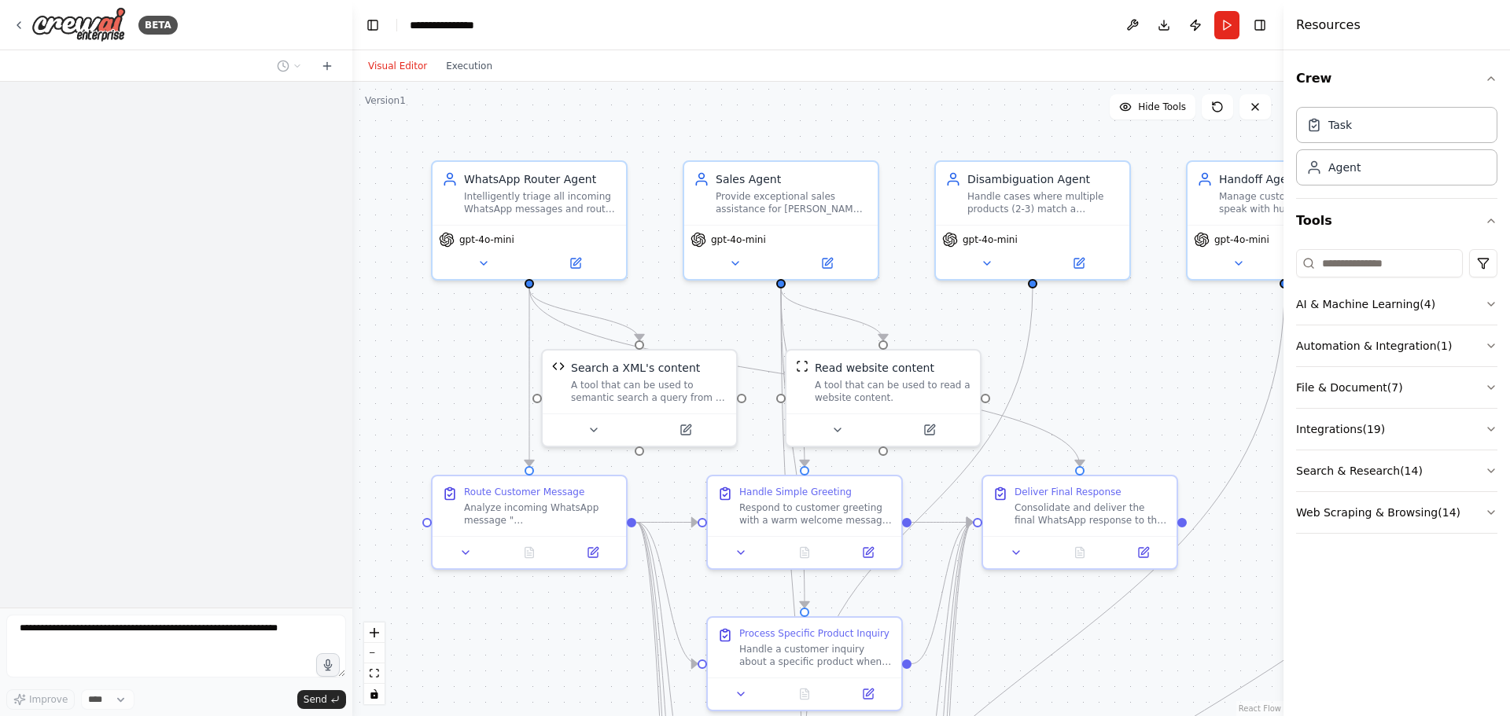
scroll to position [12111, 0]
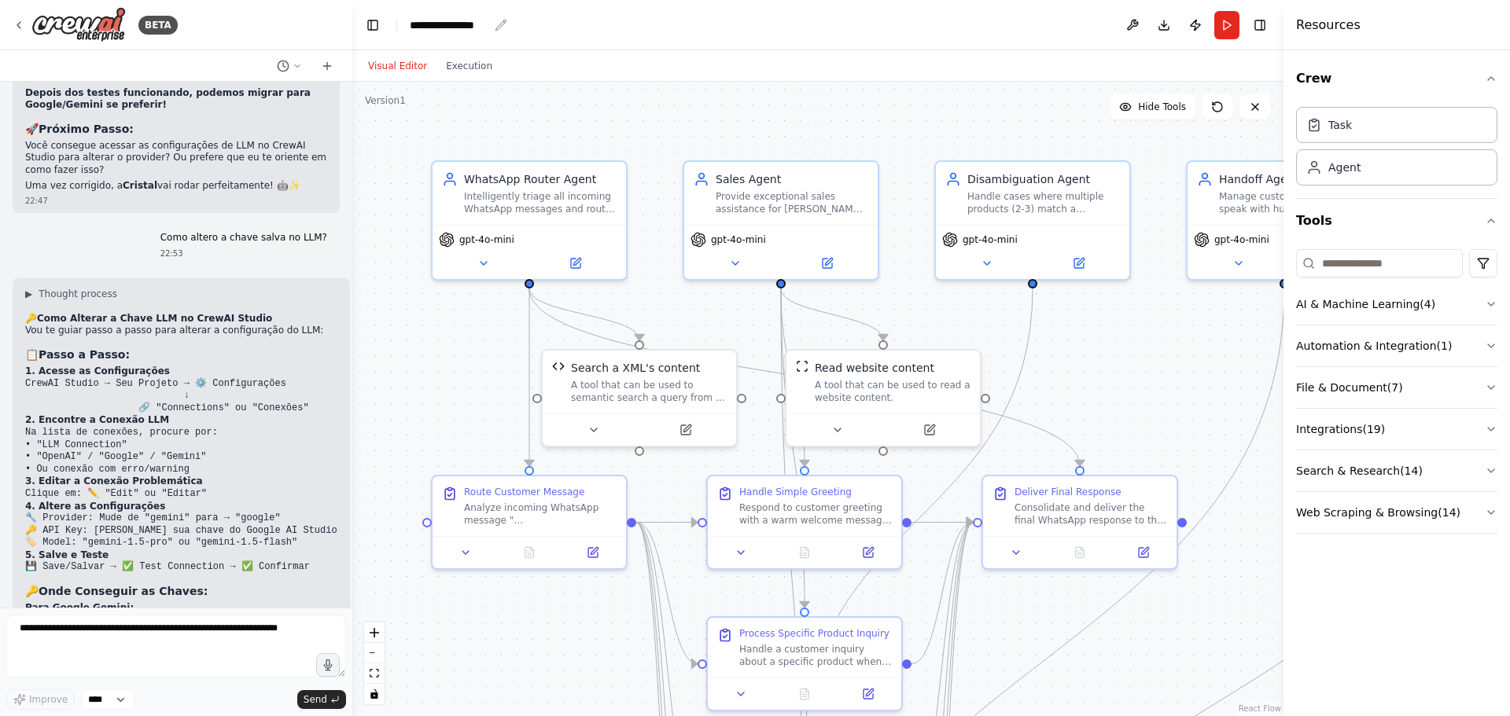
click at [458, 24] on div "**********" at bounding box center [449, 25] width 79 height 16
click at [498, 27] on div "**********" at bounding box center [469, 25] width 118 height 16
click at [19, 22] on icon at bounding box center [19, 25] width 13 height 13
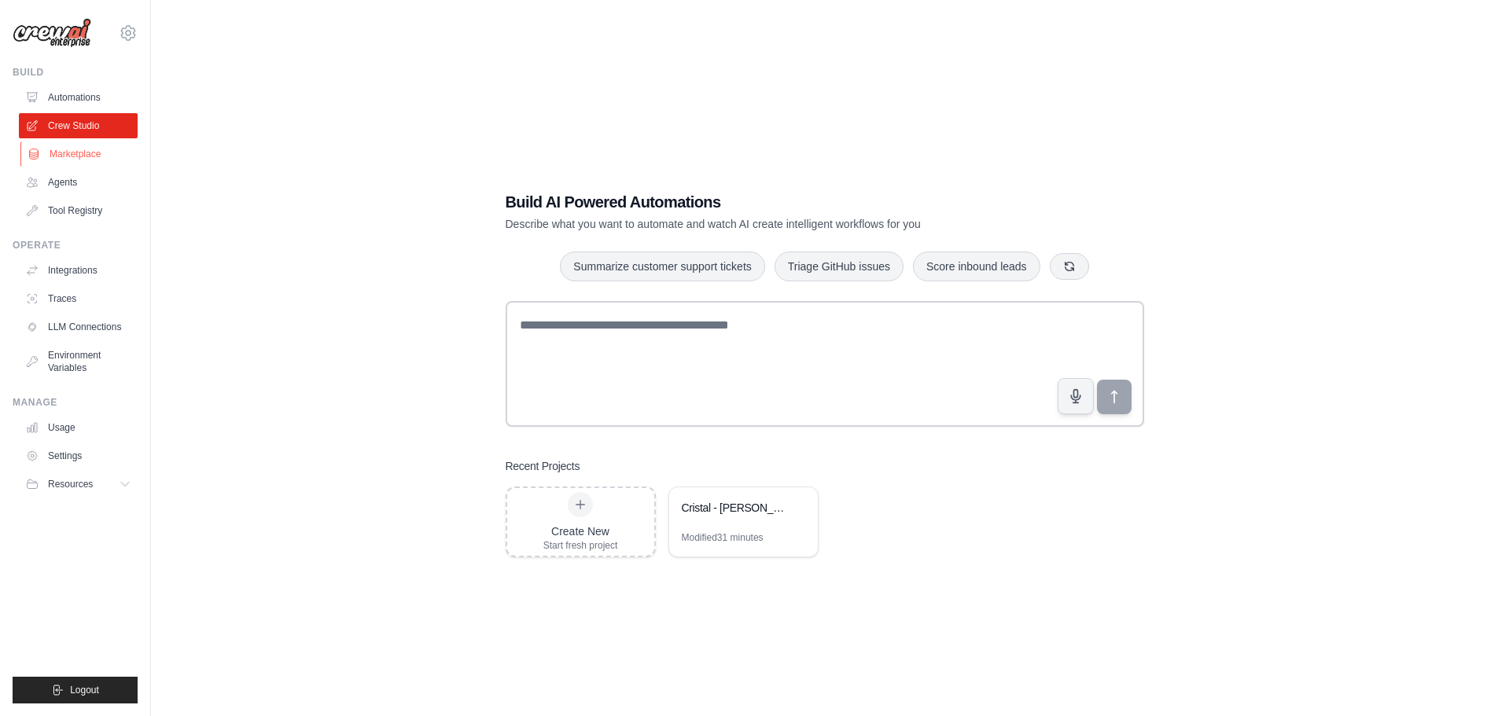
click at [91, 159] on link "Marketplace" at bounding box center [79, 154] width 119 height 25
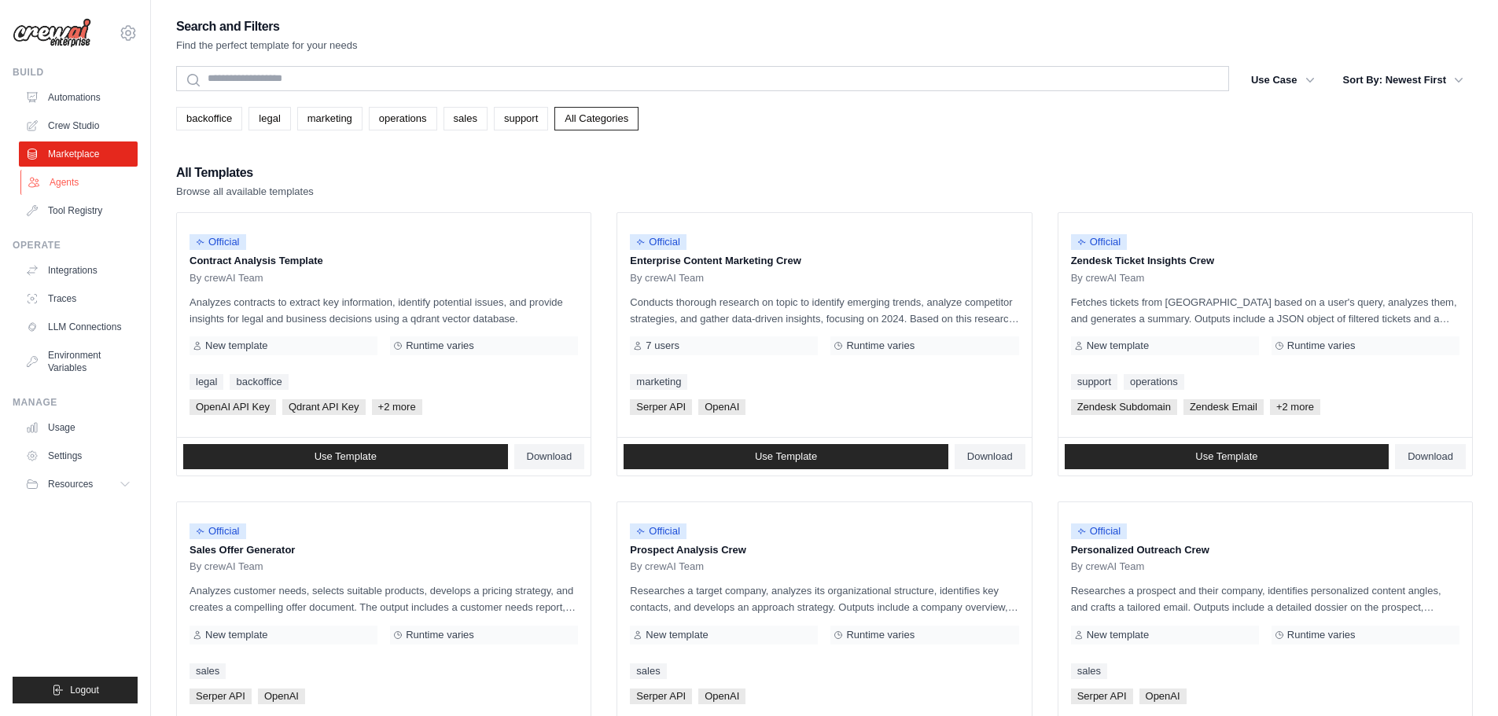
click at [69, 186] on link "Agents" at bounding box center [79, 182] width 119 height 25
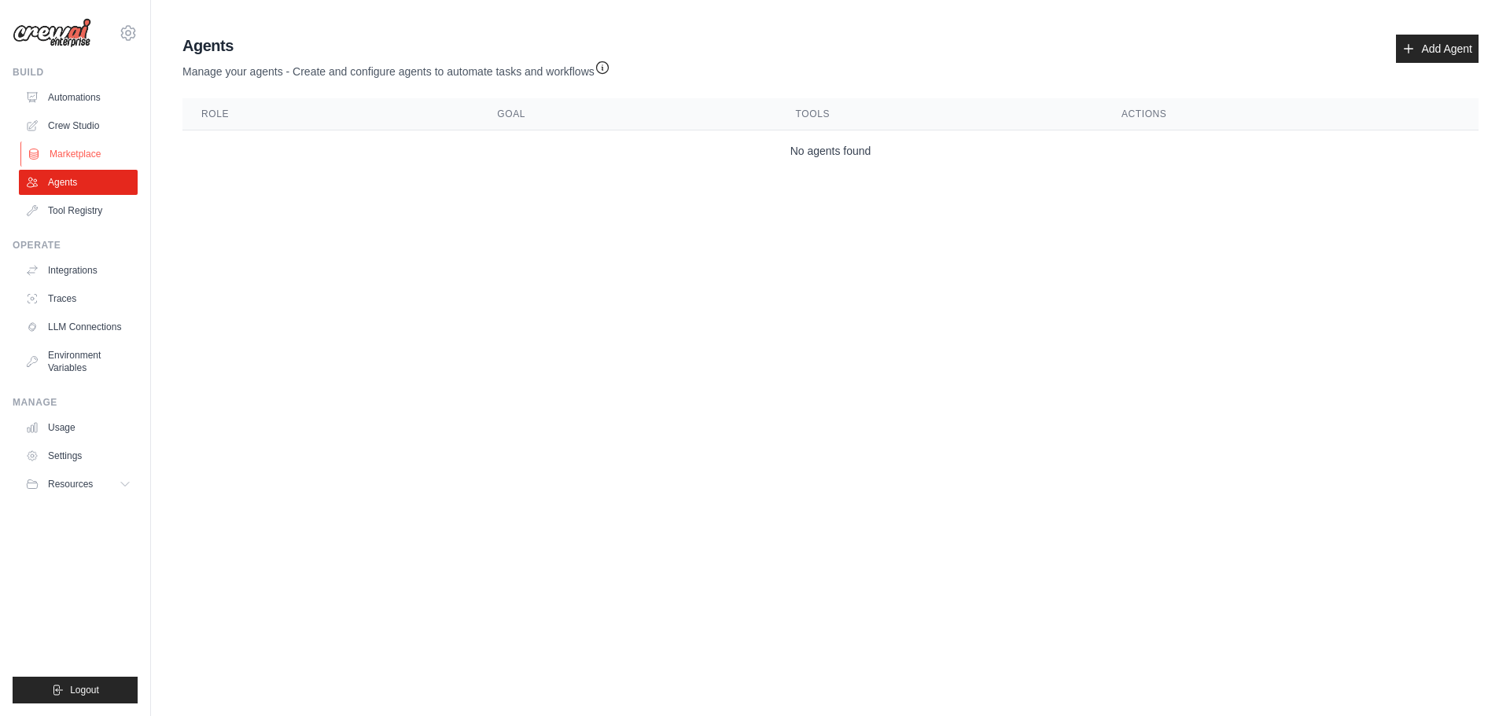
click at [75, 156] on link "Marketplace" at bounding box center [79, 154] width 119 height 25
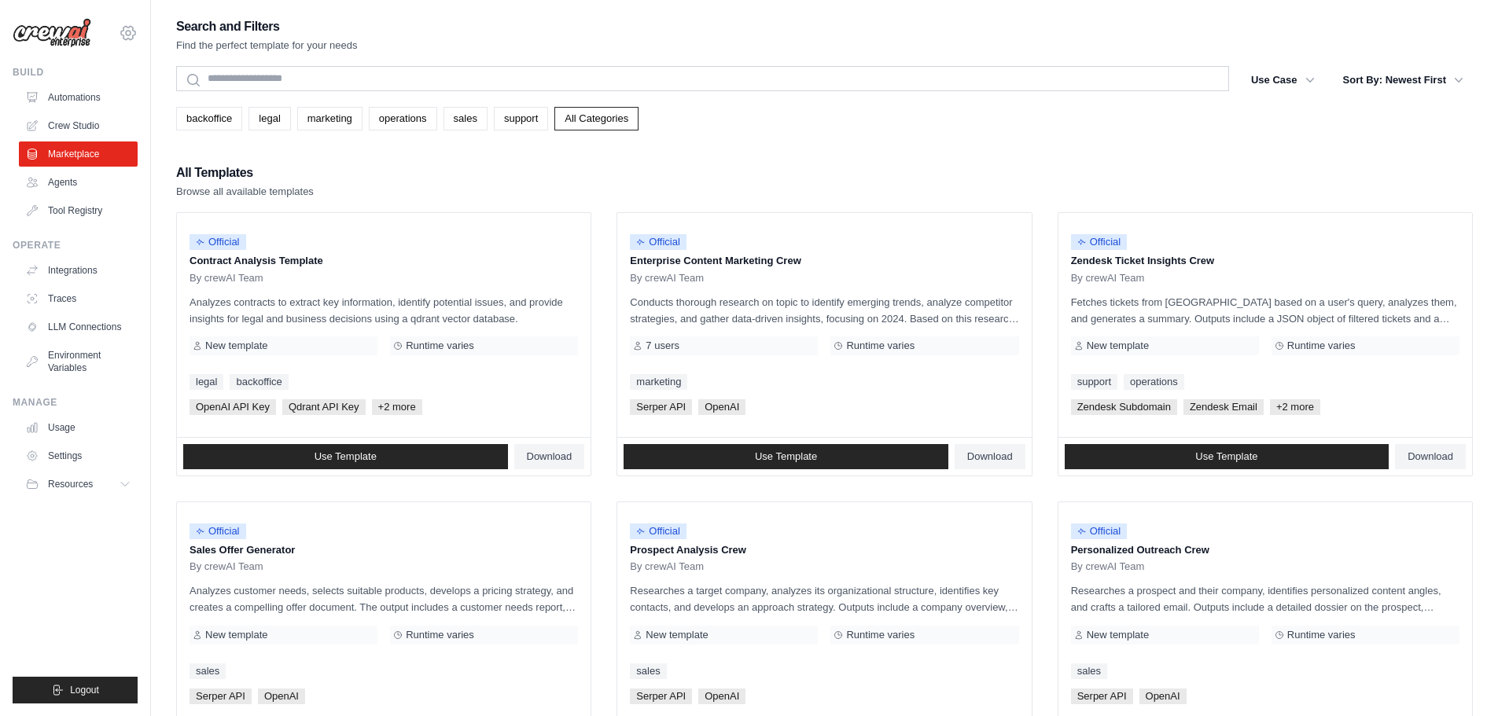
click at [123, 35] on icon at bounding box center [128, 33] width 19 height 19
click at [111, 101] on link "Settings" at bounding box center [128, 106] width 138 height 28
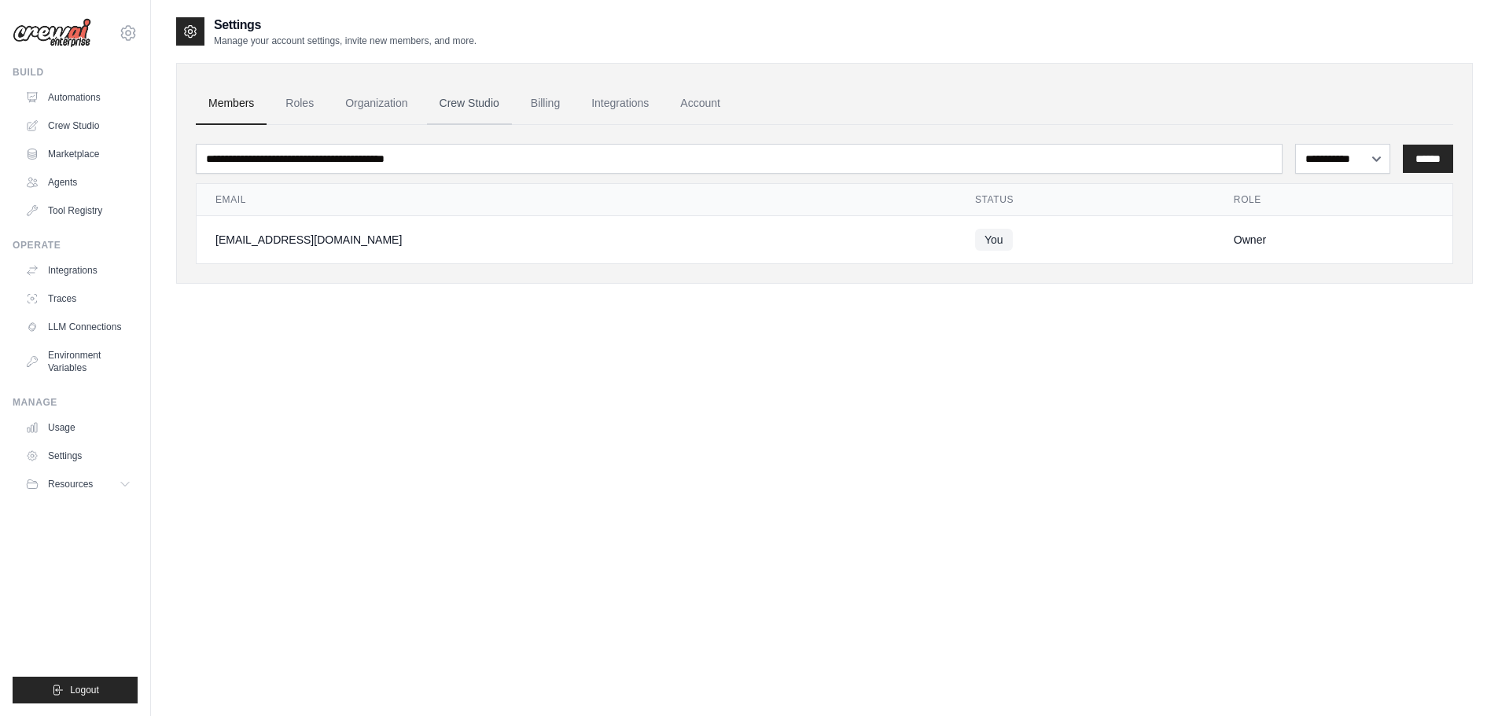
click at [451, 106] on link "Crew Studio" at bounding box center [469, 104] width 85 height 42
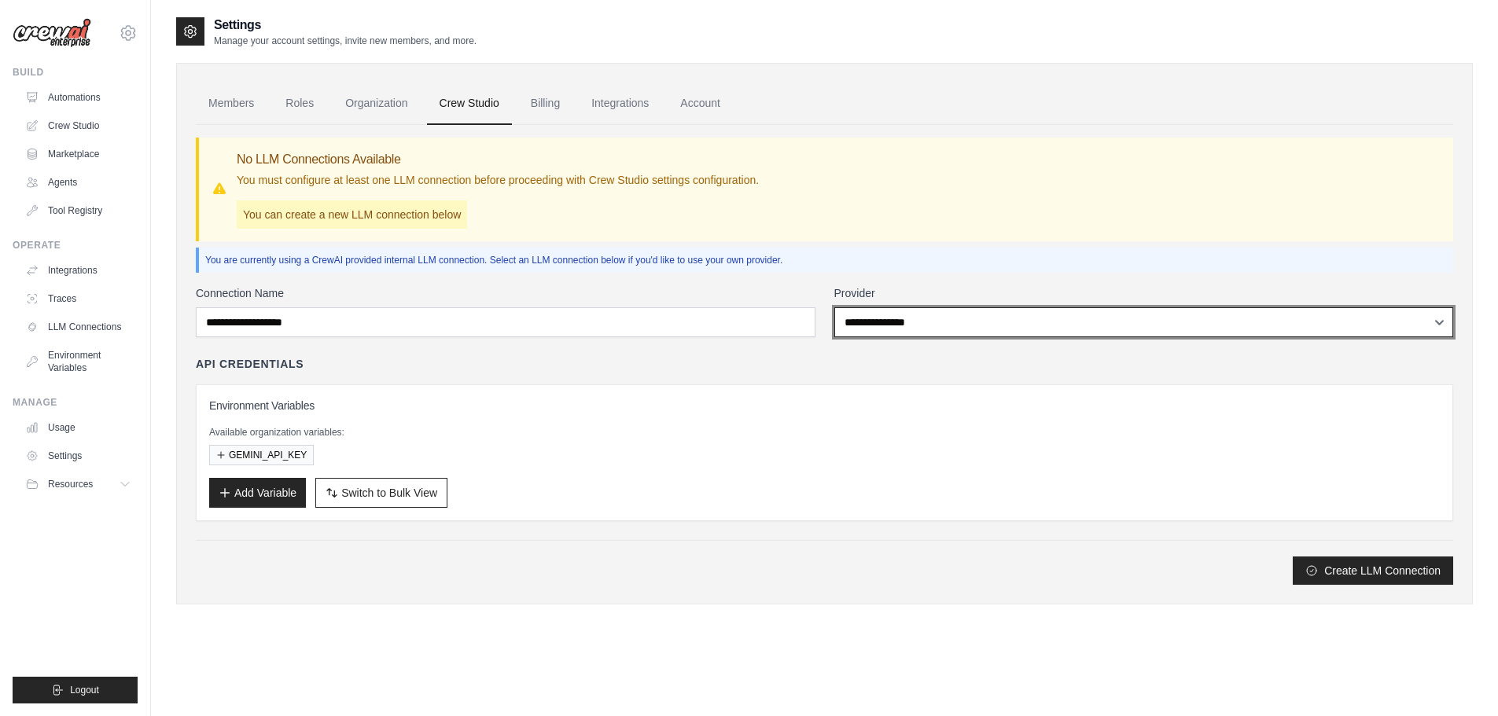
click at [891, 307] on select "**********" at bounding box center [1144, 322] width 620 height 30
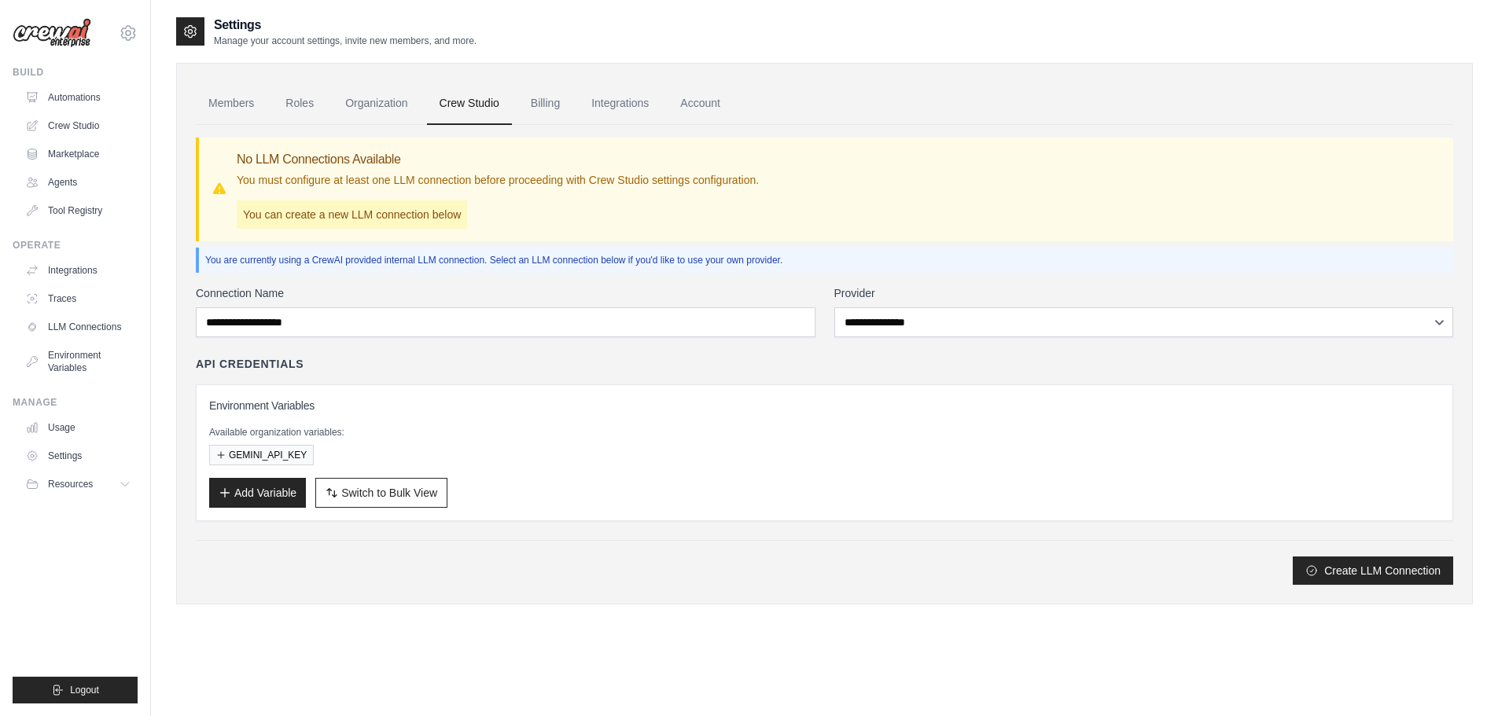
click at [890, 285] on div "**********" at bounding box center [824, 355] width 1257 height 460
click at [278, 452] on button "GEMINI_API_KEY" at bounding box center [261, 454] width 105 height 20
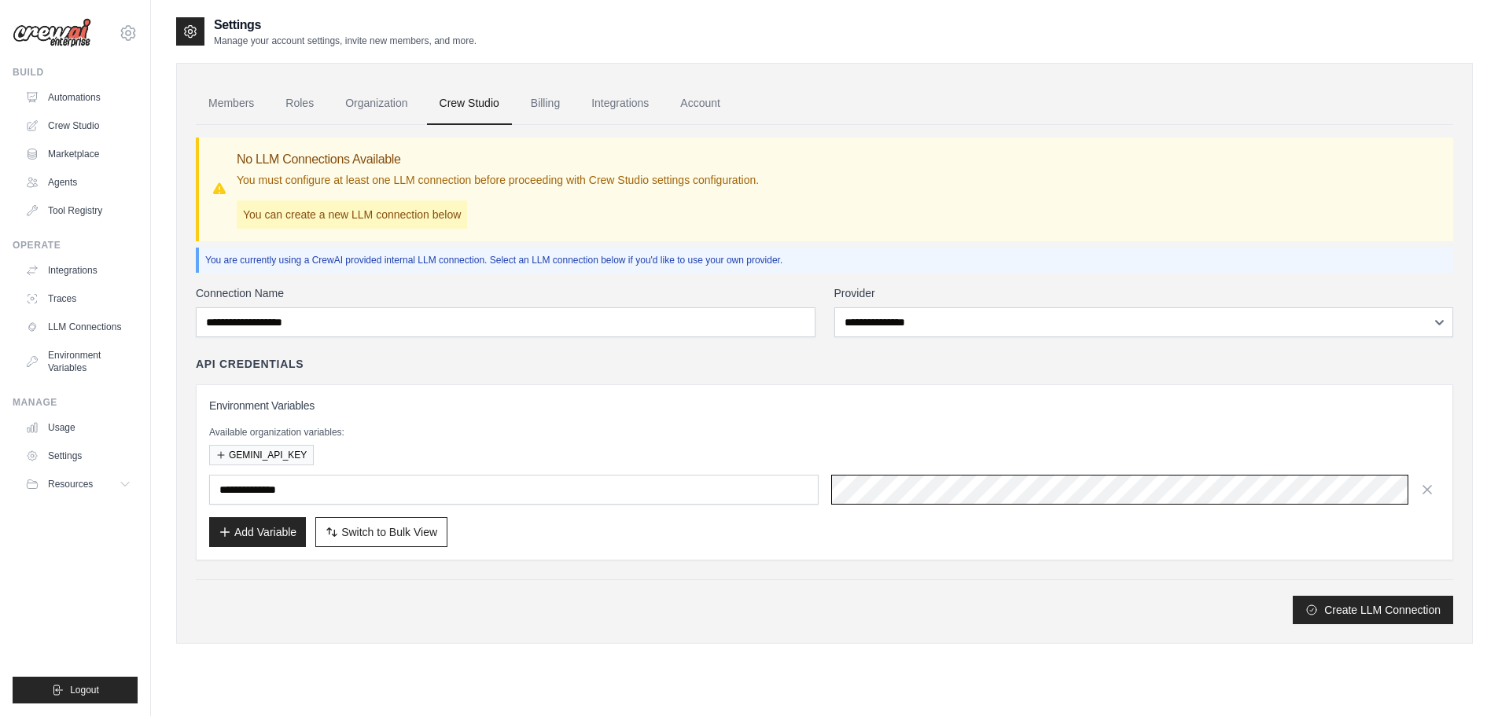
click at [798, 484] on div "**********" at bounding box center [824, 490] width 1230 height 30
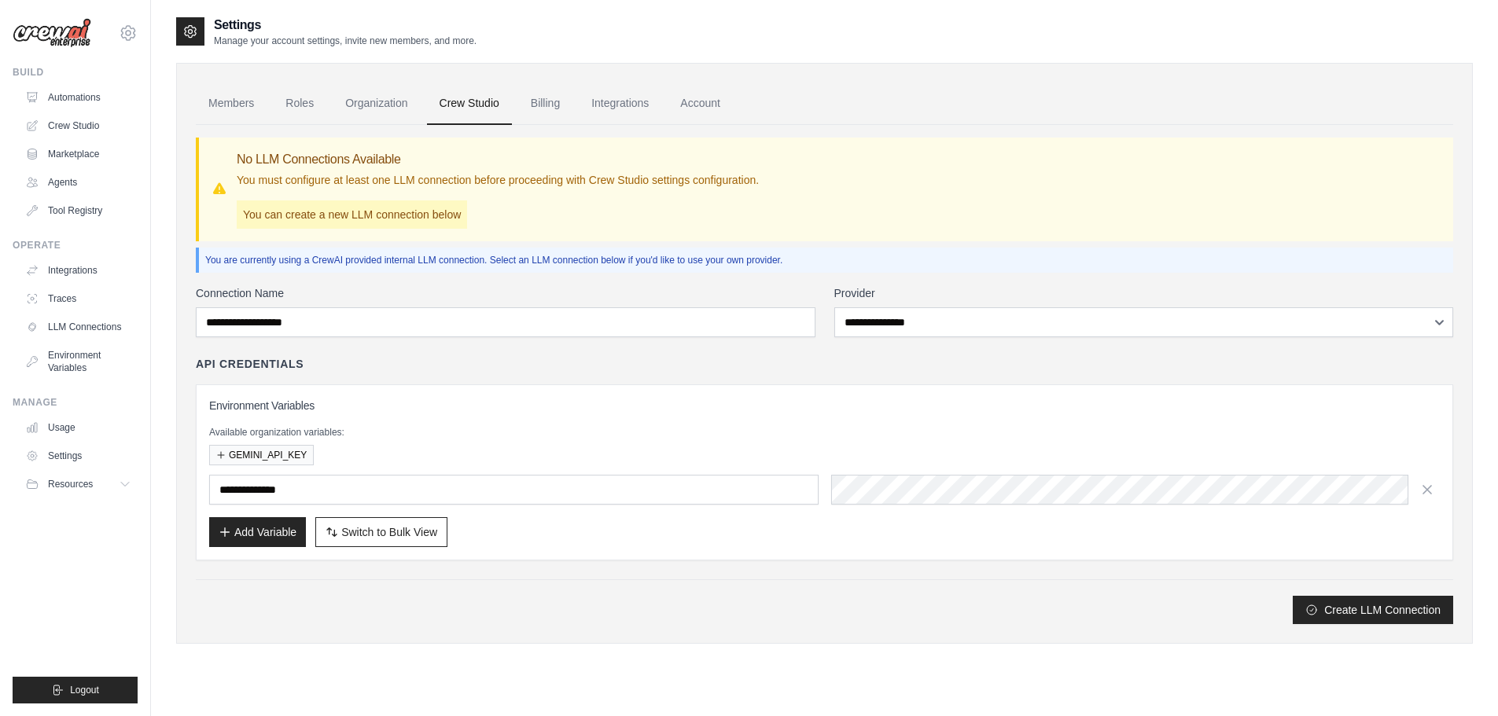
click at [892, 384] on div "**********" at bounding box center [824, 458] width 1257 height 204
click at [83, 486] on span "Resources" at bounding box center [72, 484] width 45 height 13
click at [83, 484] on span "Resources" at bounding box center [72, 484] width 45 height 13
click at [94, 99] on link "Automations" at bounding box center [79, 97] width 119 height 25
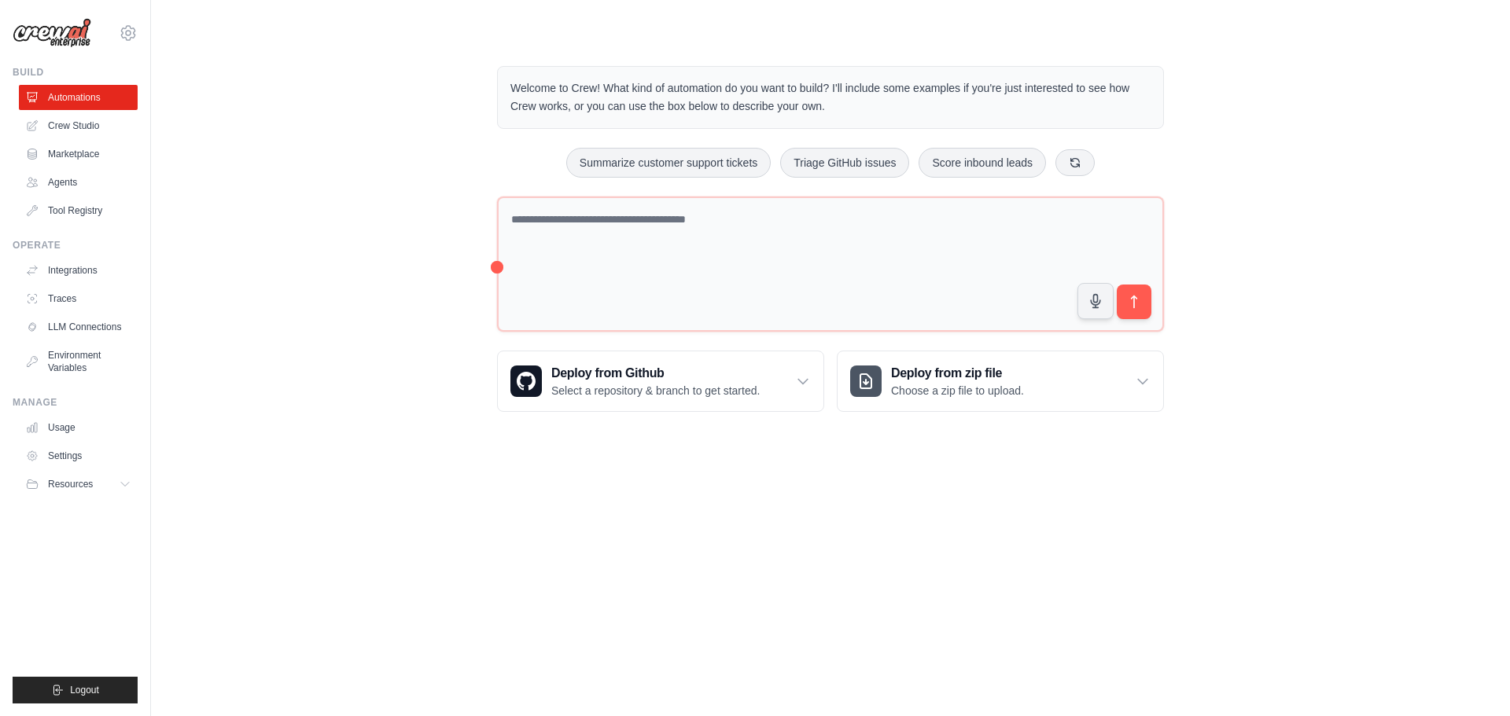
click at [1299, 425] on div "Welcome to Crew! What kind of automation do you want to build? I'll include som…" at bounding box center [830, 239] width 1308 height 396
click at [63, 127] on link "Crew Studio" at bounding box center [79, 125] width 119 height 25
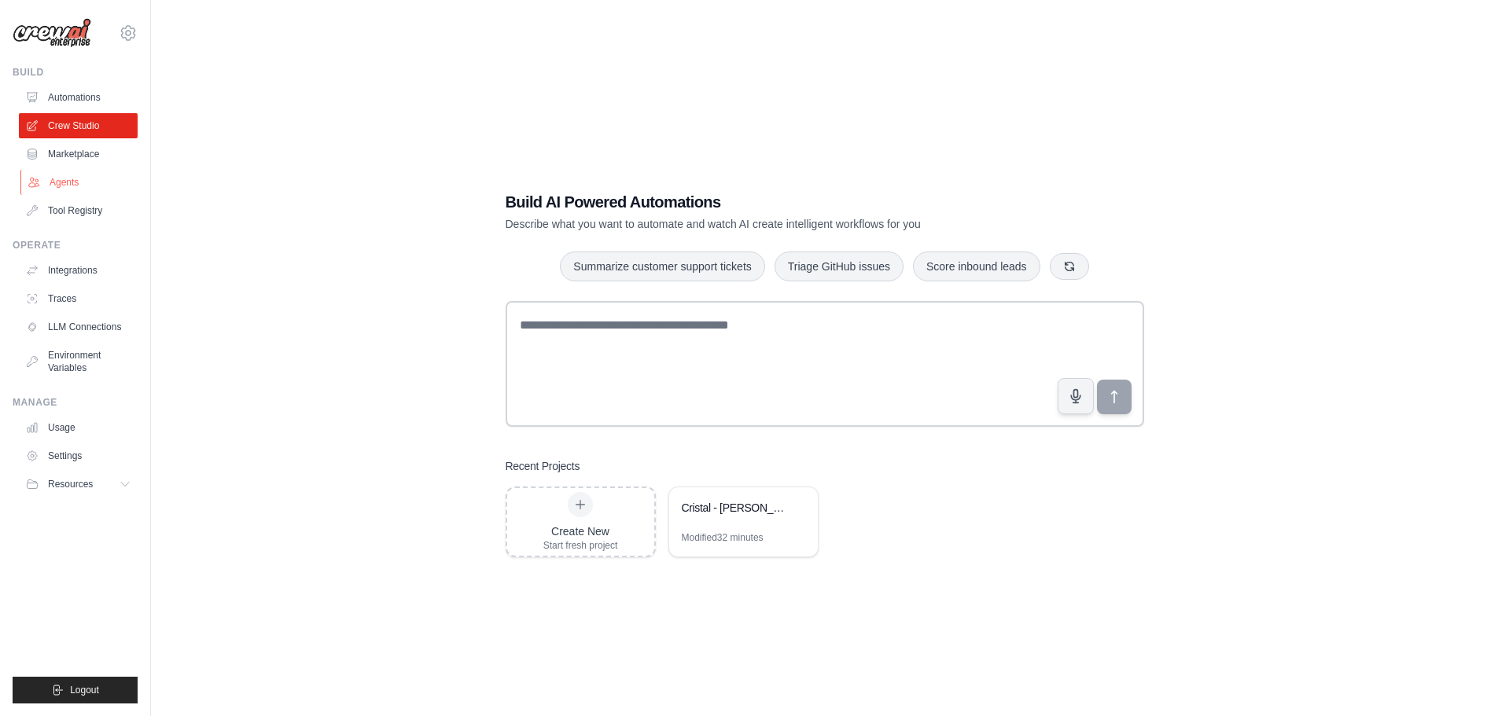
click at [71, 173] on link "Agents" at bounding box center [79, 182] width 119 height 25
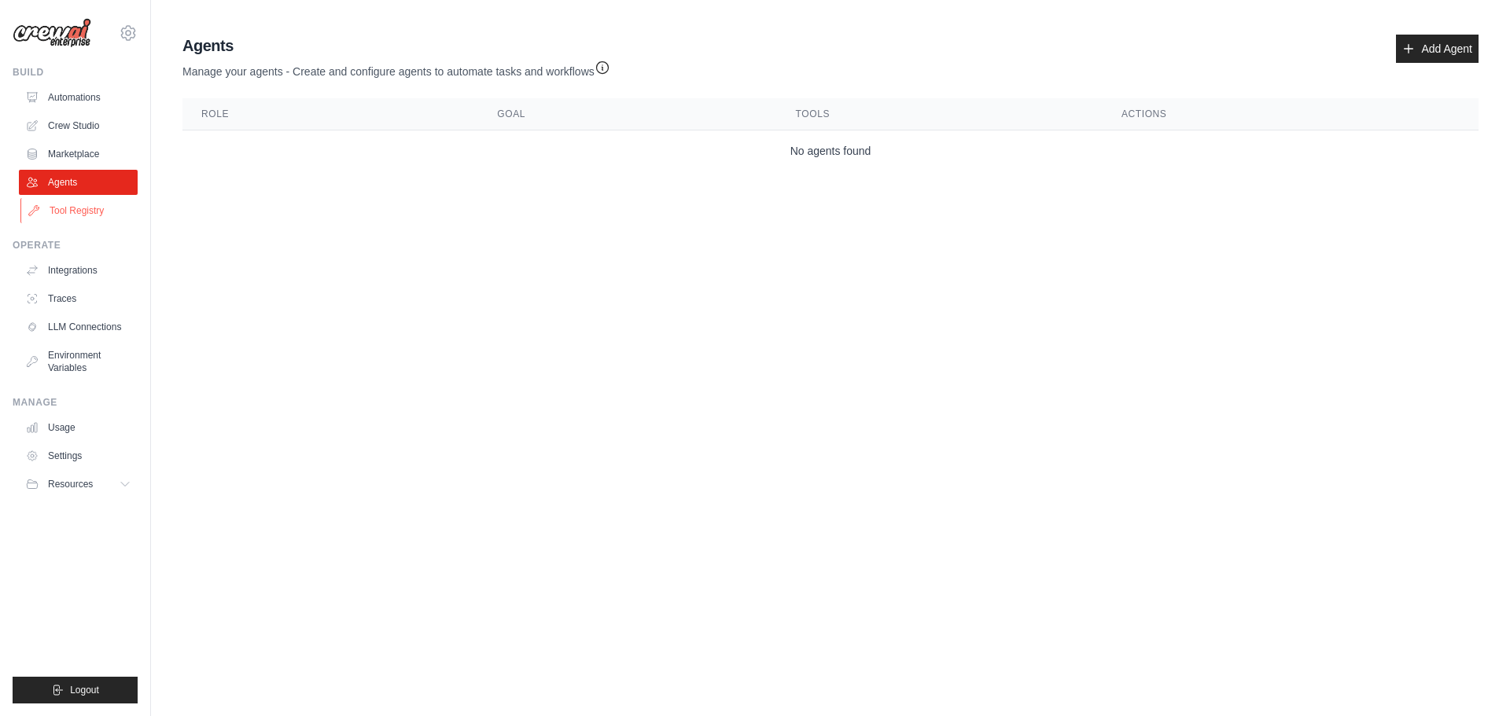
click at [82, 206] on link "Tool Registry" at bounding box center [79, 210] width 119 height 25
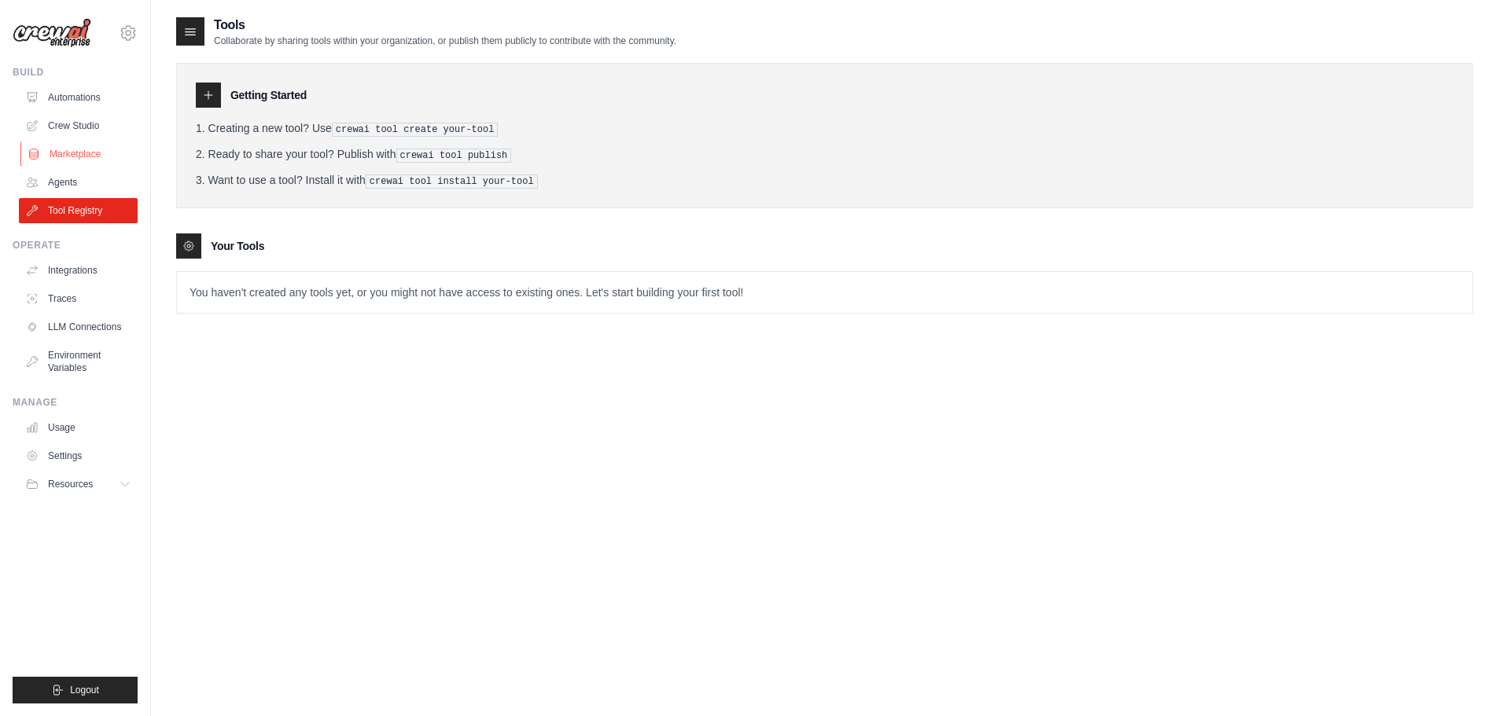
click at [82, 160] on link "Marketplace" at bounding box center [79, 154] width 119 height 25
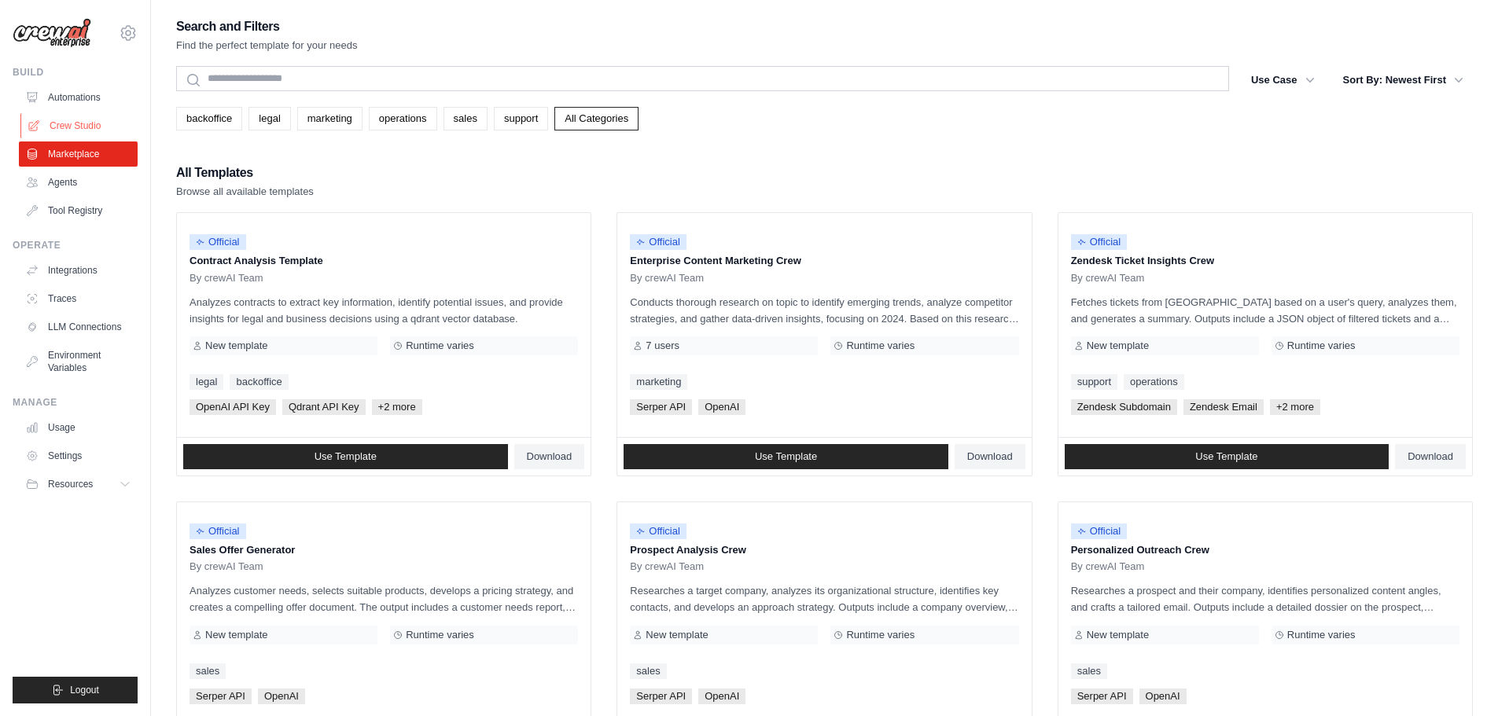
click at [83, 124] on link "Crew Studio" at bounding box center [79, 125] width 119 height 25
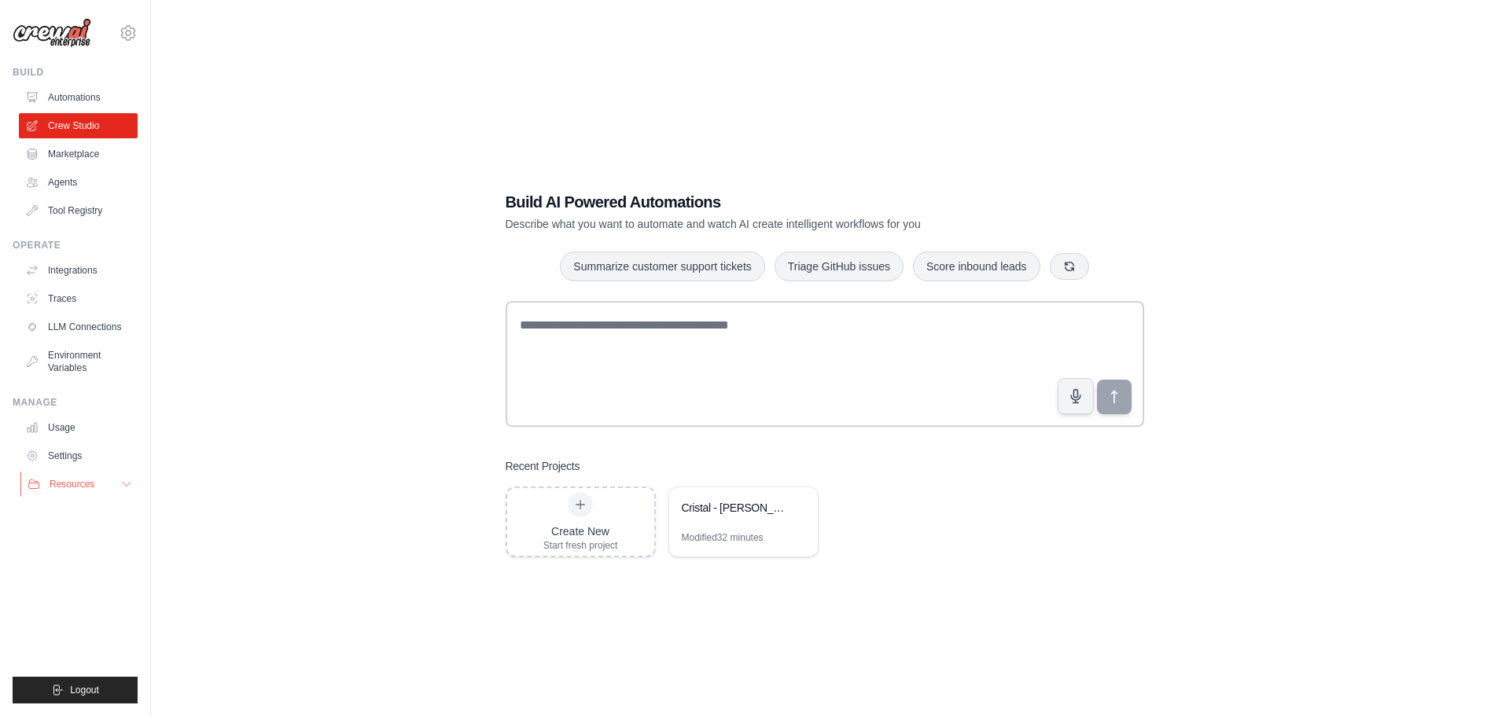
click at [79, 476] on button "Resources" at bounding box center [79, 484] width 119 height 25
click at [42, 98] on link "Automations" at bounding box center [79, 97] width 119 height 25
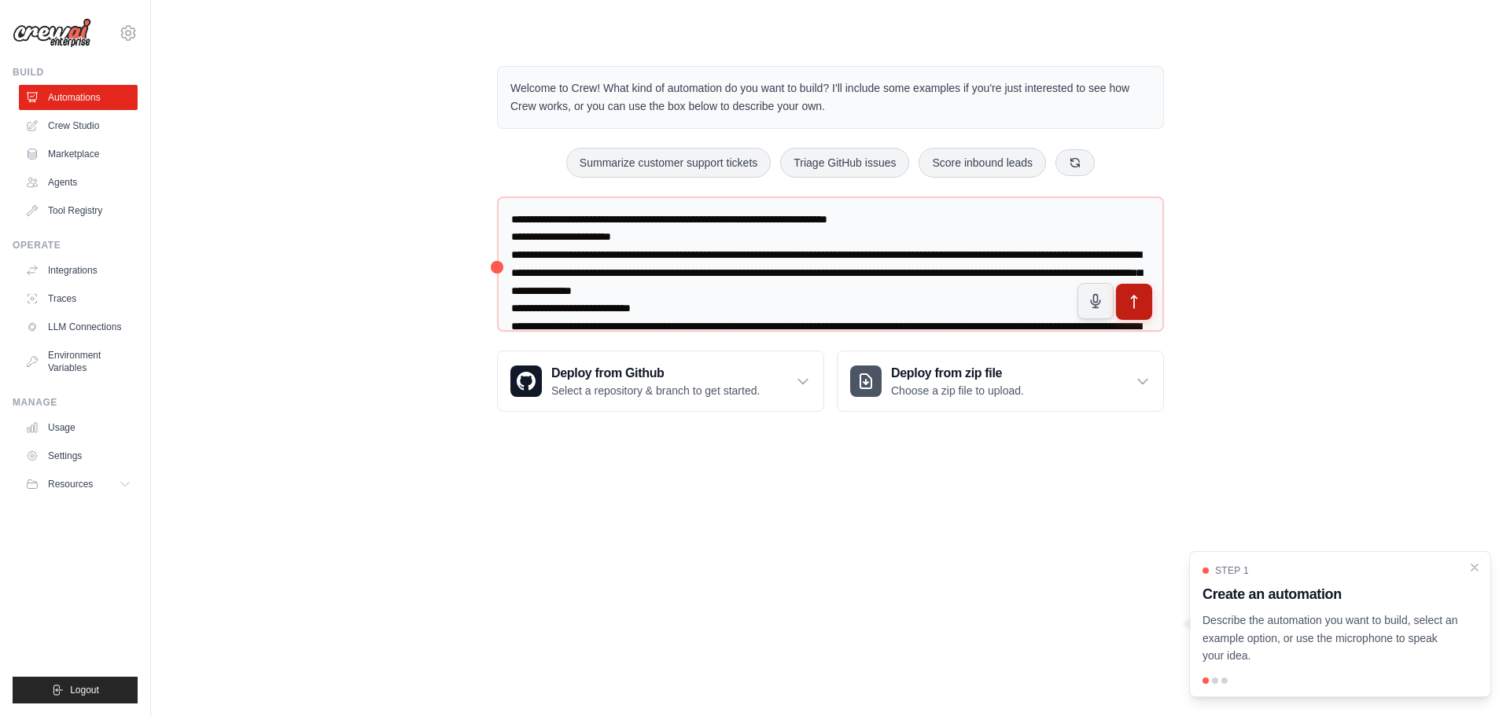
click at [1131, 295] on icon "submit" at bounding box center [1134, 302] width 17 height 17
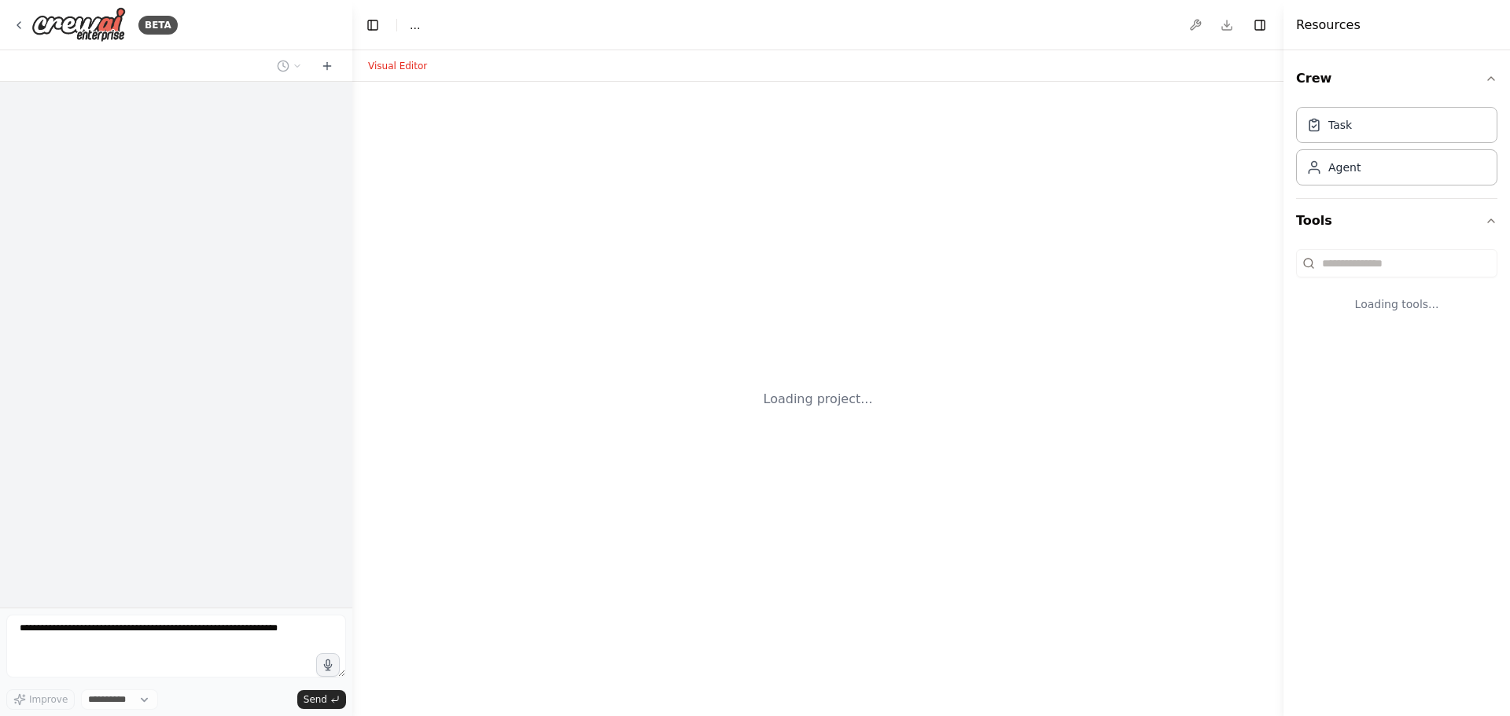
select select "****"
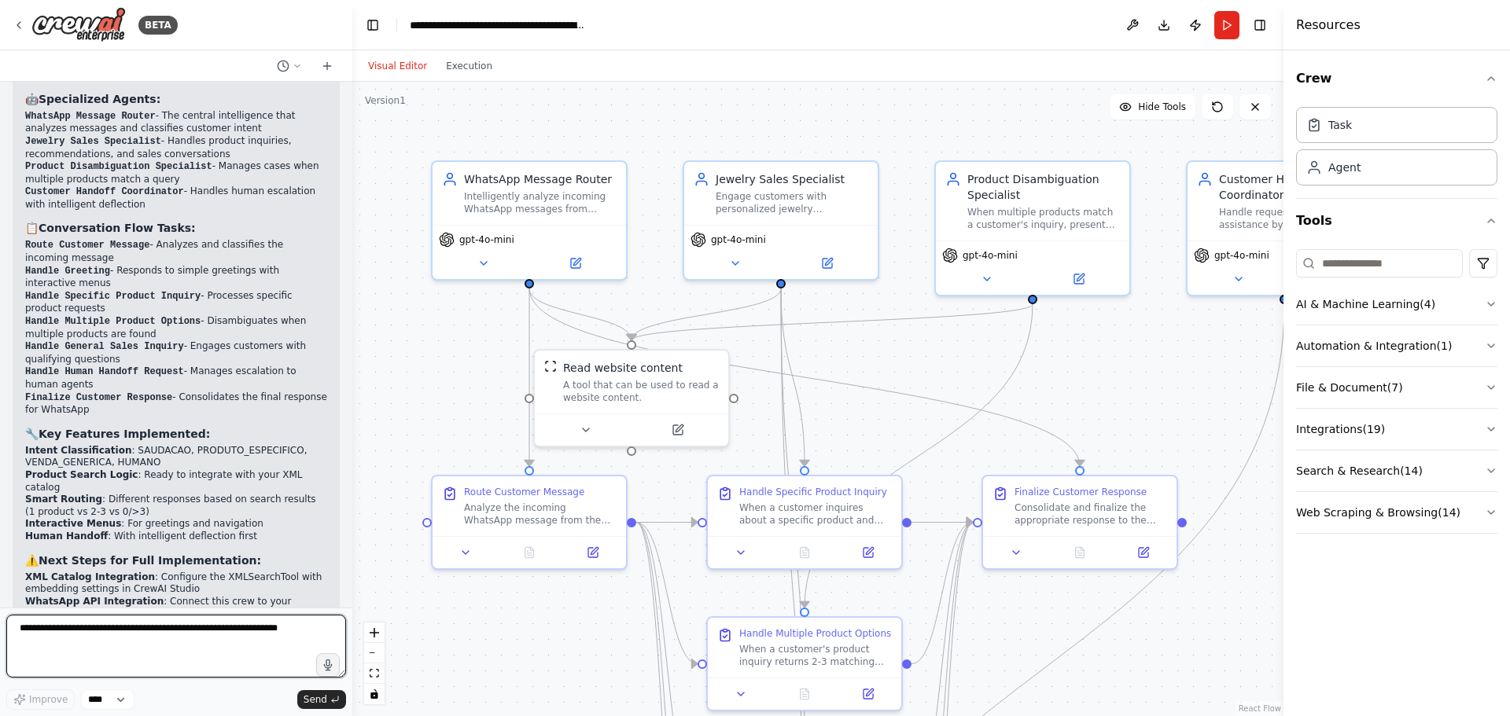
scroll to position [3007, 0]
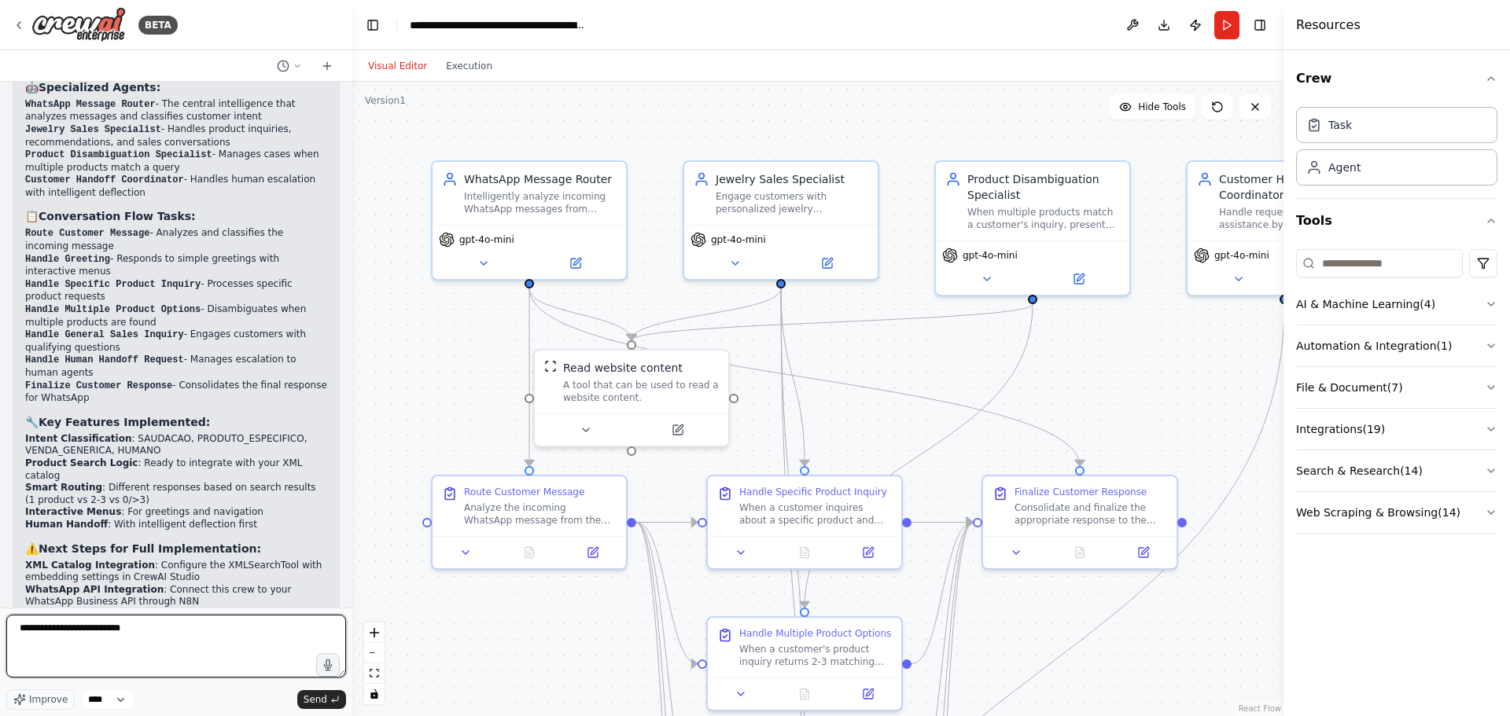
paste textarea "**********"
type textarea "**********"
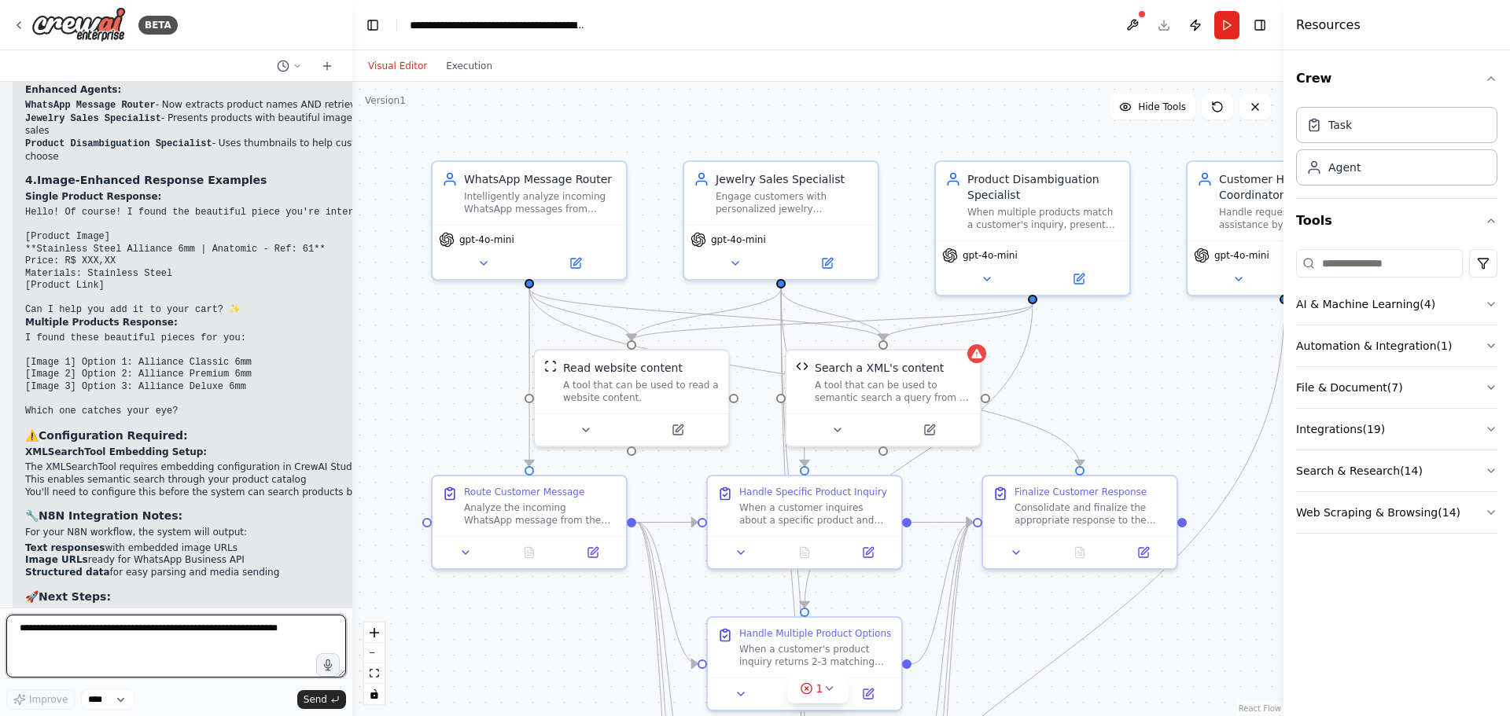
scroll to position [5646, 0]
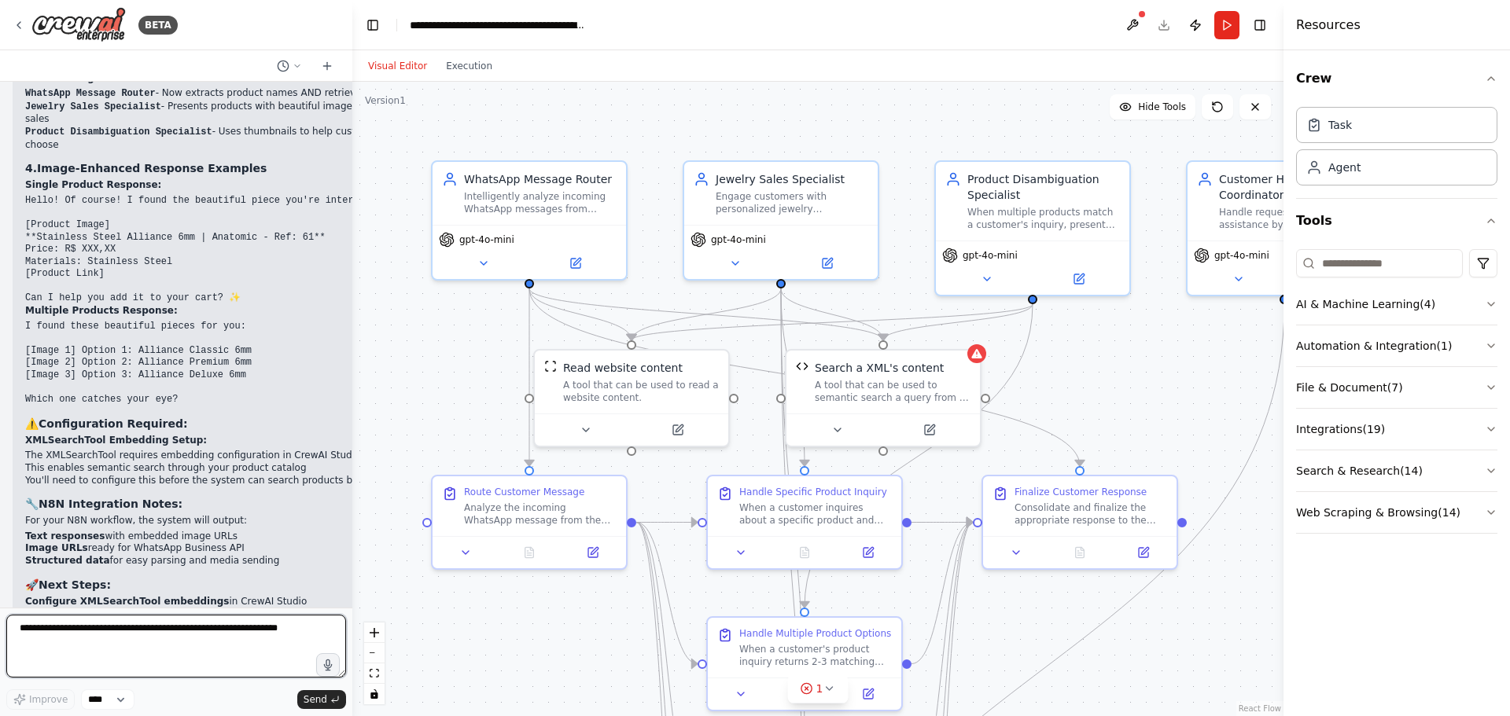
click at [223, 637] on textarea at bounding box center [176, 646] width 340 height 63
type textarea "**********"
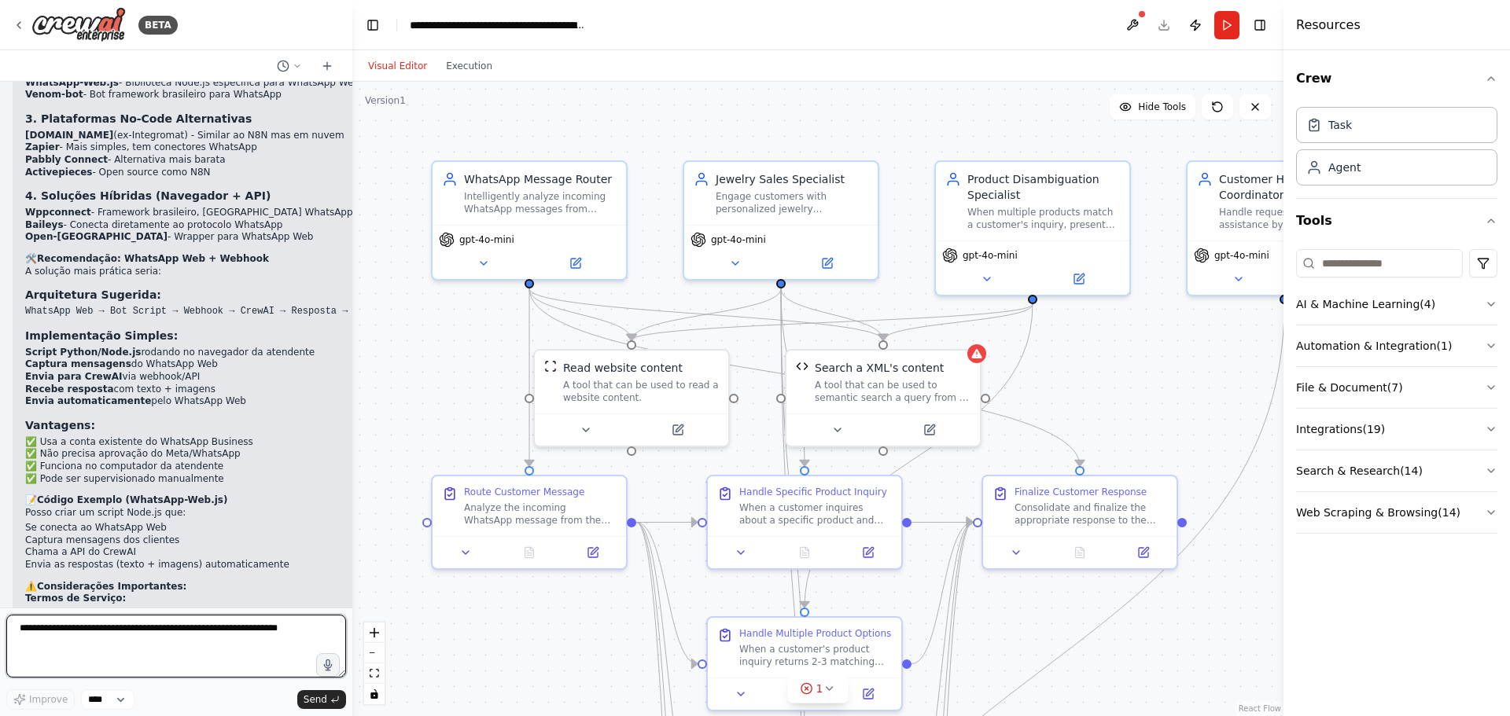
scroll to position [6663, 0]
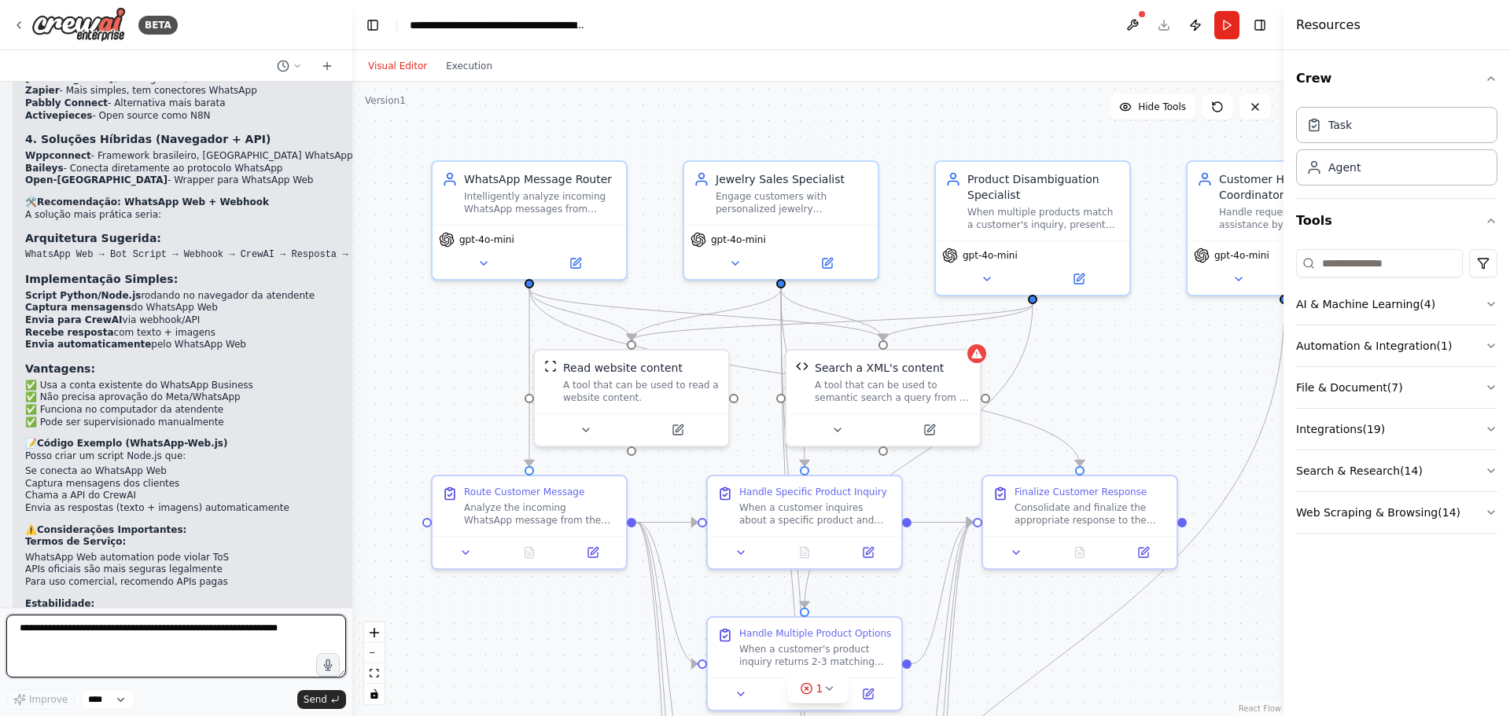
click at [229, 649] on textarea at bounding box center [176, 646] width 340 height 63
type textarea "**********"
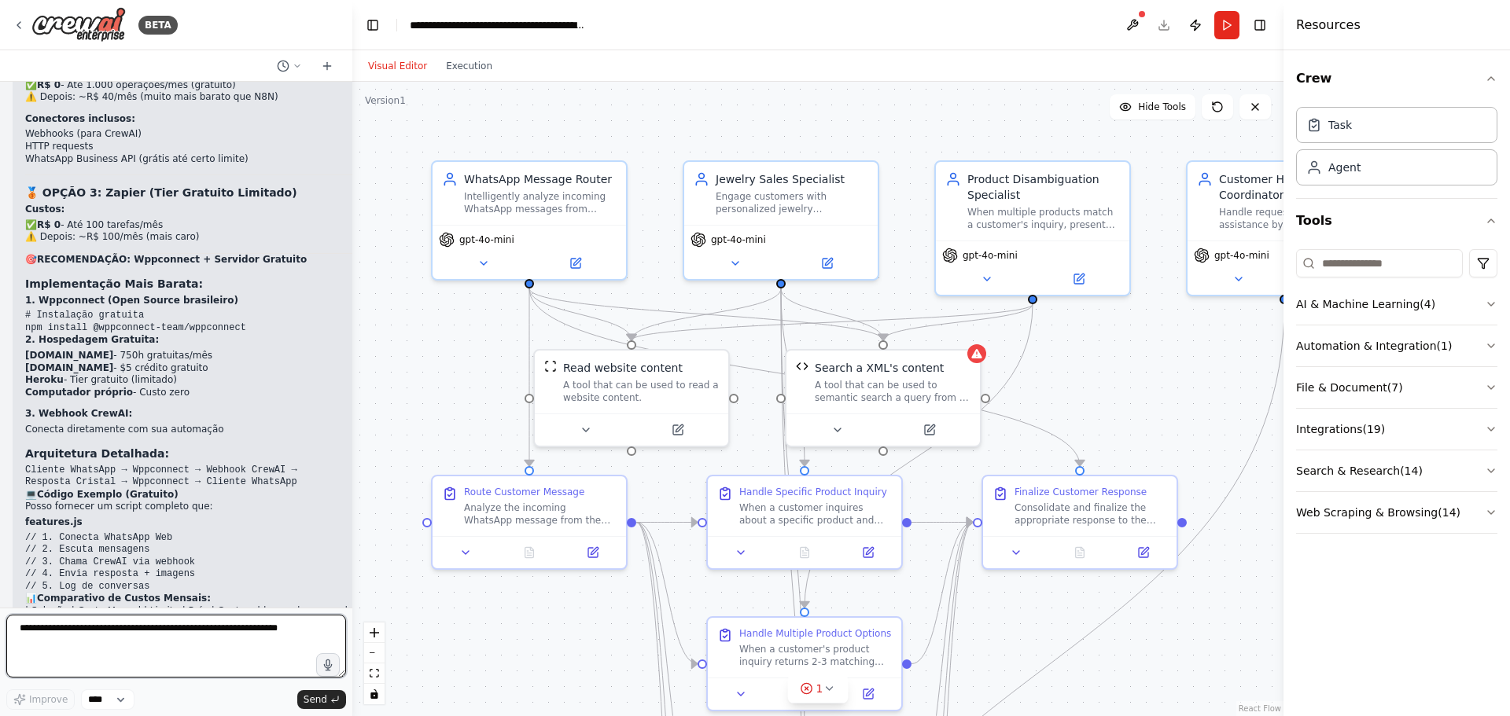
scroll to position [7871, 0]
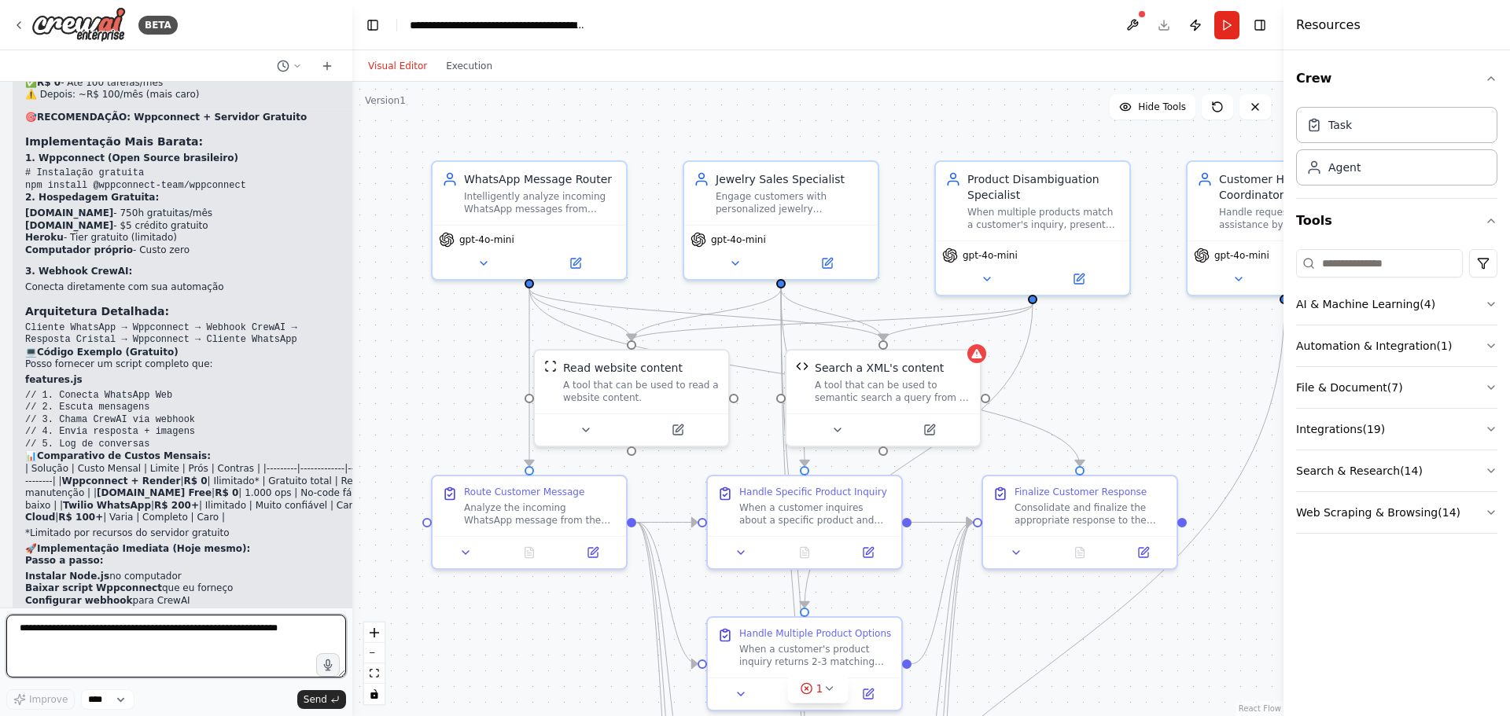
click at [86, 637] on textarea at bounding box center [176, 646] width 340 height 63
type textarea "**********"
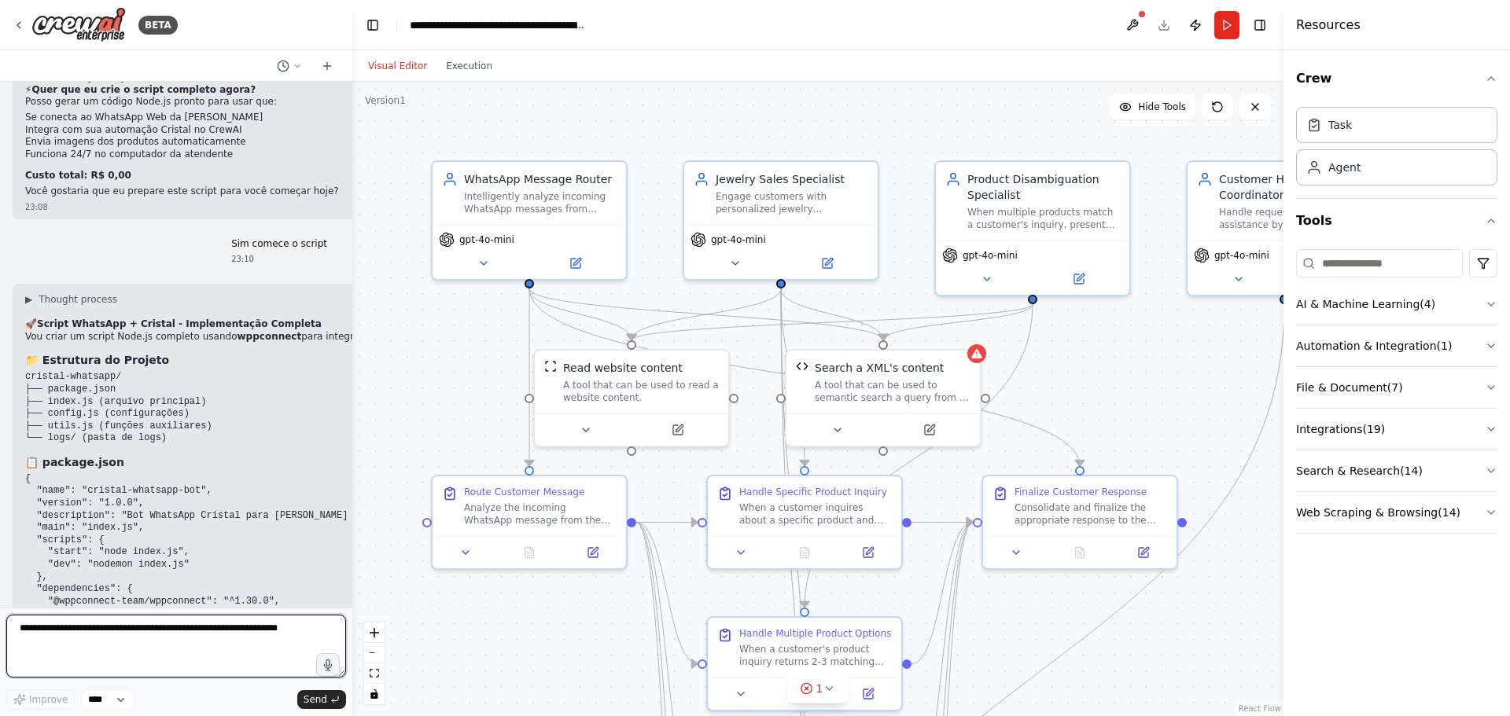
scroll to position [8400, 0]
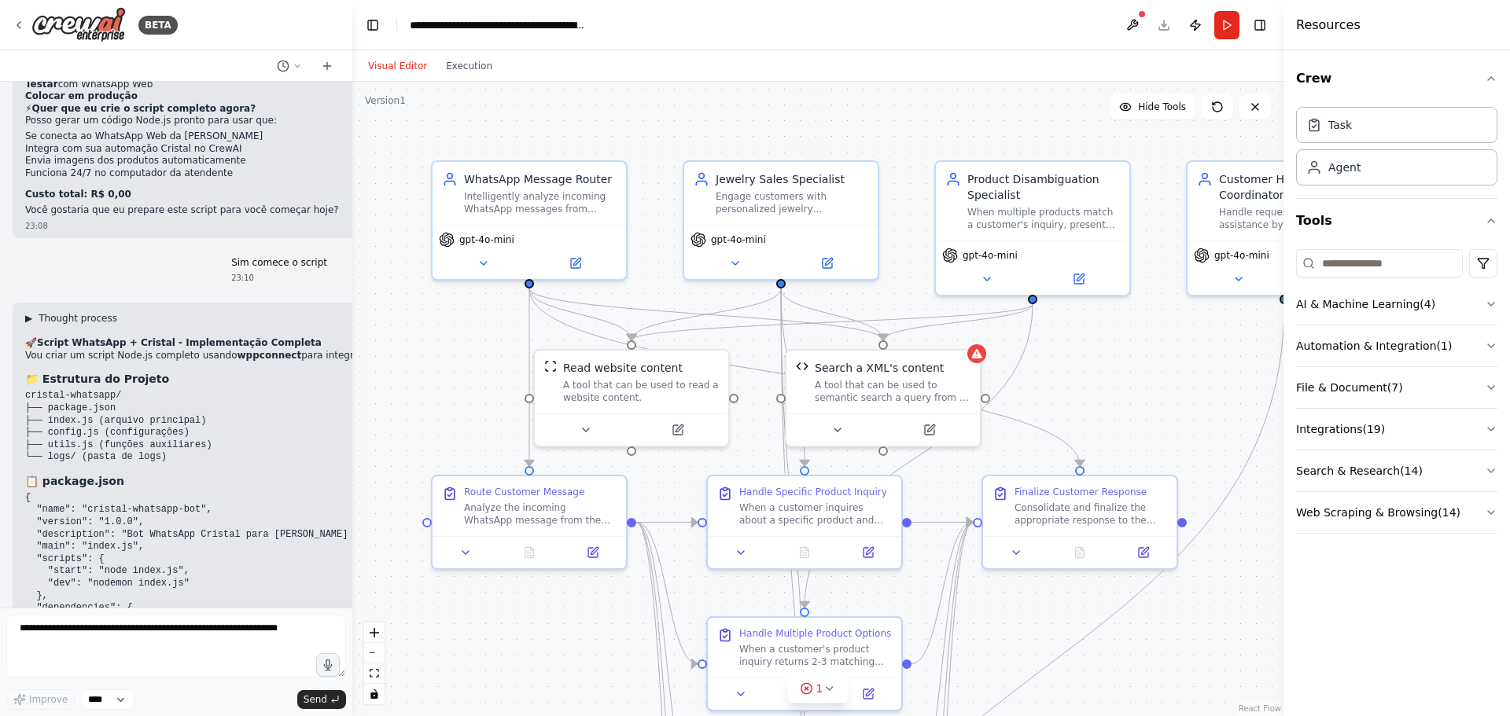
click at [75, 312] on span "Thought process" at bounding box center [78, 318] width 79 height 13
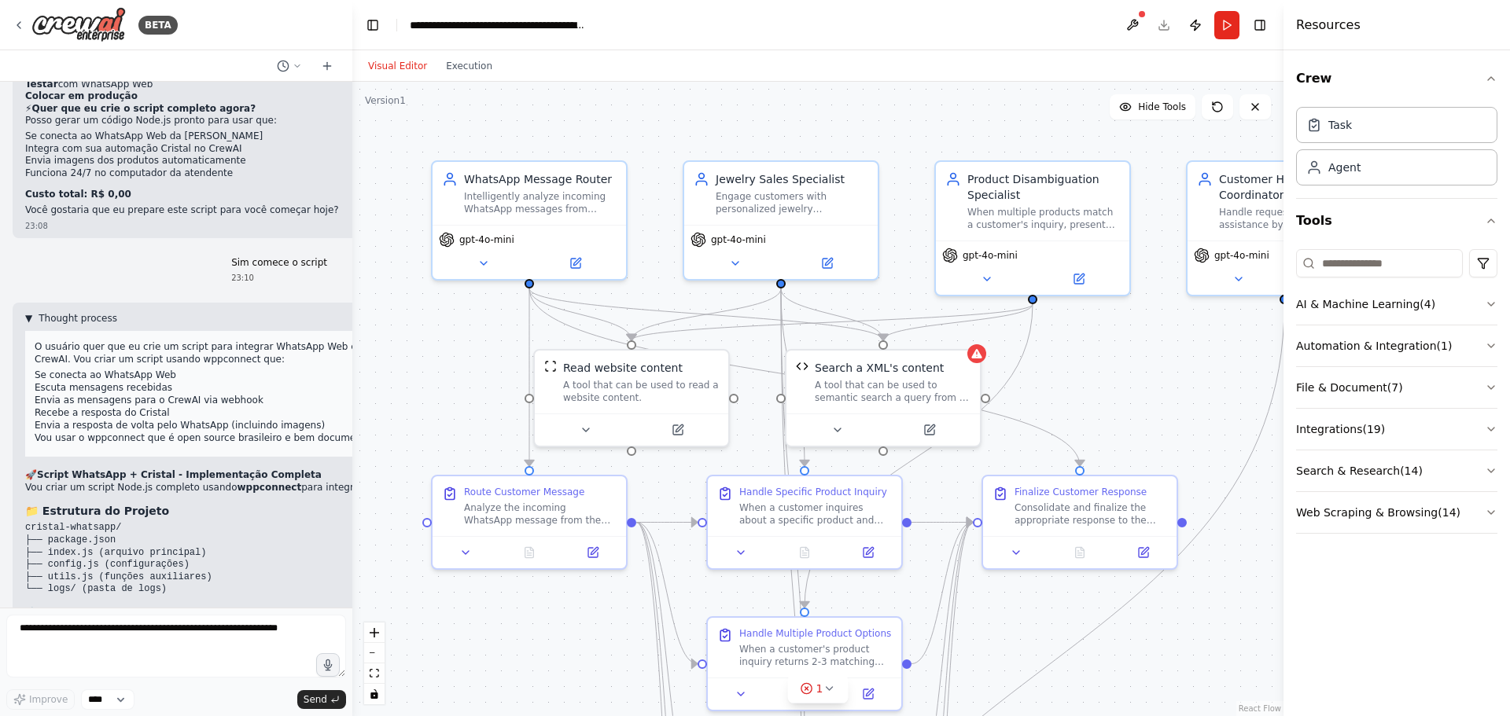
click at [57, 312] on span "Thought process" at bounding box center [78, 318] width 79 height 13
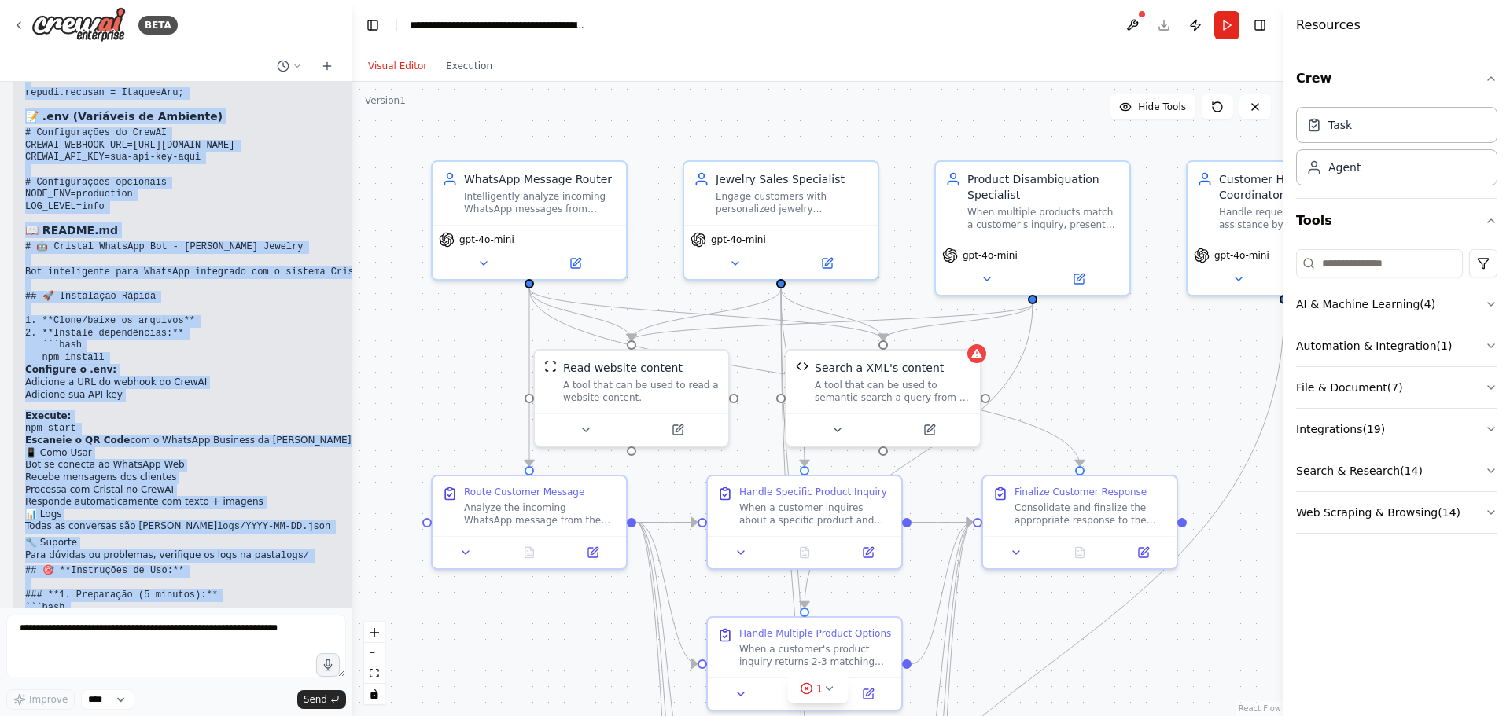
scroll to position [14297, 0]
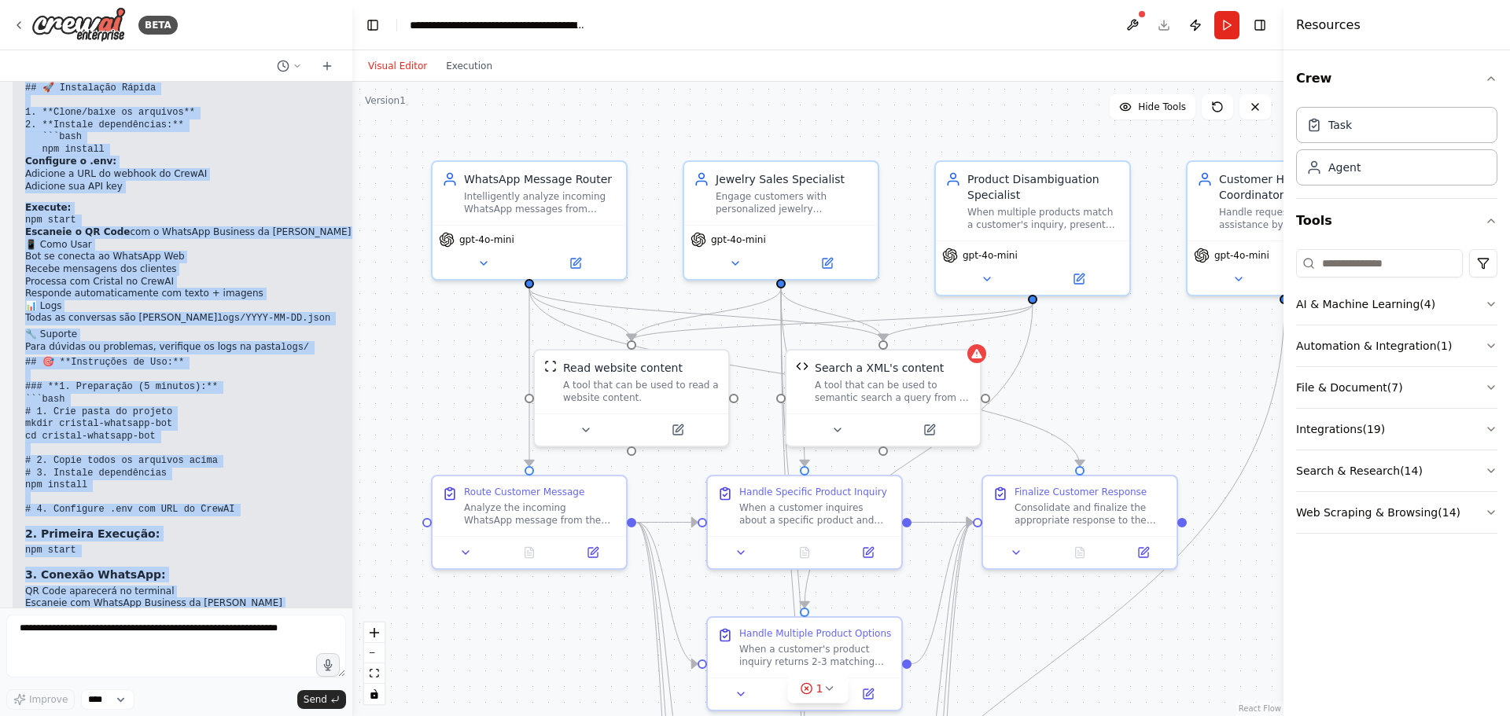
drag, startPoint x: 27, startPoint y: 172, endPoint x: 342, endPoint y: 570, distance: 507.6
click at [342, 570] on div "Project Brief: "Cristal" - AI-Powered WhatsApp Concierge for Maria Pinho Jewelr…" at bounding box center [176, 345] width 352 height 526
copy div "🚀 Script WhatsApp + Cristal - Implementação Completa Vou criar um script Node.j…"
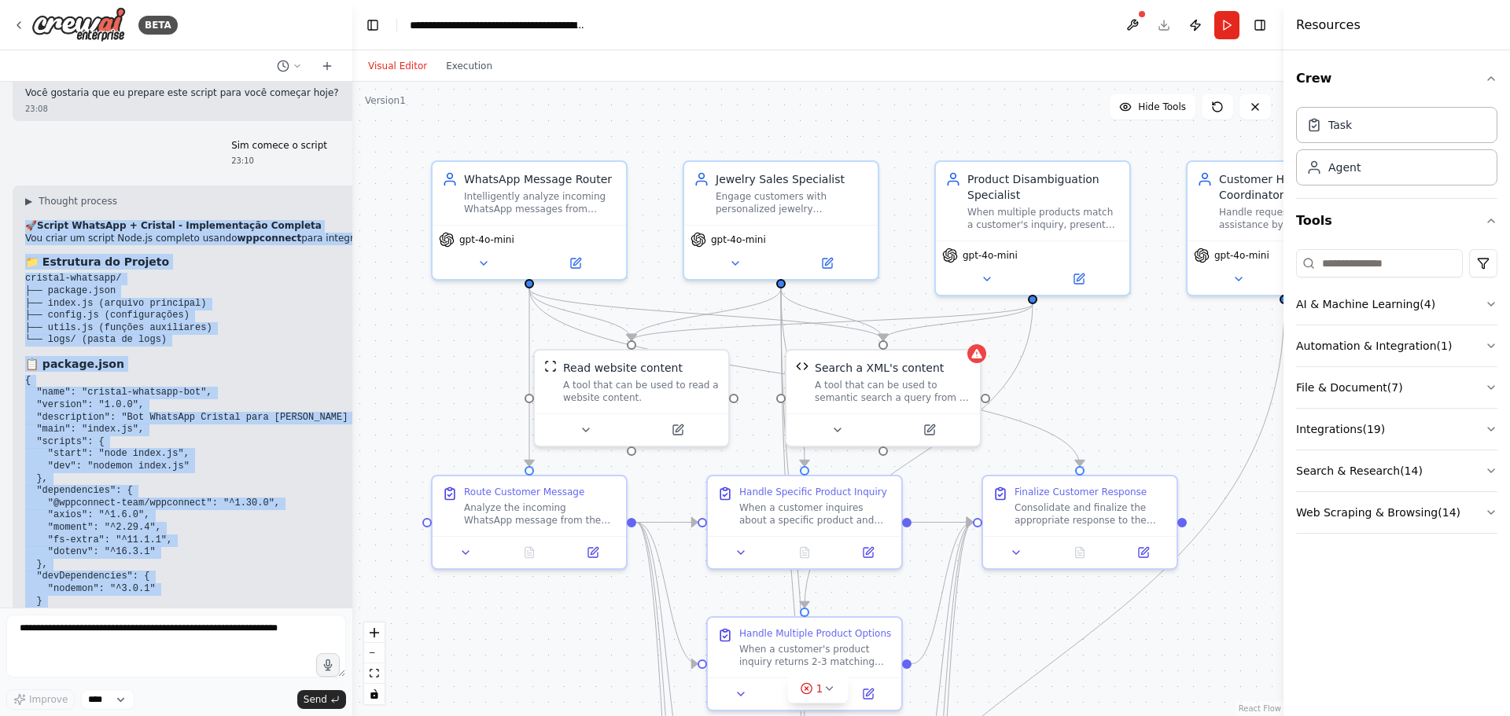
scroll to position [8377, 0]
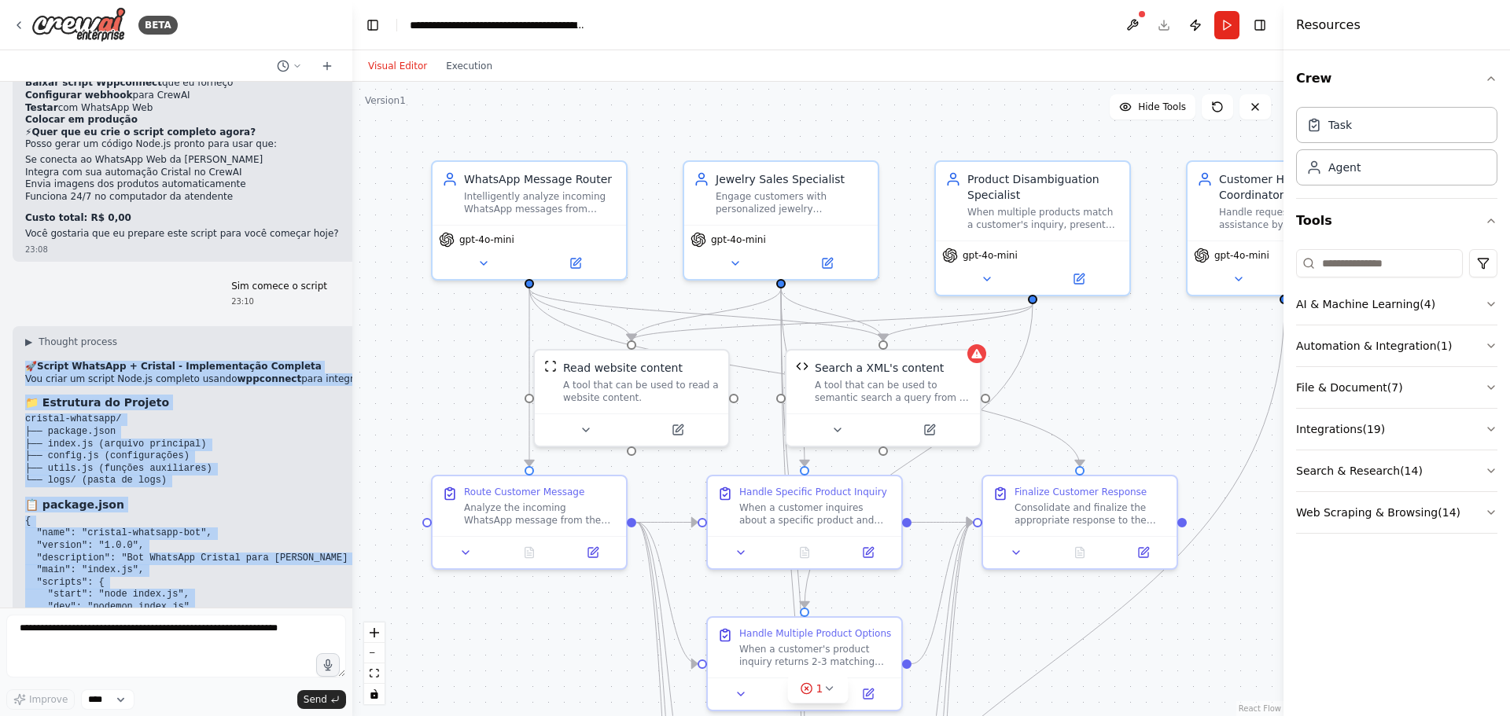
click at [112, 516] on code "{ "name": "cristal-whatsapp-bot", "version": "1.0.0", "description": "Bot Whats…" at bounding box center [214, 638] width 379 height 244
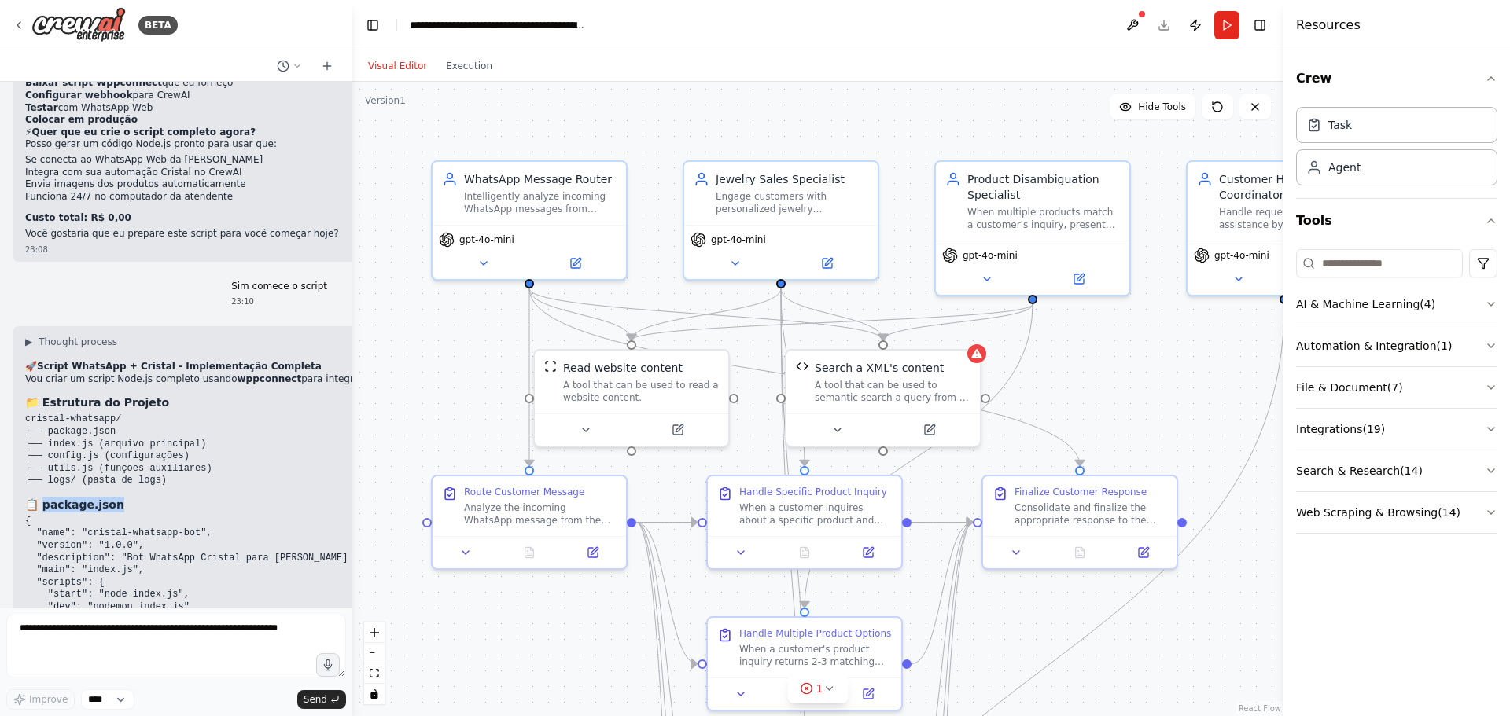
drag, startPoint x: 101, startPoint y: 333, endPoint x: 43, endPoint y: 333, distance: 58.2
click at [43, 497] on h3 "📋 package.json" at bounding box center [282, 505] width 515 height 16
copy strong "ackage.json"
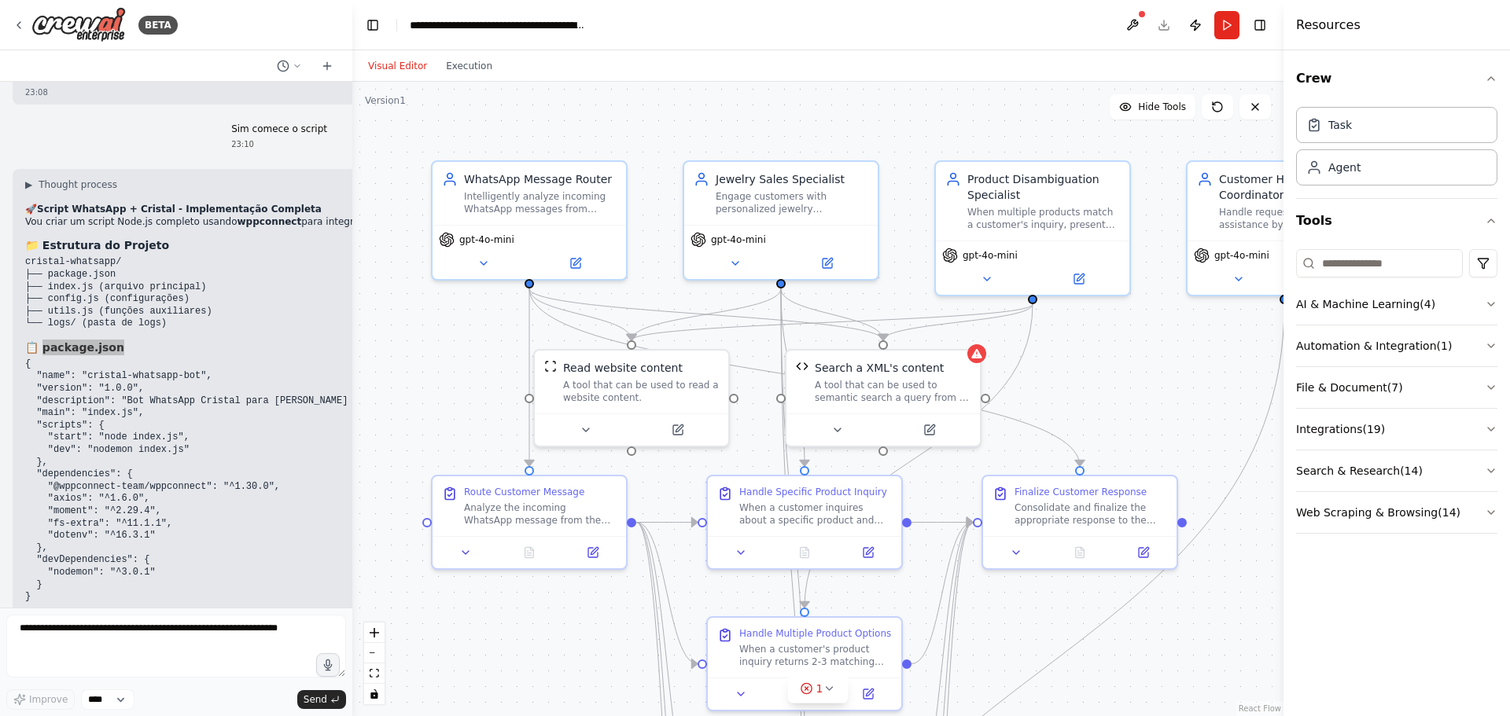
scroll to position [8612, 0]
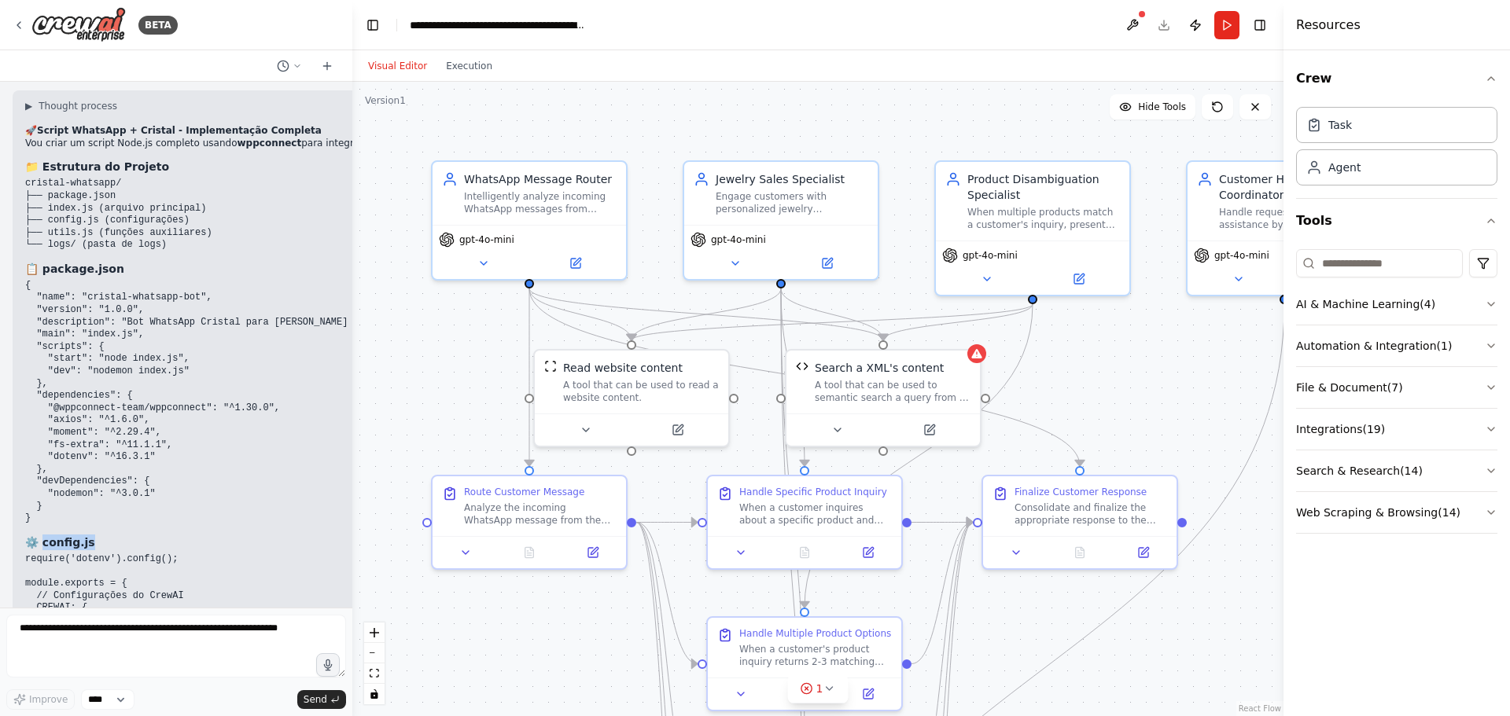
drag, startPoint x: 42, startPoint y: 370, endPoint x: 131, endPoint y: 370, distance: 88.1
click at [131, 535] on h3 "⚙️ config.js" at bounding box center [282, 543] width 515 height 16
copy strong "config.js"
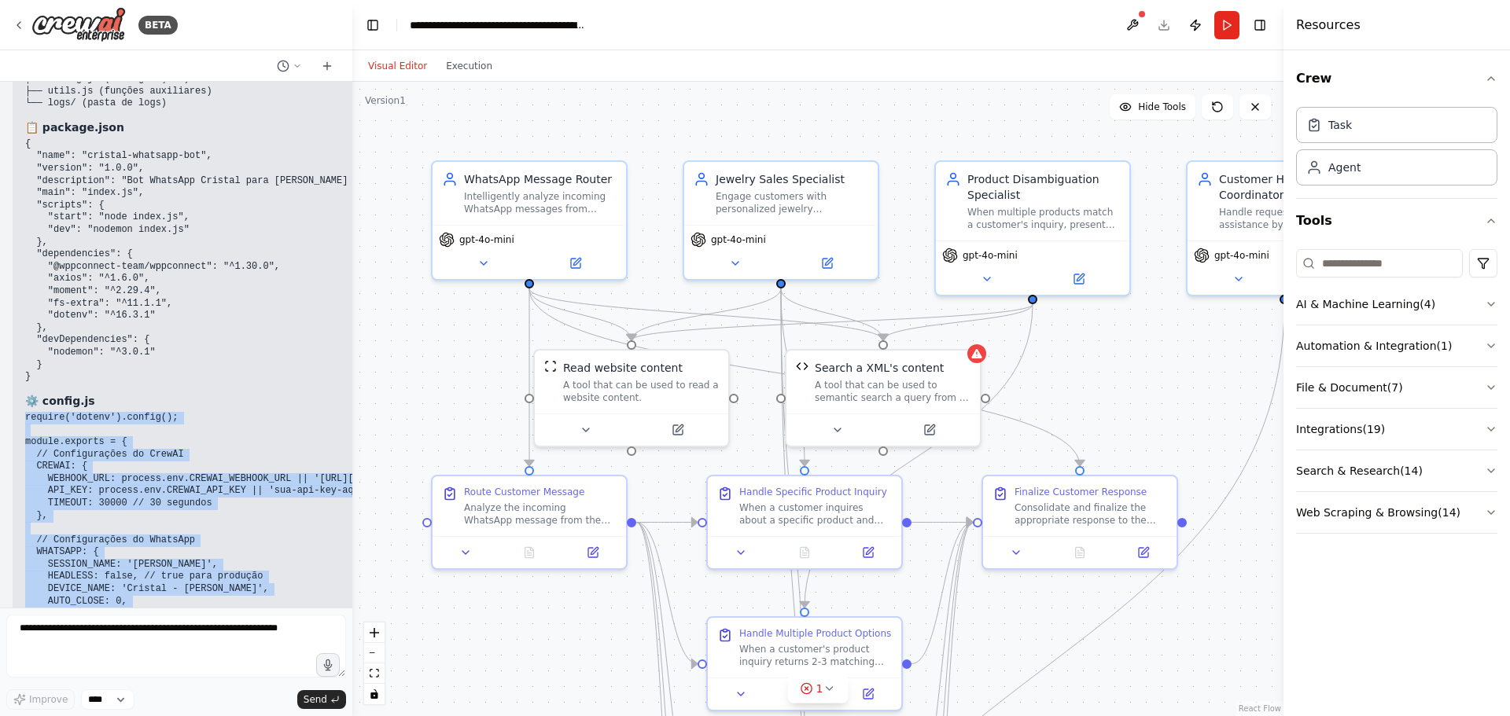
scroll to position [8872, 0]
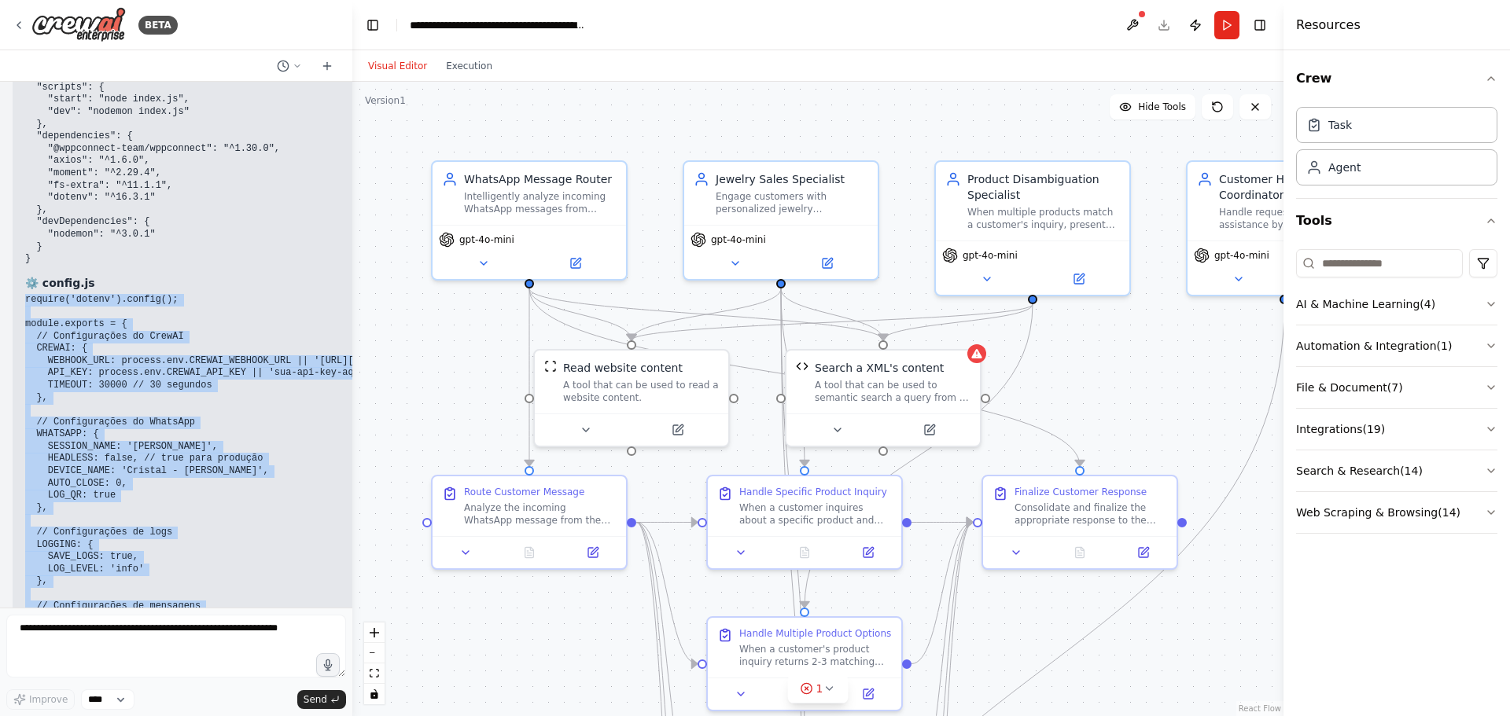
drag, startPoint x: 24, startPoint y: 386, endPoint x: 156, endPoint y: 527, distance: 193.0
copy code "require('dotenv').config(); module.exports = { // Configurações do CrewAI CREWA…"
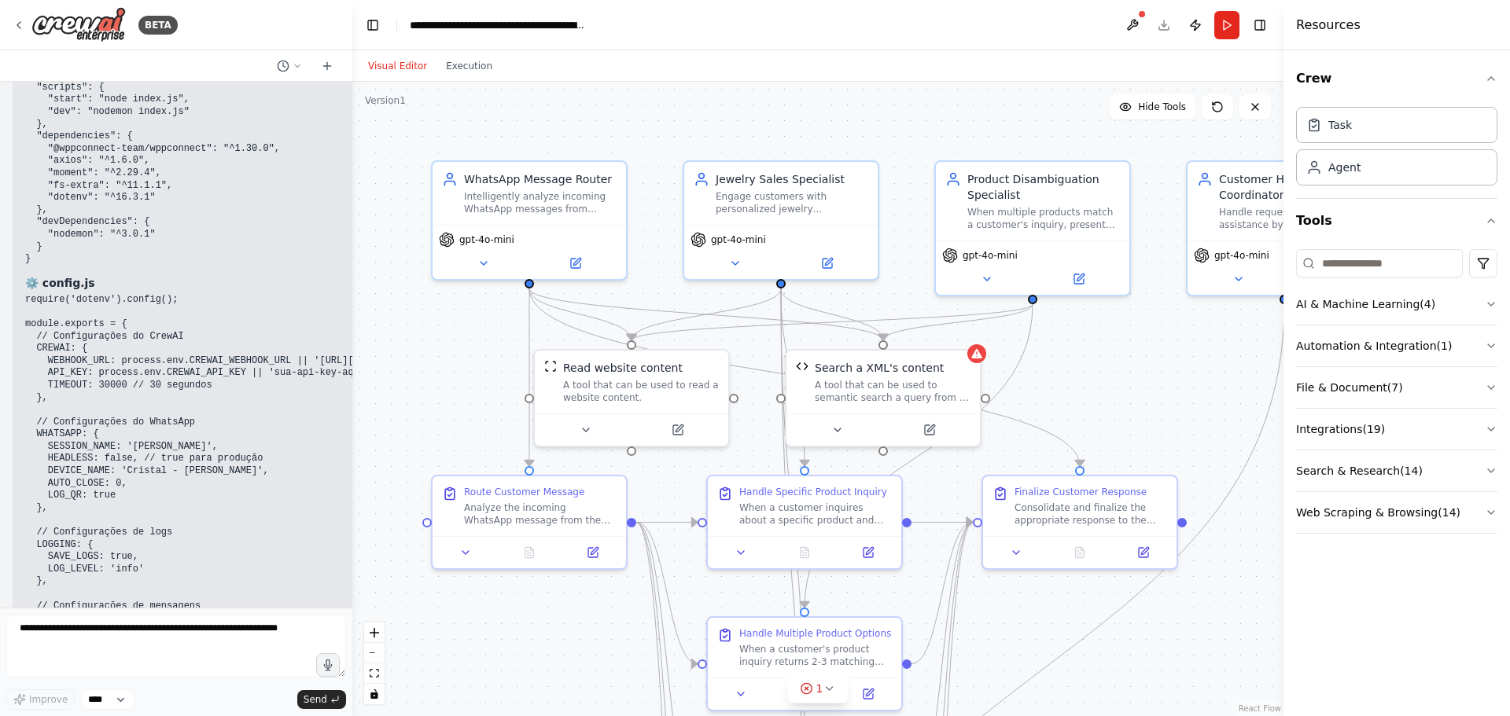
drag, startPoint x: 78, startPoint y: 550, endPoint x: 43, endPoint y: 544, distance: 35.0
click at [43, 709] on strong "🛠️ utils.js" at bounding box center [54, 715] width 59 height 13
copy strong "tils.js"
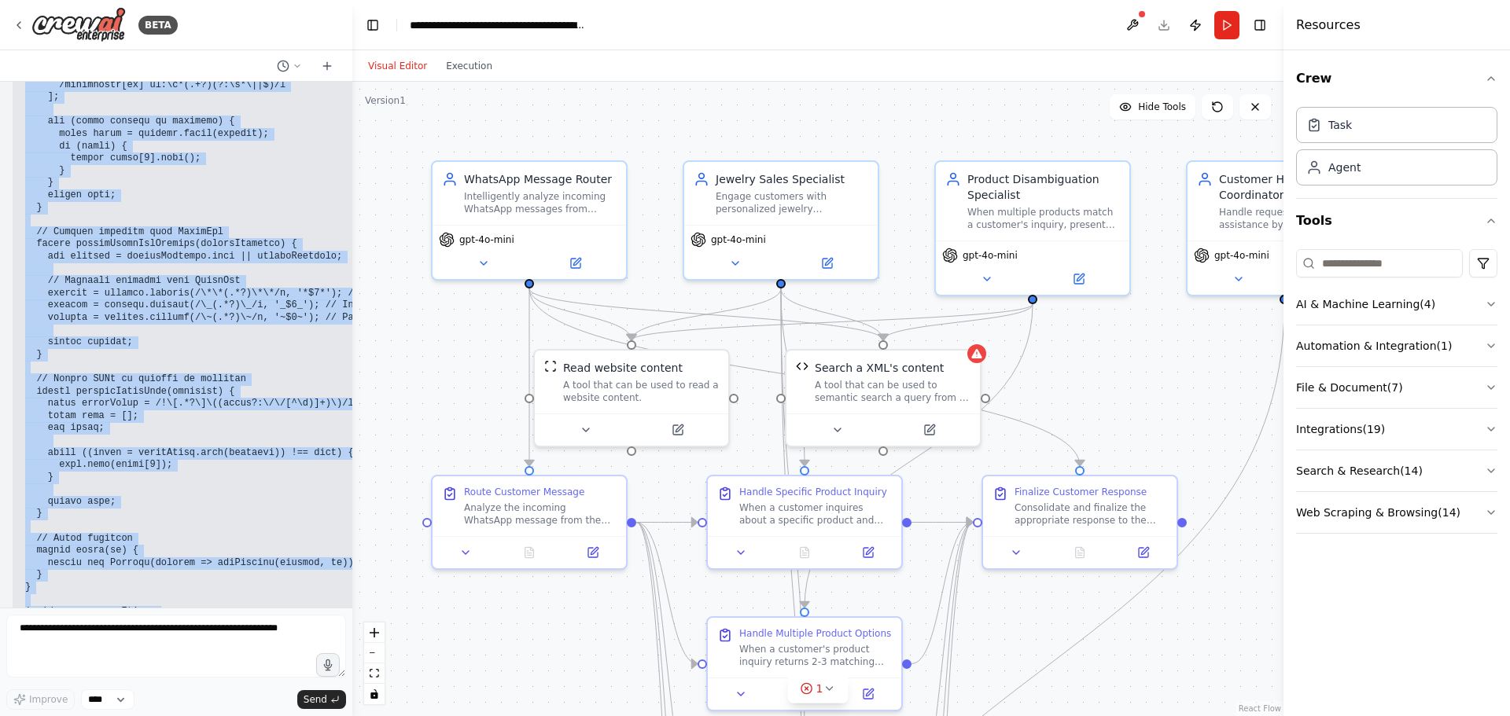
scroll to position [10038, 0]
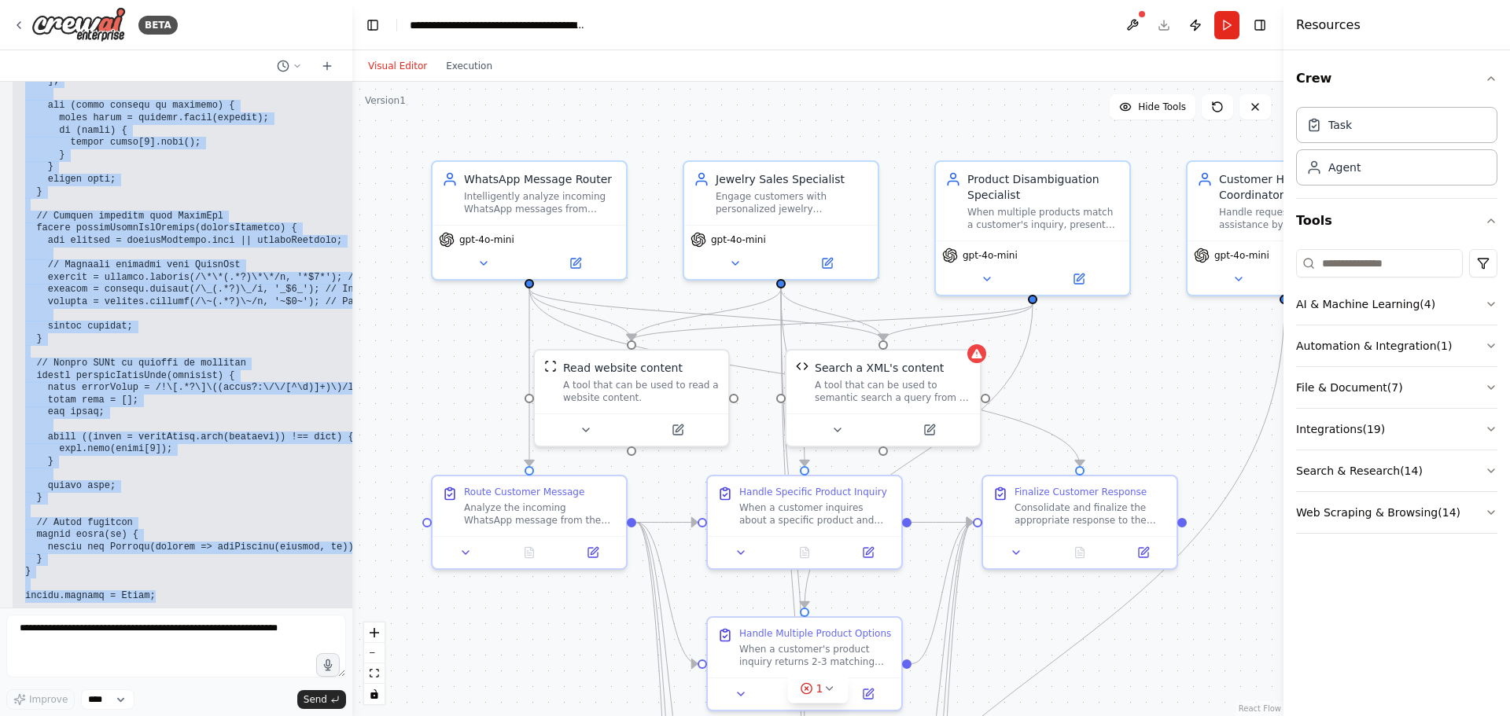
drag, startPoint x: 27, startPoint y: 327, endPoint x: 177, endPoint y: 427, distance: 180.3
click at [177, 427] on pre at bounding box center [282, 81] width 515 height 1042
copy code "const fs = require('fs-extra'); const moment = require('moment'); class Utils {…"
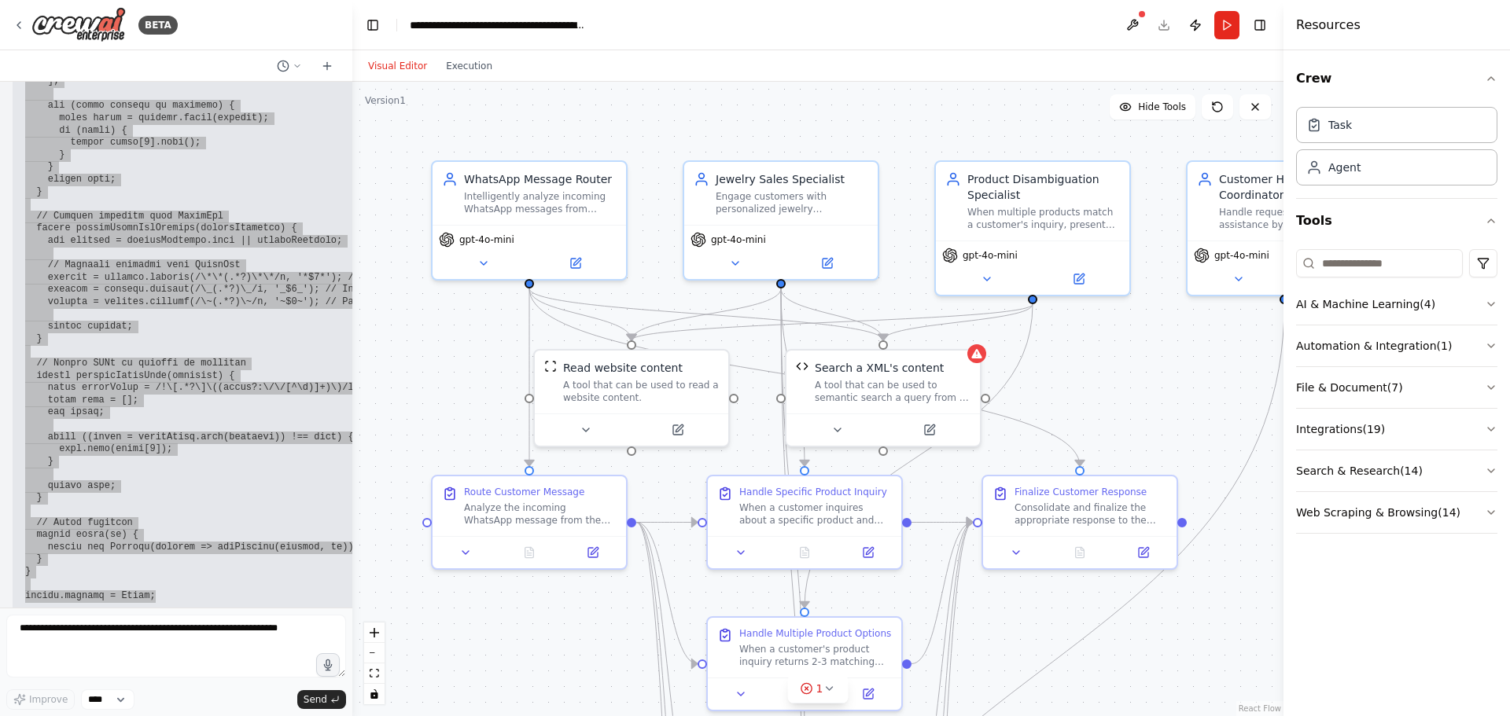
scroll to position [10195, 0]
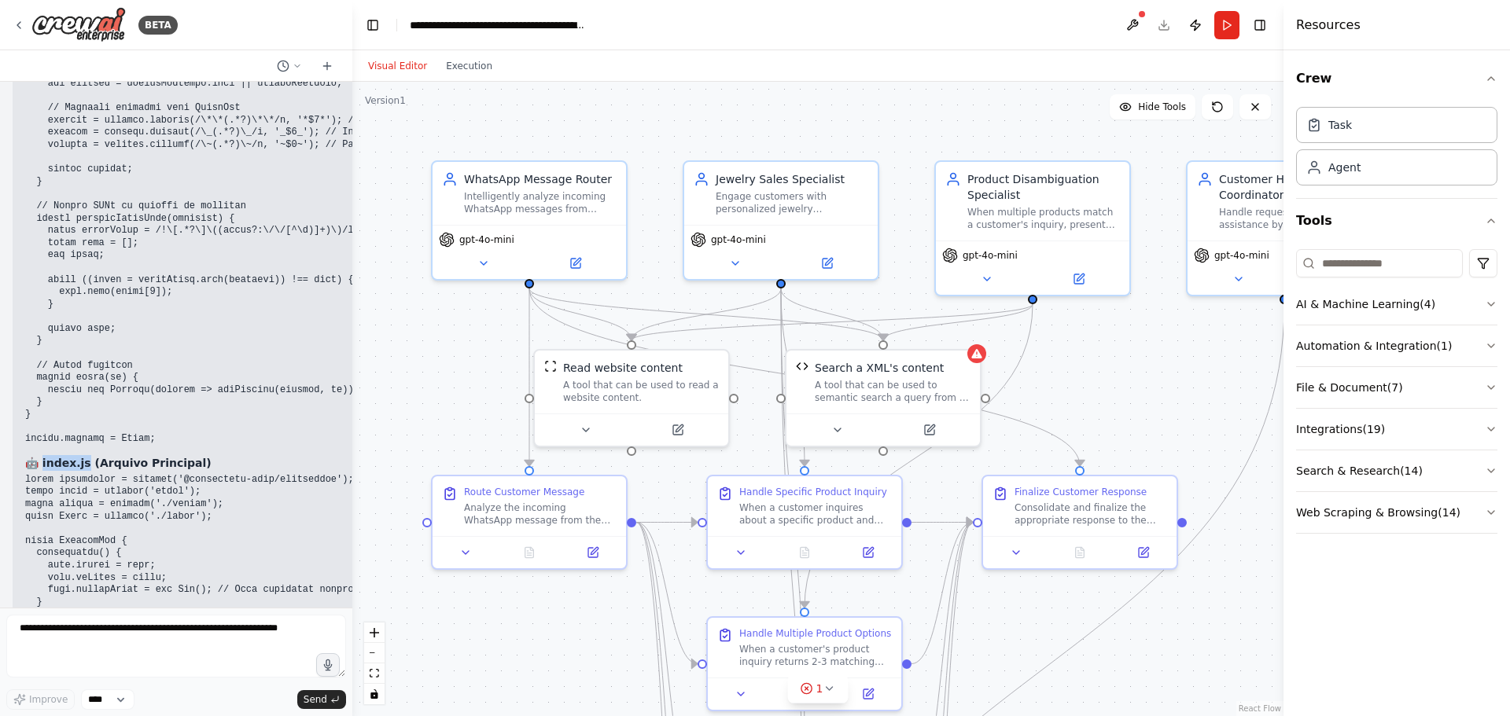
drag, startPoint x: 85, startPoint y: 292, endPoint x: 44, endPoint y: 291, distance: 40.9
click at [44, 457] on strong "🤖 index.js (Arquivo Principal)" at bounding box center [118, 463] width 186 height 13
copy strong "ndex.js"
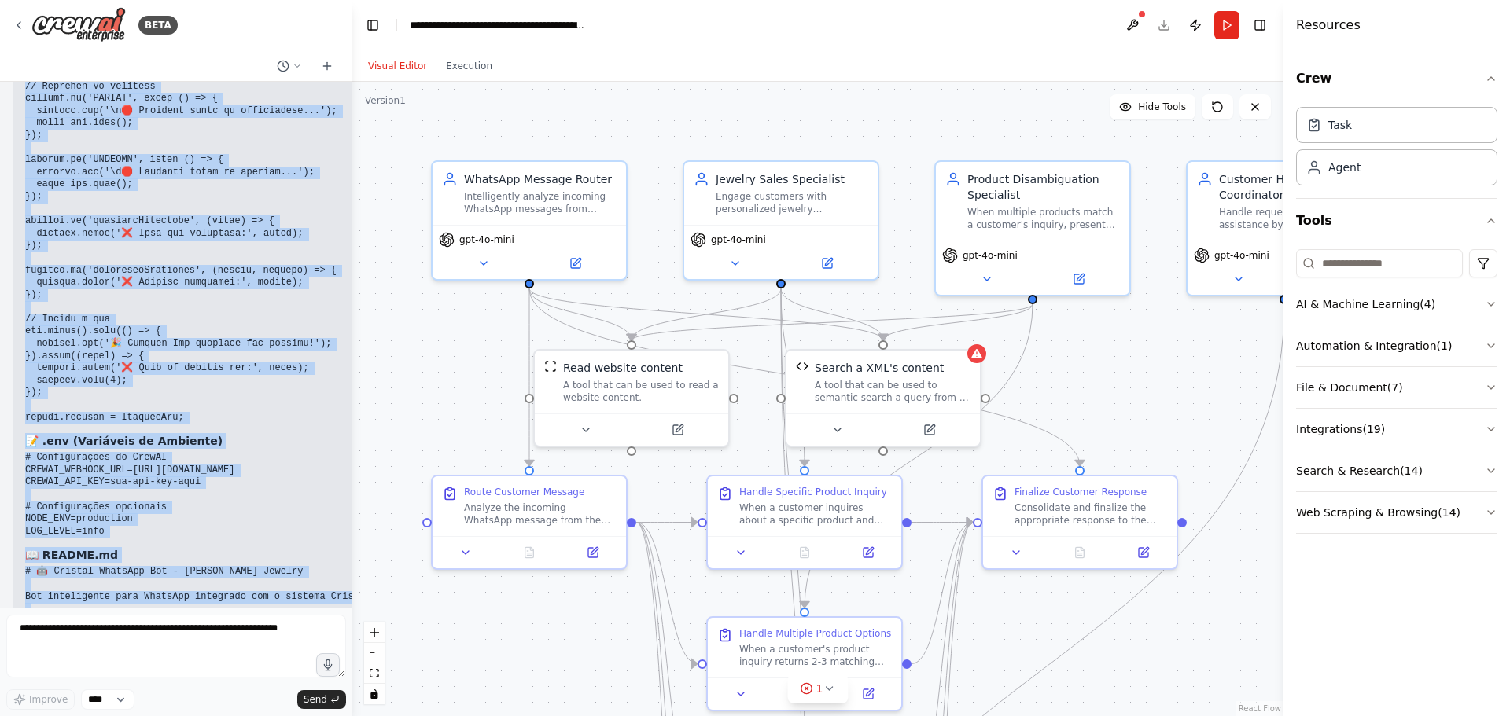
scroll to position [13776, 0]
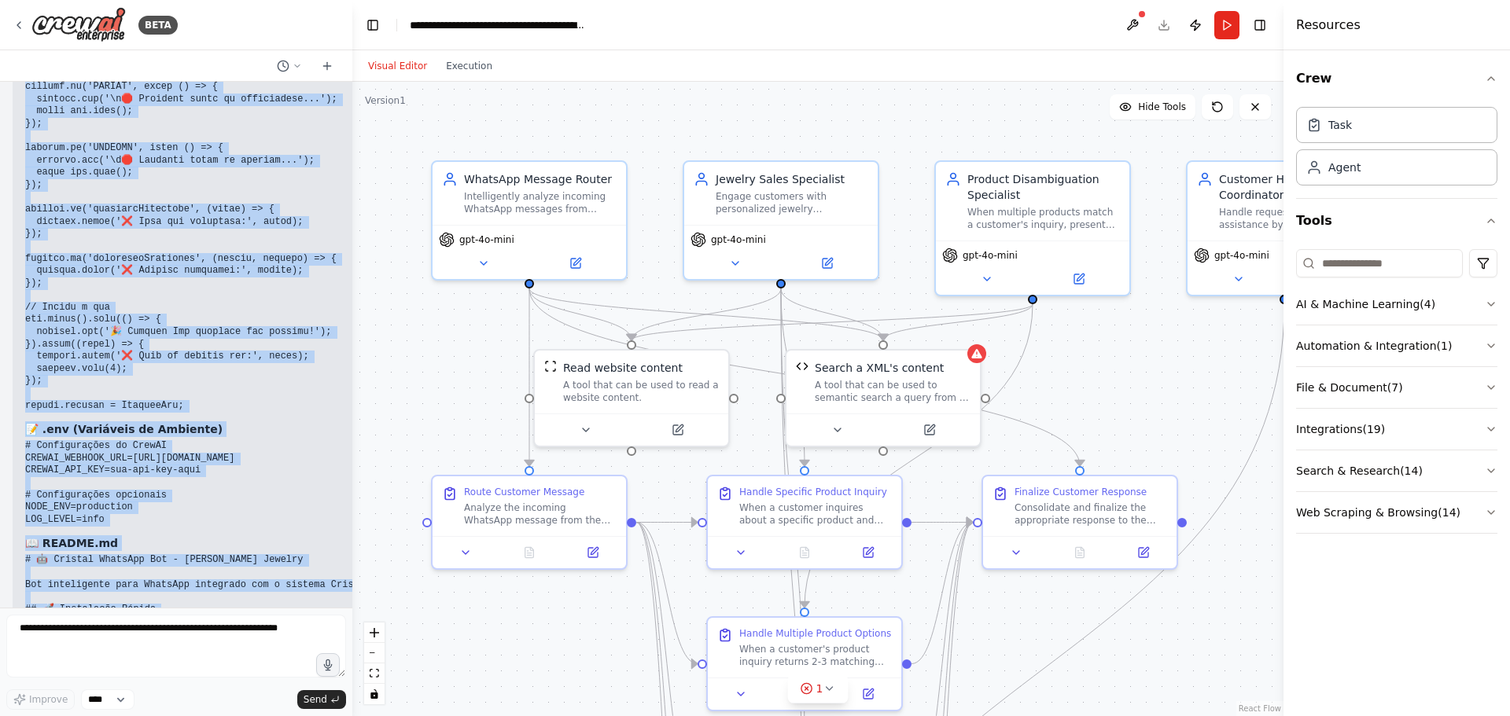
drag, startPoint x: 28, startPoint y: 309, endPoint x: 120, endPoint y: 345, distance: 98.8
copy div "const wppconnect = require('@wppconnect-team/wppconnect'); const axios = requir…"
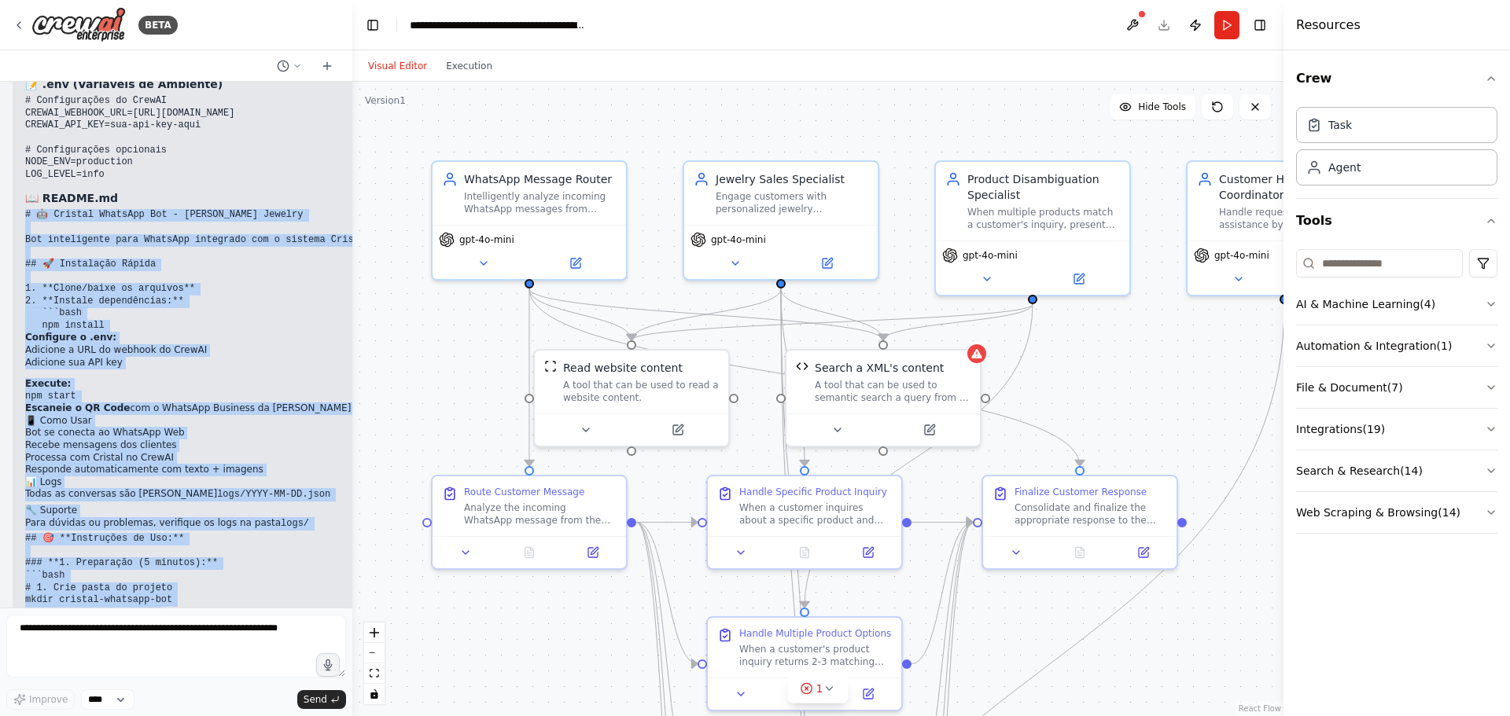
scroll to position [14170, 0]
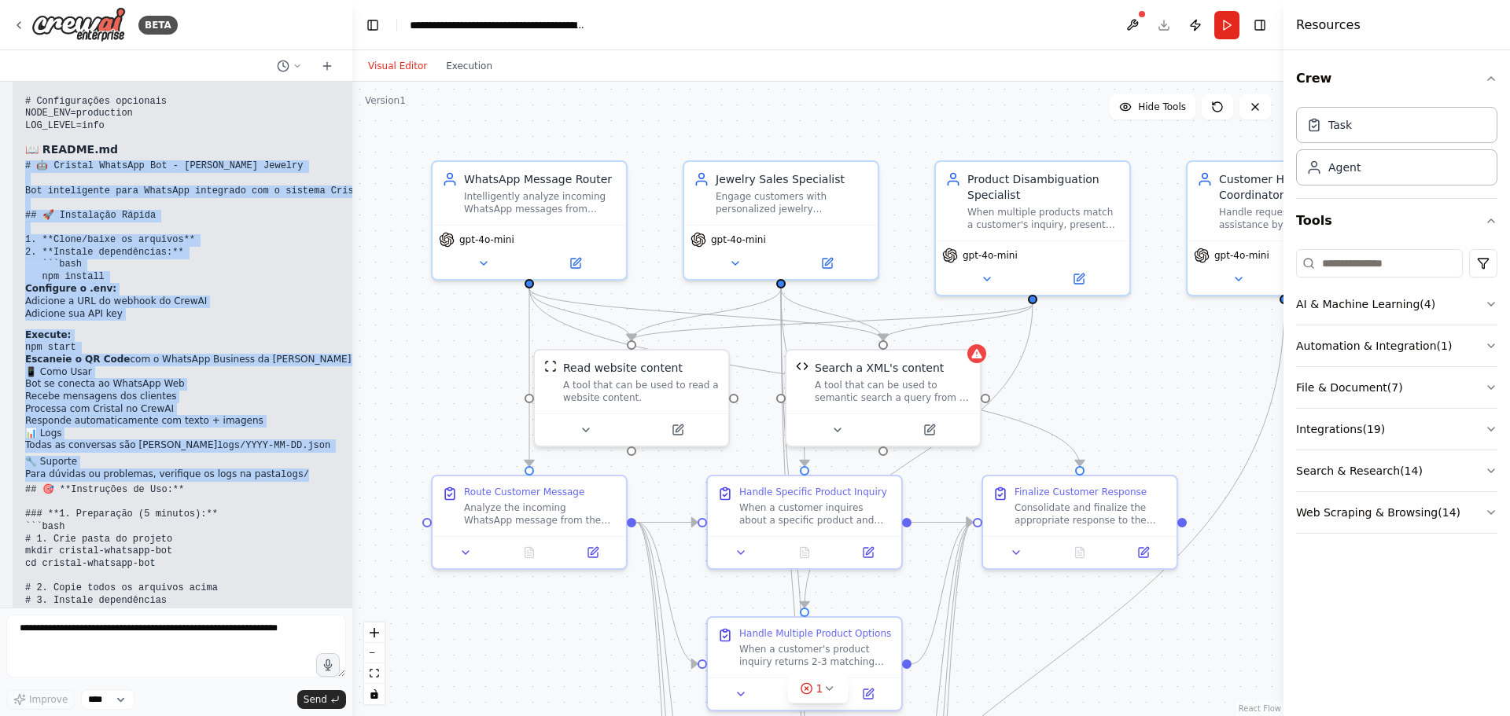
drag, startPoint x: 26, startPoint y: 390, endPoint x: 278, endPoint y: 305, distance: 265.5
copy div "# 🤖 Cristal WhatsApp Bot - Maria Pinho Jewelry Bot inteligente para WhatsApp in…"
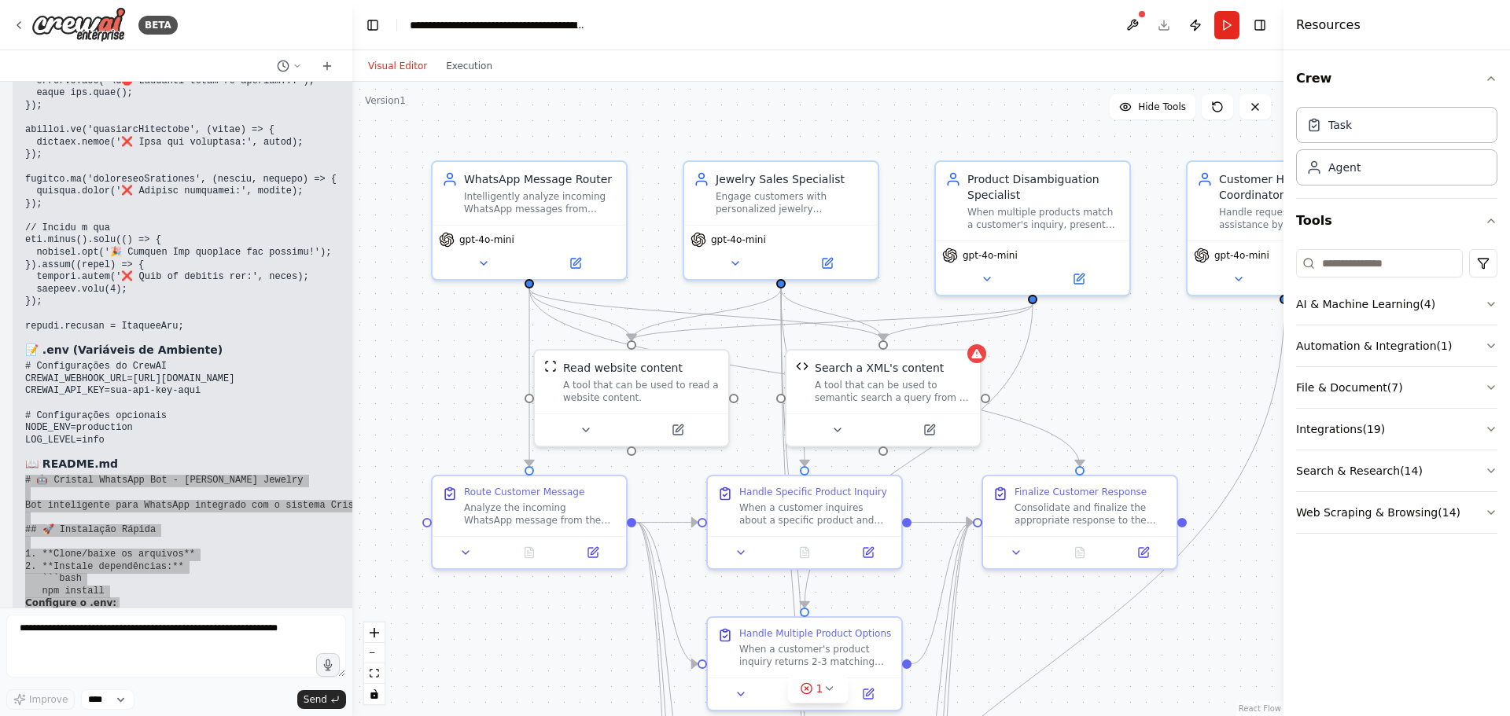
scroll to position [13698, 0]
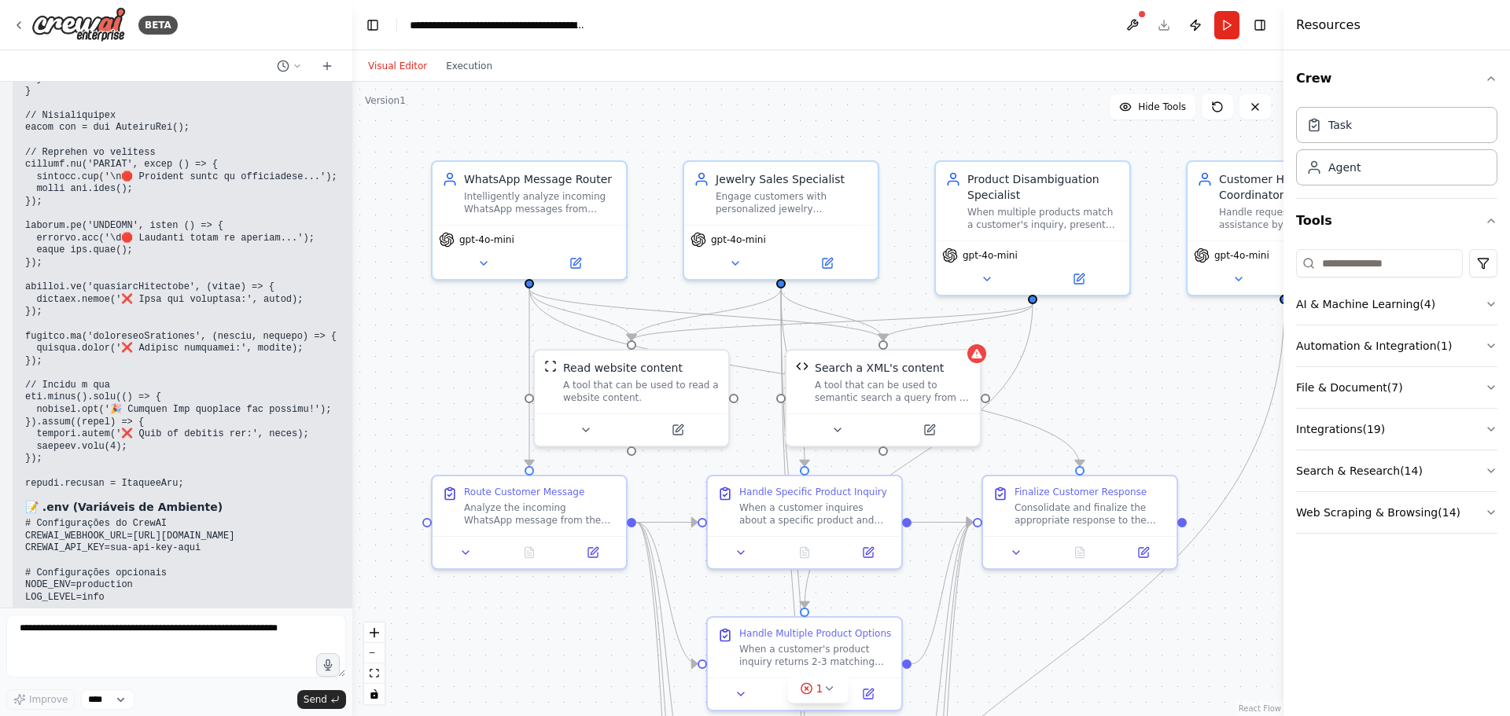
click at [212, 518] on pre "# Configurações do CrewAI CREWAI_WEBHOOK_URL=https://sua-url-do-crewai.com/webh…" at bounding box center [282, 561] width 515 height 86
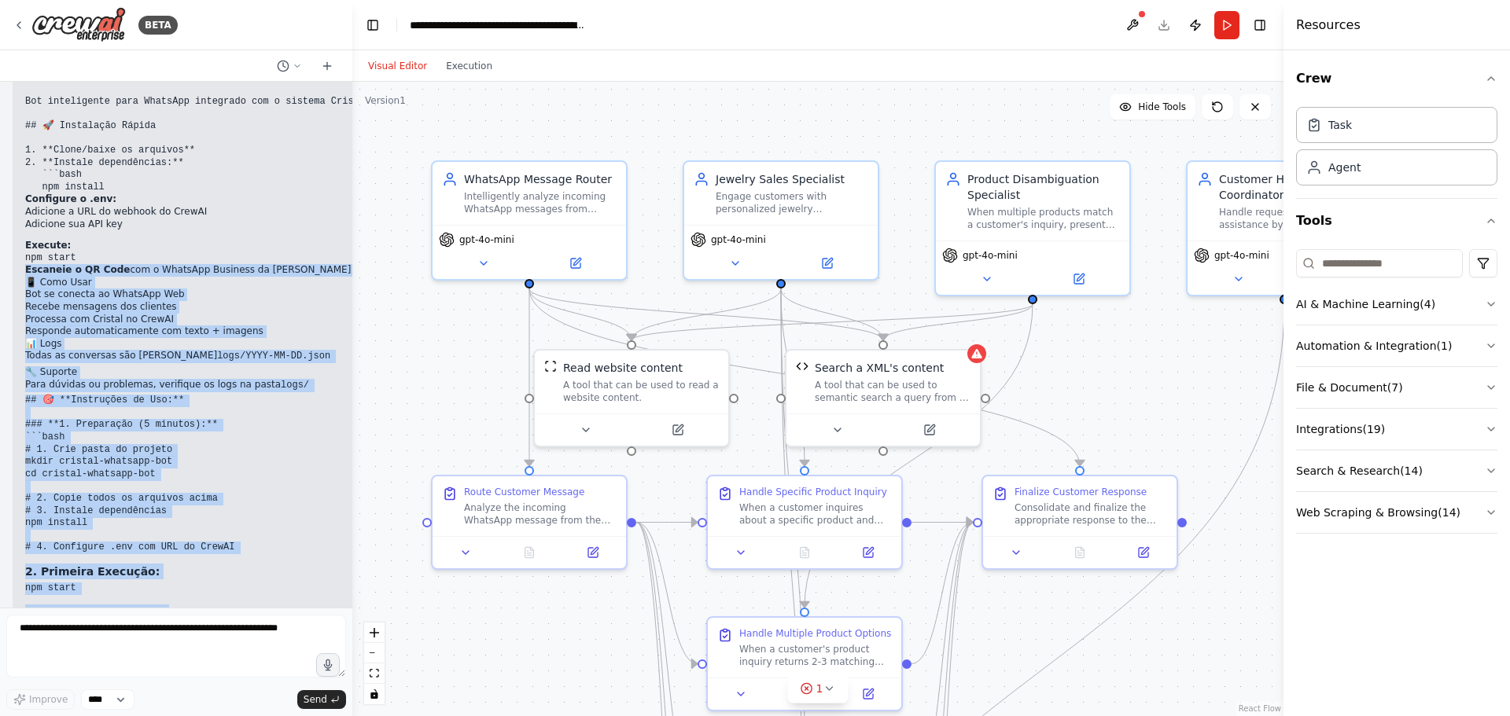
scroll to position [14297, 0]
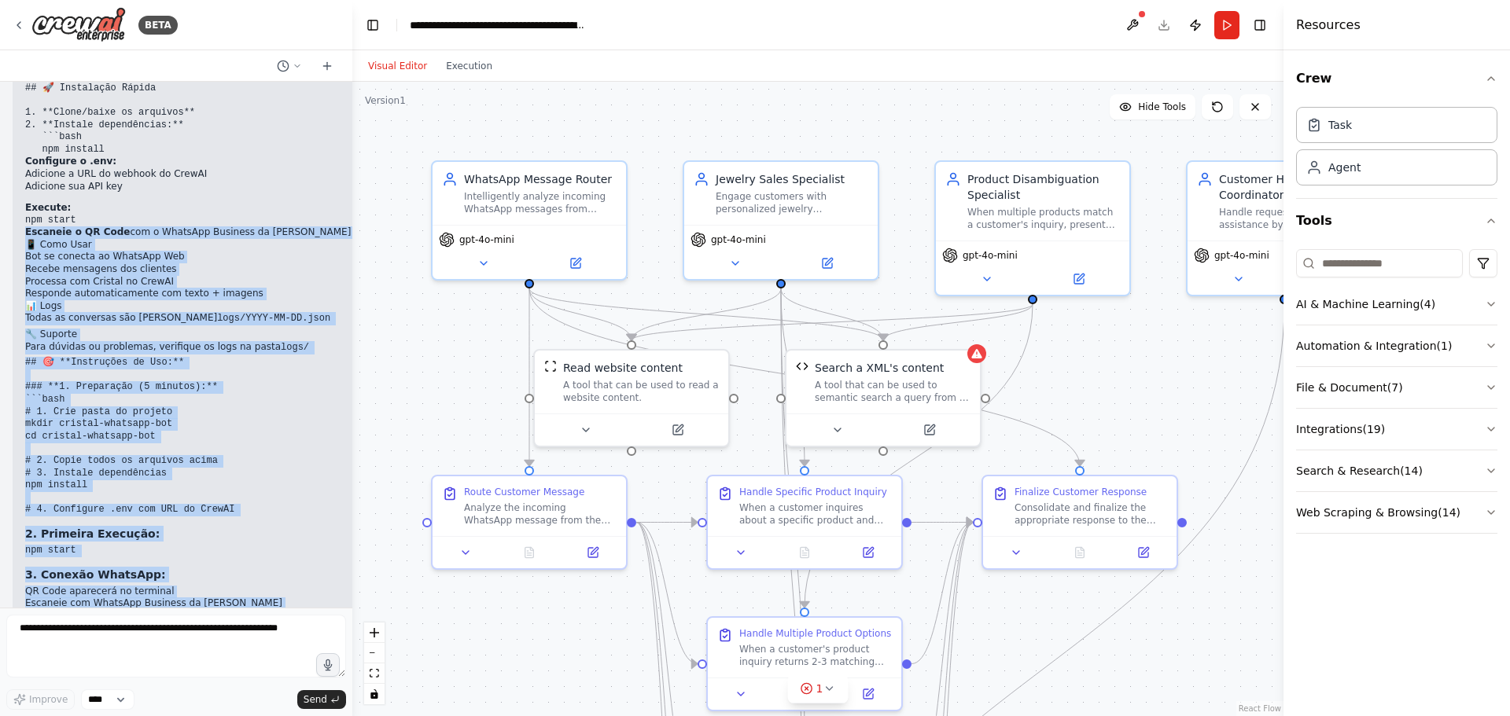
drag, startPoint x: 28, startPoint y: 267, endPoint x: 257, endPoint y: 530, distance: 349.4
copy div "Escaneie o QR Code com o WhatsApp Business da Maria Pinho 📱 Como Usar Bot se co…"
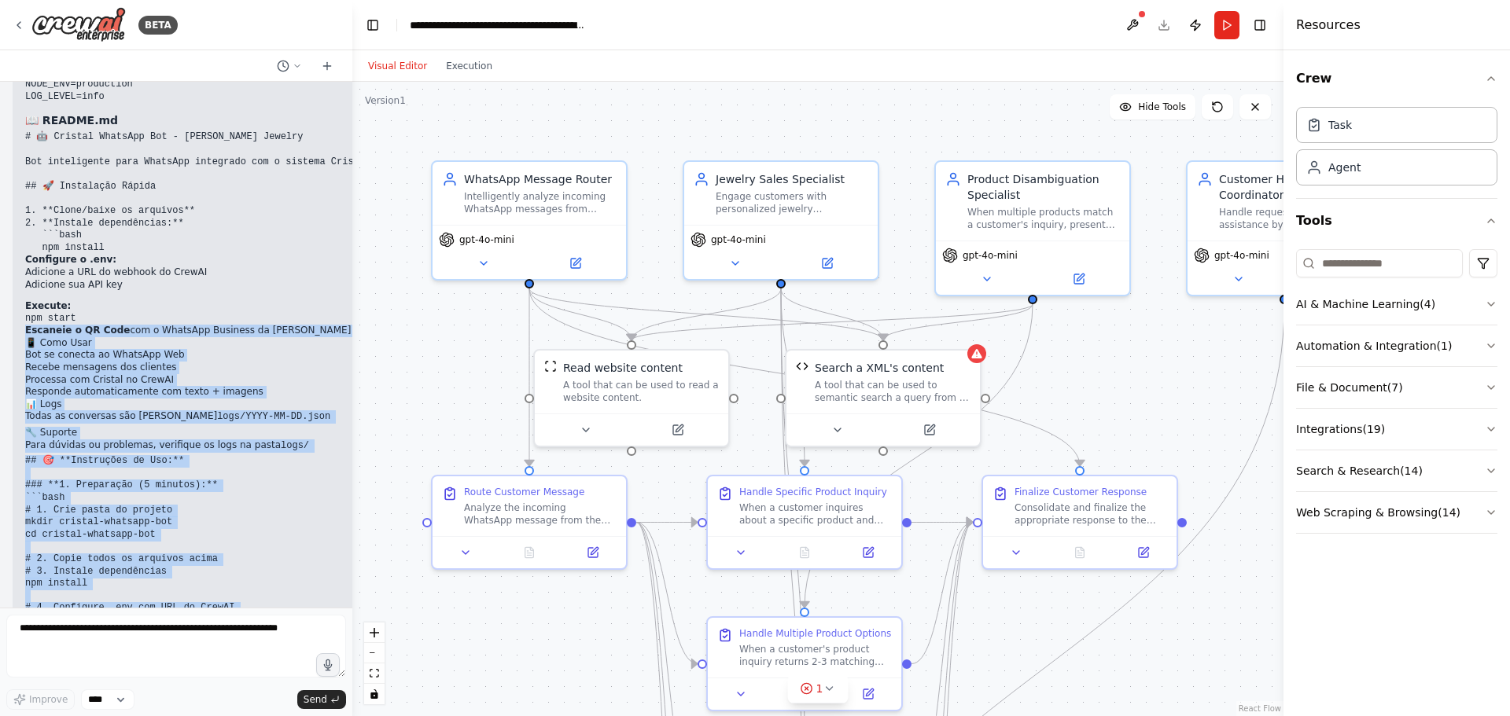
scroll to position [14061, 0]
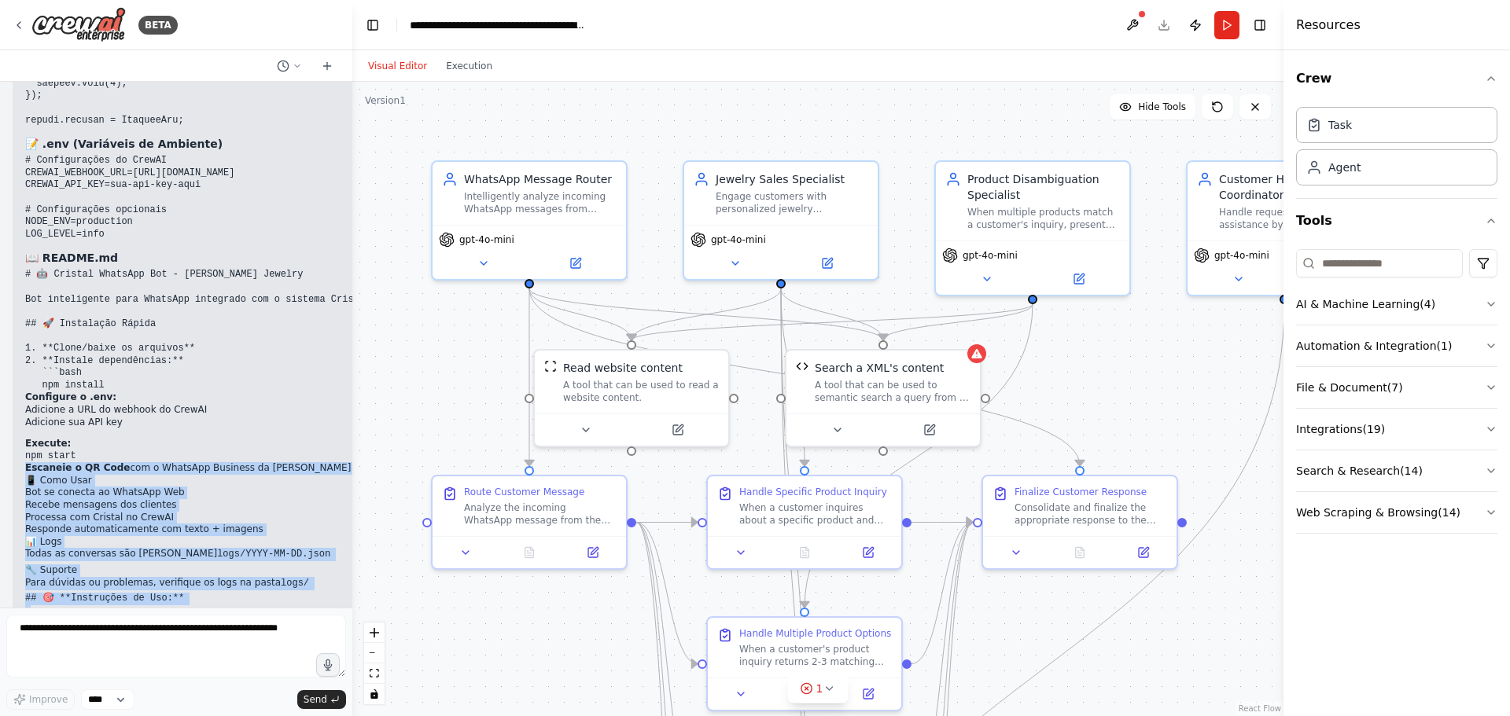
click at [220, 475] on h2 "📱 Como Usar" at bounding box center [282, 481] width 515 height 13
click at [237, 536] on h2 "📊 Logs" at bounding box center [282, 542] width 515 height 13
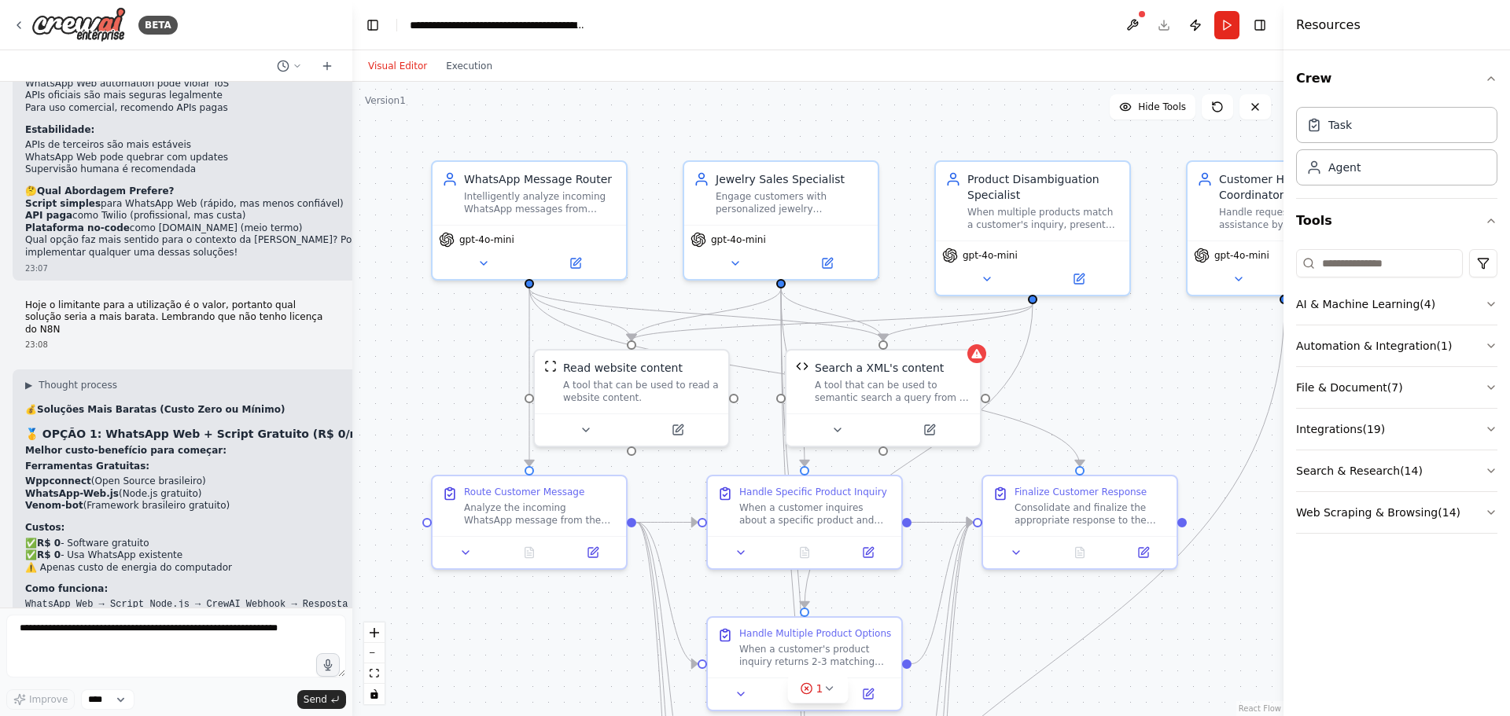
scroll to position [7113, 0]
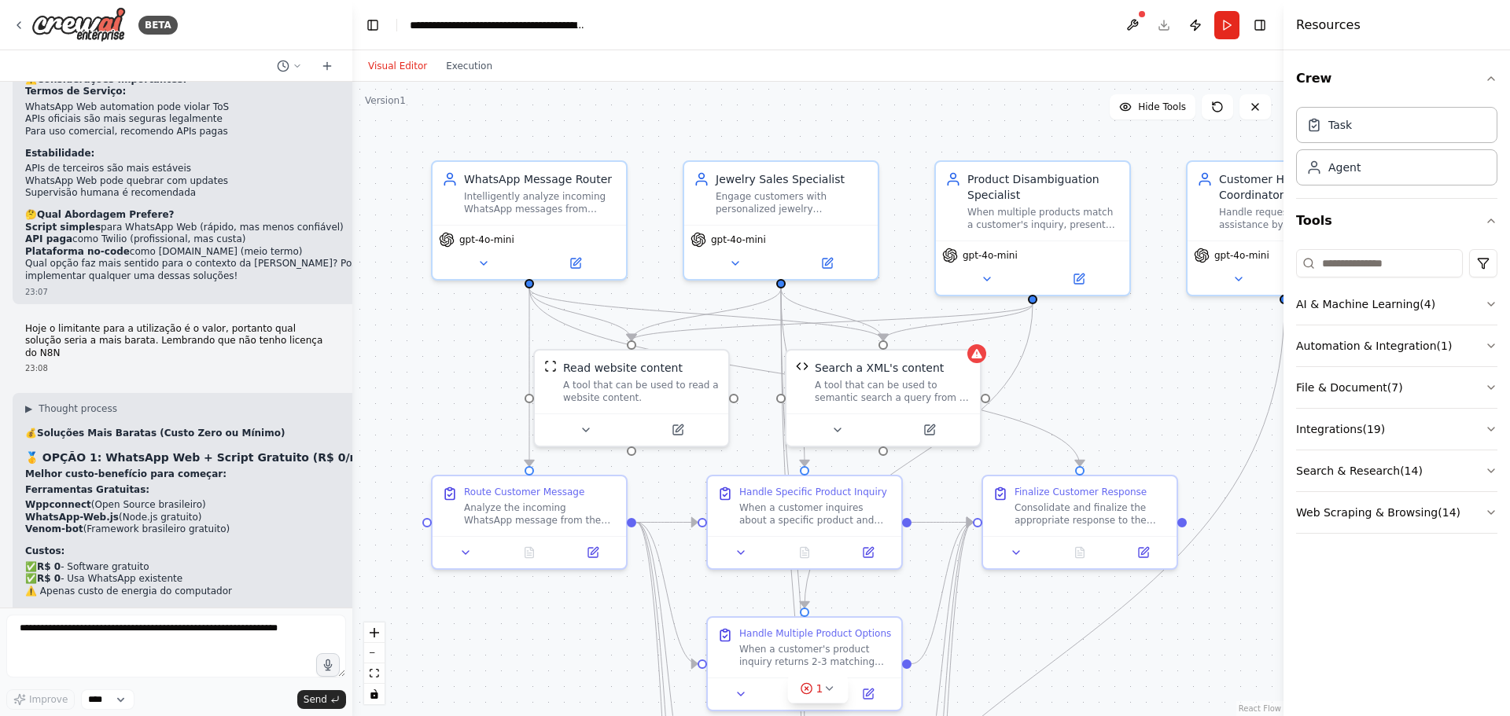
click at [44, 499] on strong "Wppconnect" at bounding box center [58, 504] width 66 height 11
drag, startPoint x: 72, startPoint y: 358, endPoint x: 21, endPoint y: 363, distance: 51.4
click at [346, 343] on div at bounding box center [349, 358] width 6 height 716
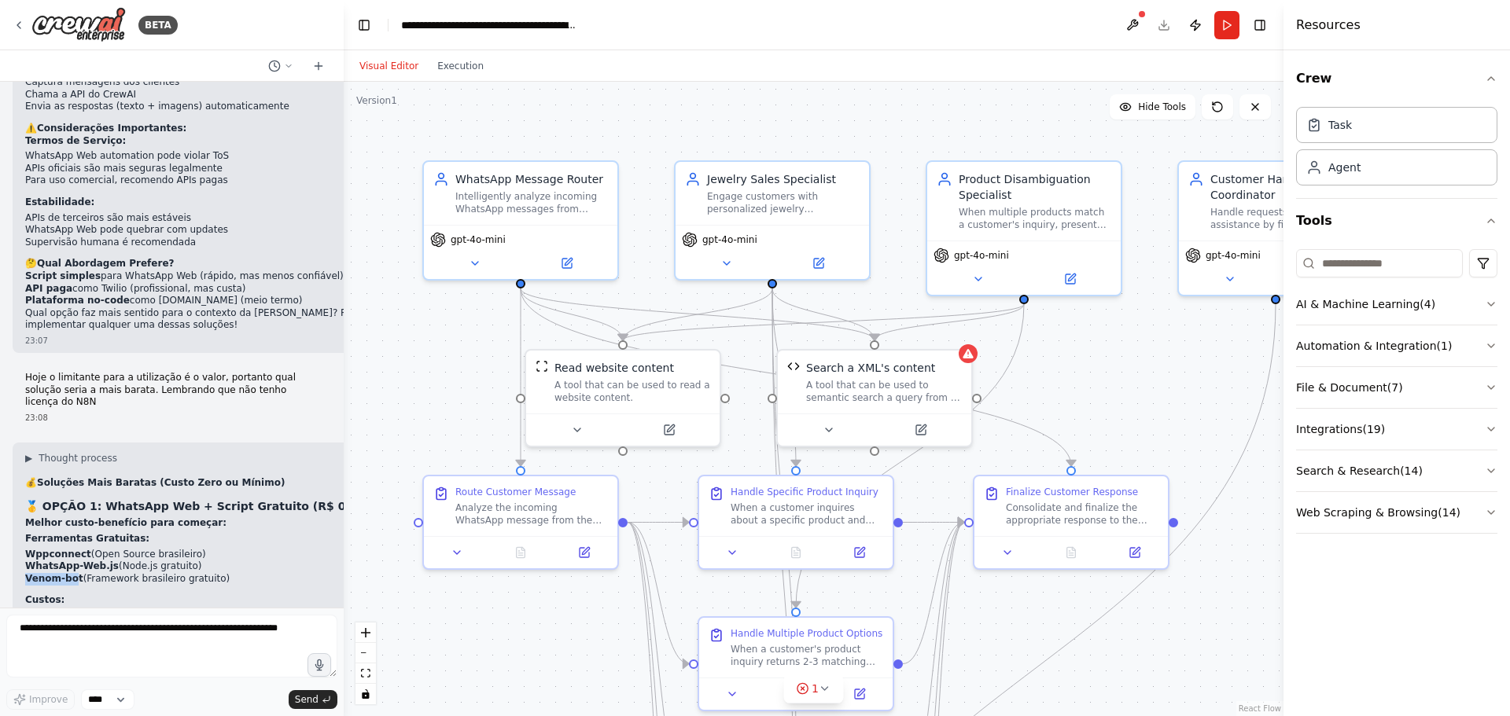
scroll to position [7126, 0]
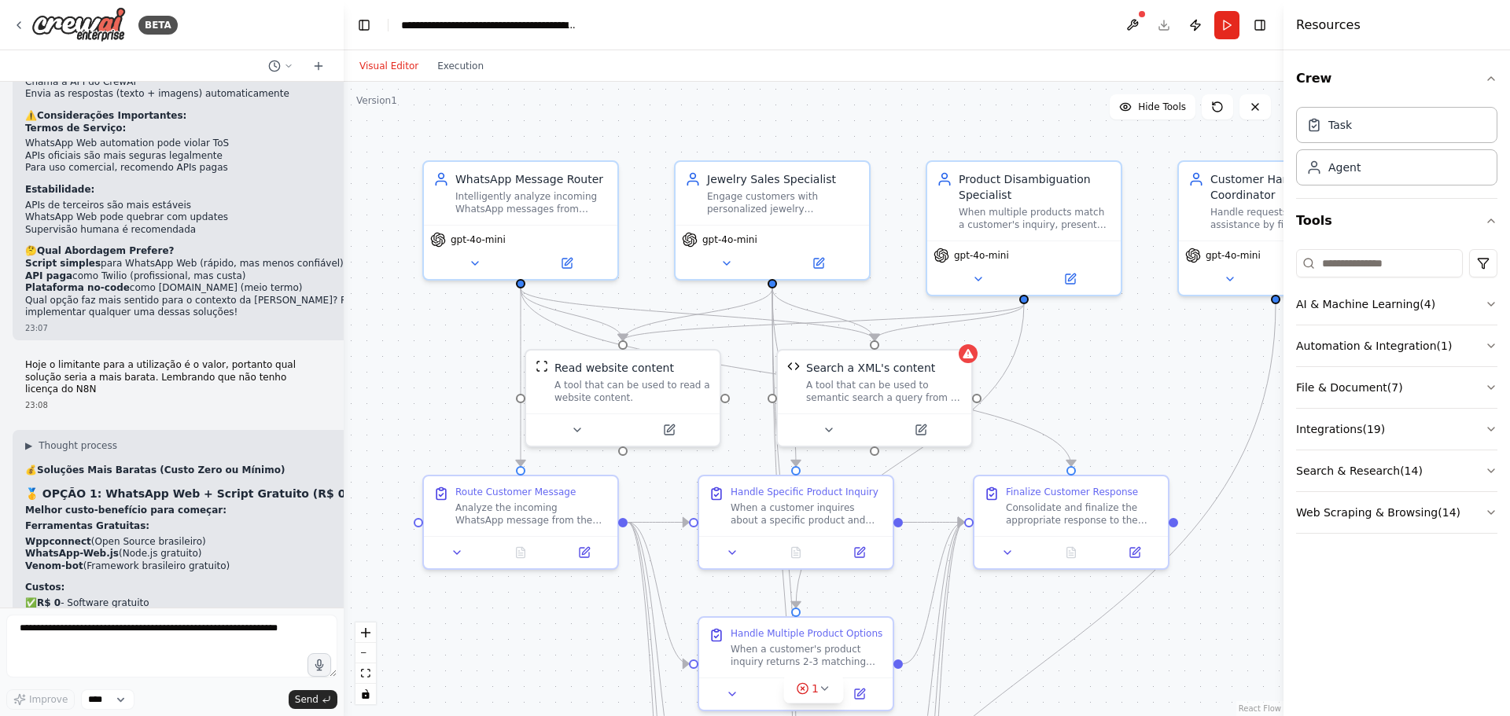
click at [295, 561] on li "Venom-bot (Framework brasileiro gratuito)" at bounding box center [217, 567] width 385 height 13
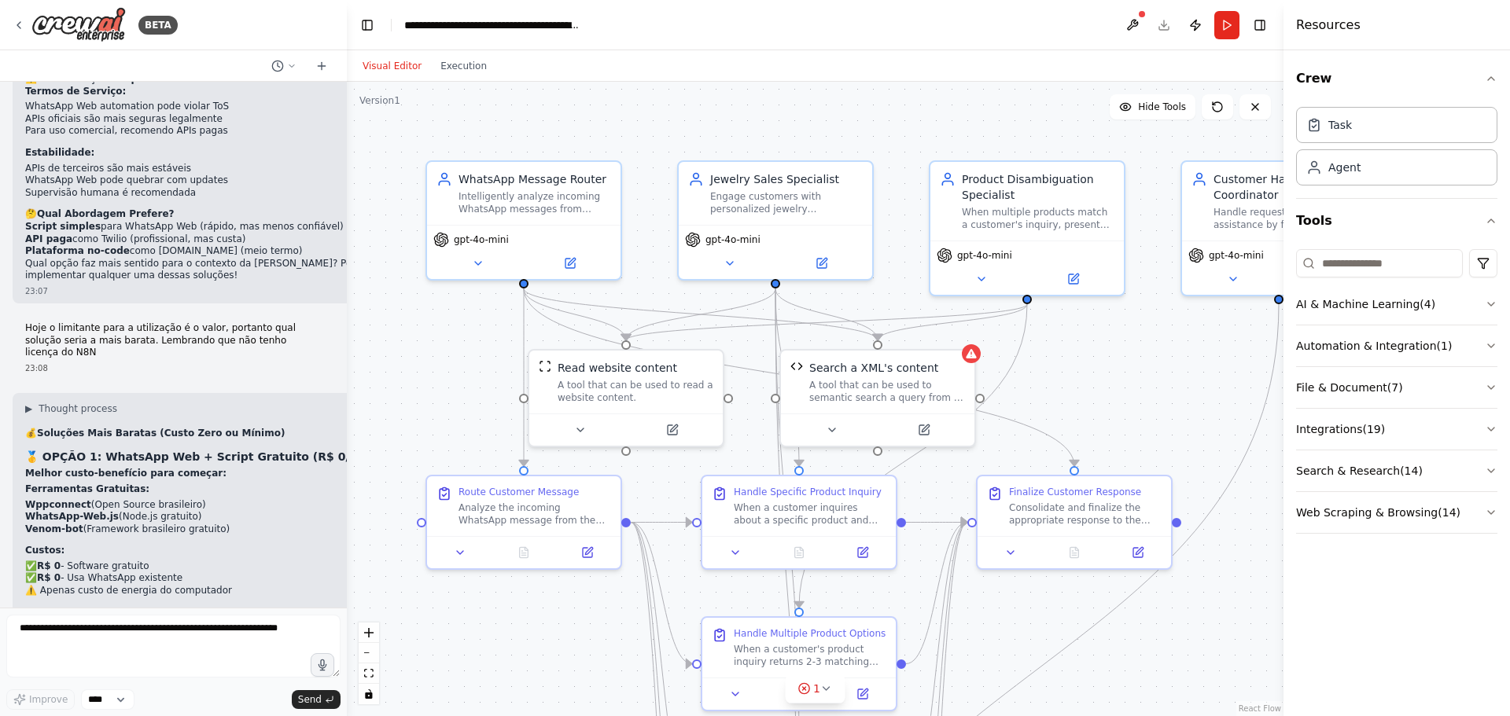
scroll to position [6868, 0]
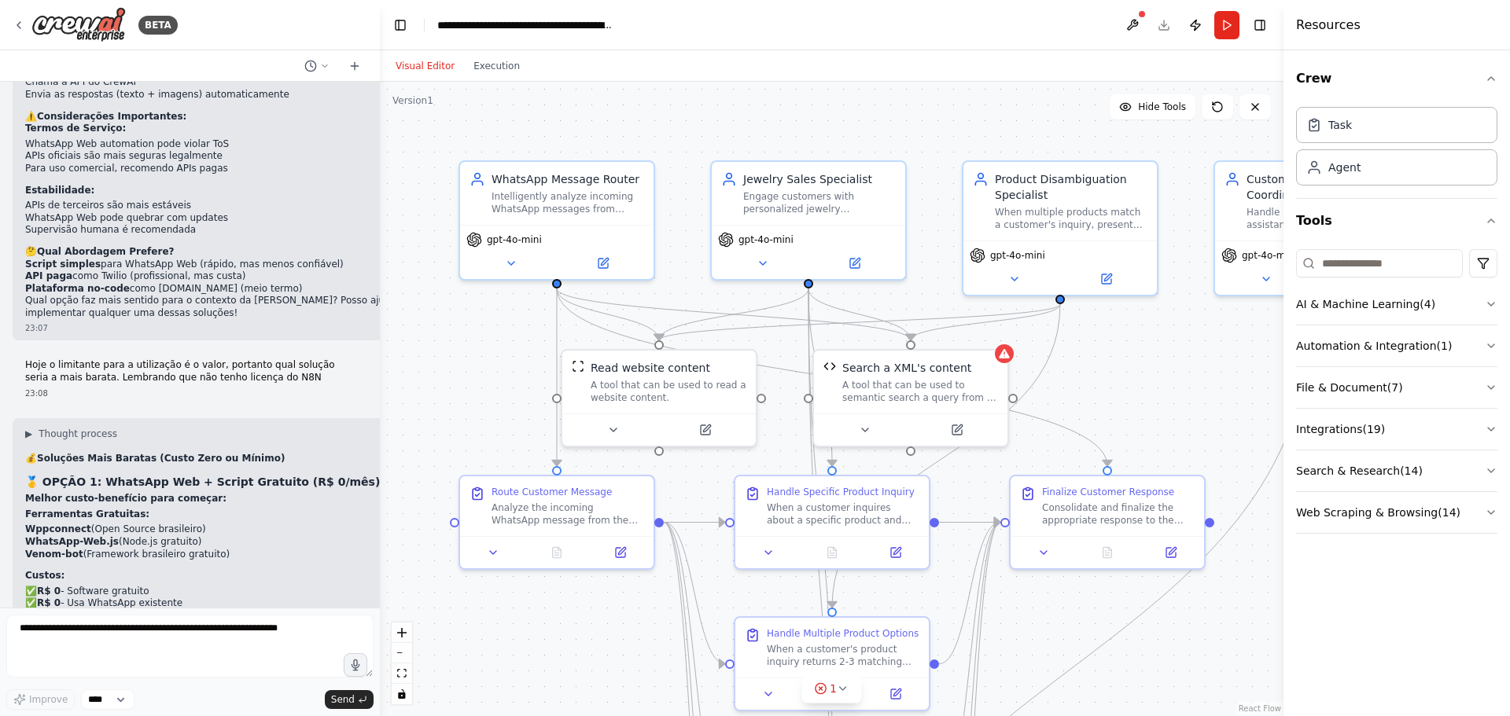
drag, startPoint x: 339, startPoint y: 348, endPoint x: 380, endPoint y: 366, distance: 44.7
click at [380, 366] on div "BETA Project Brief: "Cristal" - AI-Powered WhatsApp Concierge for Maria Pinho J…" at bounding box center [755, 358] width 1510 height 716
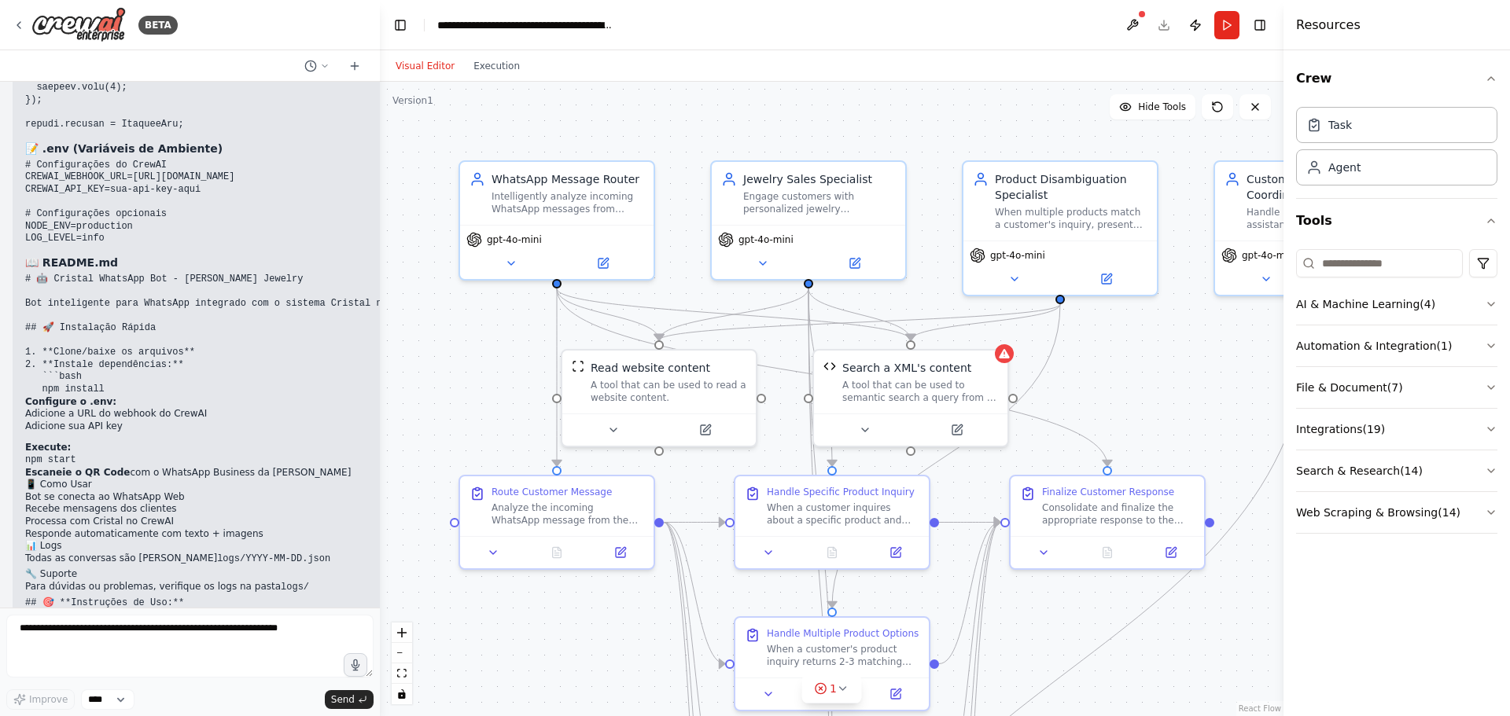
scroll to position [14052, 0]
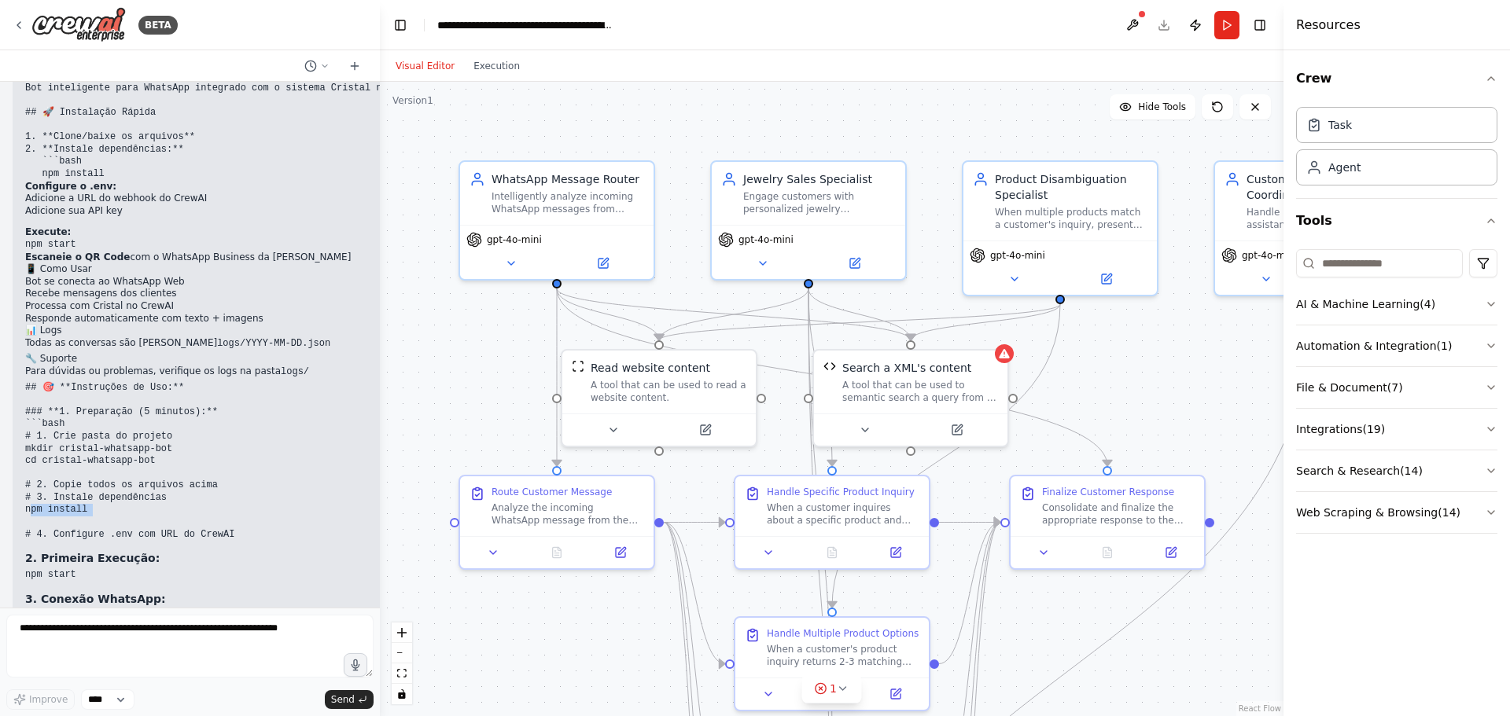
drag, startPoint x: 83, startPoint y: 326, endPoint x: 9, endPoint y: 326, distance: 73.1
click at [9, 326] on div "Project Brief: "Cristal" - AI-Powered WhatsApp Concierge for Maria Pinho Jewelr…" at bounding box center [190, 345] width 380 height 526
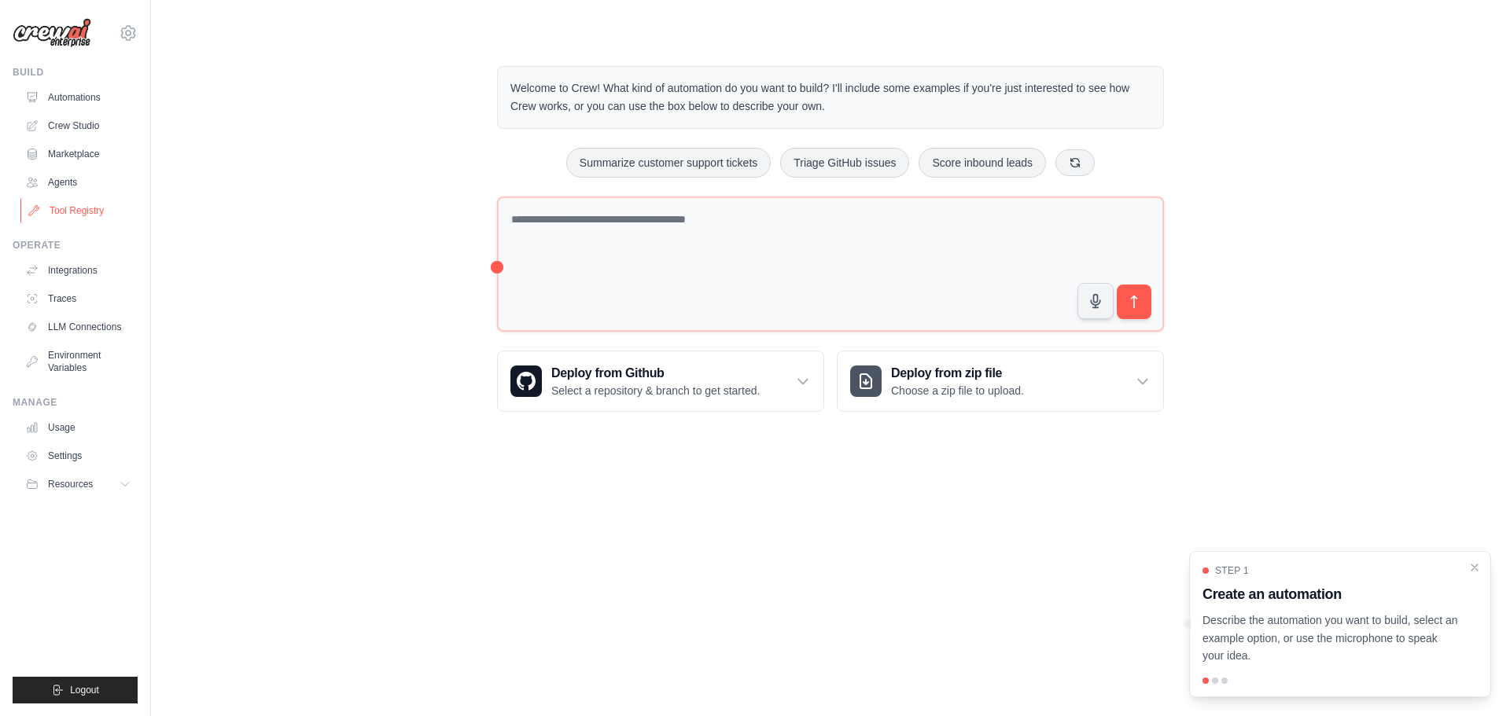
click at [71, 213] on link "Tool Registry" at bounding box center [79, 210] width 119 height 25
